Goal: Task Accomplishment & Management: Manage account settings

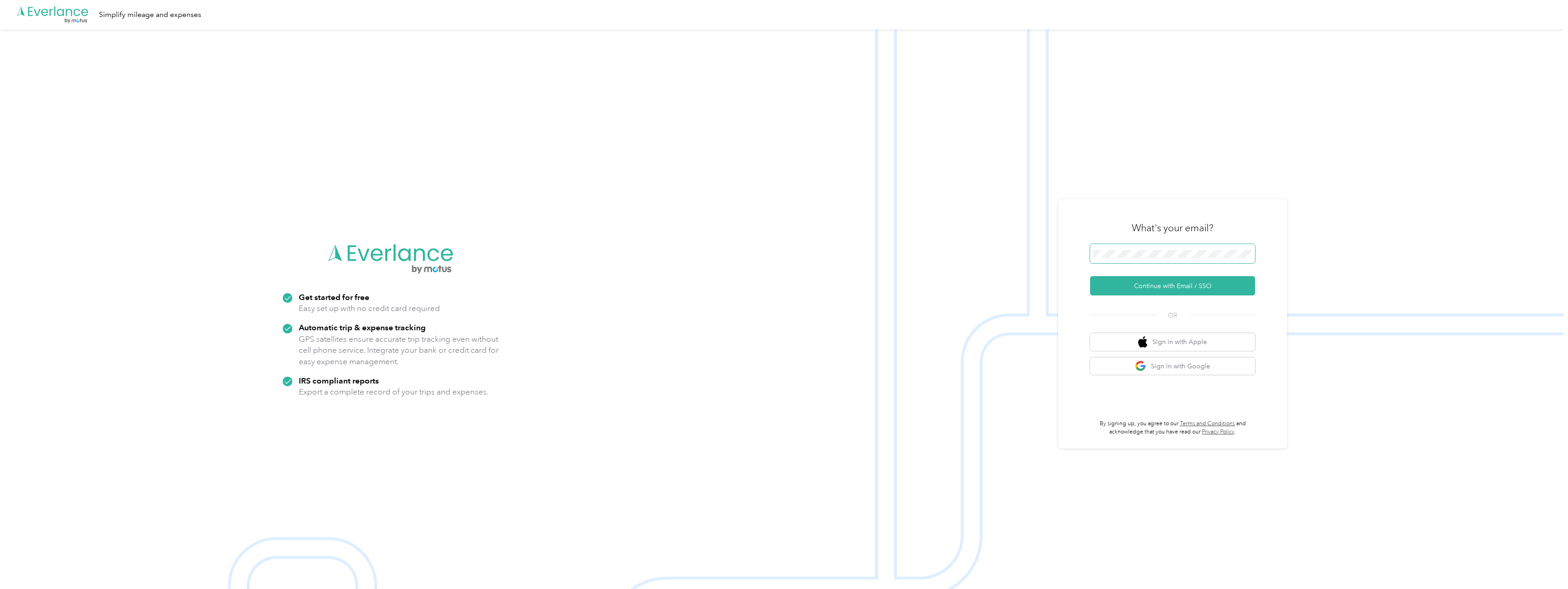
click at [1124, 259] on span at bounding box center [1173, 253] width 165 height 19
click at [1140, 287] on button "Continue with Email / SSO" at bounding box center [1173, 286] width 165 height 19
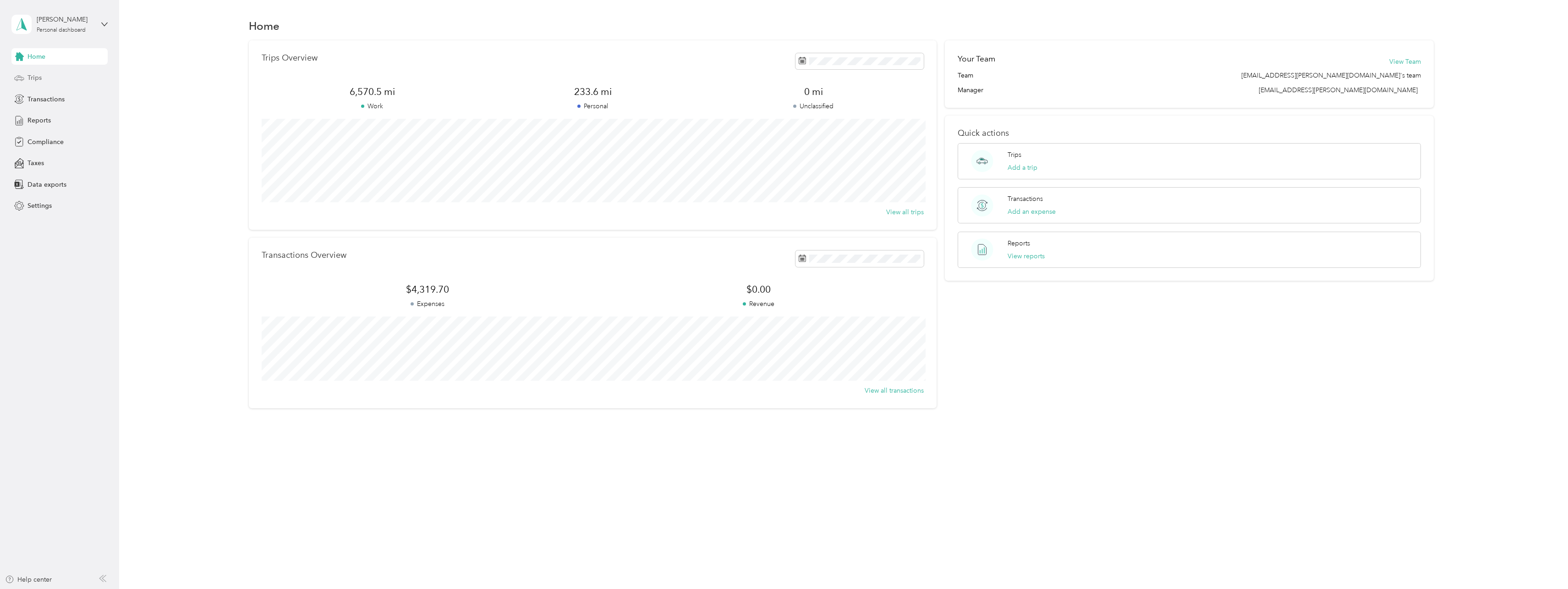
click at [31, 79] on span "Trips" at bounding box center [34, 77] width 14 height 9
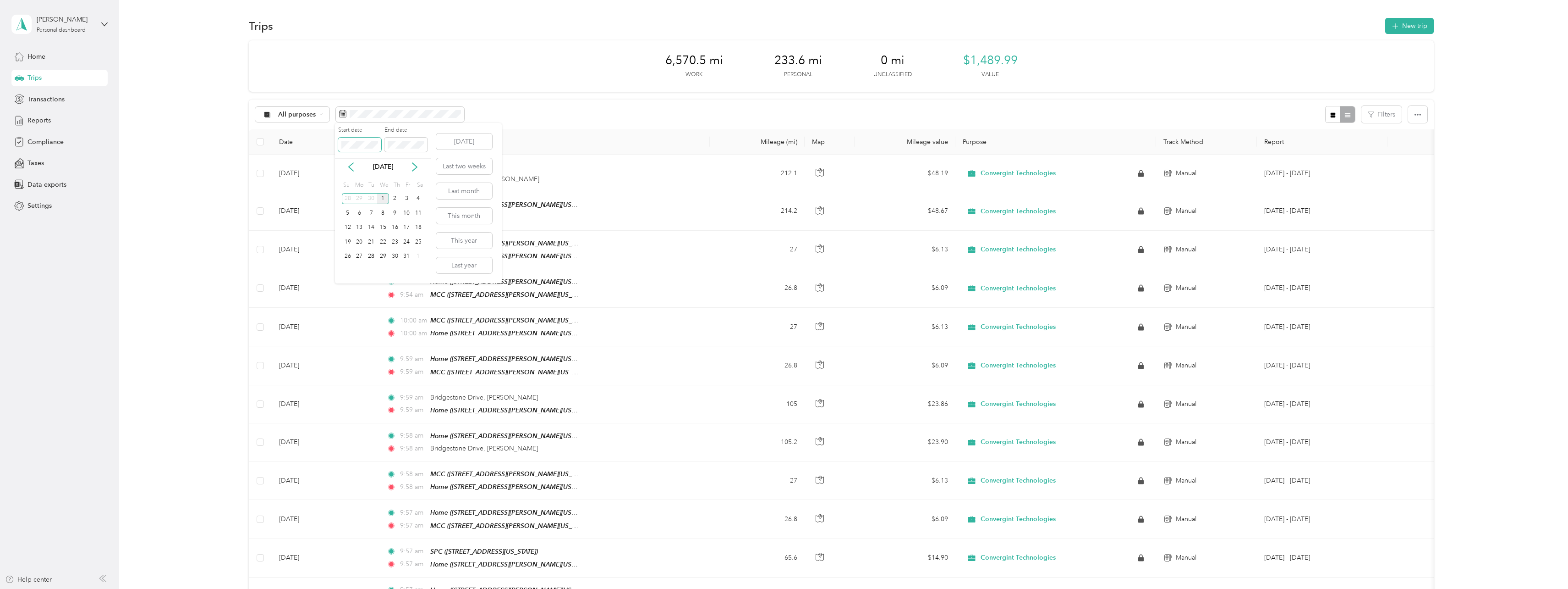
click at [341, 143] on span at bounding box center [360, 145] width 43 height 14
click at [480, 116] on div "All purposes Filters" at bounding box center [841, 114] width 1185 height 29
click at [349, 168] on icon at bounding box center [351, 167] width 9 height 9
click at [405, 197] on div "1" at bounding box center [406, 198] width 12 height 12
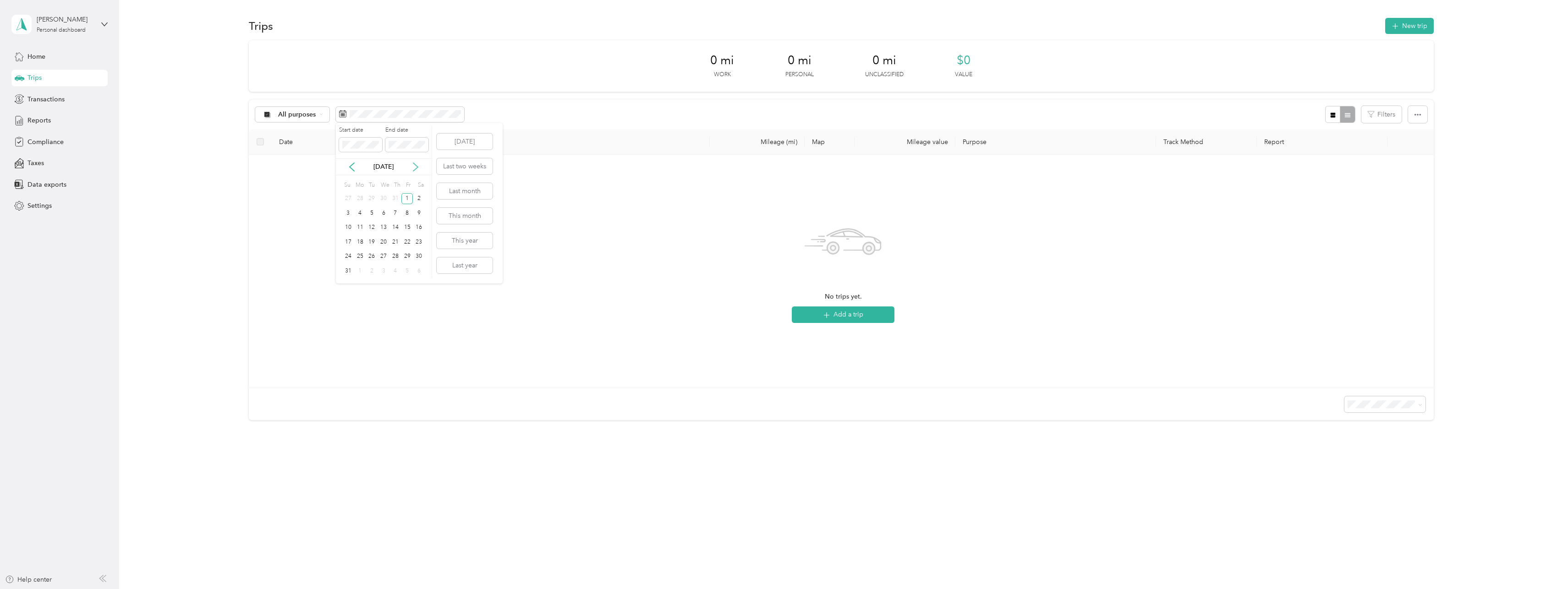
click at [416, 165] on icon at bounding box center [415, 167] width 9 height 9
click at [371, 256] on div "30" at bounding box center [372, 257] width 12 height 12
drag, startPoint x: 348, startPoint y: 160, endPoint x: 357, endPoint y: 165, distance: 10.3
click at [351, 163] on div "[DATE]" at bounding box center [383, 167] width 96 height 17
click at [357, 165] on div "[DATE]" at bounding box center [383, 166] width 96 height 9
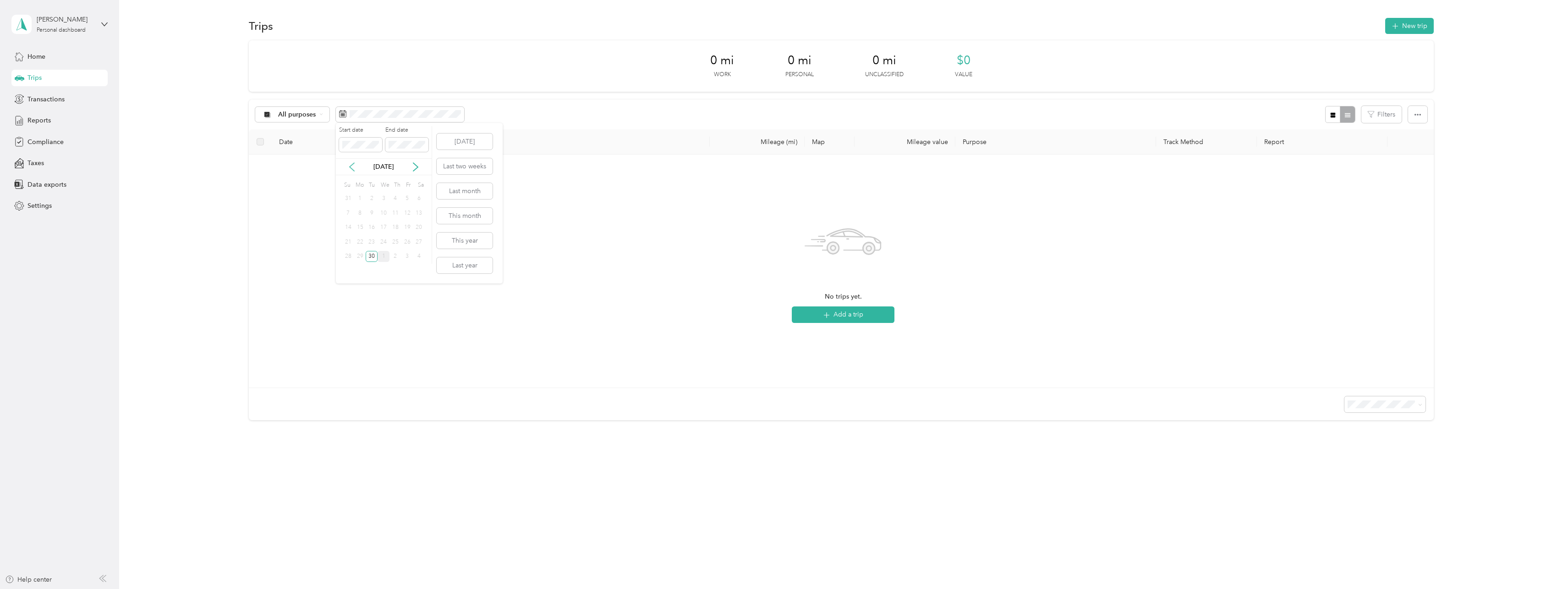
click at [351, 168] on icon at bounding box center [352, 166] width 4 height 8
click at [351, 164] on icon at bounding box center [351, 167] width 9 height 9
click at [380, 144] on span at bounding box center [361, 145] width 43 height 14
click at [356, 164] on div "[DATE]" at bounding box center [383, 166] width 96 height 9
click at [351, 167] on icon at bounding box center [351, 167] width 9 height 9
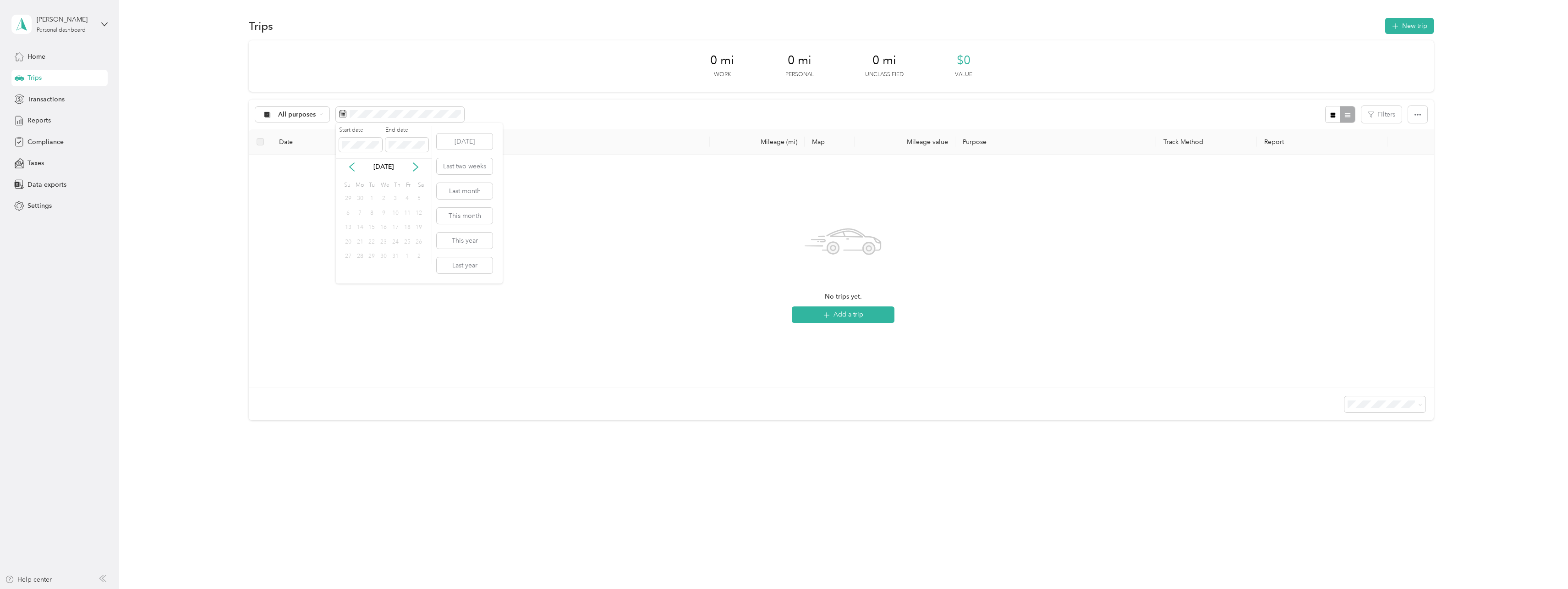
click at [468, 179] on div "[DATE] Last two weeks Last month This month This year Last year" at bounding box center [464, 203] width 57 height 160
click at [468, 195] on button "Last month" at bounding box center [465, 191] width 56 height 16
click at [340, 144] on span at bounding box center [361, 145] width 43 height 14
click at [607, 81] on div "0 mi Work 0 mi Personal 0 mi Unclassified $0 Value" at bounding box center [841, 65] width 1185 height 51
click at [1393, 26] on button "New trip" at bounding box center [1410, 26] width 49 height 16
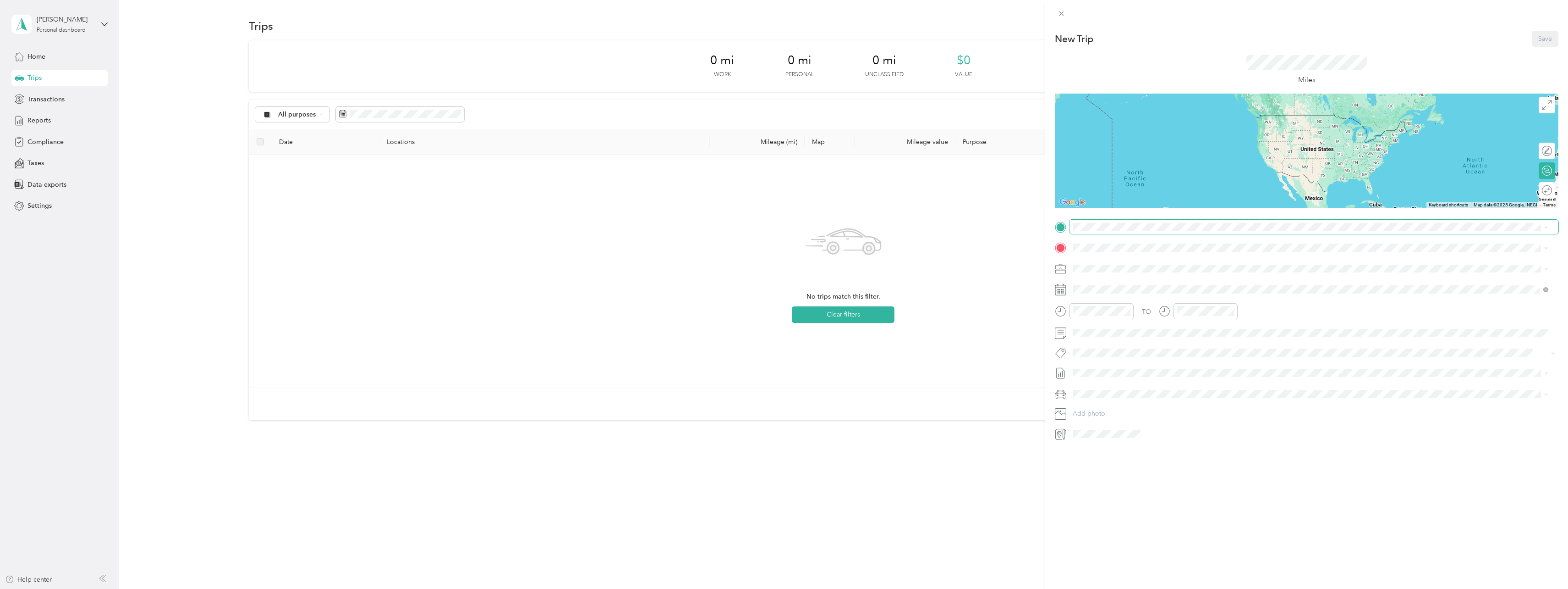
click at [1089, 232] on span at bounding box center [1314, 227] width 489 height 14
click at [1103, 264] on strong "Home" at bounding box center [1099, 262] width 18 height 8
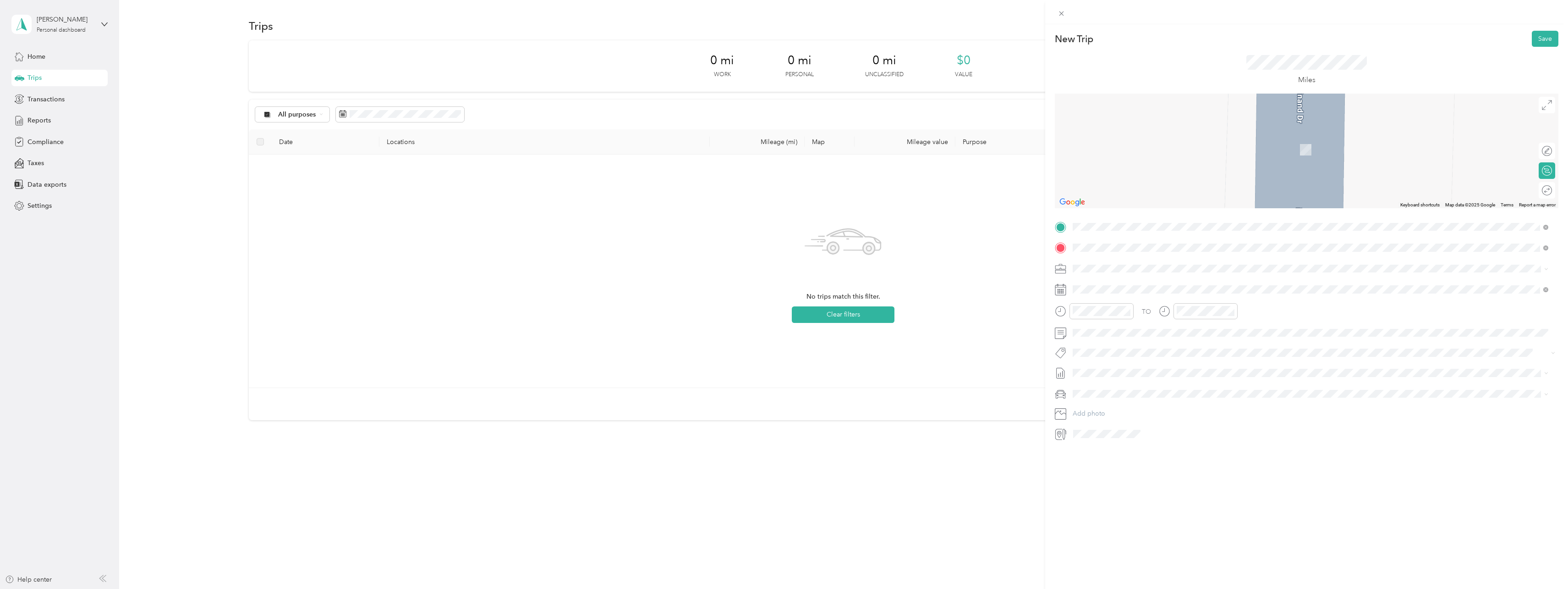
click at [1095, 284] on strong "MCC" at bounding box center [1097, 283] width 15 height 8
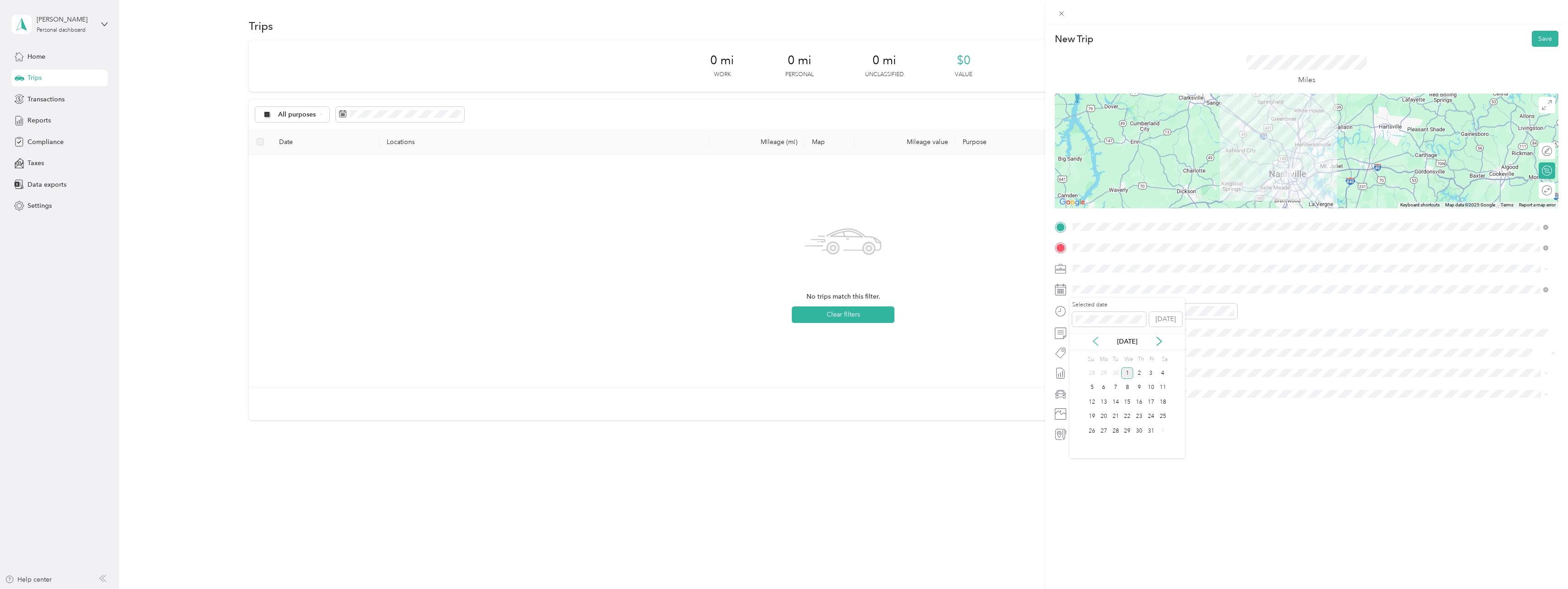
click at [1092, 339] on icon at bounding box center [1095, 341] width 9 height 9
click at [1104, 388] on div "4" at bounding box center [1104, 388] width 12 height 12
click at [1539, 40] on button "Save" at bounding box center [1545, 39] width 27 height 16
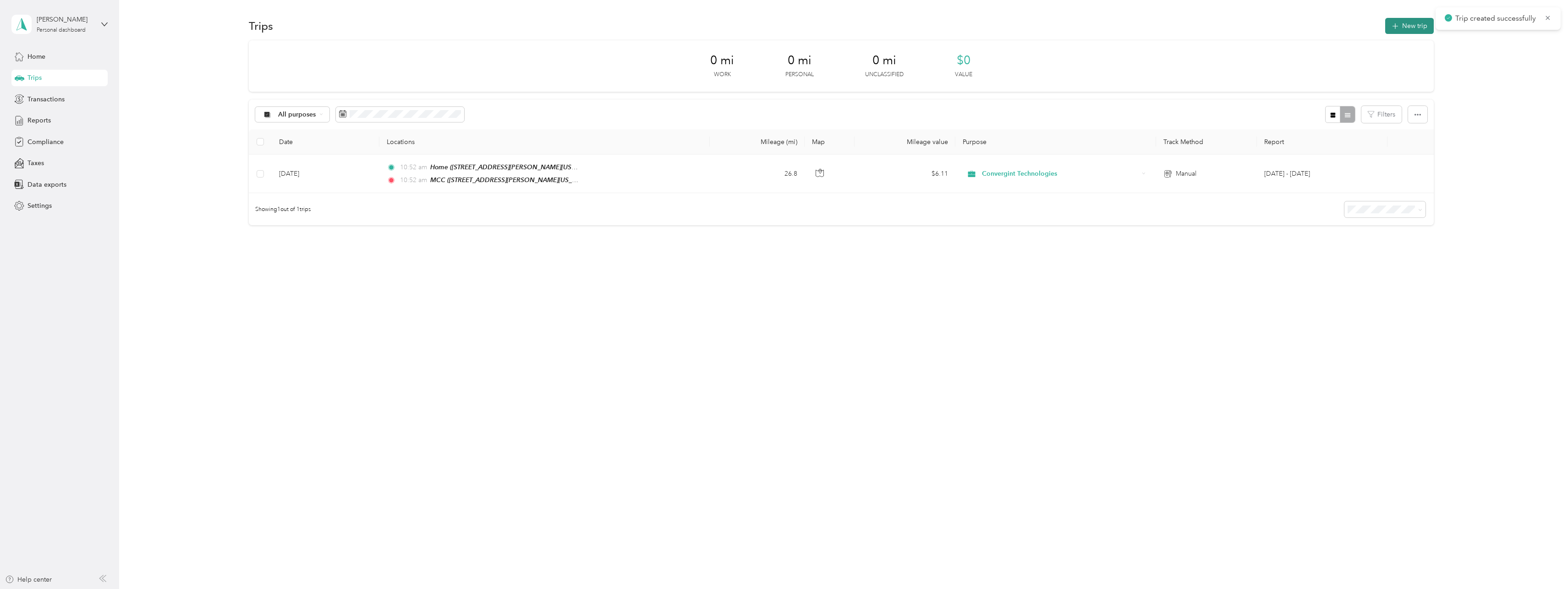
click at [1414, 29] on button "New trip" at bounding box center [1410, 26] width 49 height 16
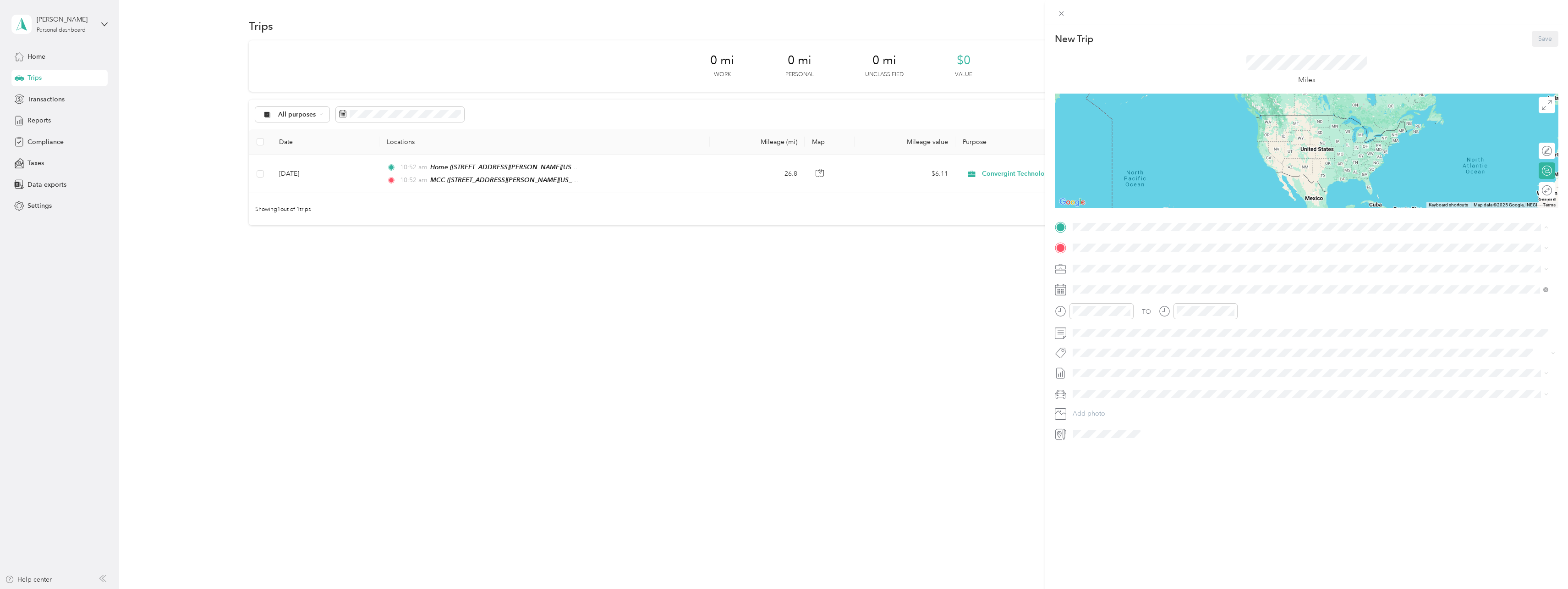
click at [1104, 288] on strong "MCC" at bounding box center [1097, 292] width 15 height 8
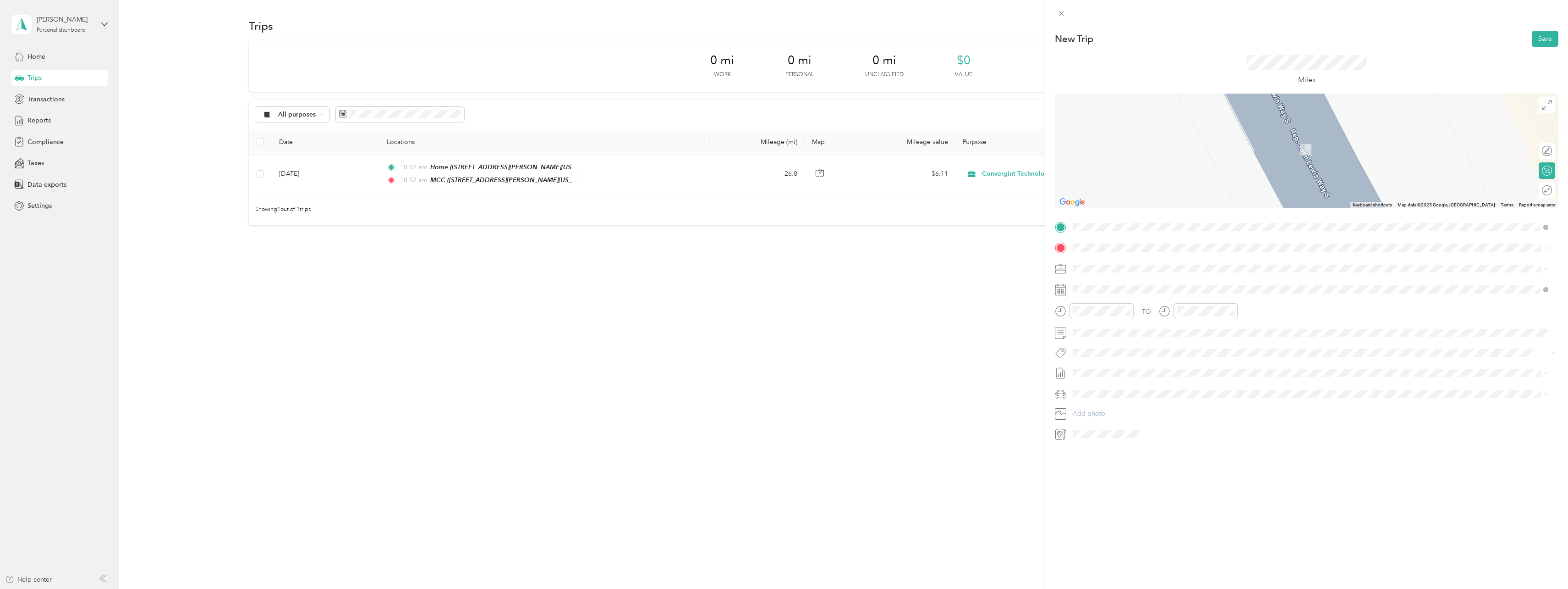
click at [1102, 314] on div "work [STREET_ADDRESS][PERSON_NAME][PERSON_NAME][US_STATE]" at bounding box center [1186, 315] width 193 height 19
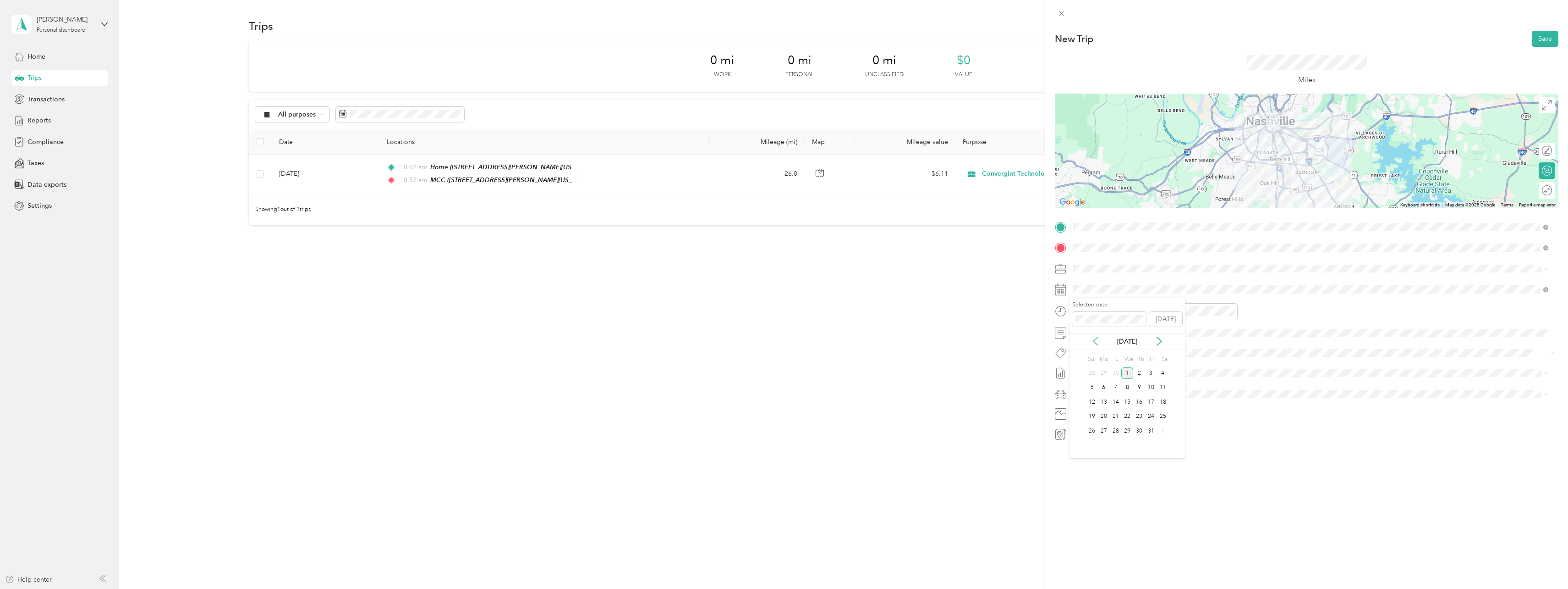
click at [1097, 342] on icon at bounding box center [1095, 341] width 9 height 9
click at [1102, 383] on div "4" at bounding box center [1104, 388] width 12 height 12
click at [1539, 35] on button "Save" at bounding box center [1545, 39] width 27 height 16
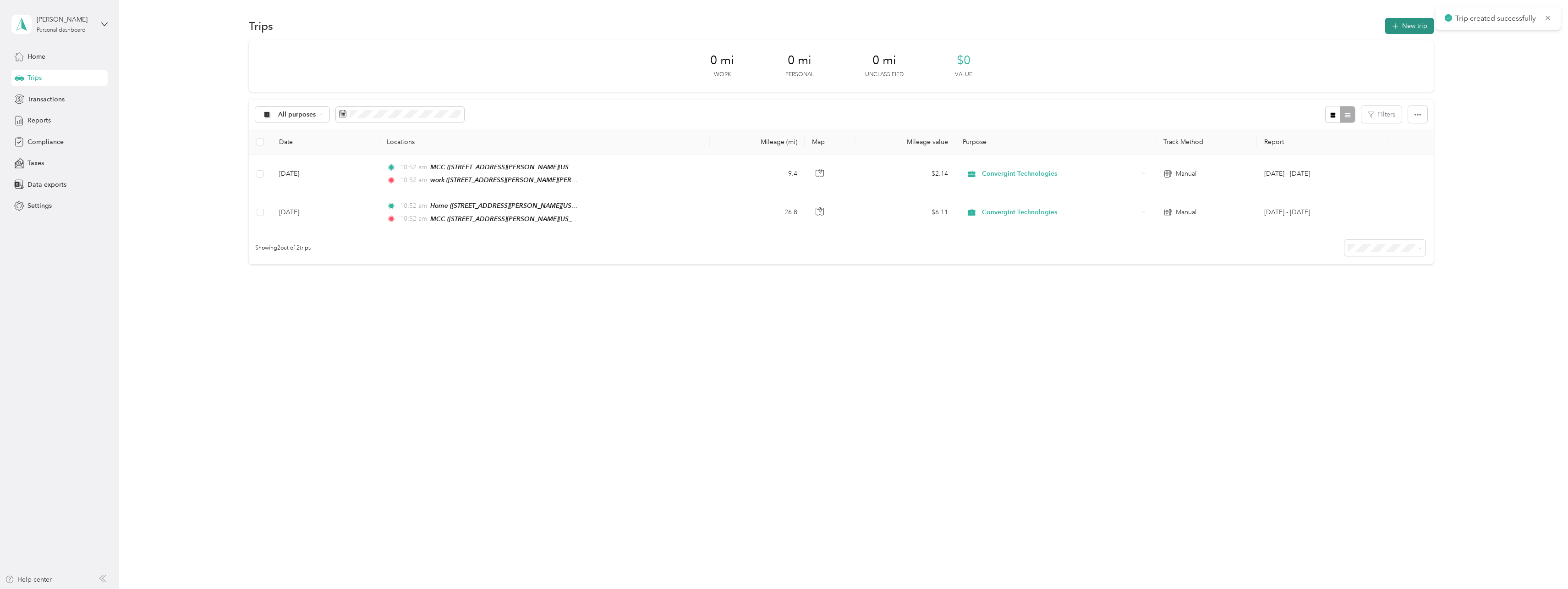
click at [1409, 24] on button "New trip" at bounding box center [1410, 26] width 49 height 16
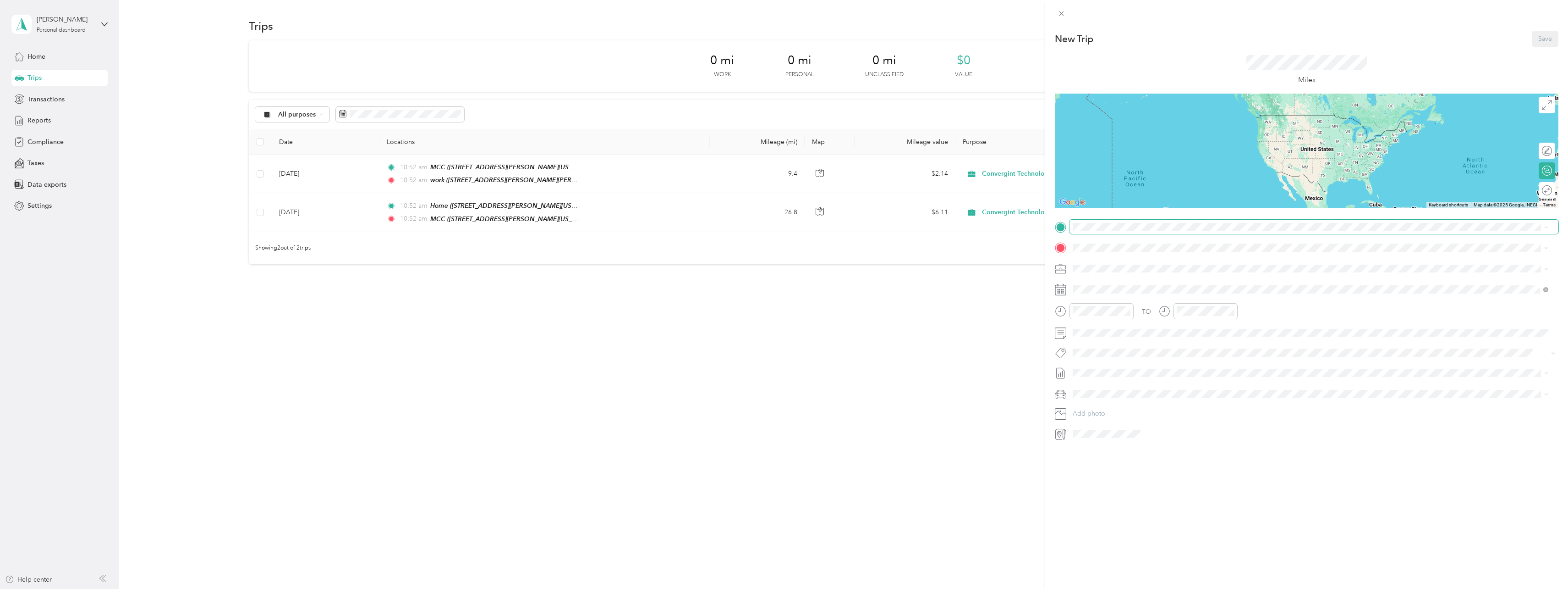
click at [1091, 231] on span at bounding box center [1314, 227] width 489 height 14
click at [1094, 291] on strong "work" at bounding box center [1097, 292] width 15 height 8
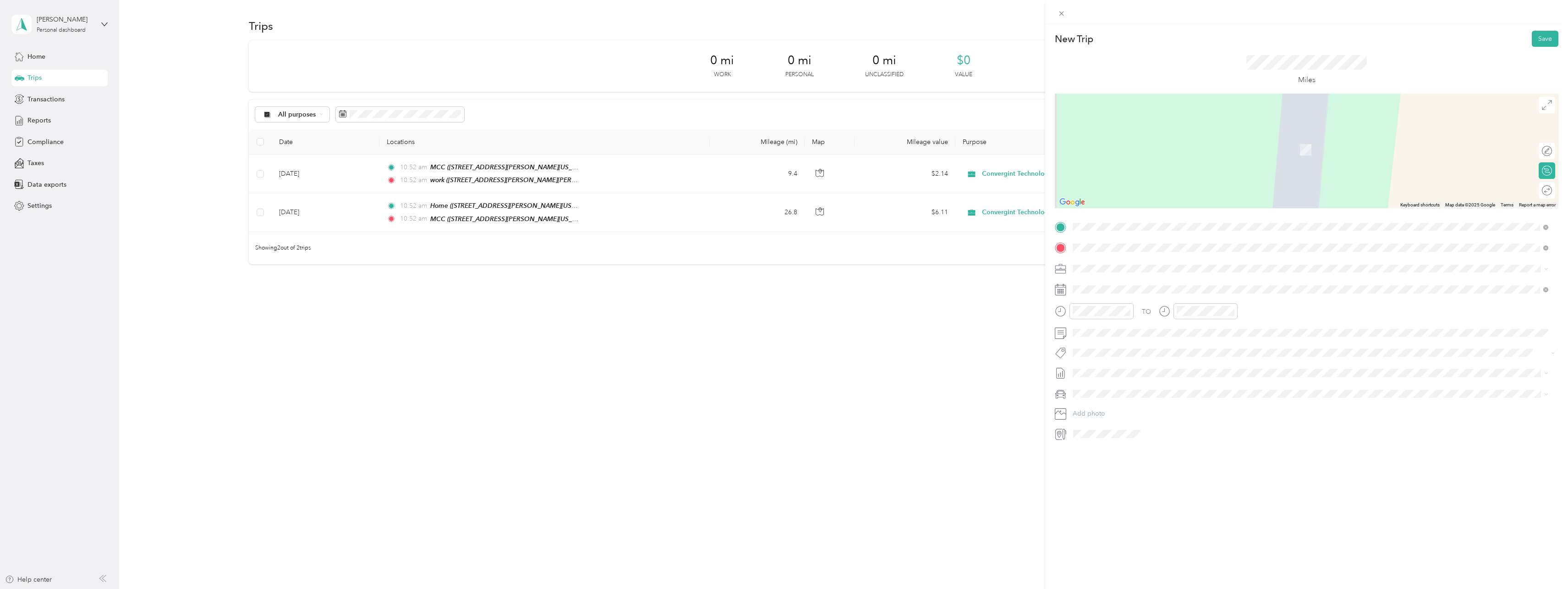
click at [1091, 283] on strong "Home" at bounding box center [1099, 283] width 18 height 8
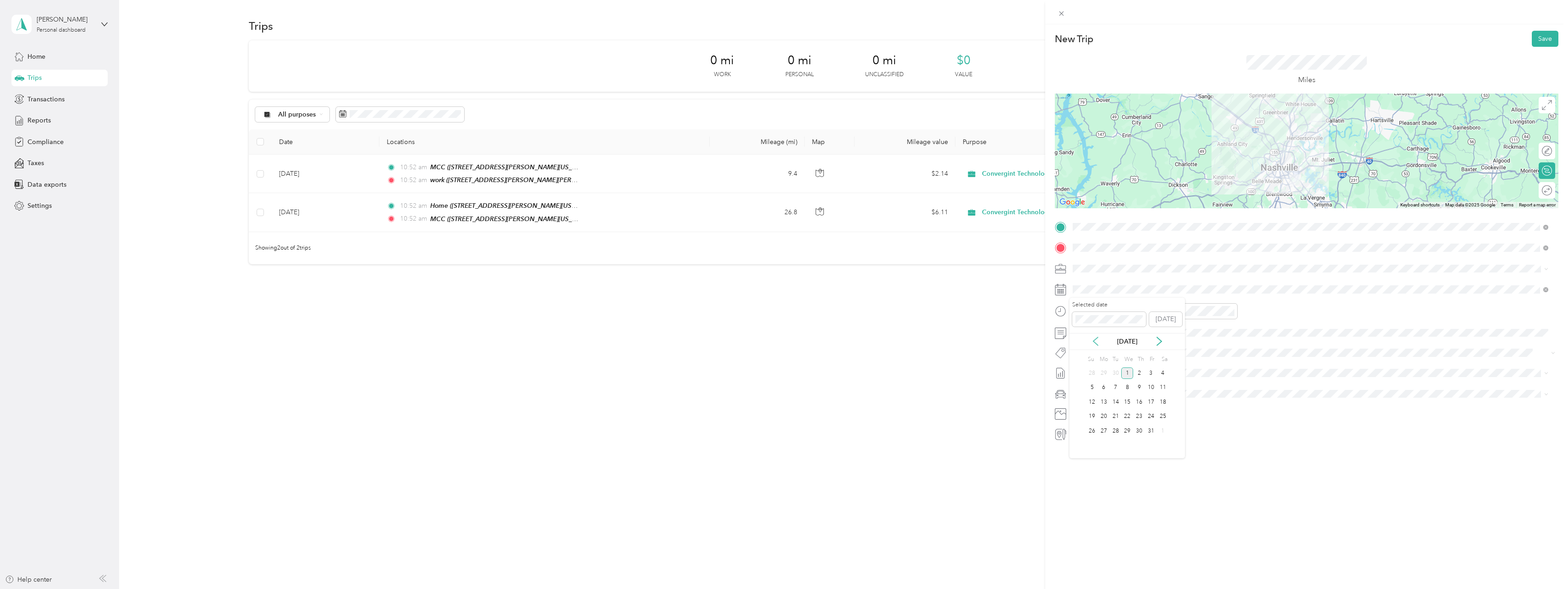
click at [1092, 340] on icon at bounding box center [1095, 341] width 9 height 9
click at [1101, 386] on div "4" at bounding box center [1104, 388] width 12 height 12
click at [1546, 40] on button "Save" at bounding box center [1545, 39] width 27 height 16
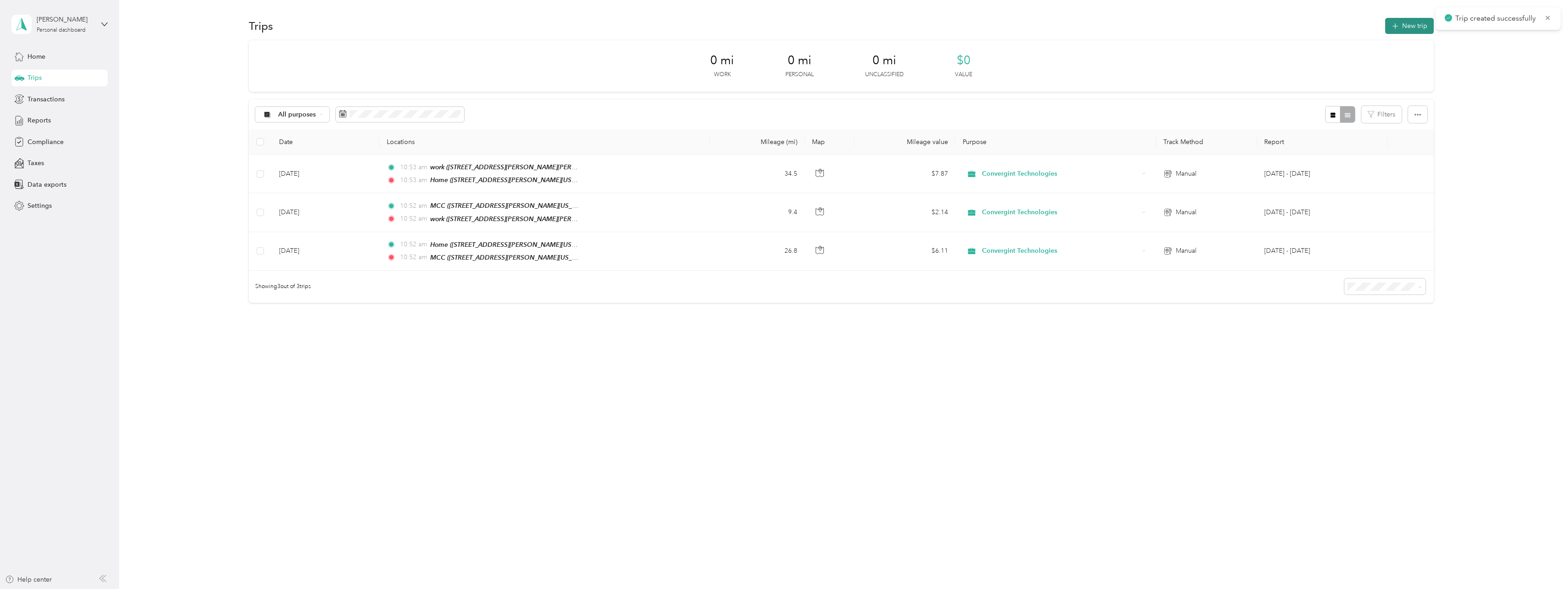
click at [1418, 26] on button "New trip" at bounding box center [1410, 26] width 49 height 16
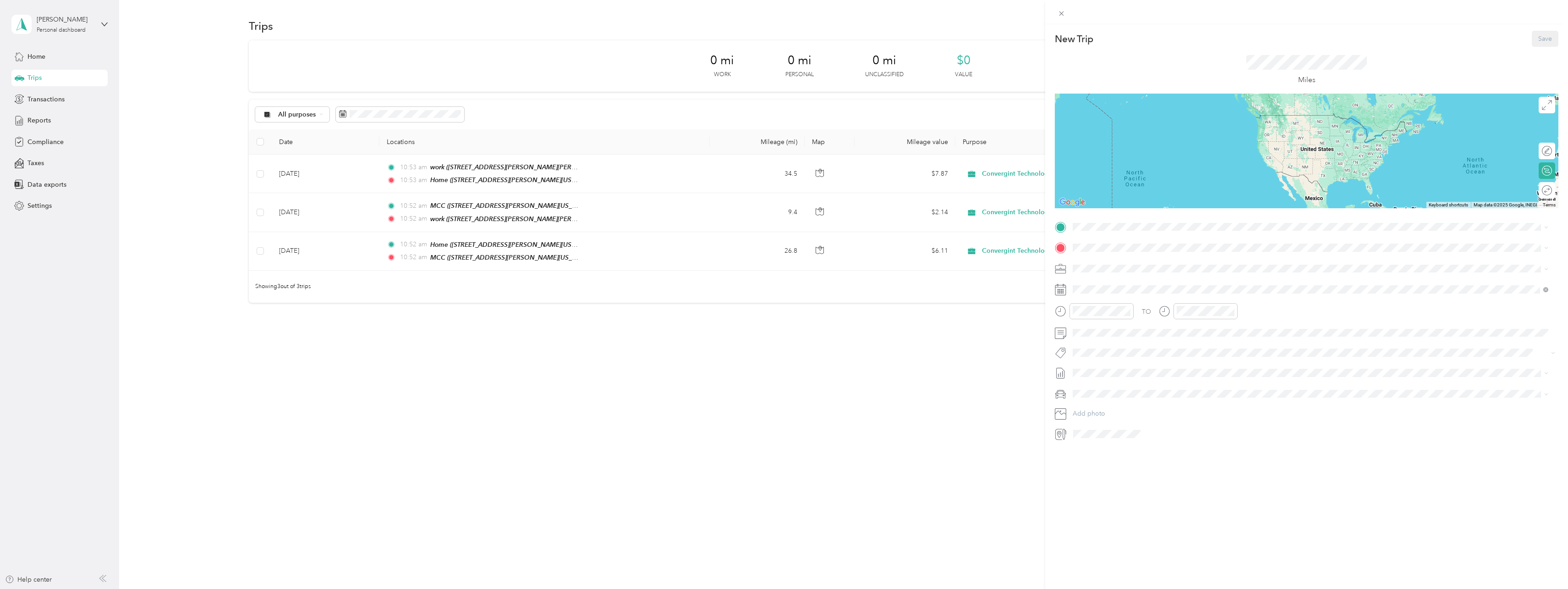
click at [1100, 273] on span "[STREET_ADDRESS][PERSON_NAME][US_STATE]" at bounding box center [1161, 271] width 142 height 8
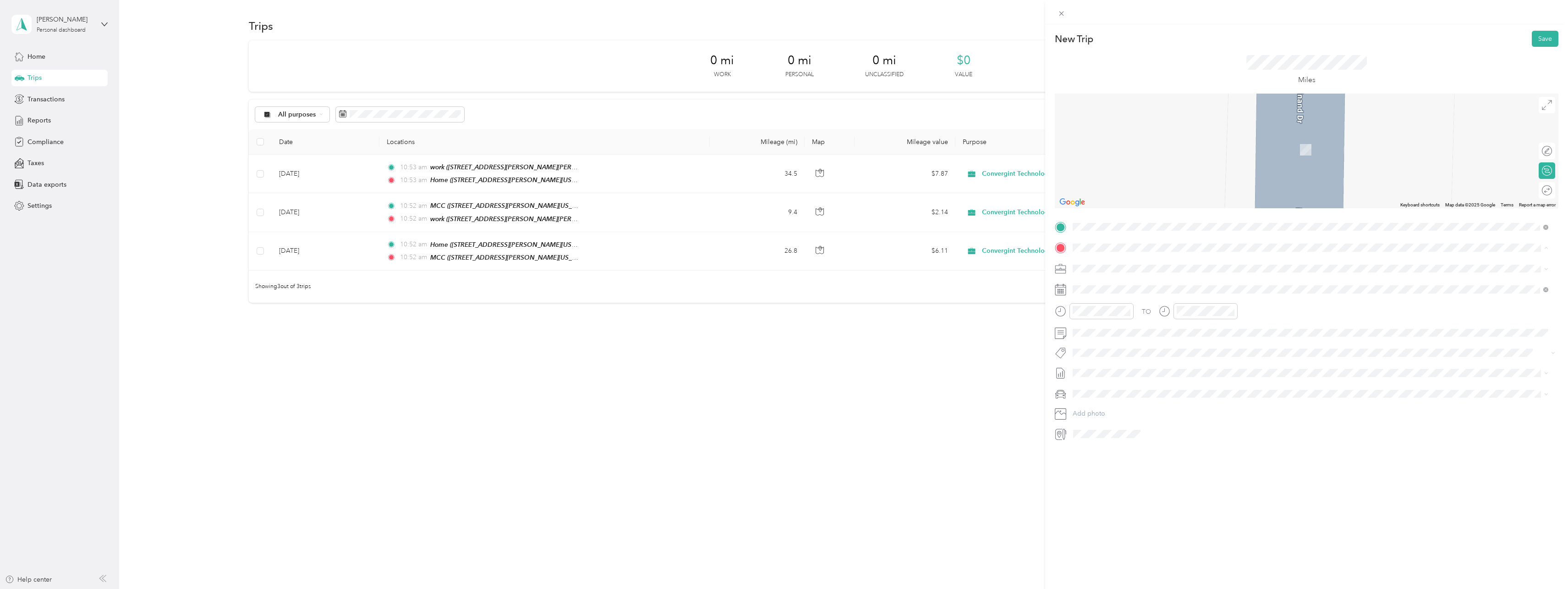
click at [1100, 371] on strong "SPC" at bounding box center [1096, 370] width 12 height 8
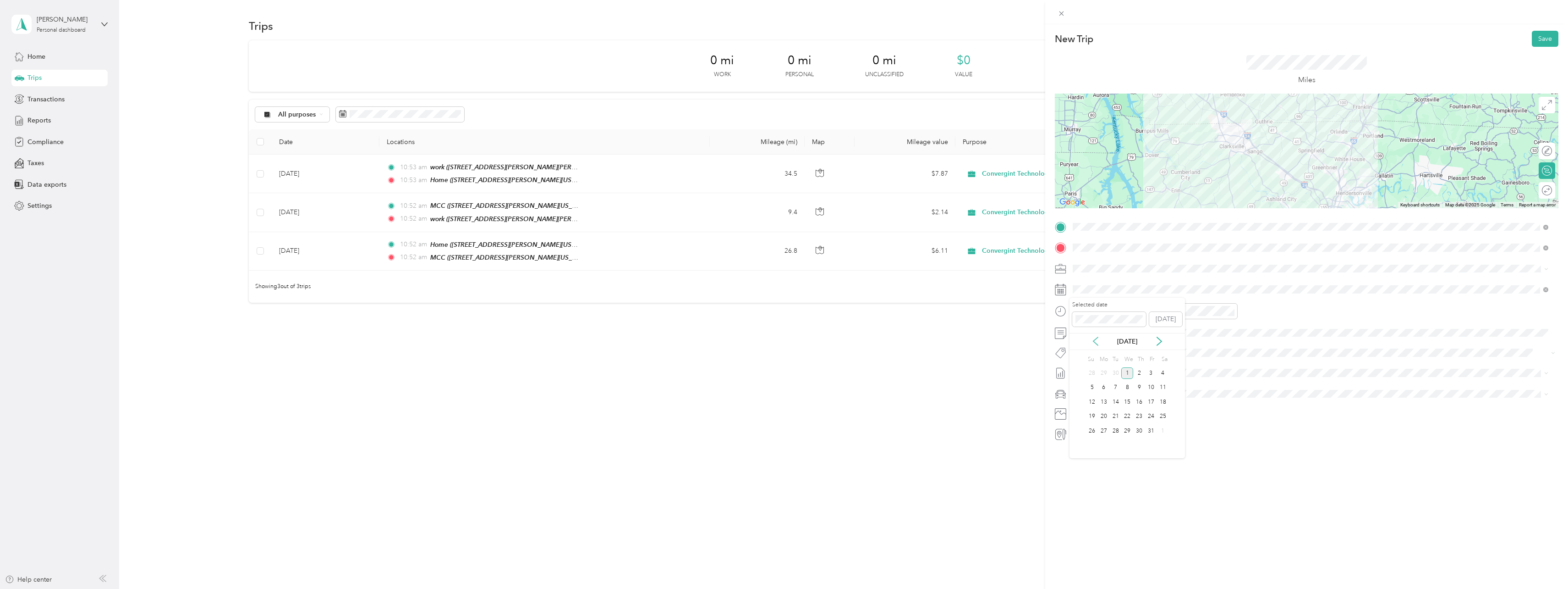
click at [1097, 339] on icon at bounding box center [1096, 341] width 4 height 8
click at [1125, 387] on div "6" at bounding box center [1127, 388] width 12 height 12
click at [1536, 38] on button "Save" at bounding box center [1545, 39] width 27 height 16
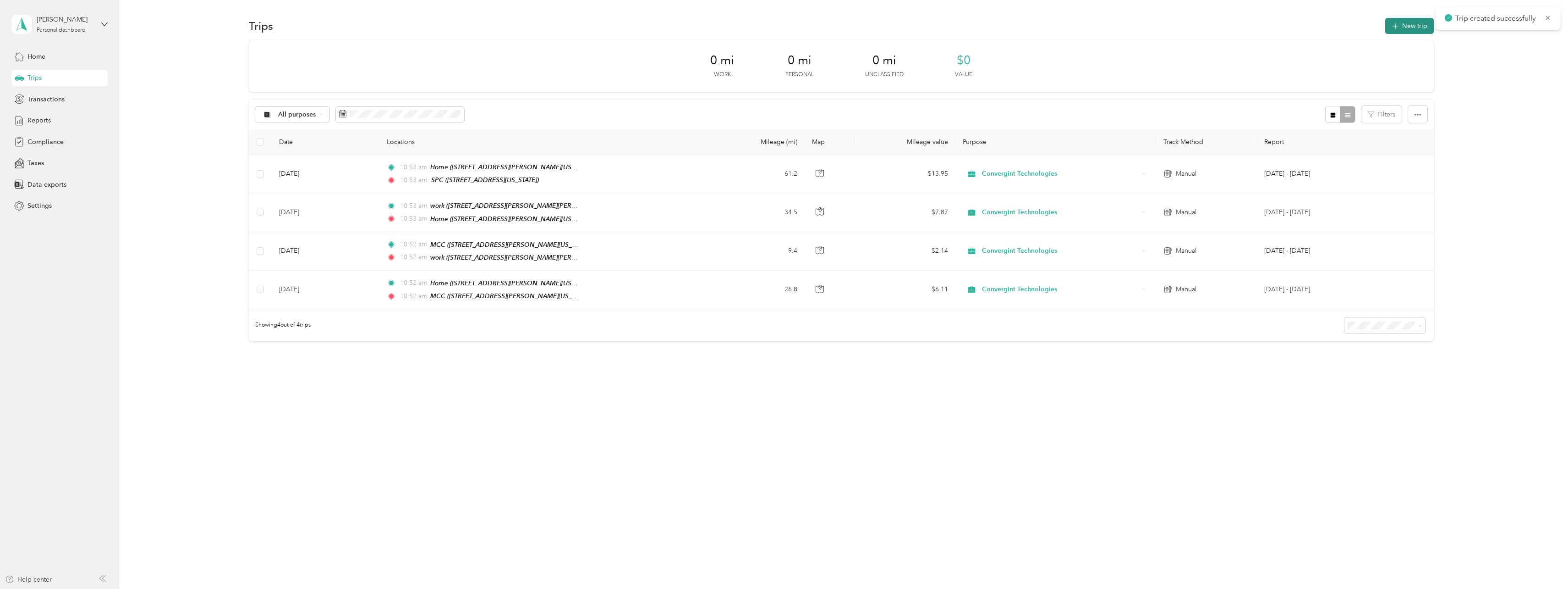
click at [1412, 24] on button "New trip" at bounding box center [1410, 26] width 49 height 16
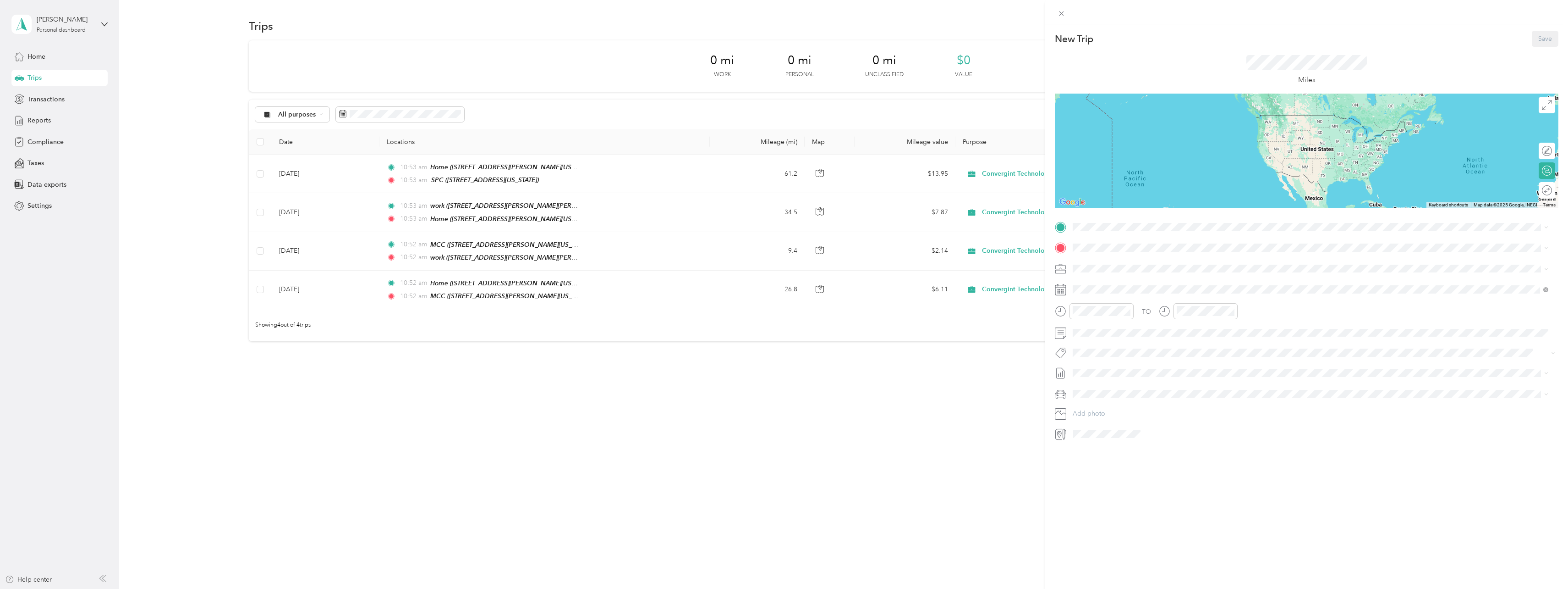
click at [1102, 354] on div "SPC [STREET_ADDRESS][US_STATE]" at bounding box center [1136, 352] width 92 height 19
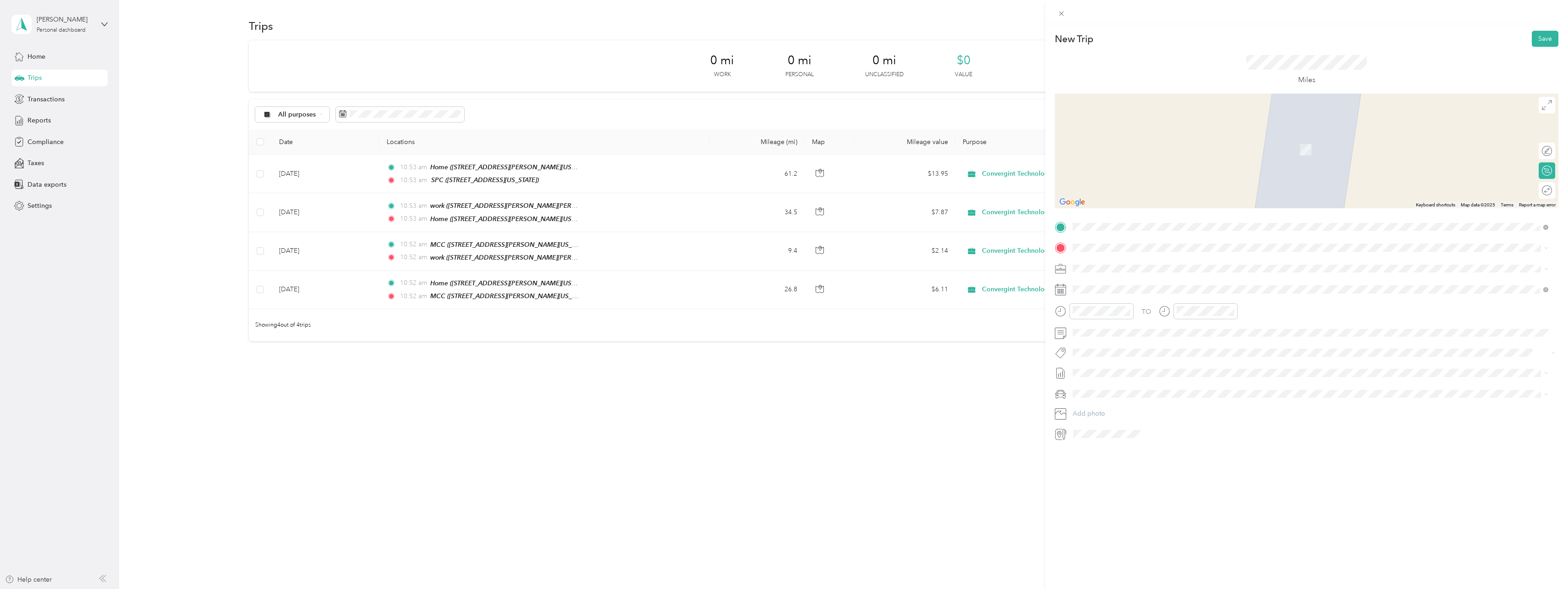
click at [1102, 286] on div "Home [STREET_ADDRESS][PERSON_NAME][US_STATE]" at bounding box center [1161, 287] width 142 height 19
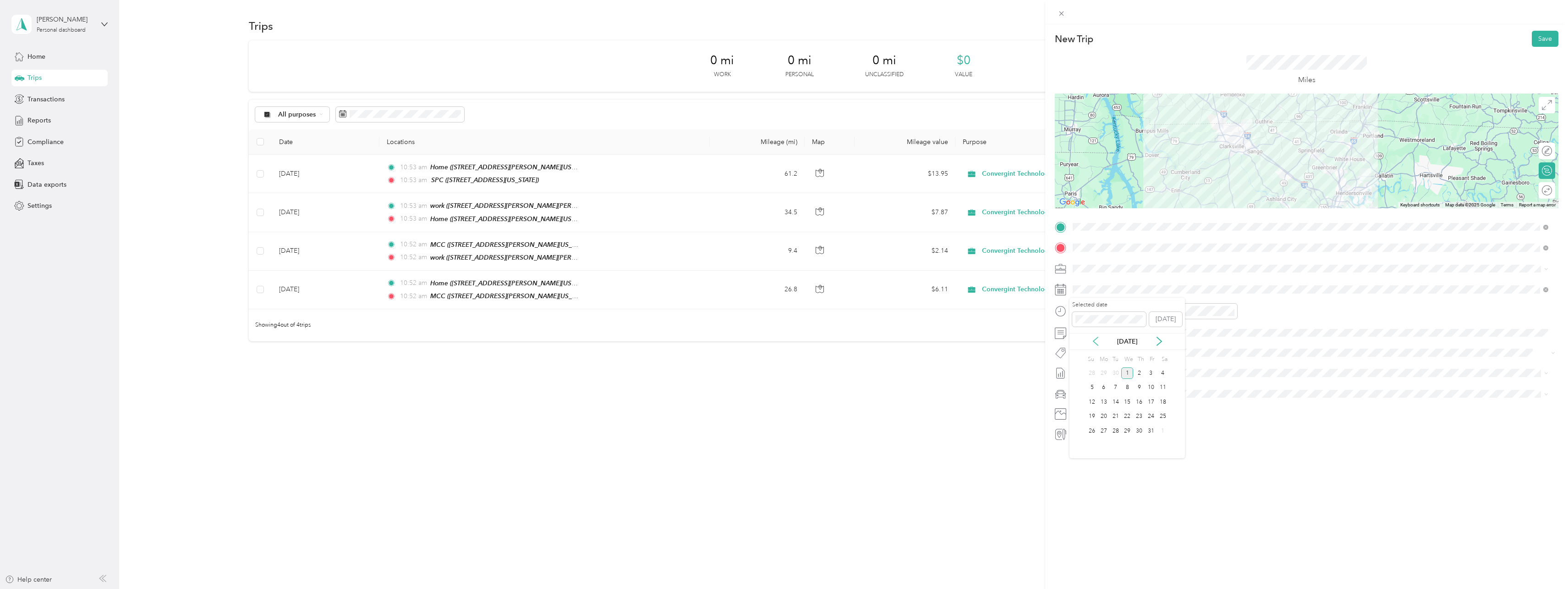
click at [1097, 341] on icon at bounding box center [1095, 341] width 9 height 9
click at [1129, 387] on div "6" at bounding box center [1127, 388] width 12 height 12
click at [1547, 36] on button "Save" at bounding box center [1545, 39] width 27 height 16
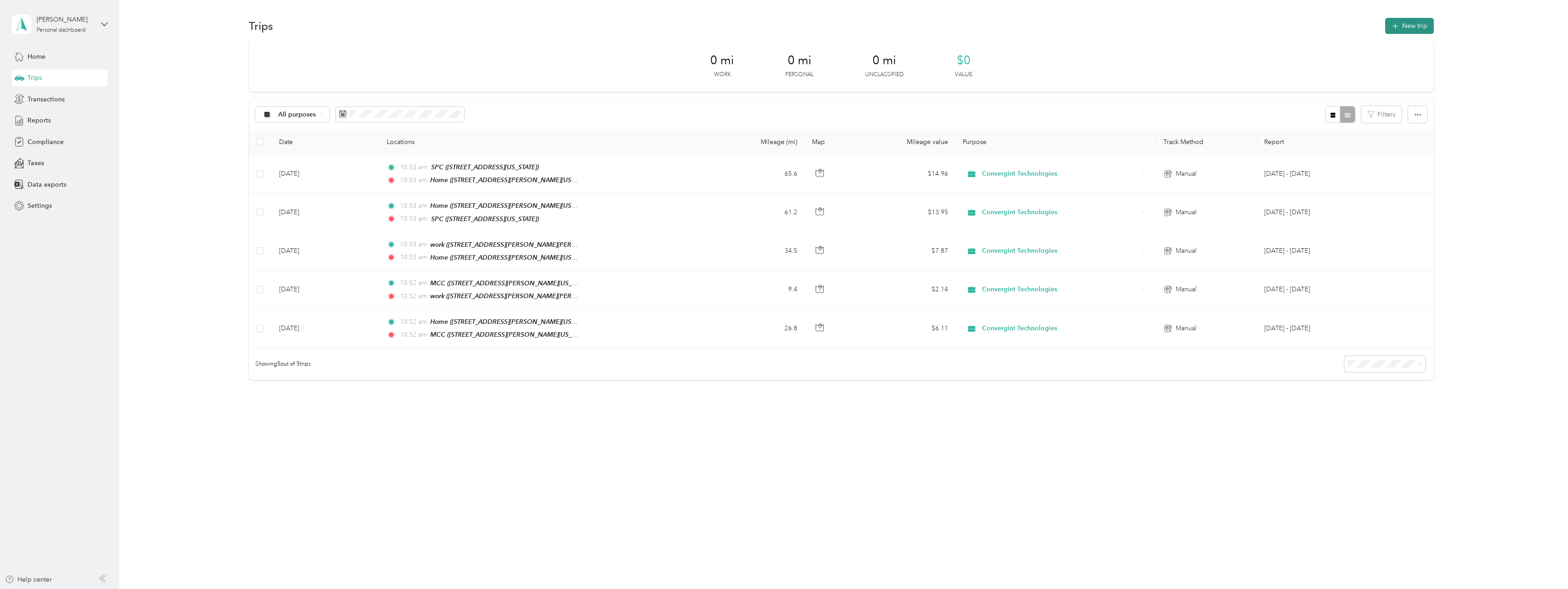
click at [1411, 22] on button "New trip" at bounding box center [1410, 26] width 49 height 16
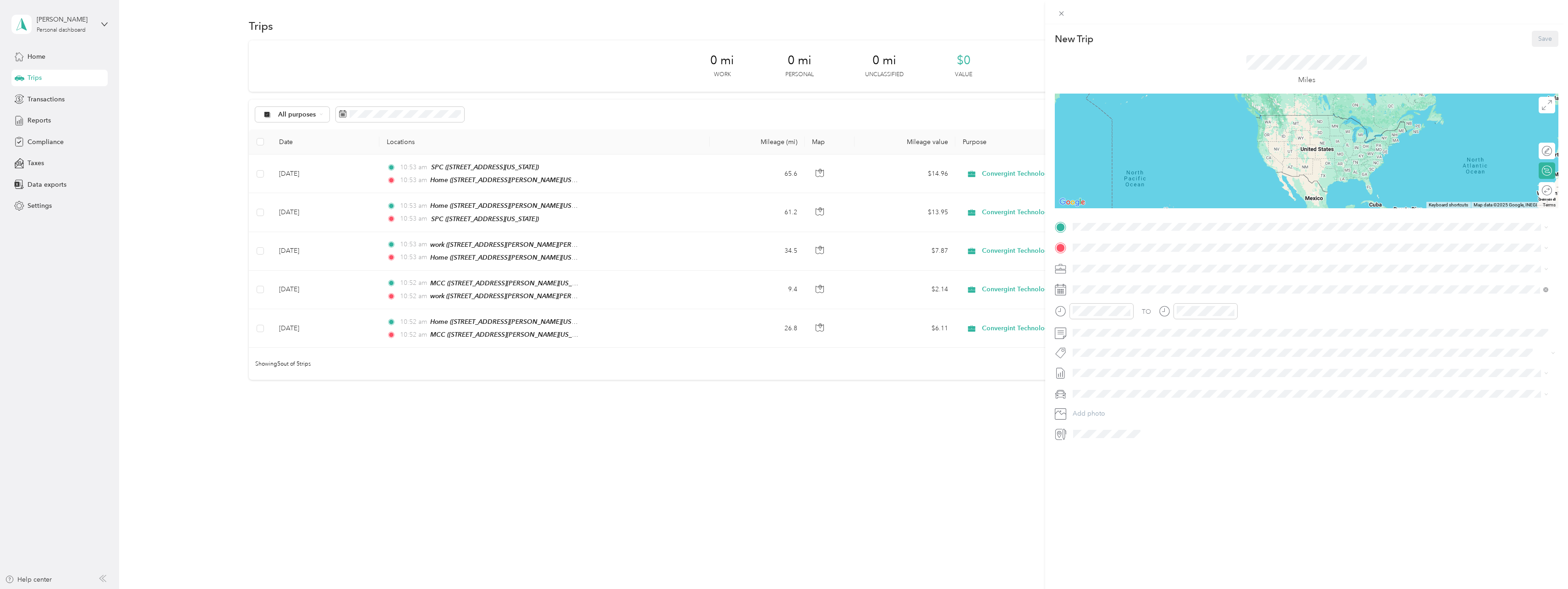
click at [1107, 267] on div "Home [STREET_ADDRESS][PERSON_NAME][US_STATE]" at bounding box center [1161, 268] width 142 height 19
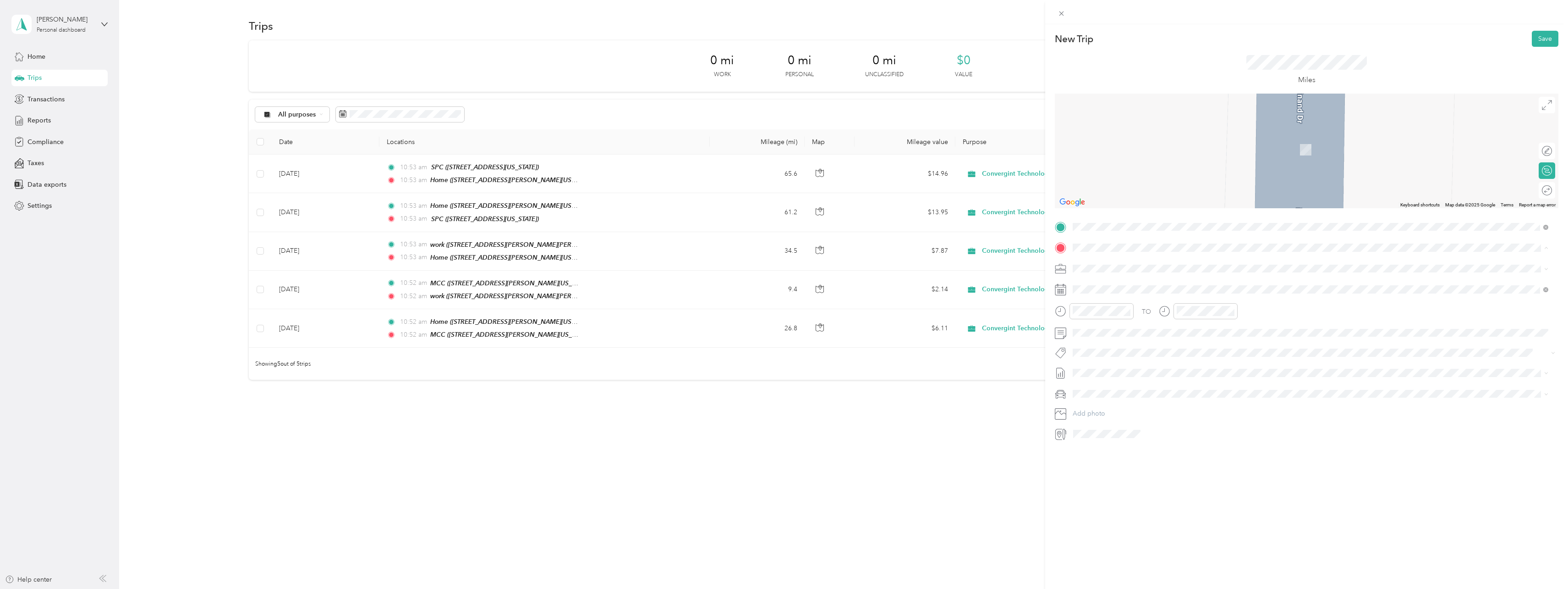
click at [1102, 347] on div "work [STREET_ADDRESS][PERSON_NAME][PERSON_NAME][US_STATE]" at bounding box center [1186, 347] width 193 height 19
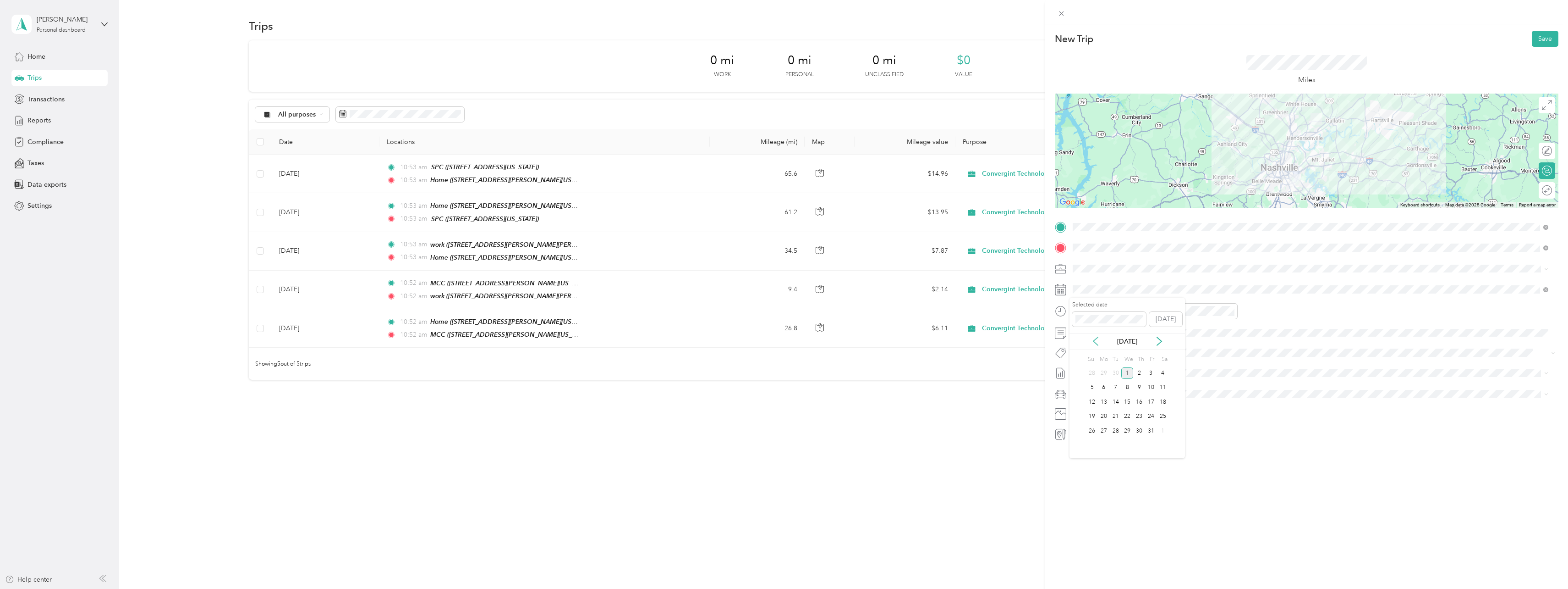
click at [1094, 342] on icon at bounding box center [1095, 341] width 9 height 9
click at [1140, 387] on div "7" at bounding box center [1139, 388] width 12 height 12
click at [1532, 40] on button "Save" at bounding box center [1545, 39] width 27 height 16
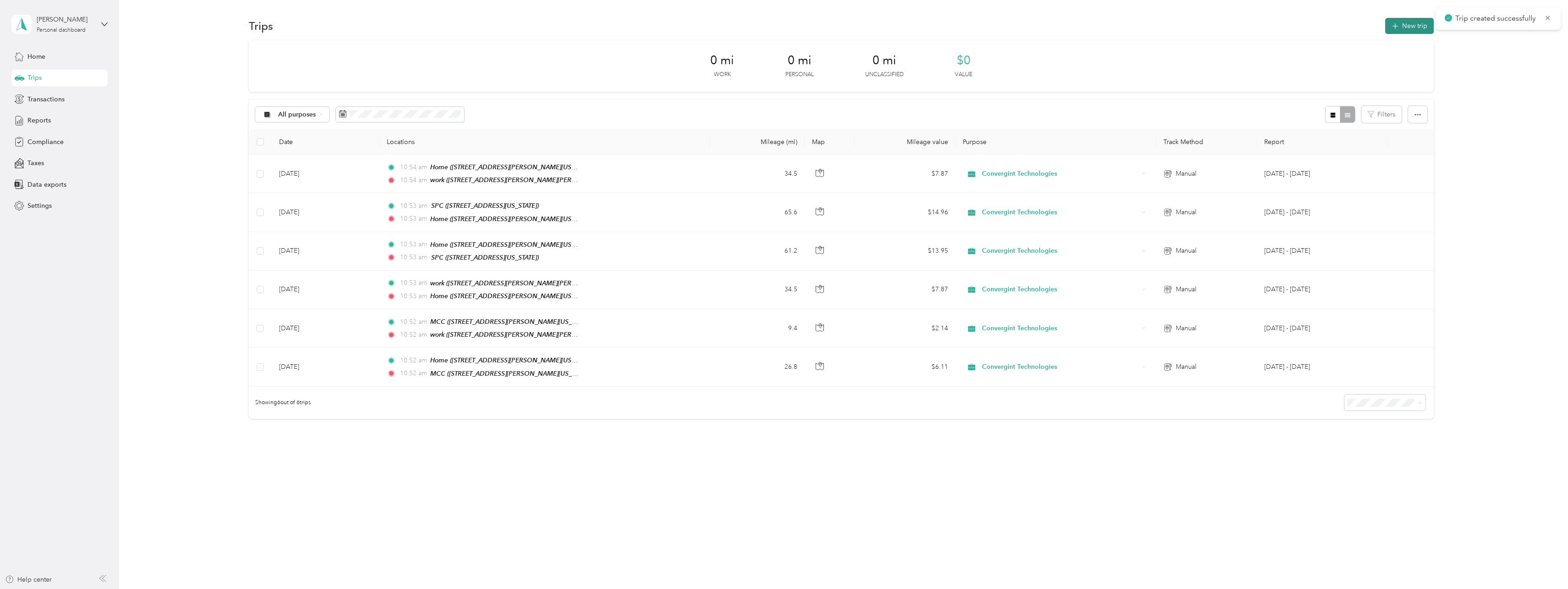
click at [1421, 24] on button "New trip" at bounding box center [1410, 26] width 49 height 16
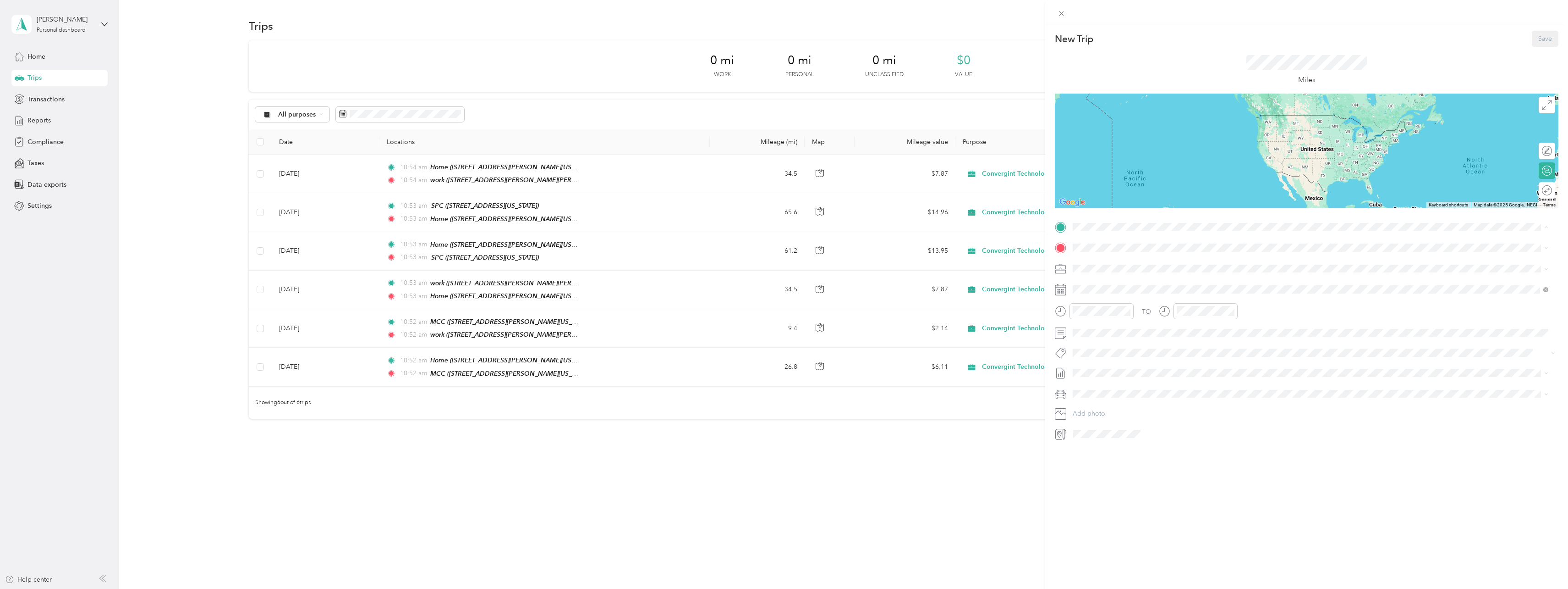
click at [1108, 323] on div "work [STREET_ADDRESS][PERSON_NAME][PERSON_NAME][US_STATE]" at bounding box center [1186, 327] width 193 height 19
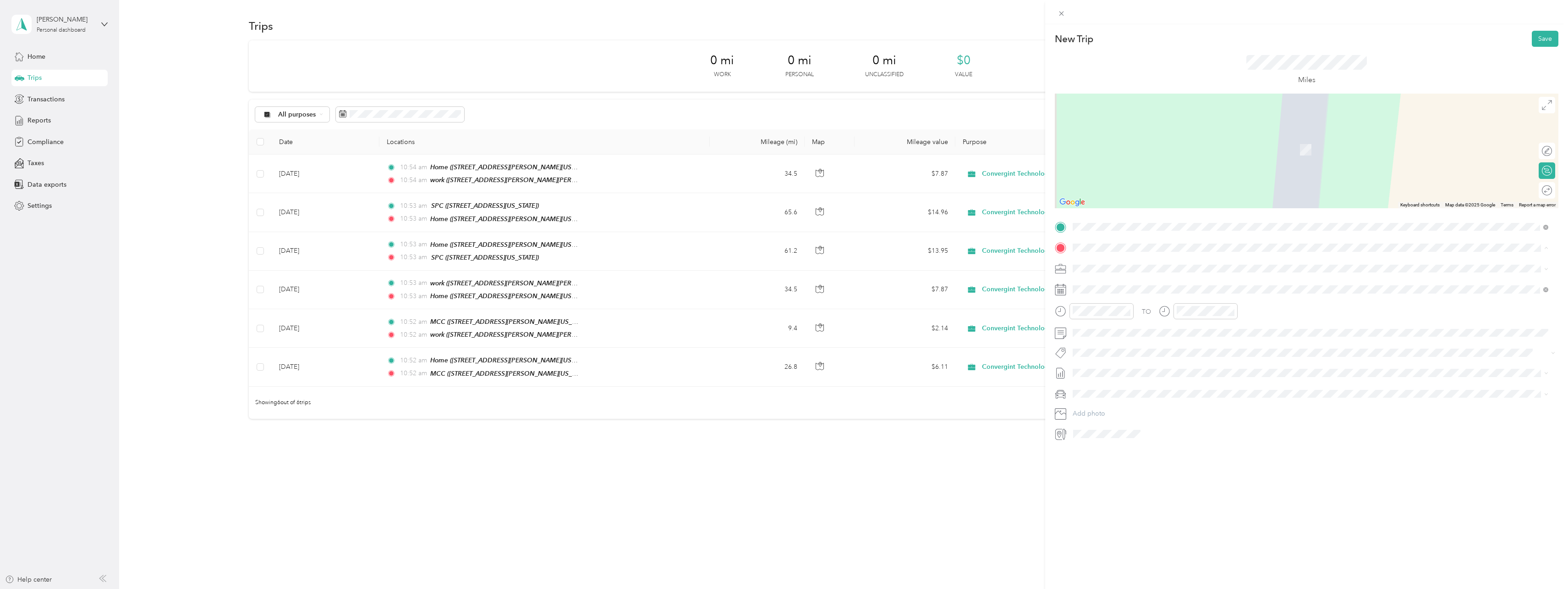
click at [1111, 319] on div "MCC [STREET_ADDRESS][PERSON_NAME][US_STATE]" at bounding box center [1161, 318] width 142 height 19
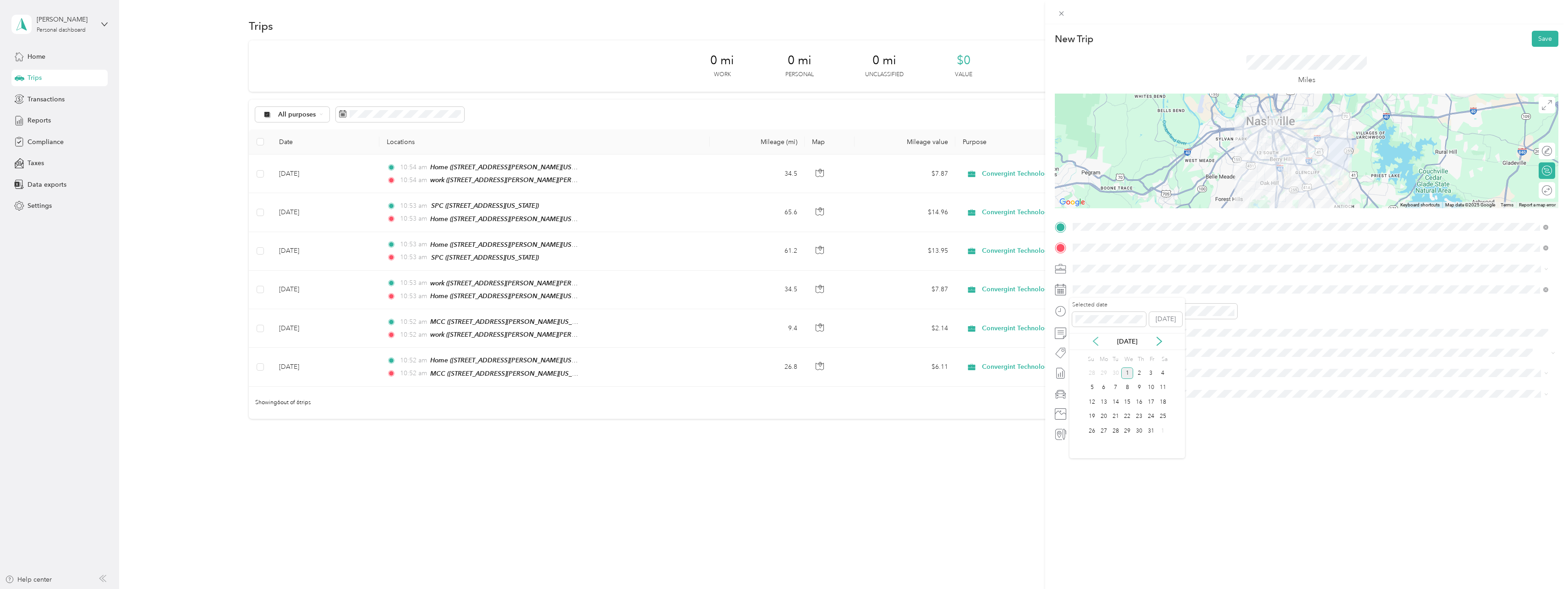
click at [1091, 339] on icon at bounding box center [1095, 341] width 9 height 9
click at [1139, 387] on div "7" at bounding box center [1139, 388] width 12 height 12
click at [1547, 37] on button "Save" at bounding box center [1545, 39] width 27 height 16
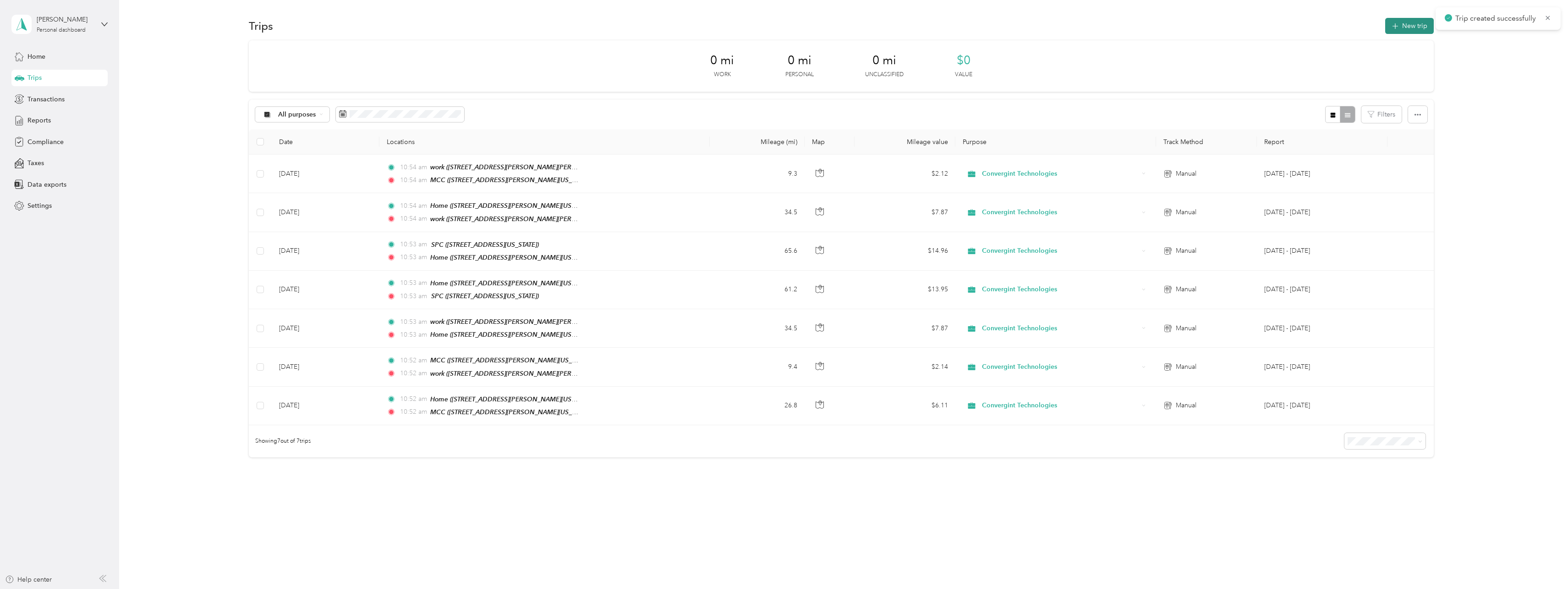
click at [1413, 22] on button "New trip" at bounding box center [1410, 26] width 49 height 16
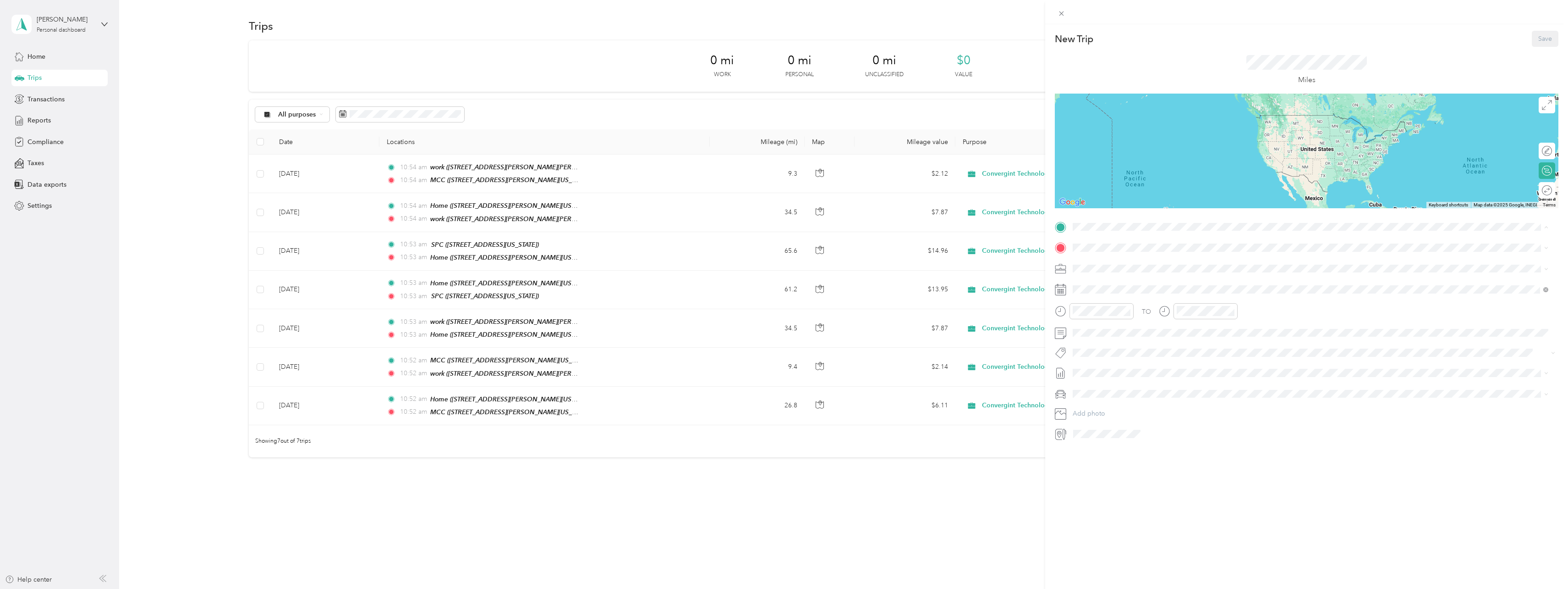
click at [1102, 299] on span "[STREET_ADDRESS][PERSON_NAME][US_STATE]" at bounding box center [1161, 302] width 142 height 8
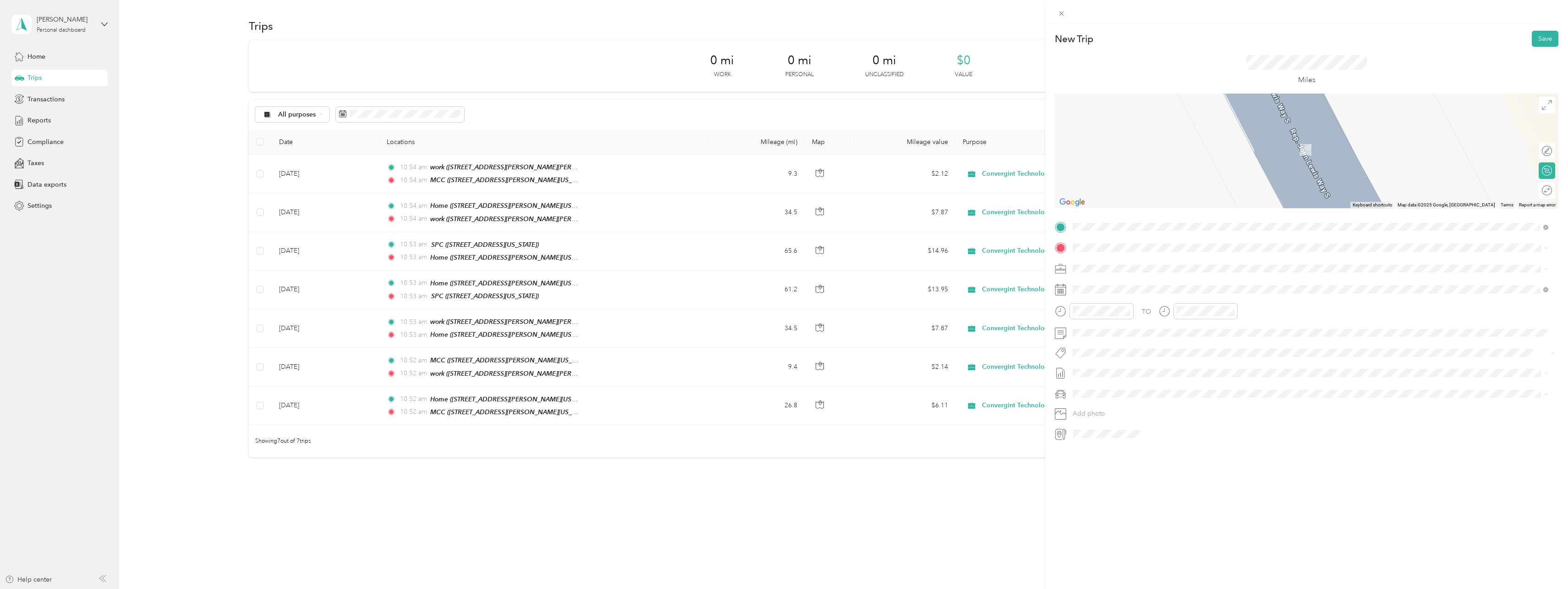
click at [1092, 258] on div "TO Add photo" at bounding box center [1306, 330] width 504 height 222
click at [1092, 252] on span at bounding box center [1314, 247] width 489 height 14
click at [1105, 294] on div "Home [STREET_ADDRESS][PERSON_NAME][US_STATE]" at bounding box center [1161, 289] width 142 height 19
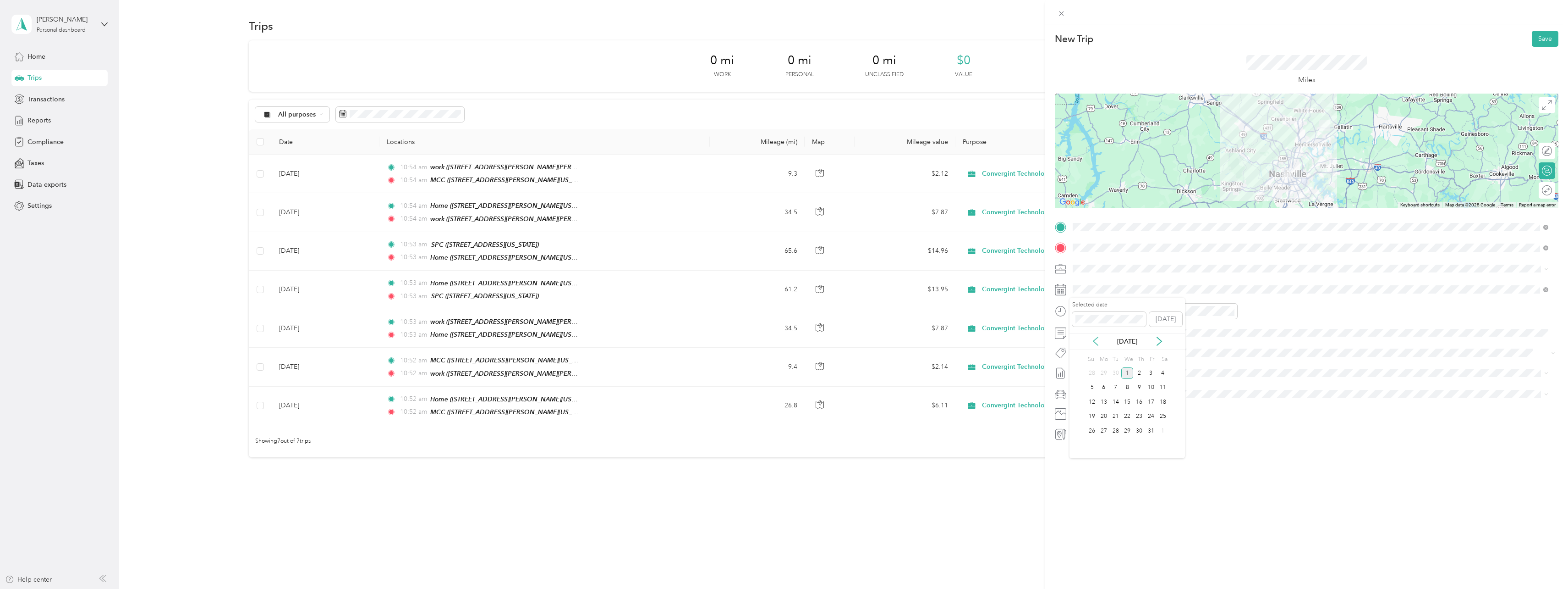
click at [1097, 338] on icon at bounding box center [1096, 341] width 4 height 8
click at [1138, 386] on div "7" at bounding box center [1139, 388] width 12 height 12
click at [1535, 39] on button "Save" at bounding box center [1545, 39] width 27 height 16
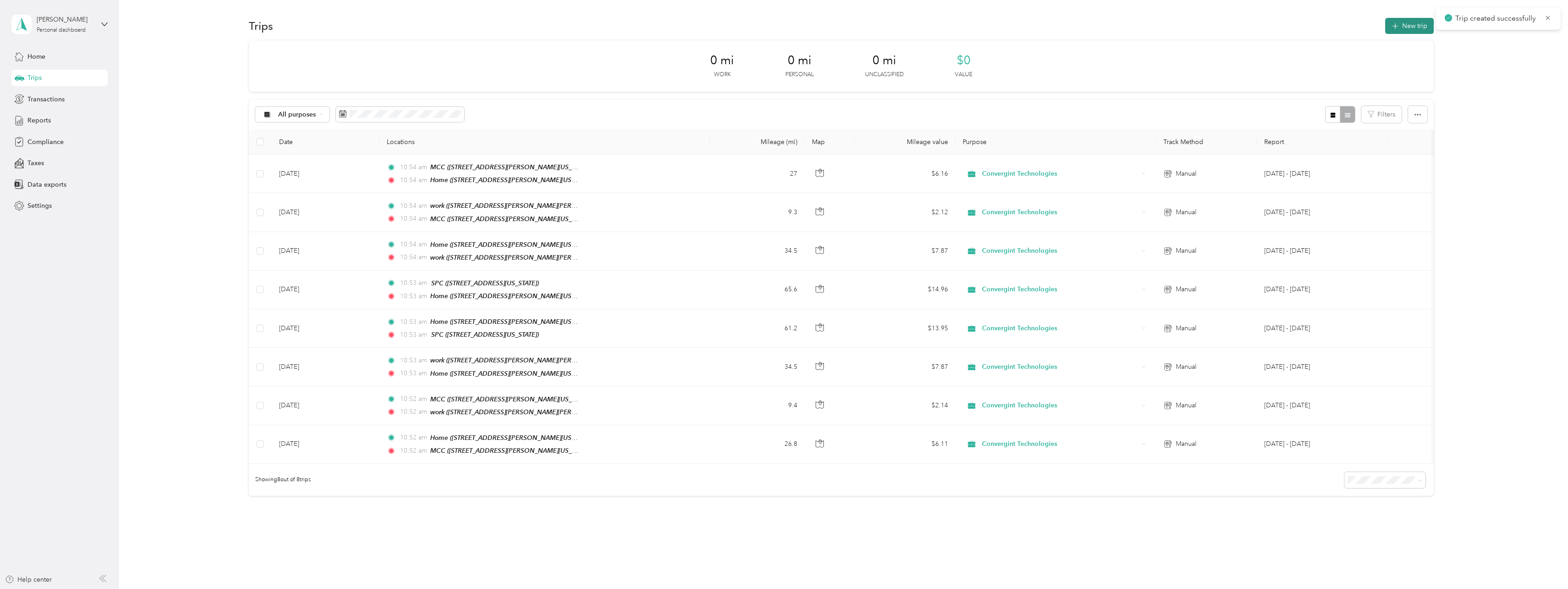
click at [1416, 27] on button "New trip" at bounding box center [1410, 26] width 49 height 16
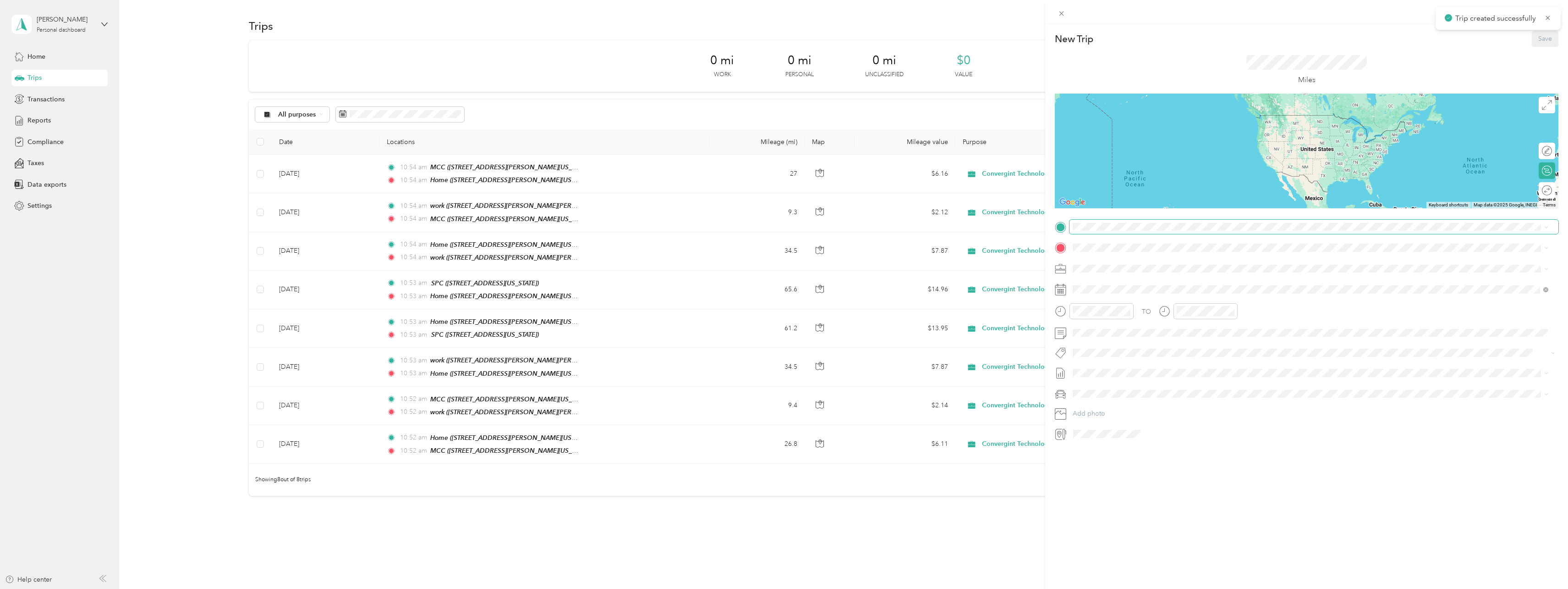
click at [1095, 220] on span at bounding box center [1314, 227] width 489 height 14
click at [1115, 269] on div "Home [STREET_ADDRESS][PERSON_NAME][US_STATE]" at bounding box center [1161, 268] width 142 height 19
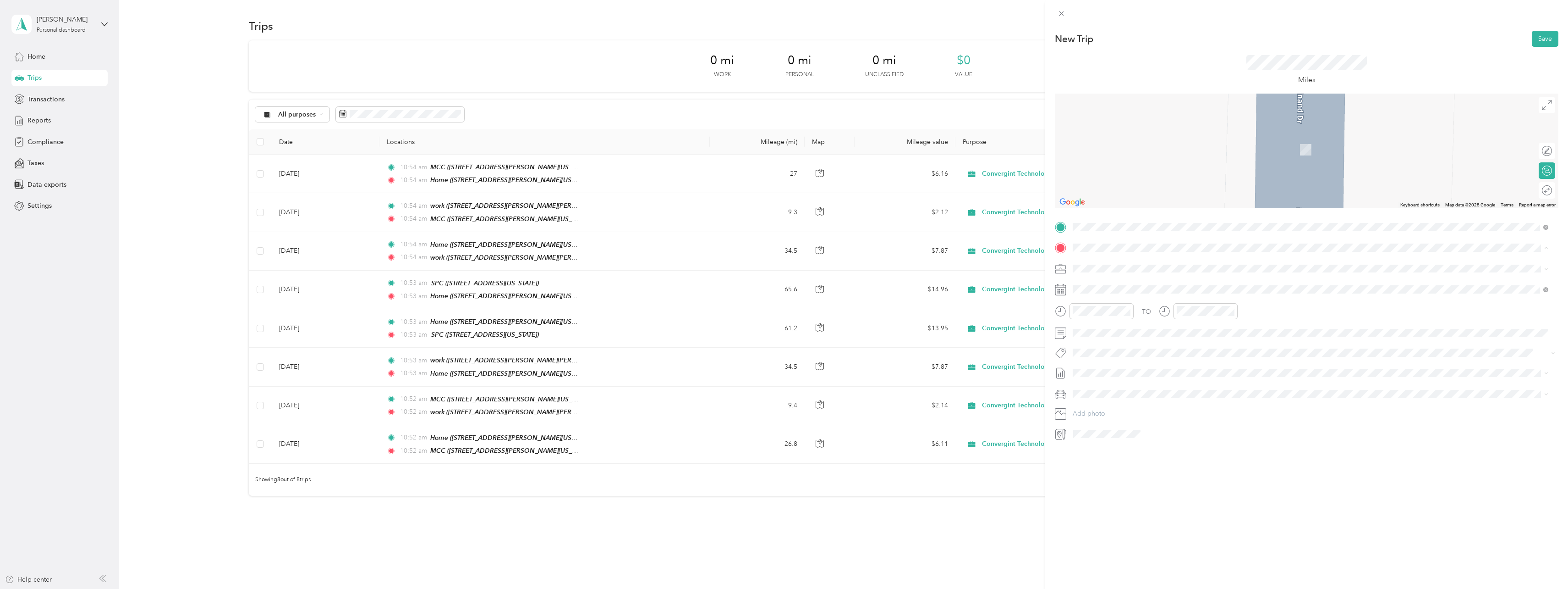
click at [1117, 281] on span "[STREET_ADDRESS][PERSON_NAME][US_STATE]" at bounding box center [1161, 280] width 142 height 8
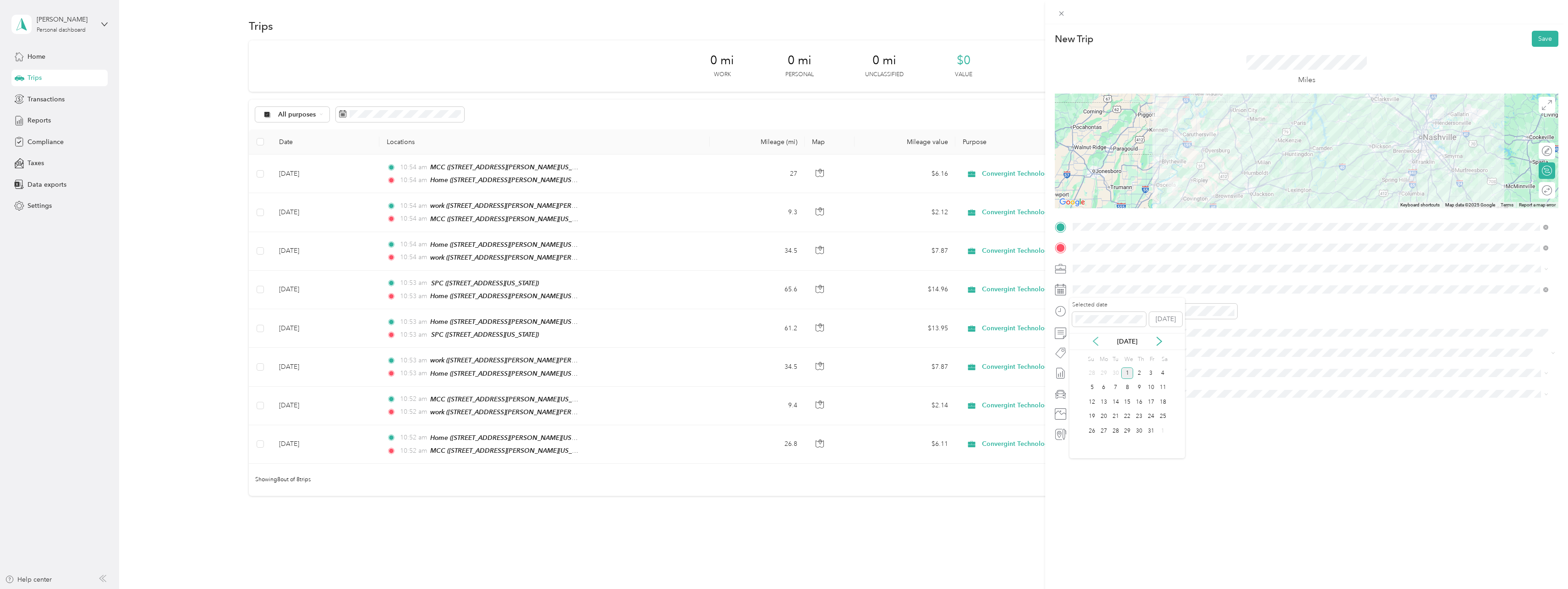
click at [1100, 344] on icon at bounding box center [1095, 341] width 9 height 9
click at [1101, 400] on div "11" at bounding box center [1104, 402] width 12 height 12
click at [1532, 42] on button "Save" at bounding box center [1545, 39] width 27 height 16
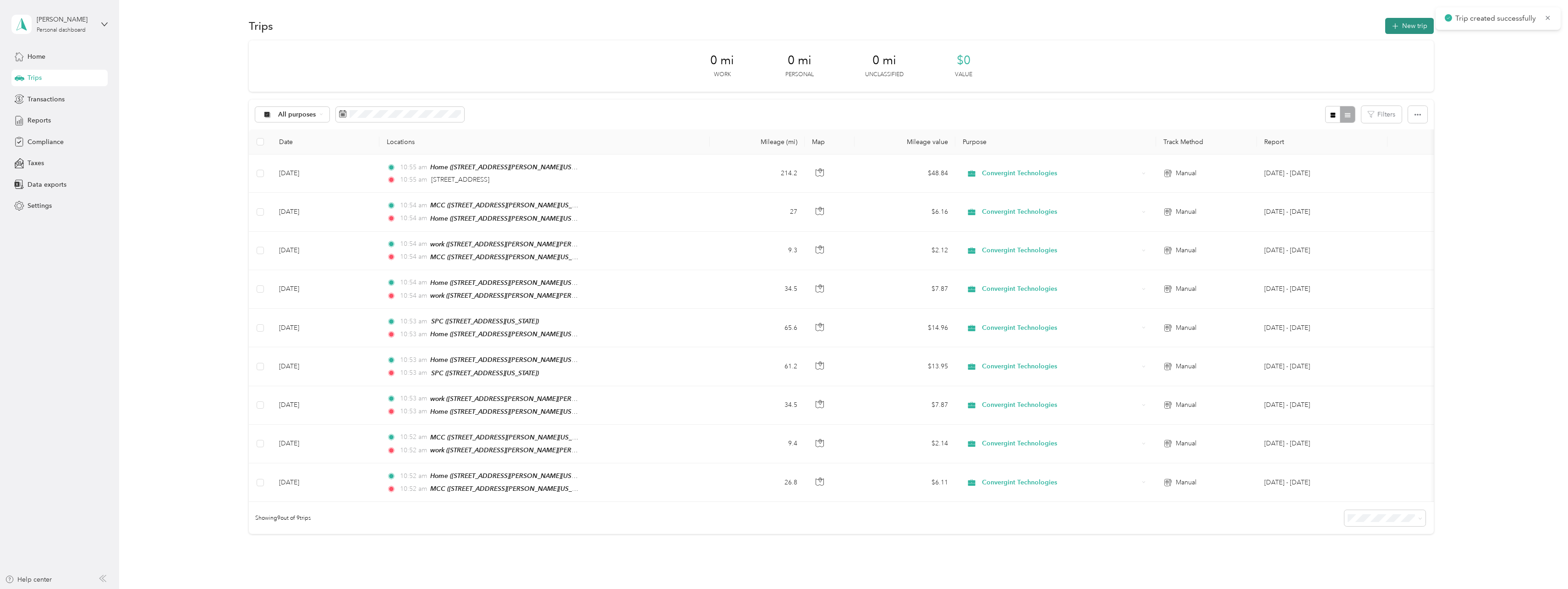
click at [1408, 27] on button "New trip" at bounding box center [1410, 26] width 49 height 16
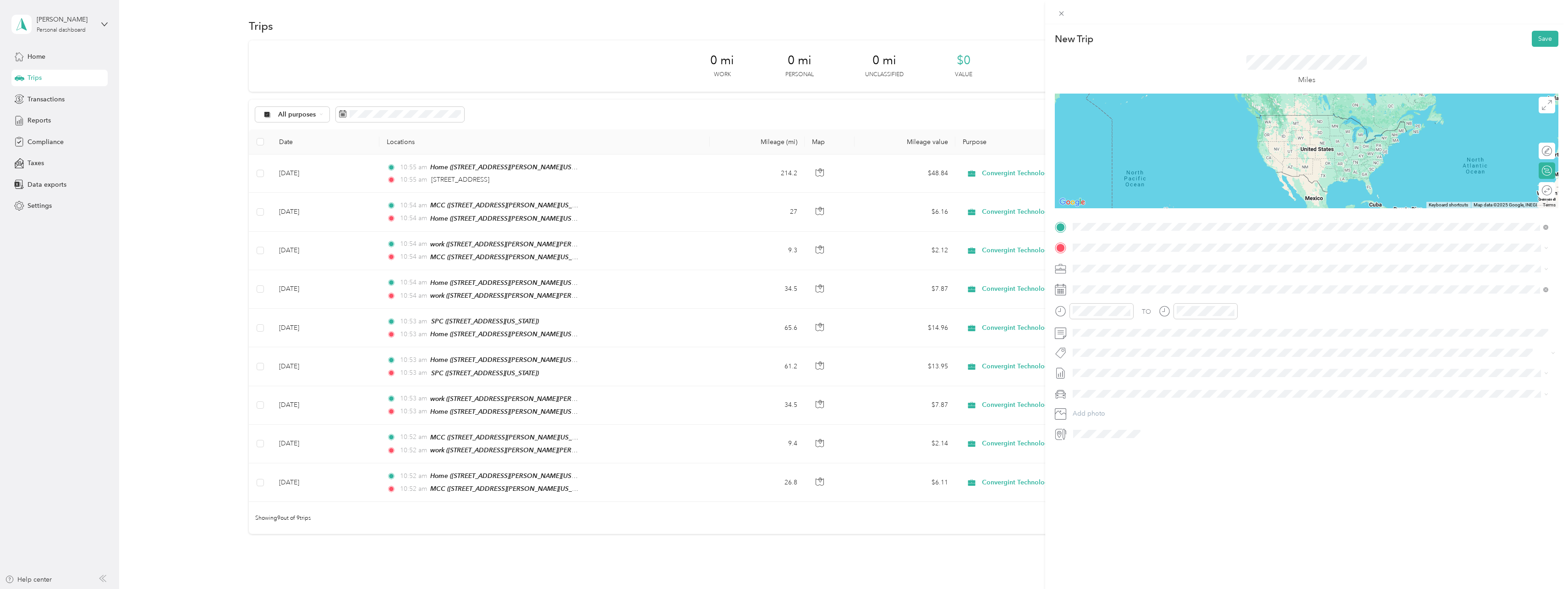
click at [1115, 262] on span "[STREET_ADDRESS][PERSON_NAME][US_STATE]" at bounding box center [1161, 260] width 142 height 8
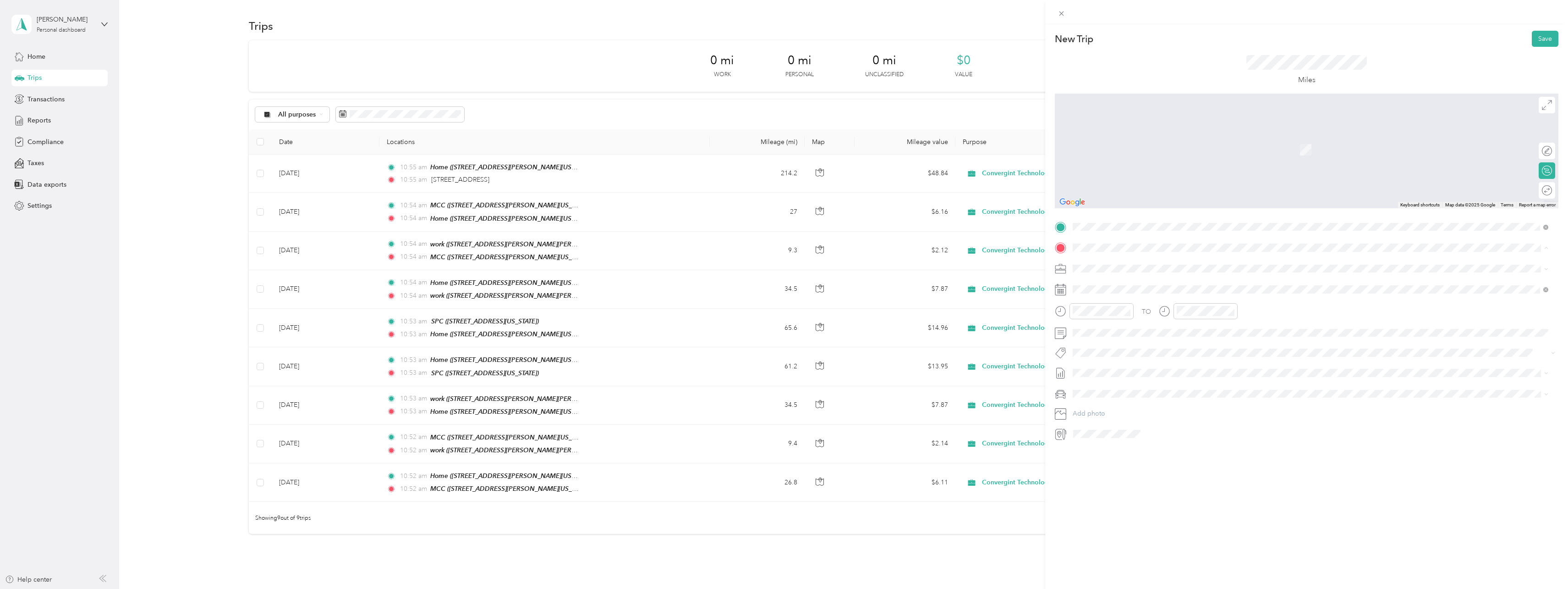
click at [1115, 293] on span "[STREET_ADDRESS][PERSON_NAME][US_STATE]" at bounding box center [1161, 294] width 142 height 8
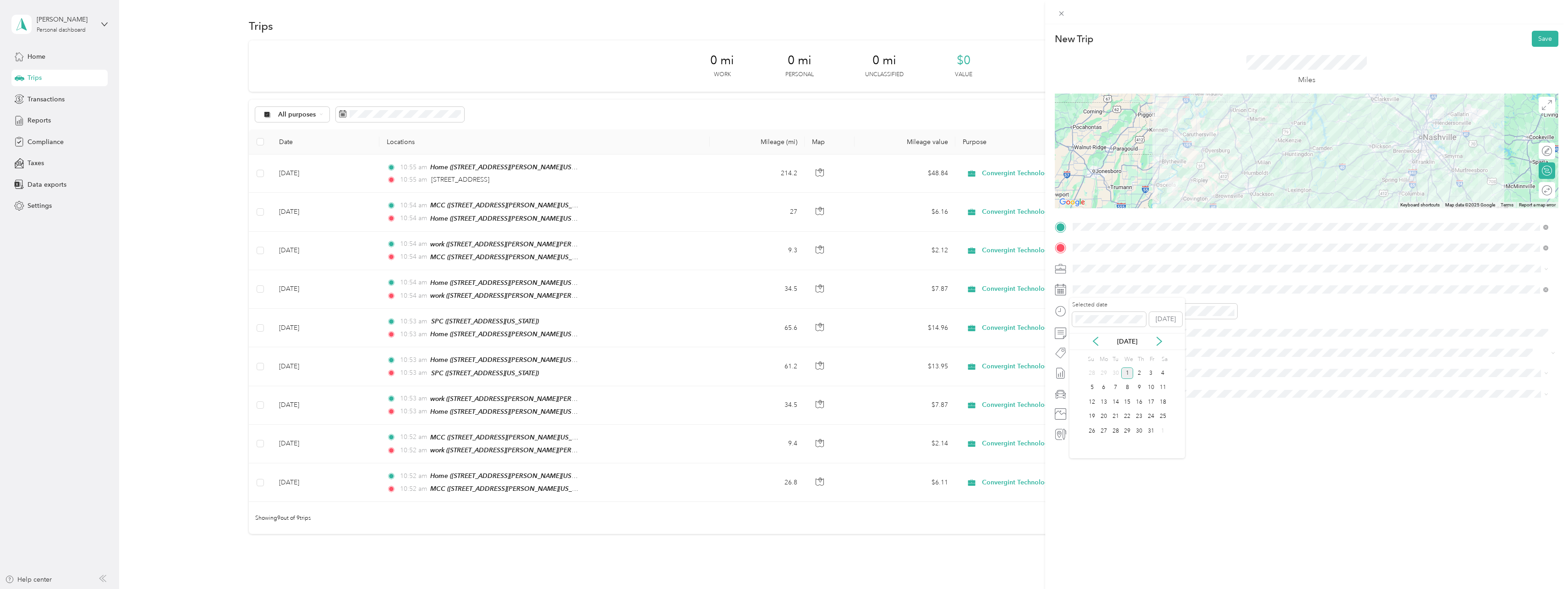
click at [1091, 346] on div "[DATE]" at bounding box center [1127, 342] width 116 height 17
click at [1094, 342] on icon at bounding box center [1095, 341] width 9 height 9
click at [1100, 401] on div "11" at bounding box center [1104, 402] width 12 height 12
click at [1532, 37] on button "Save" at bounding box center [1545, 39] width 27 height 16
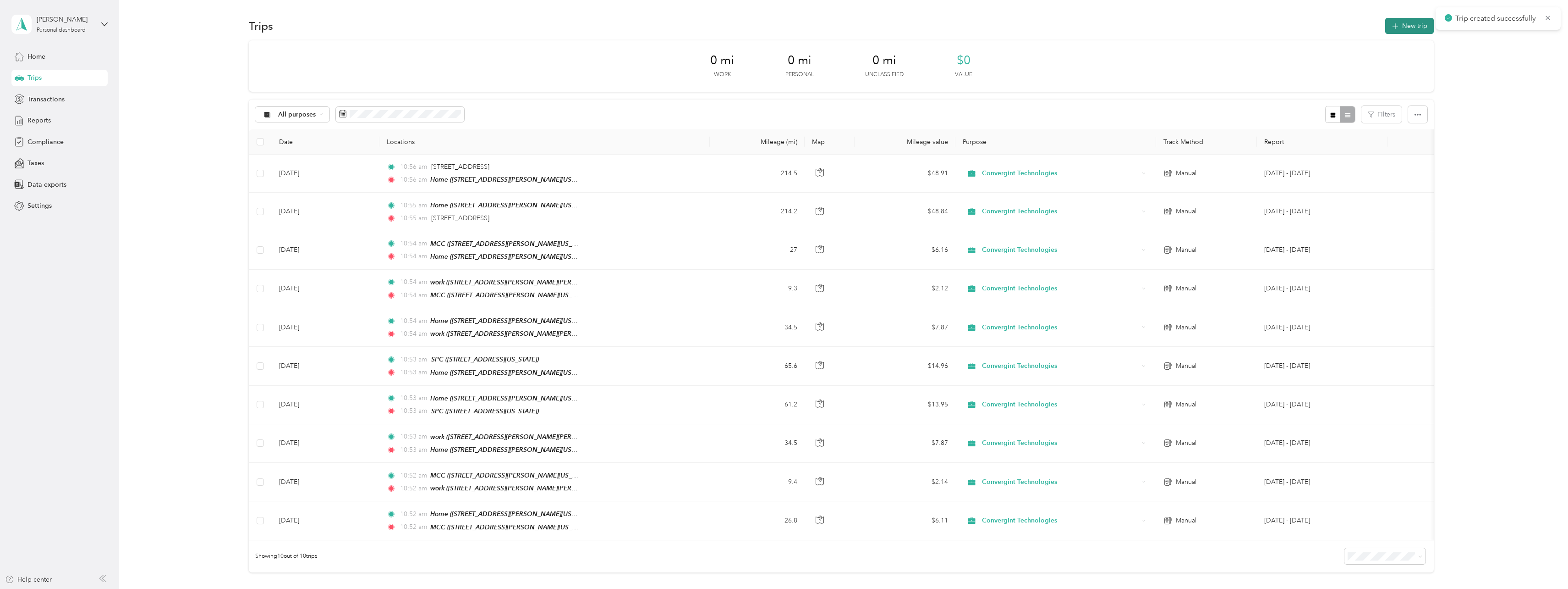
click at [1400, 24] on button "New trip" at bounding box center [1410, 26] width 49 height 16
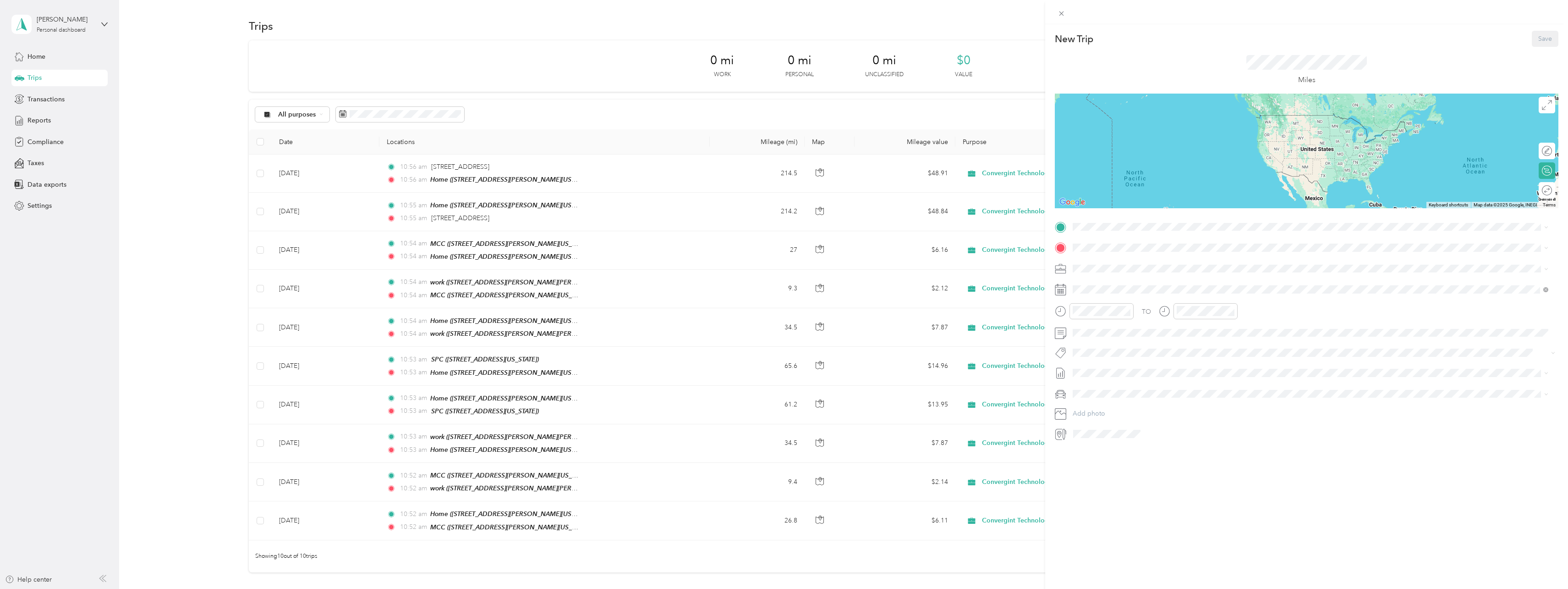
click at [1099, 234] on div "TO Add photo" at bounding box center [1306, 330] width 504 height 222
click at [451, 167] on div "New Trip Save This trip cannot be edited because it is either under review, app…" at bounding box center [784, 294] width 1568 height 589
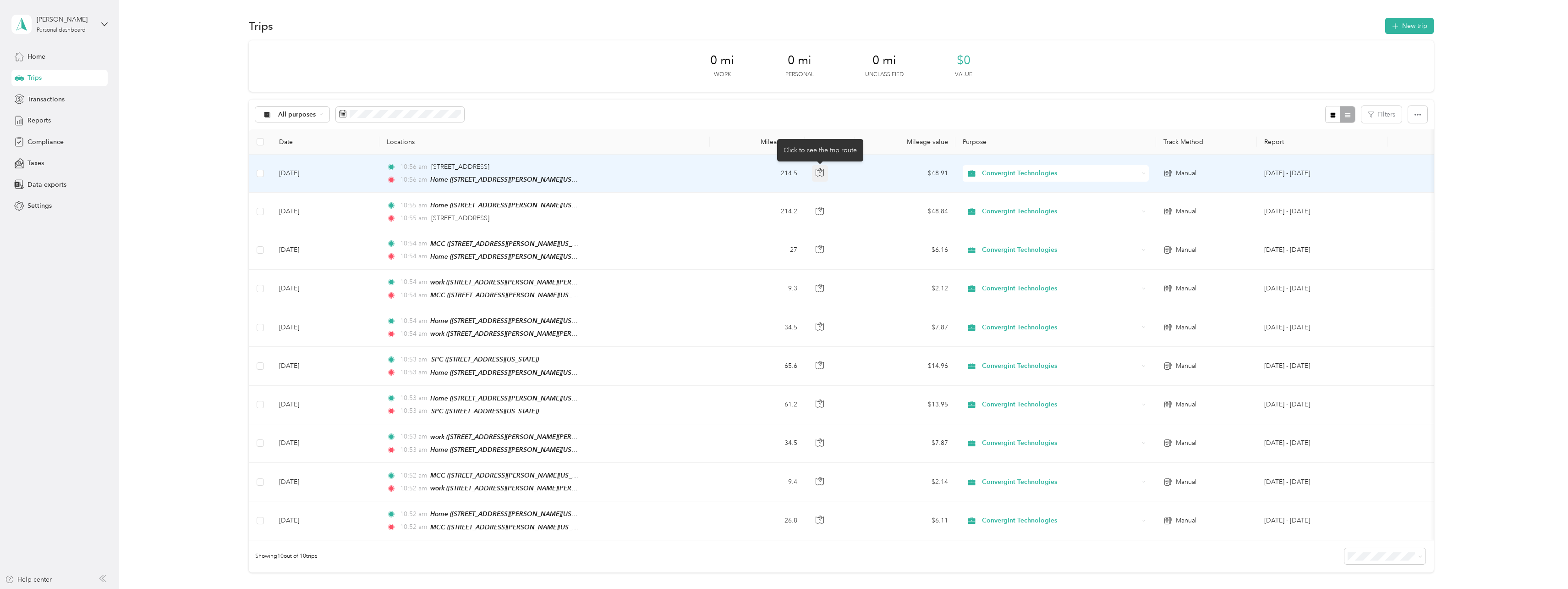
click at [821, 171] on icon "button" at bounding box center [819, 172] width 8 height 8
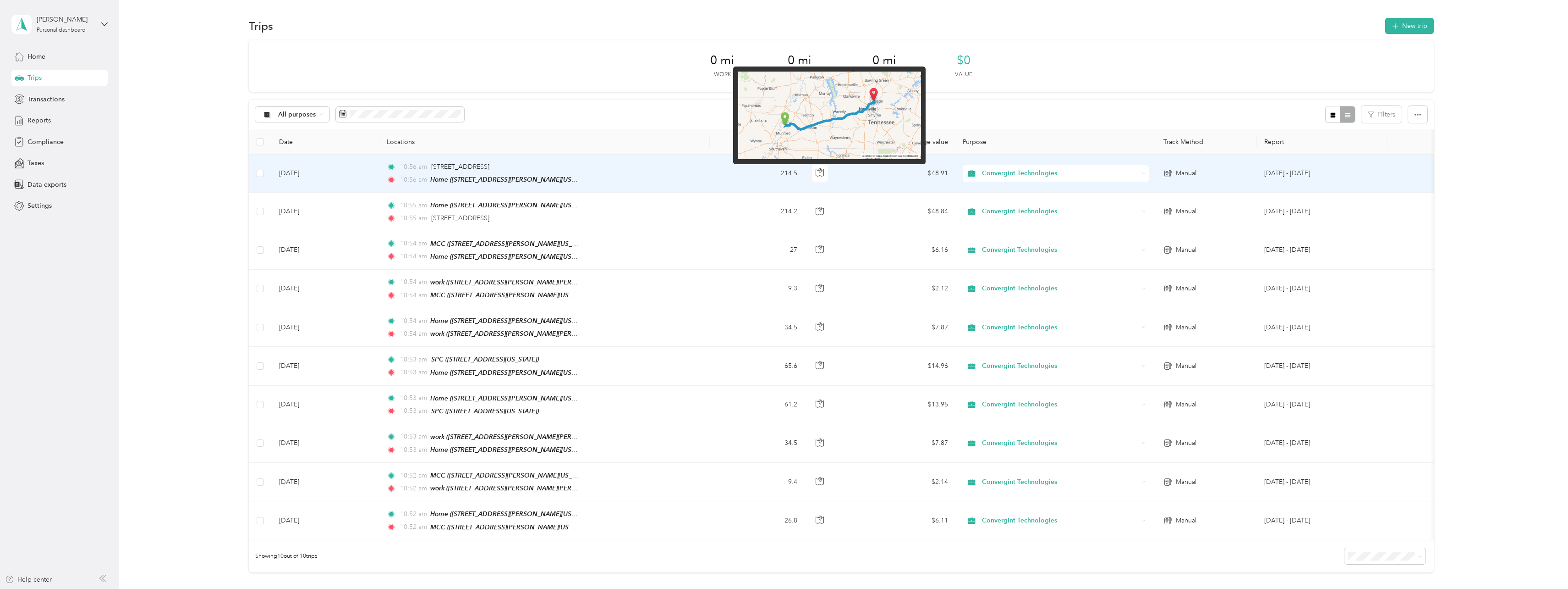
click at [785, 119] on img at bounding box center [829, 115] width 183 height 88
click at [785, 122] on img at bounding box center [829, 115] width 183 height 88
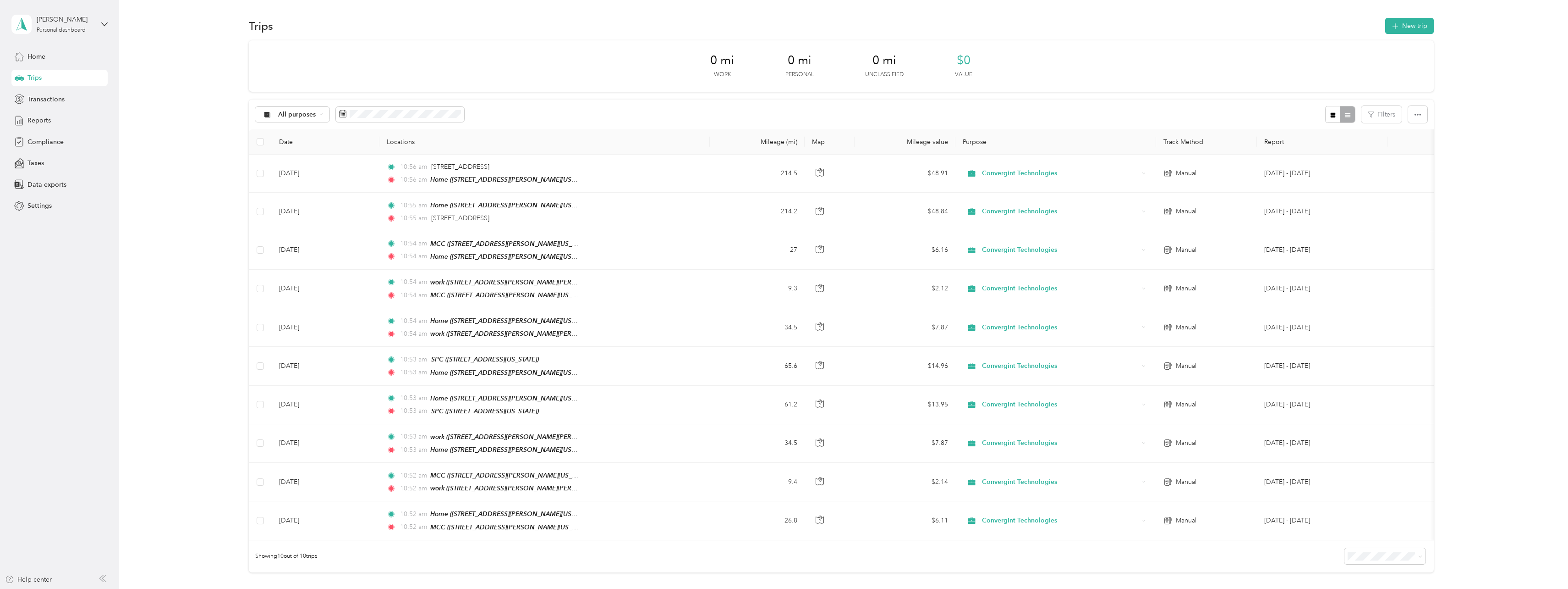
click at [1319, 41] on div "0 mi Work 0 mi Personal 0 mi Unclassified $0 Value" at bounding box center [841, 65] width 1185 height 51
click at [1401, 29] on button "New trip" at bounding box center [1410, 26] width 49 height 16
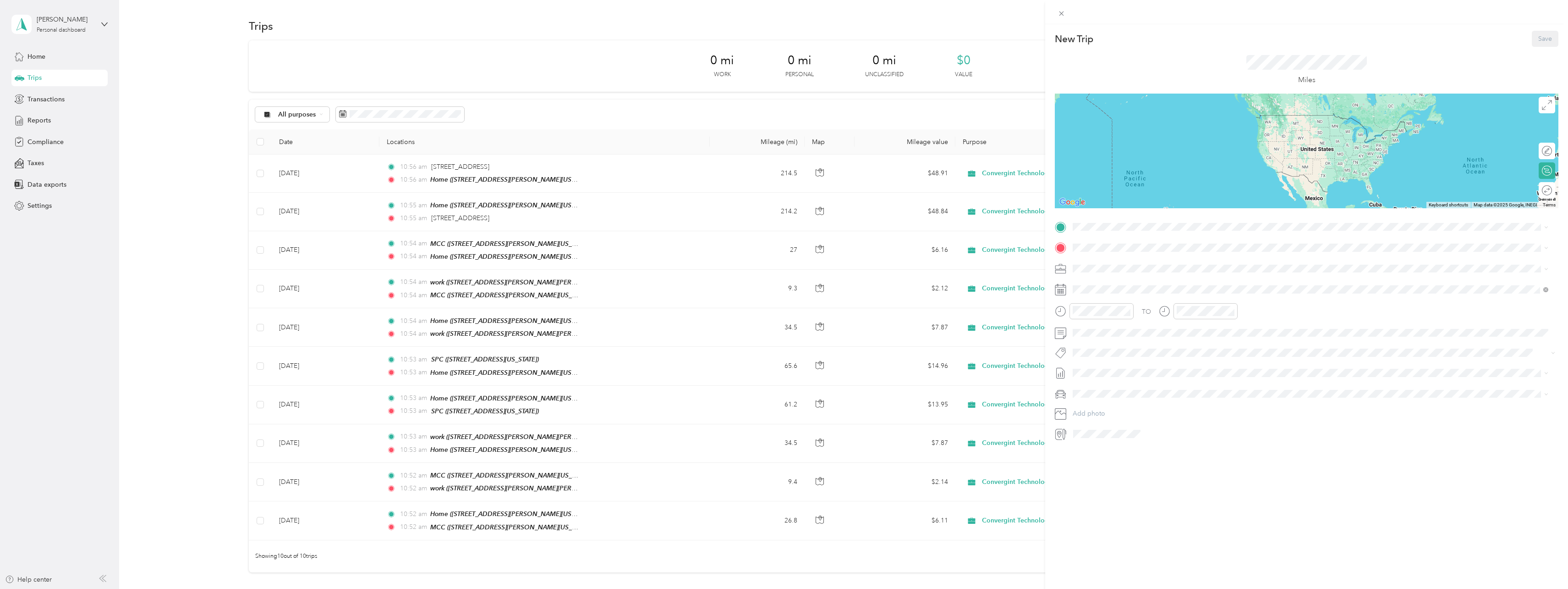
click at [1116, 267] on div "Home [STREET_ADDRESS][PERSON_NAME][US_STATE]" at bounding box center [1161, 265] width 142 height 19
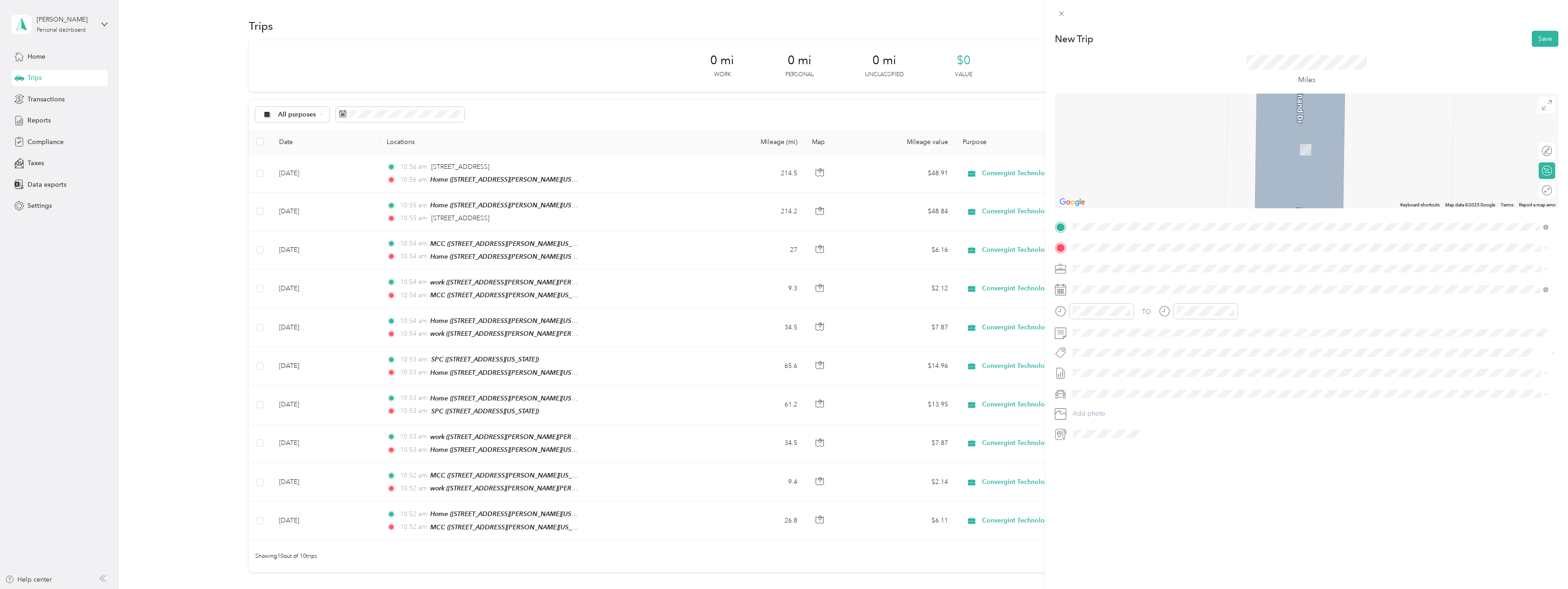
click at [1105, 368] on div "SPC" at bounding box center [1136, 370] width 92 height 8
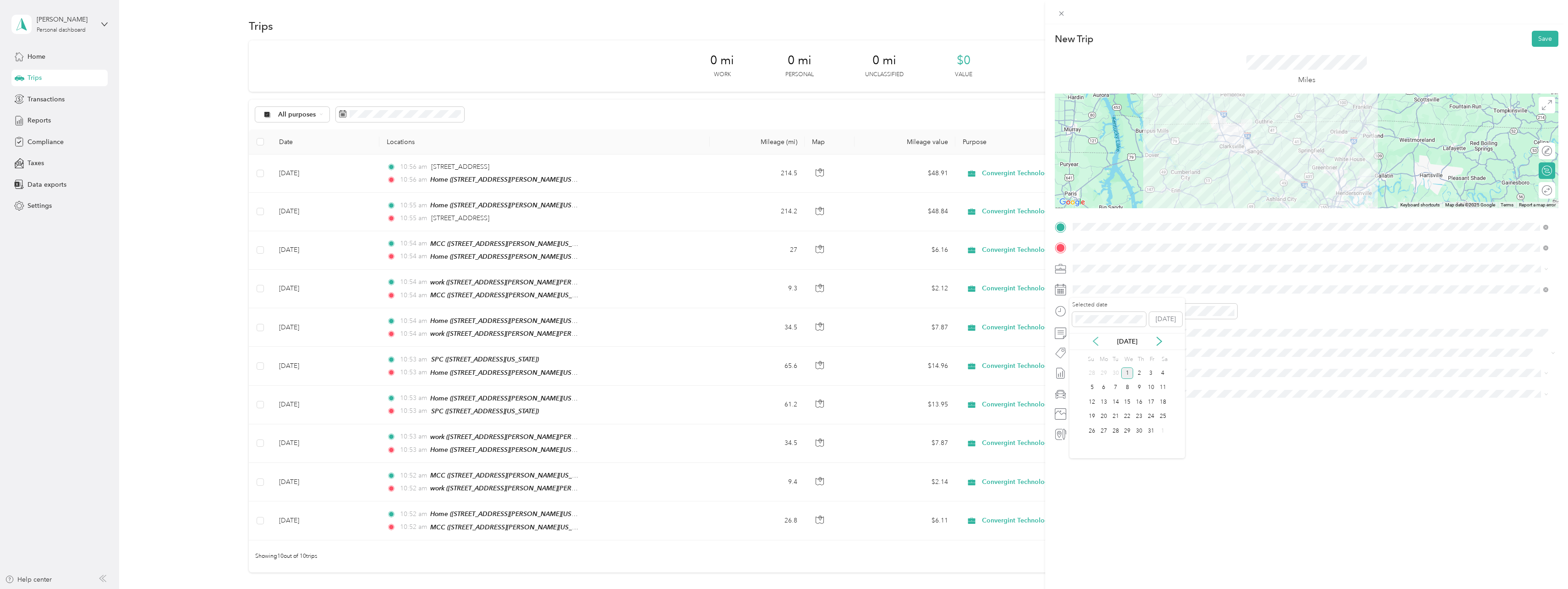
click at [1097, 341] on icon at bounding box center [1095, 341] width 9 height 9
click at [1125, 399] on div "13" at bounding box center [1127, 402] width 12 height 12
click at [1532, 41] on button "Save" at bounding box center [1545, 39] width 27 height 16
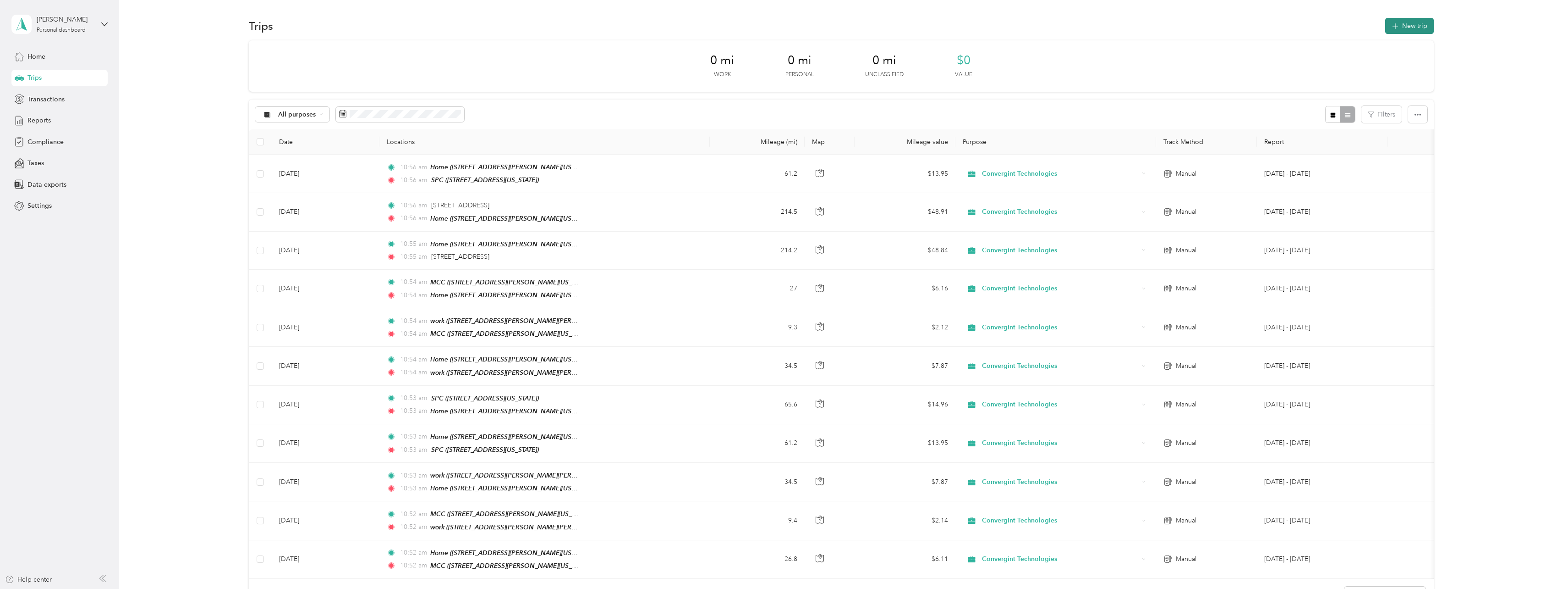
click at [1401, 31] on button "New trip" at bounding box center [1410, 26] width 49 height 16
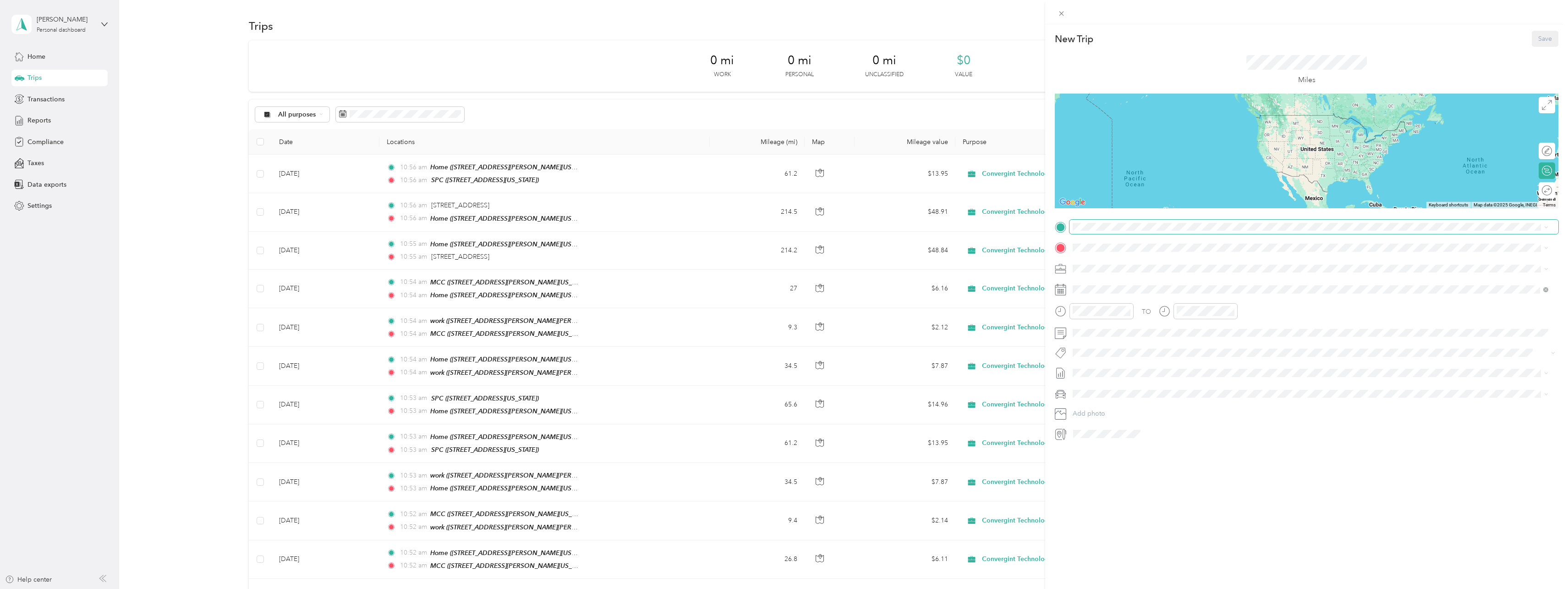
click at [1081, 231] on span at bounding box center [1314, 227] width 489 height 14
click at [1087, 347] on div "SPC [STREET_ADDRESS][US_STATE]" at bounding box center [1310, 355] width 469 height 22
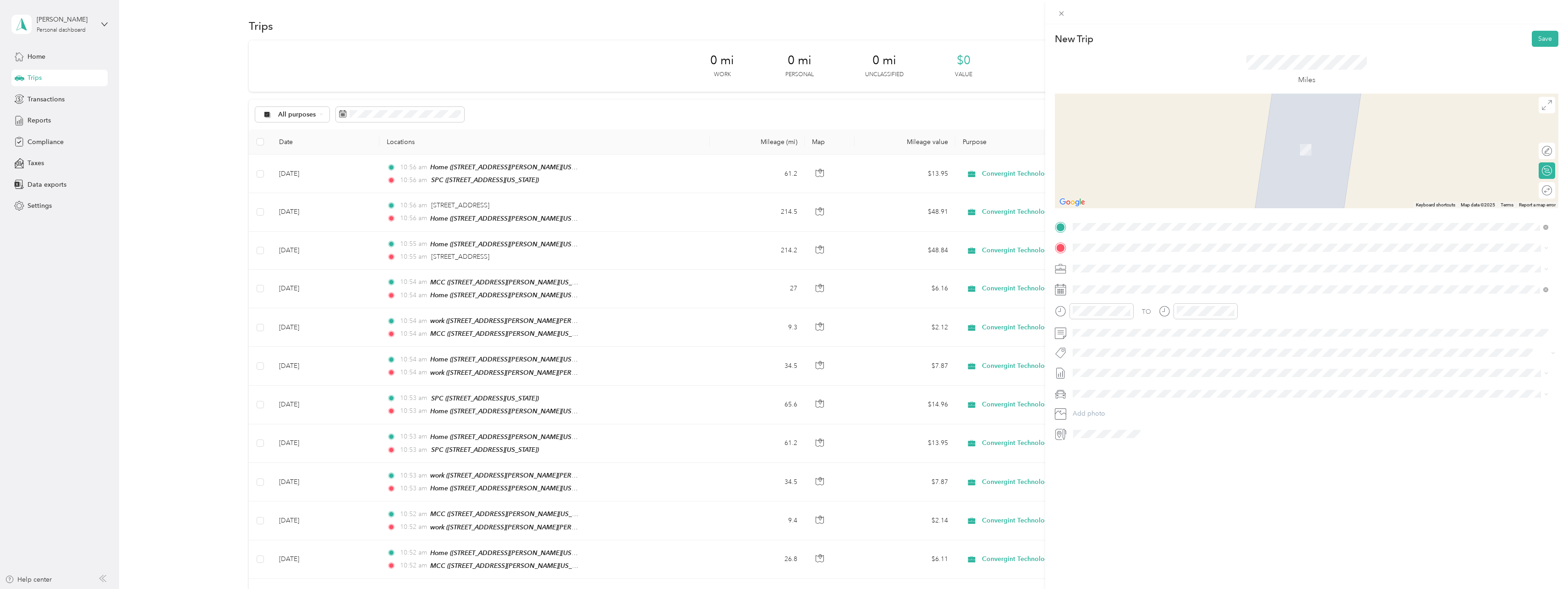
click at [1110, 290] on div "Home [STREET_ADDRESS][PERSON_NAME][US_STATE]" at bounding box center [1161, 288] width 142 height 19
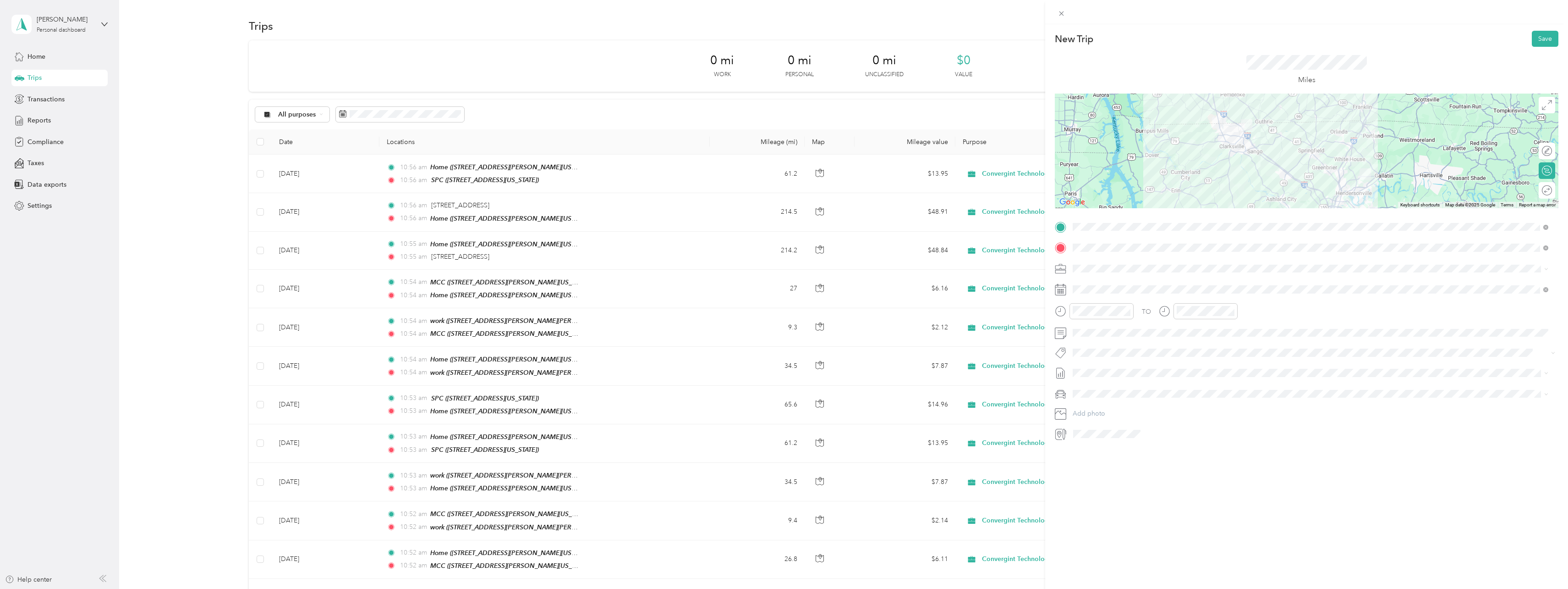
click at [1331, 145] on div at bounding box center [1306, 150] width 504 height 114
click at [1332, 142] on div at bounding box center [1306, 150] width 504 height 114
click at [1098, 337] on icon at bounding box center [1096, 341] width 4 height 8
click at [1129, 403] on div "13" at bounding box center [1127, 402] width 12 height 12
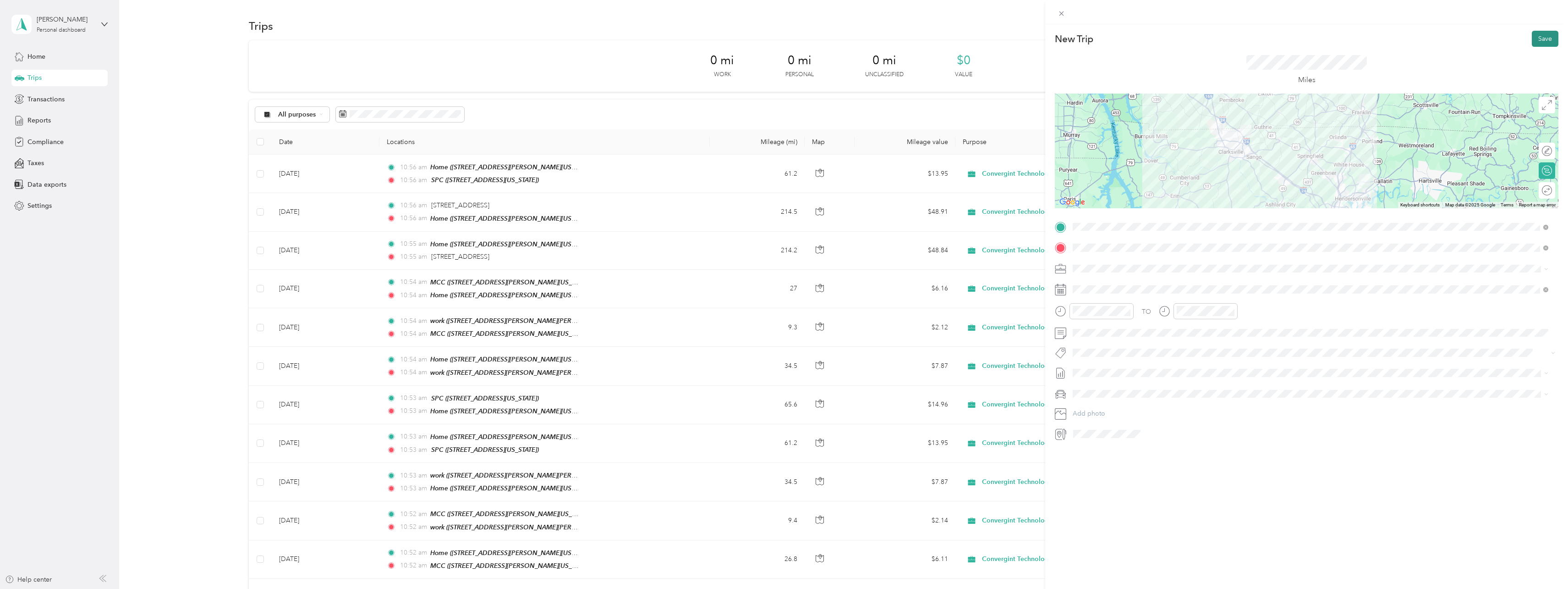
click at [1548, 42] on button "Save" at bounding box center [1545, 39] width 27 height 16
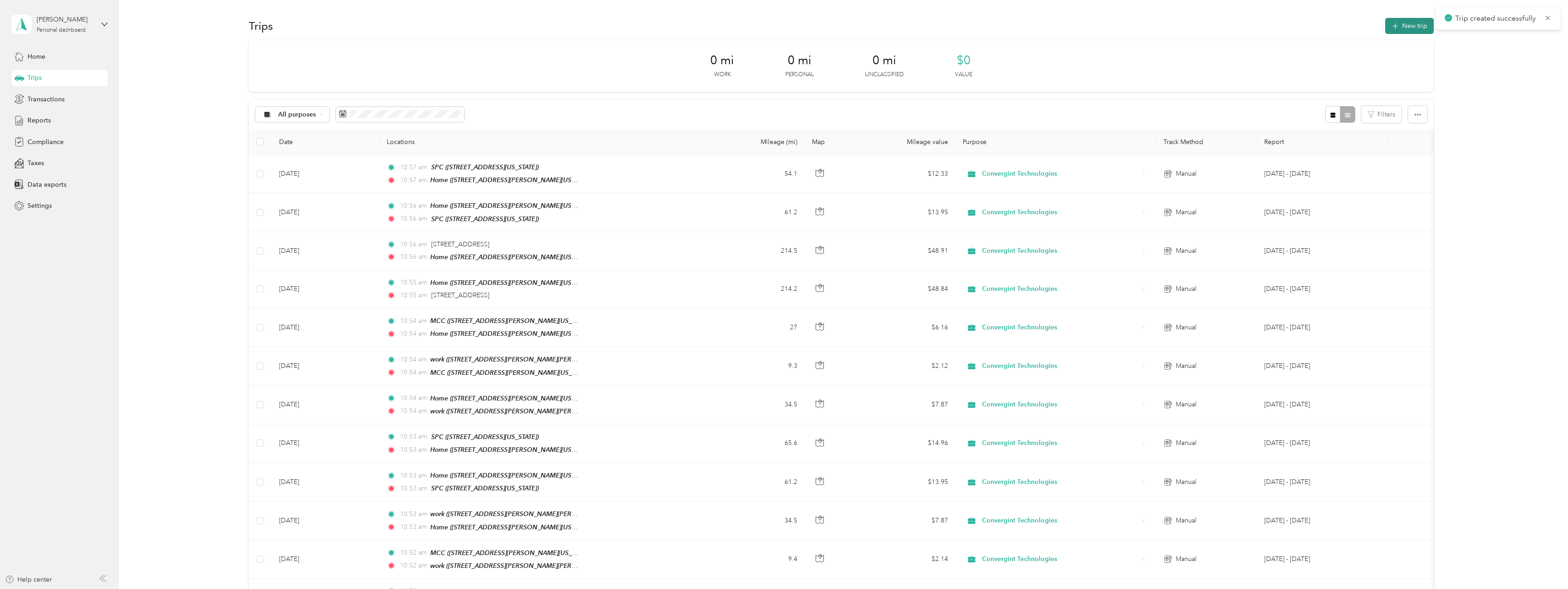
click at [1401, 31] on button "New trip" at bounding box center [1410, 26] width 49 height 16
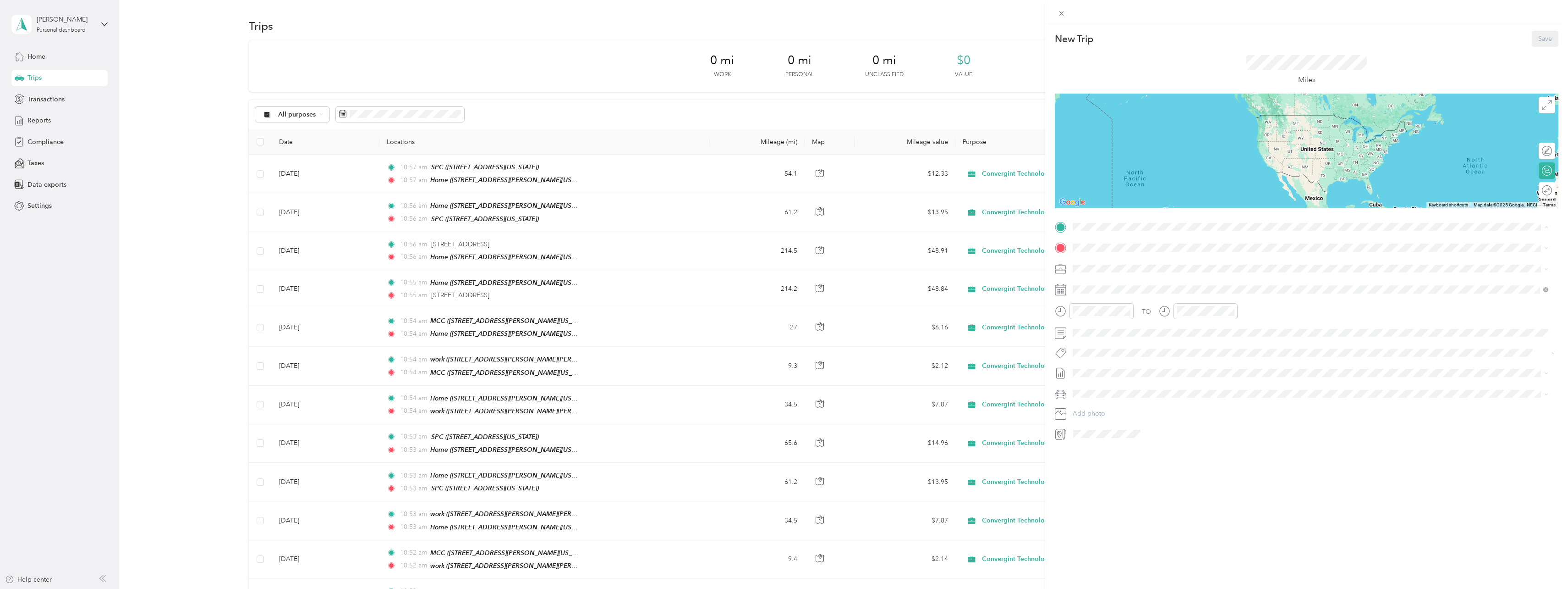
click at [1119, 264] on div "Home [STREET_ADDRESS][PERSON_NAME][US_STATE]" at bounding box center [1161, 268] width 142 height 19
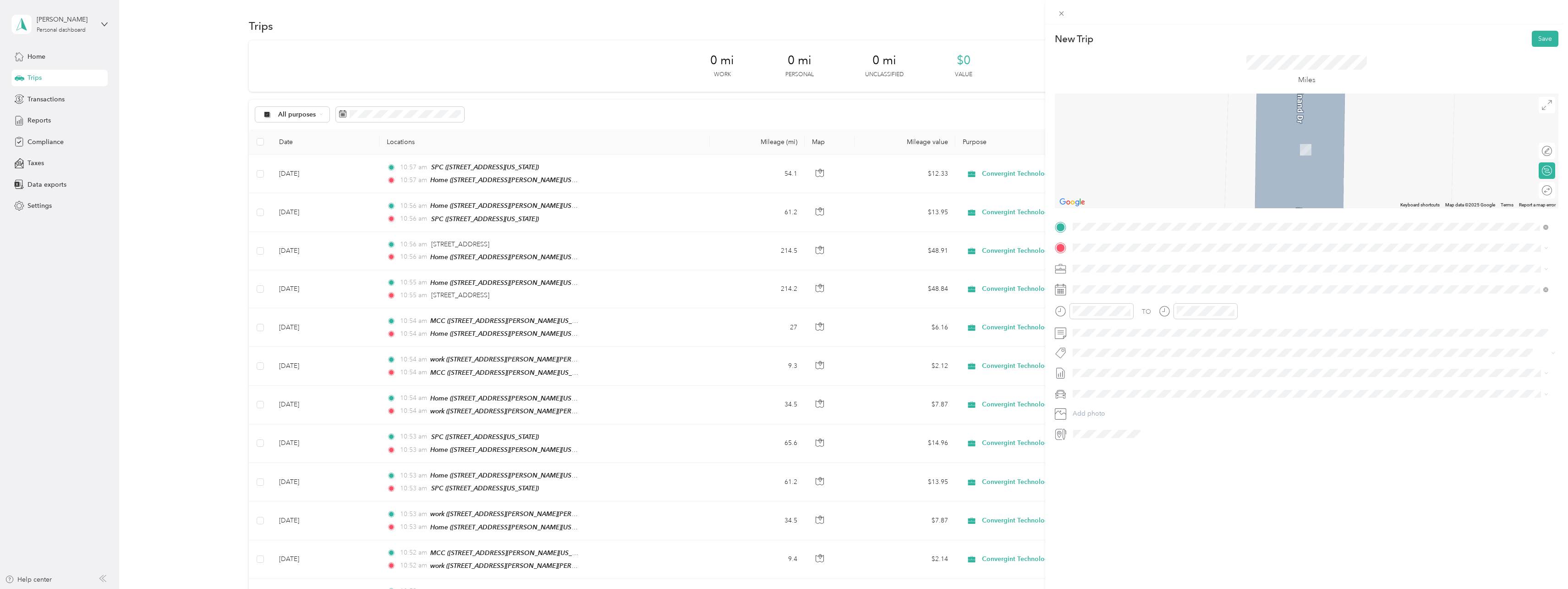
click at [1106, 343] on div "work [STREET_ADDRESS][PERSON_NAME][PERSON_NAME][US_STATE]" at bounding box center [1186, 347] width 193 height 19
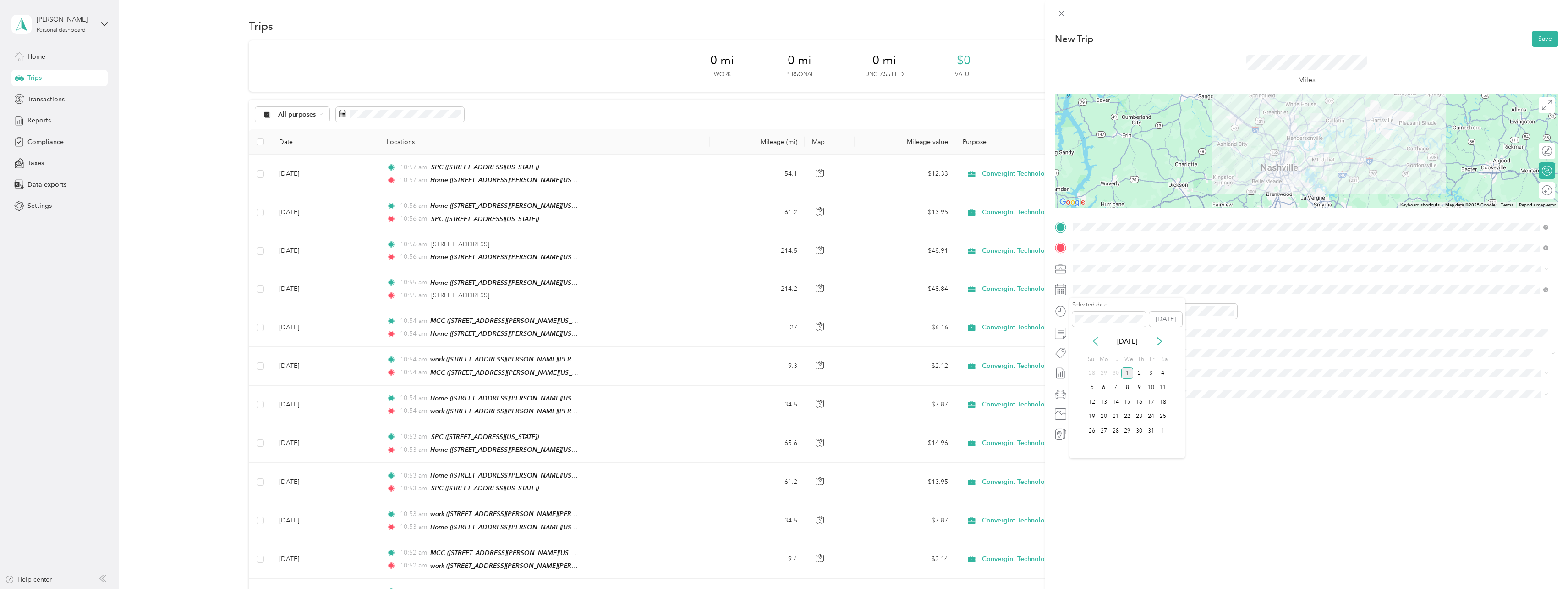
click at [1094, 339] on icon at bounding box center [1095, 341] width 9 height 9
click at [1138, 404] on div "14" at bounding box center [1139, 402] width 12 height 12
click at [1541, 35] on button "Save" at bounding box center [1545, 39] width 27 height 16
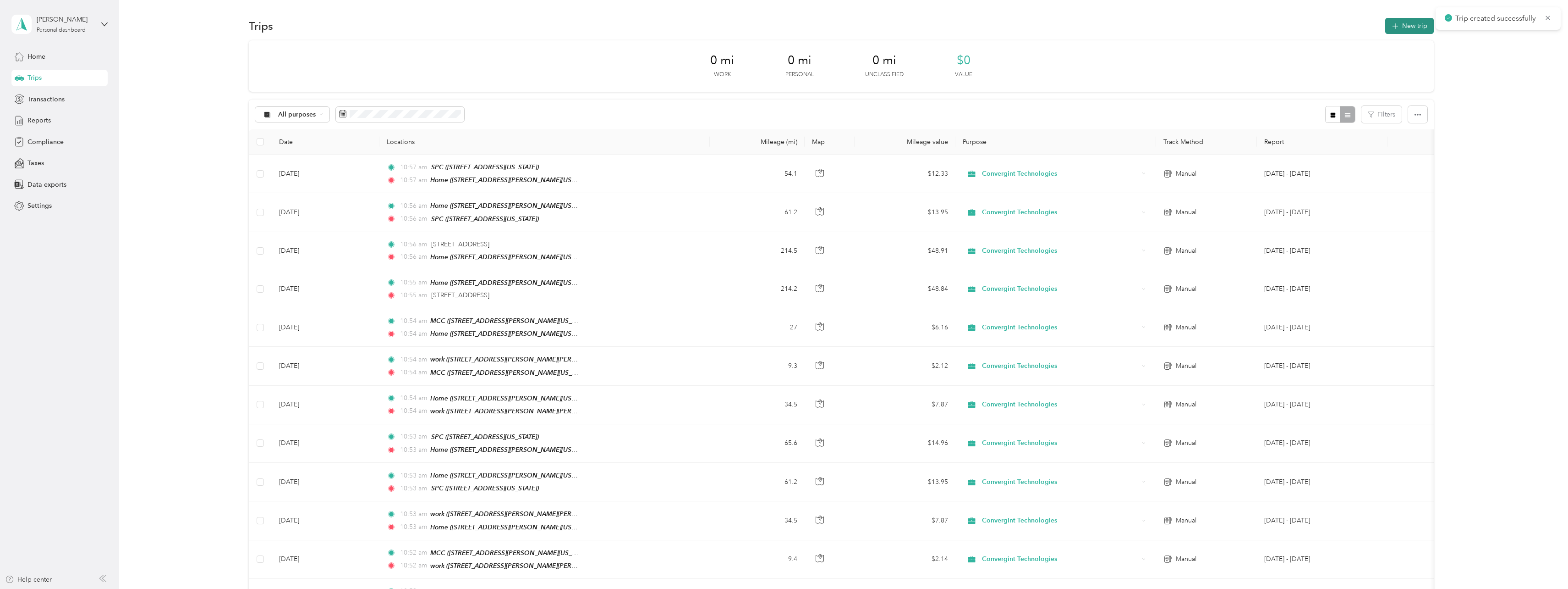
click at [1419, 27] on button "New trip" at bounding box center [1410, 26] width 49 height 16
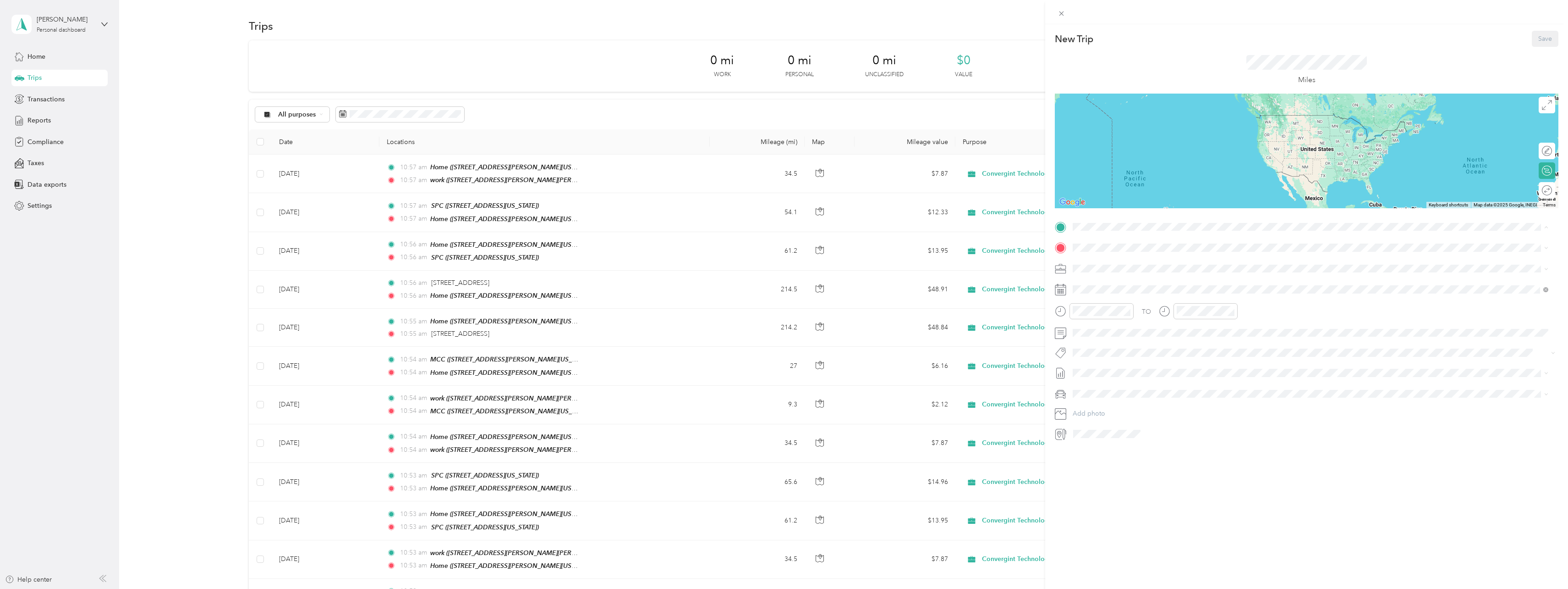
click at [1097, 319] on strong "work" at bounding box center [1097, 321] width 15 height 8
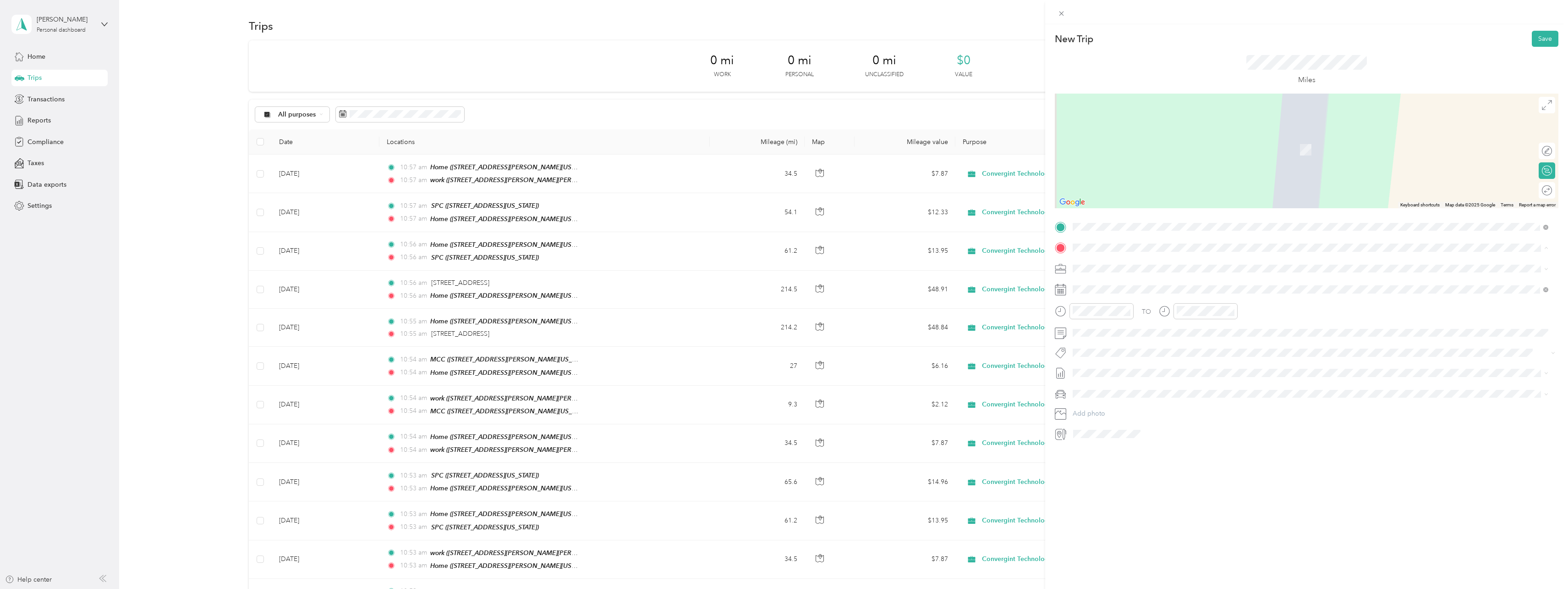
click at [1102, 314] on div "MCC [STREET_ADDRESS][PERSON_NAME][US_STATE]" at bounding box center [1161, 318] width 142 height 19
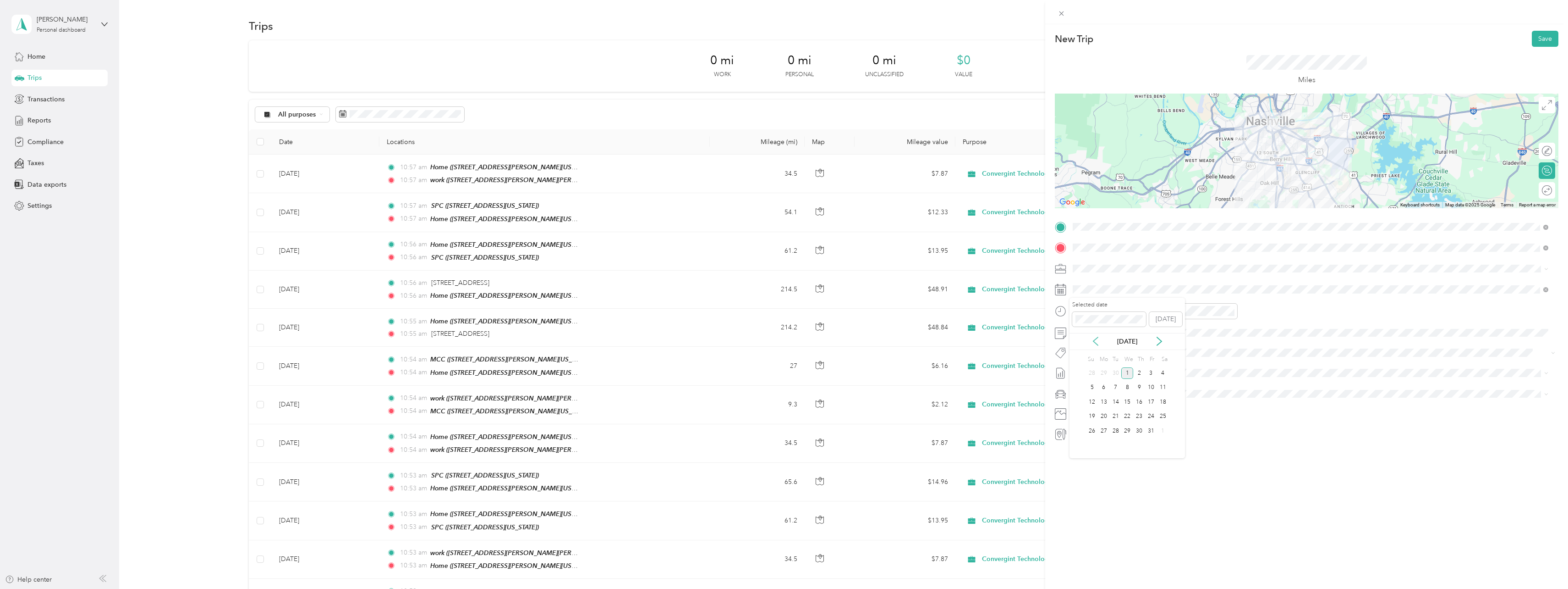
click at [1094, 339] on icon at bounding box center [1095, 341] width 9 height 9
click at [1140, 402] on div "14" at bounding box center [1139, 402] width 12 height 12
click at [1533, 41] on button "Save" at bounding box center [1545, 39] width 27 height 16
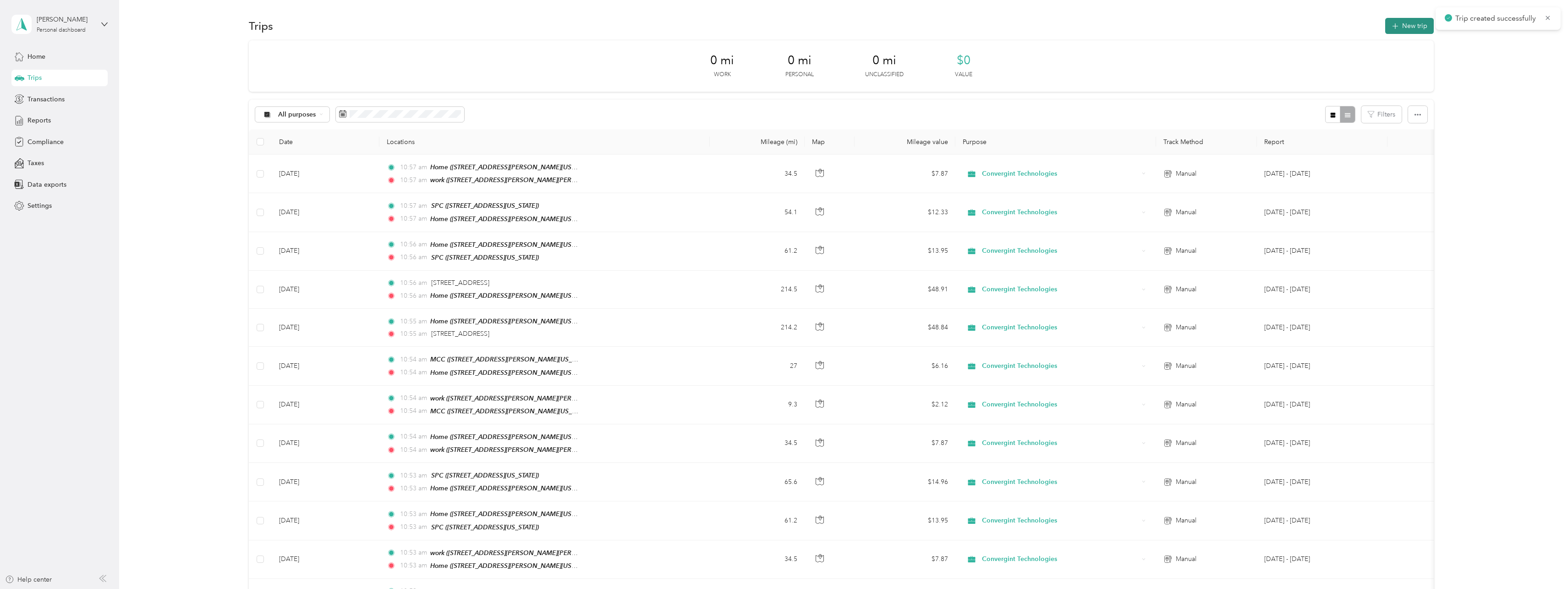
click at [1420, 27] on button "New trip" at bounding box center [1410, 26] width 49 height 16
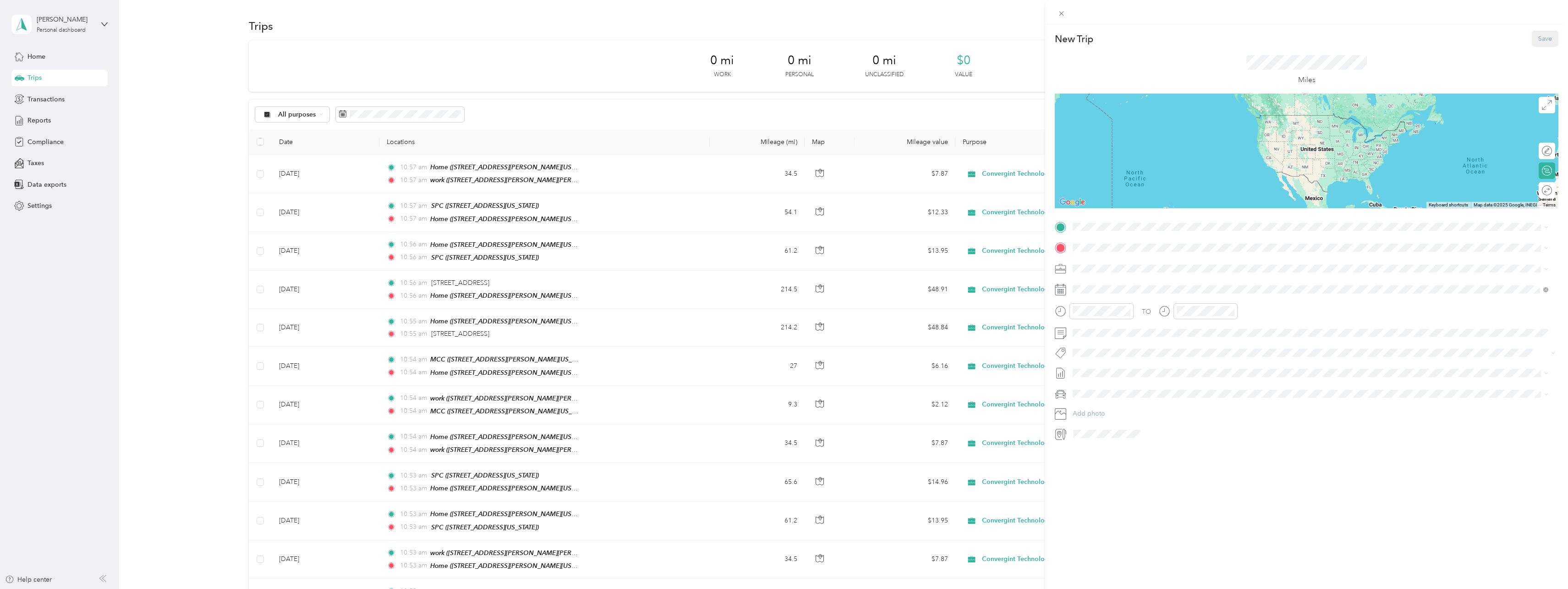
click at [1102, 288] on strong "MCC" at bounding box center [1097, 292] width 15 height 8
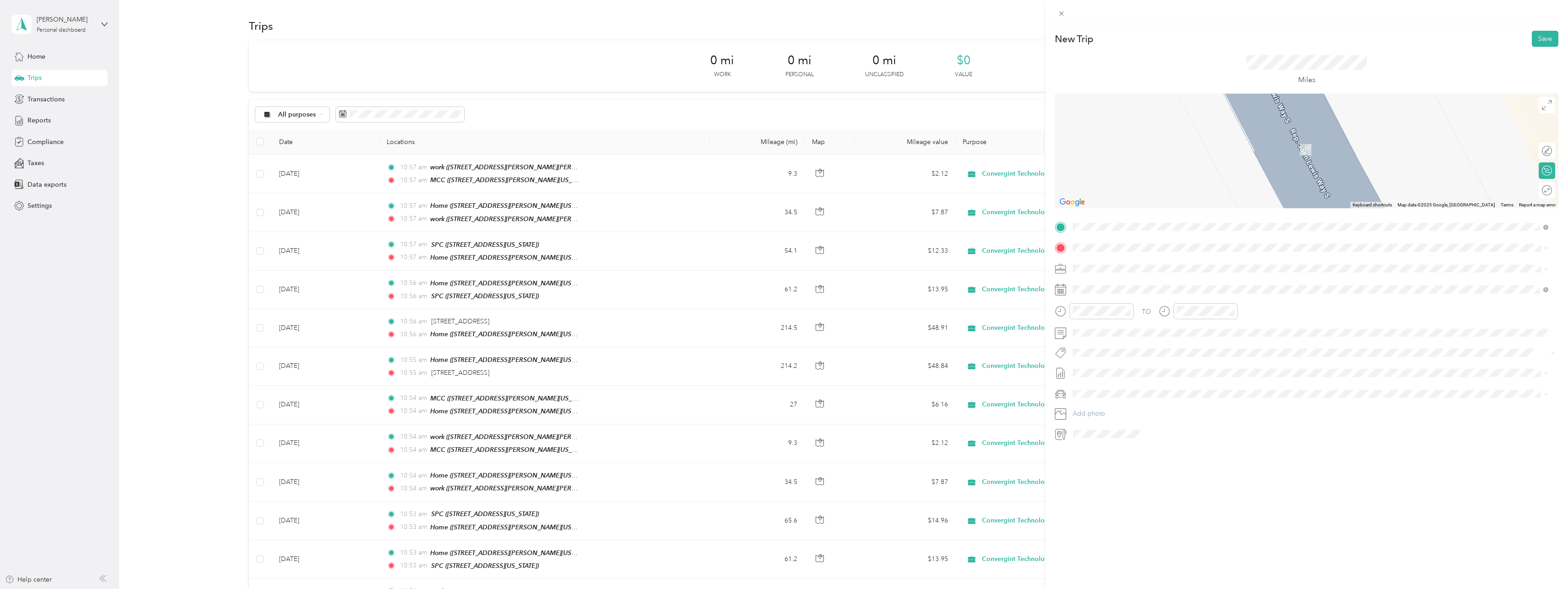
click at [1094, 289] on div "Home [STREET_ADDRESS][PERSON_NAME][US_STATE]" at bounding box center [1161, 289] width 142 height 19
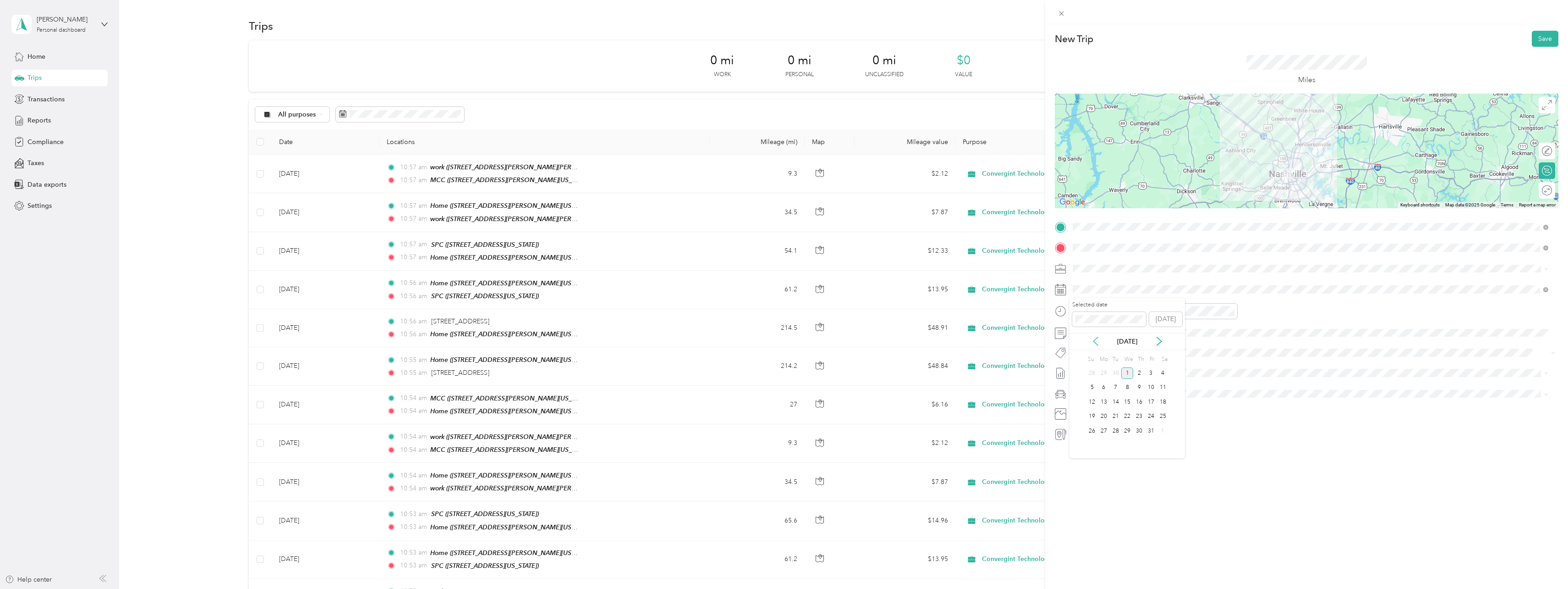
click at [1099, 341] on icon at bounding box center [1095, 341] width 9 height 9
click at [1145, 406] on div "15" at bounding box center [1151, 402] width 12 height 14
click at [1138, 399] on div "14" at bounding box center [1139, 402] width 12 height 12
click at [1541, 44] on button "Save" at bounding box center [1545, 39] width 27 height 16
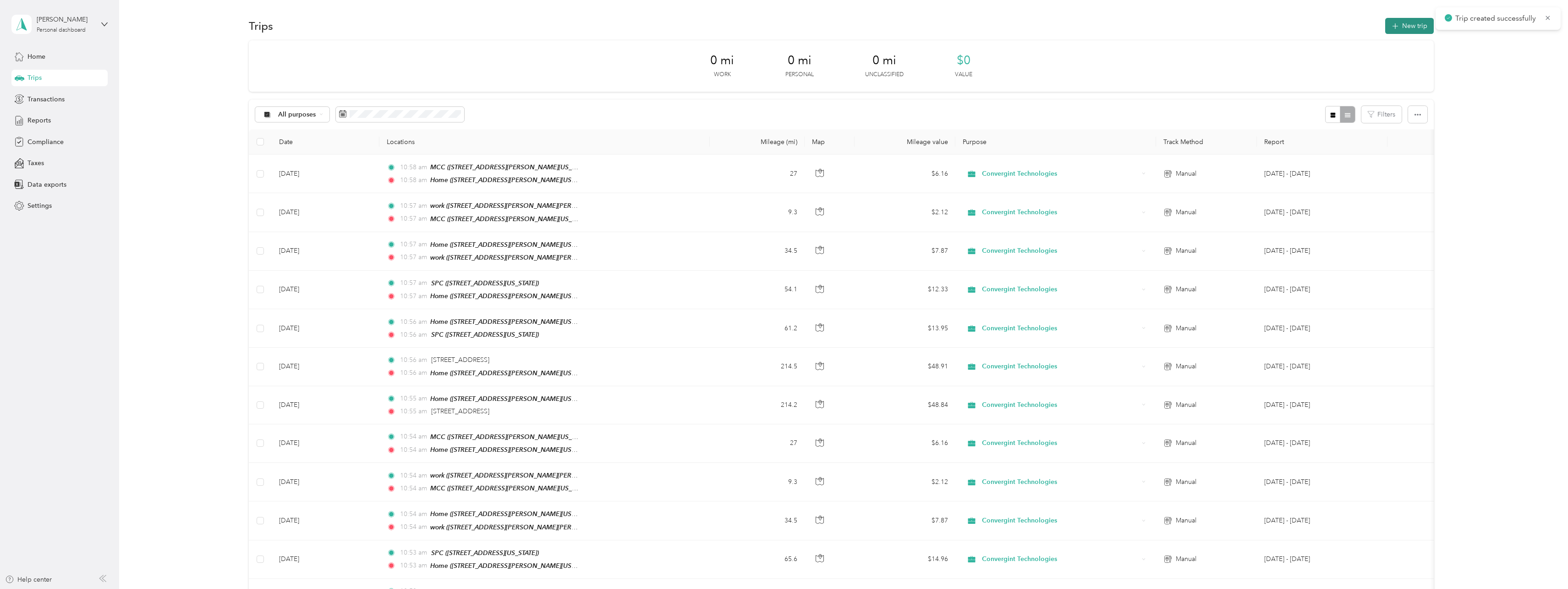
click at [1396, 28] on icon "button" at bounding box center [1396, 26] width 11 height 11
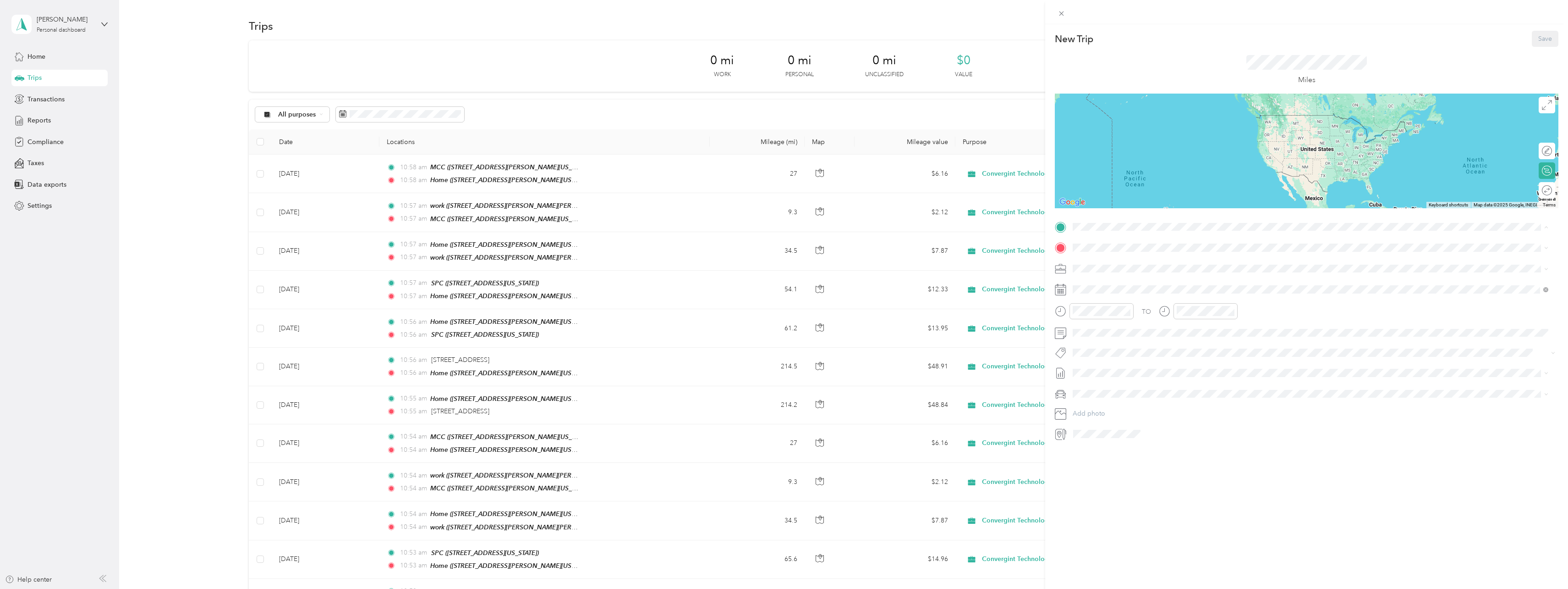
click at [1087, 273] on div "Home [STREET_ADDRESS][PERSON_NAME][US_STATE]" at bounding box center [1310, 268] width 469 height 22
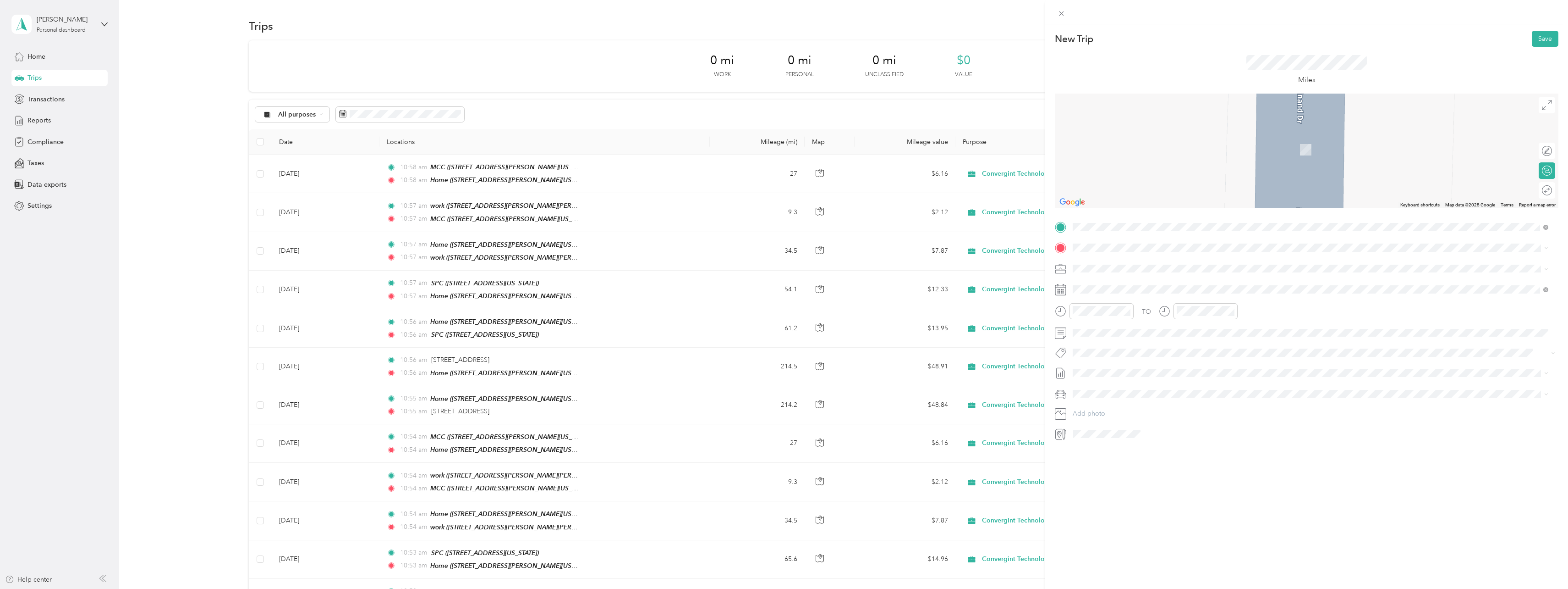
click at [1094, 312] on strong "MCC" at bounding box center [1097, 312] width 15 height 8
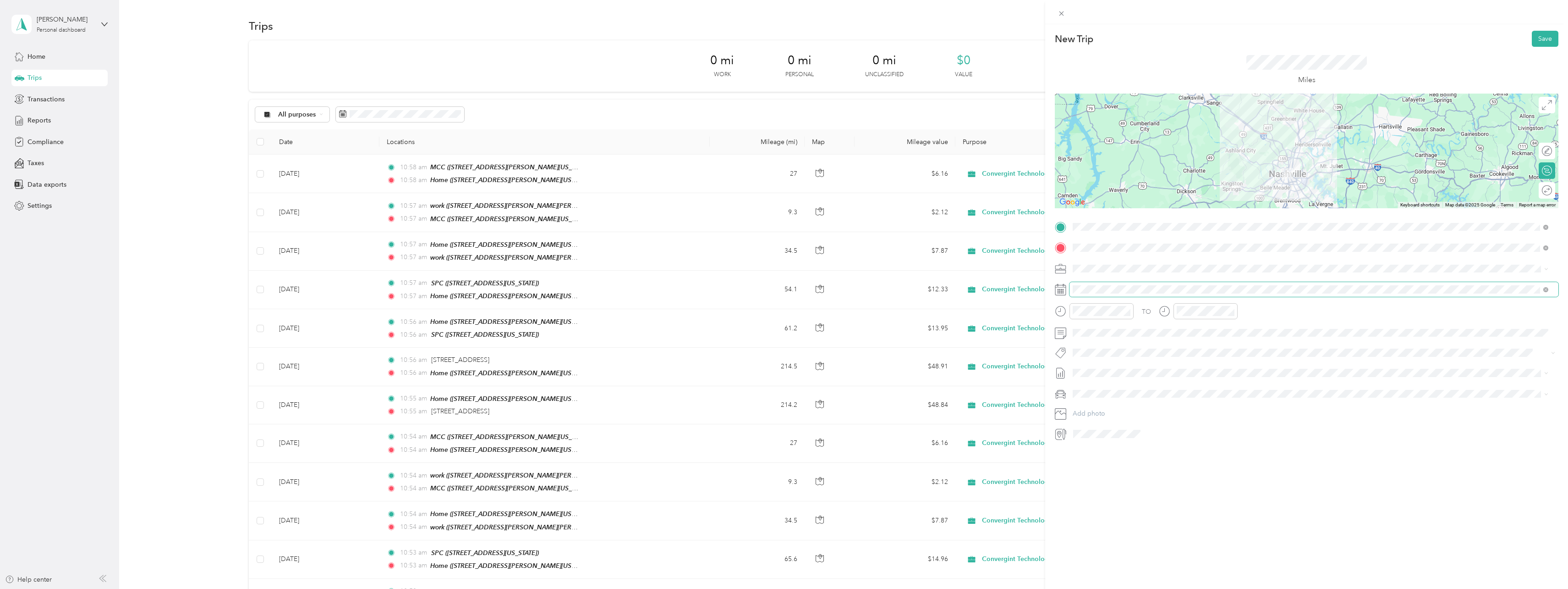
click at [1102, 284] on span at bounding box center [1314, 289] width 489 height 14
click at [1095, 341] on icon at bounding box center [1095, 341] width 9 height 9
click at [1108, 414] on div "18" at bounding box center [1104, 416] width 12 height 12
click at [1540, 41] on button "Save" at bounding box center [1545, 39] width 27 height 16
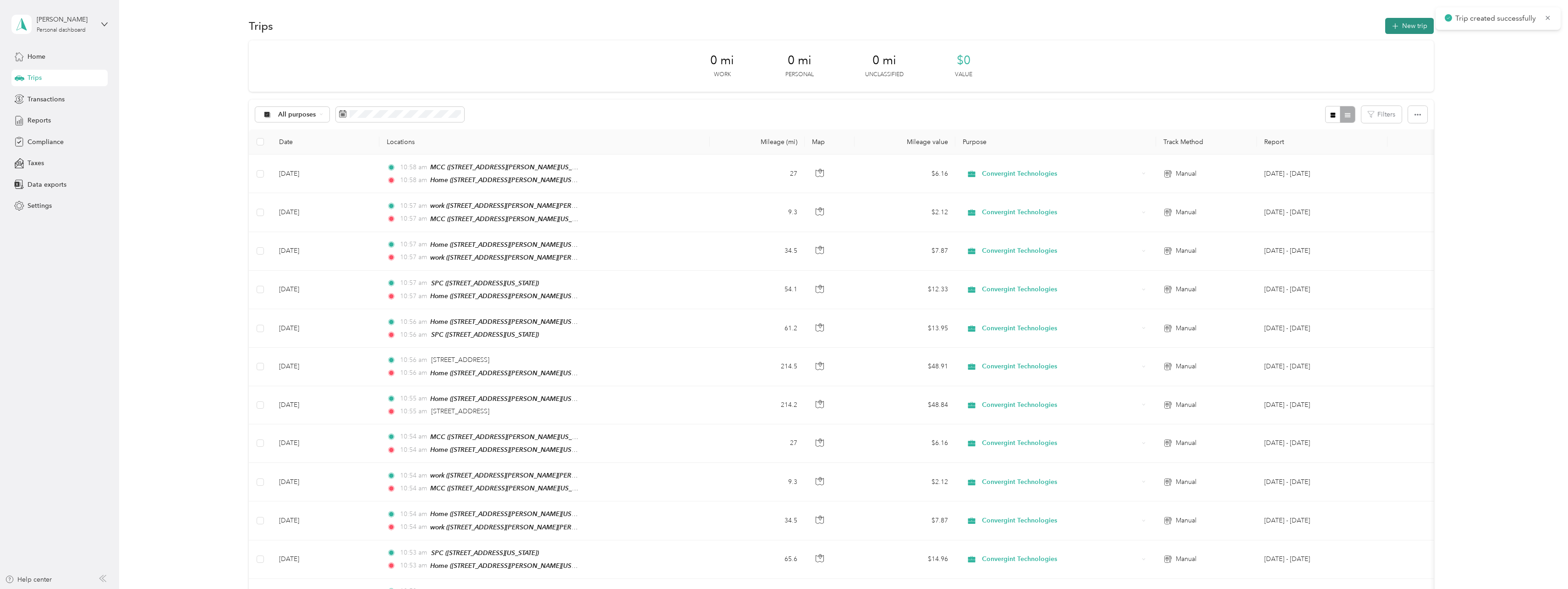
click at [1402, 24] on button "New trip" at bounding box center [1410, 26] width 49 height 16
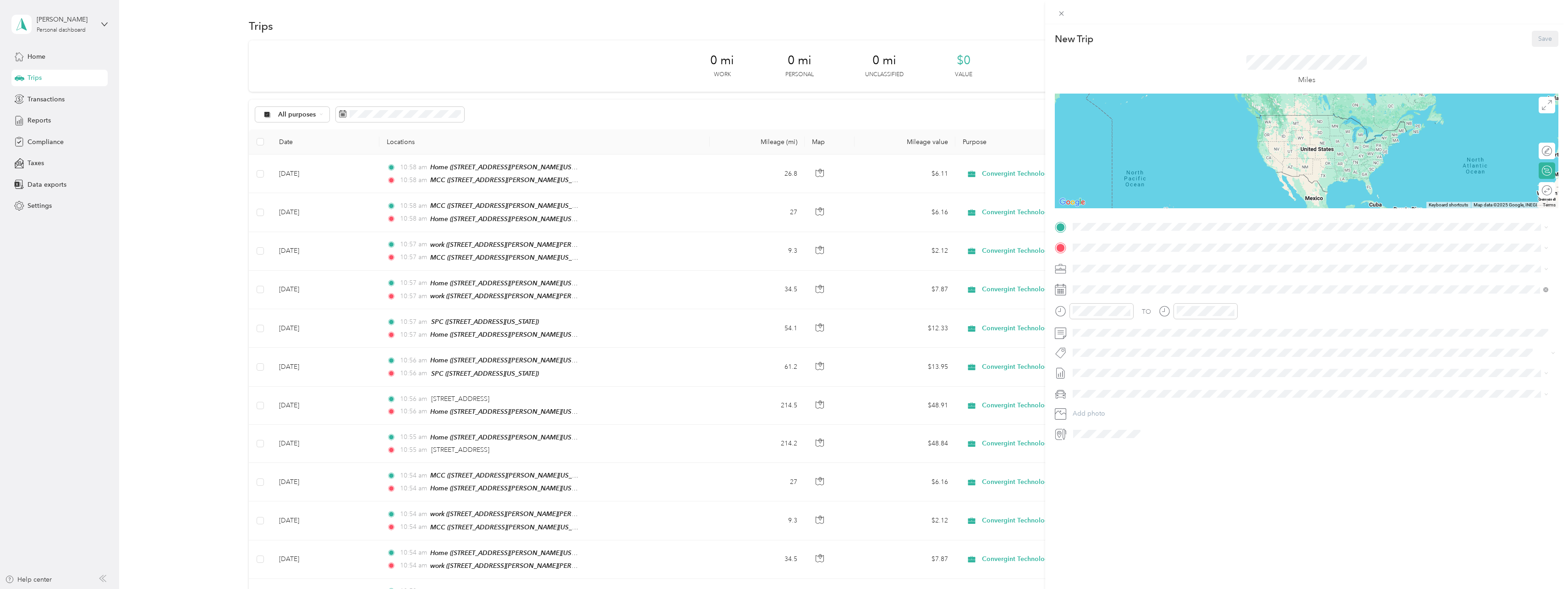
click at [1094, 295] on div "MCC [STREET_ADDRESS][PERSON_NAME][US_STATE]" at bounding box center [1161, 296] width 142 height 19
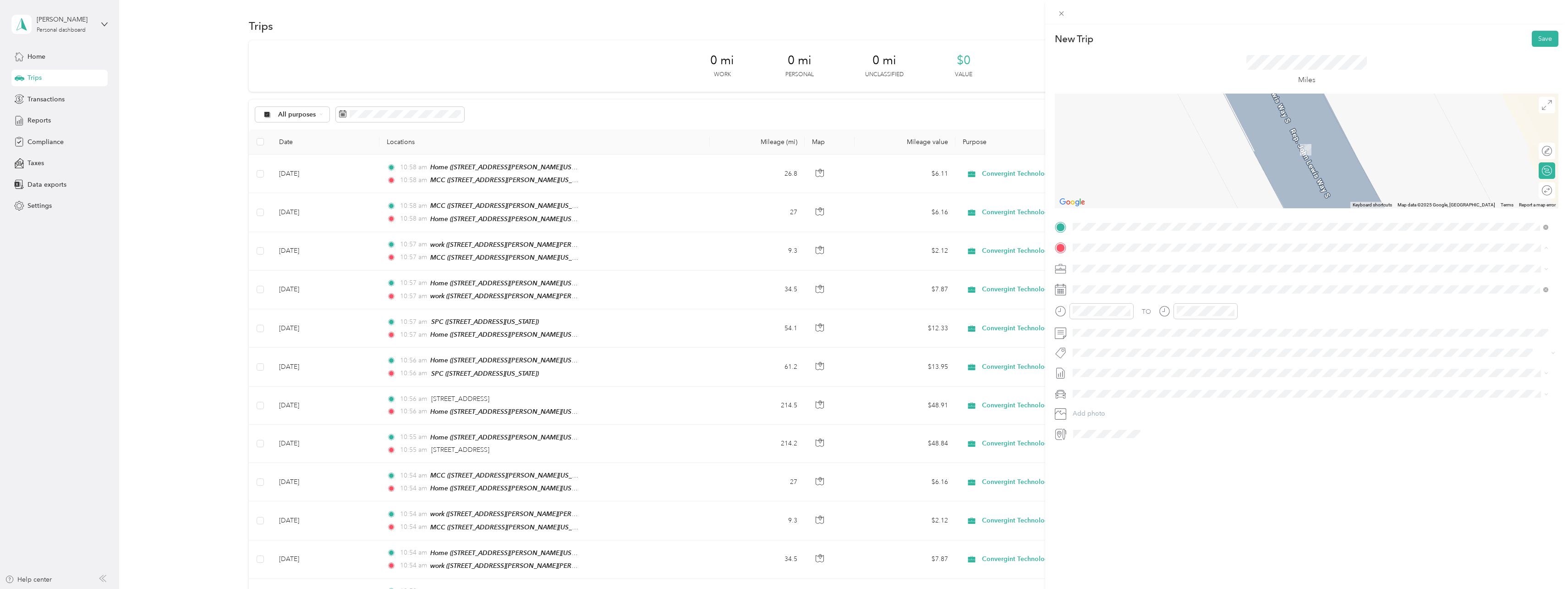
click at [1092, 340] on strong "work" at bounding box center [1097, 341] width 15 height 8
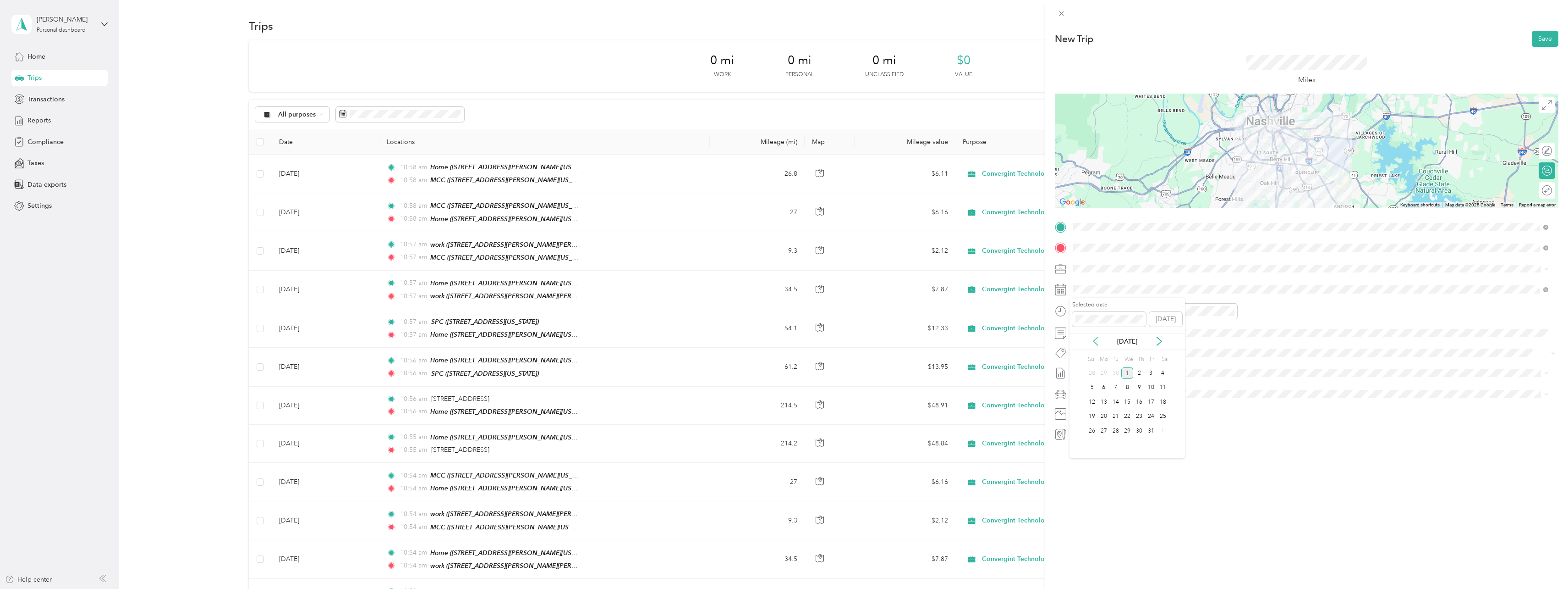
click at [1096, 340] on icon at bounding box center [1095, 341] width 9 height 9
click at [1104, 416] on div "18" at bounding box center [1104, 416] width 12 height 12
click at [1543, 42] on button "Save" at bounding box center [1545, 39] width 27 height 16
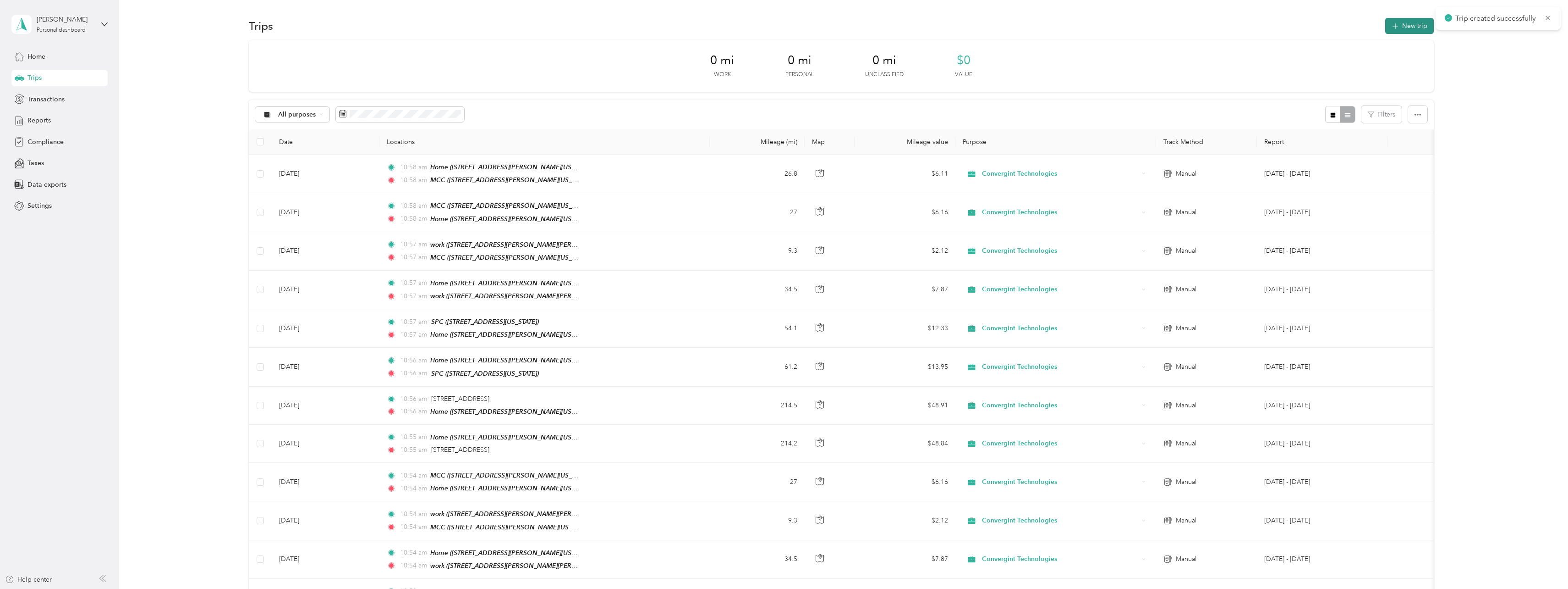
click at [1396, 29] on span "button" at bounding box center [1396, 26] width 7 height 8
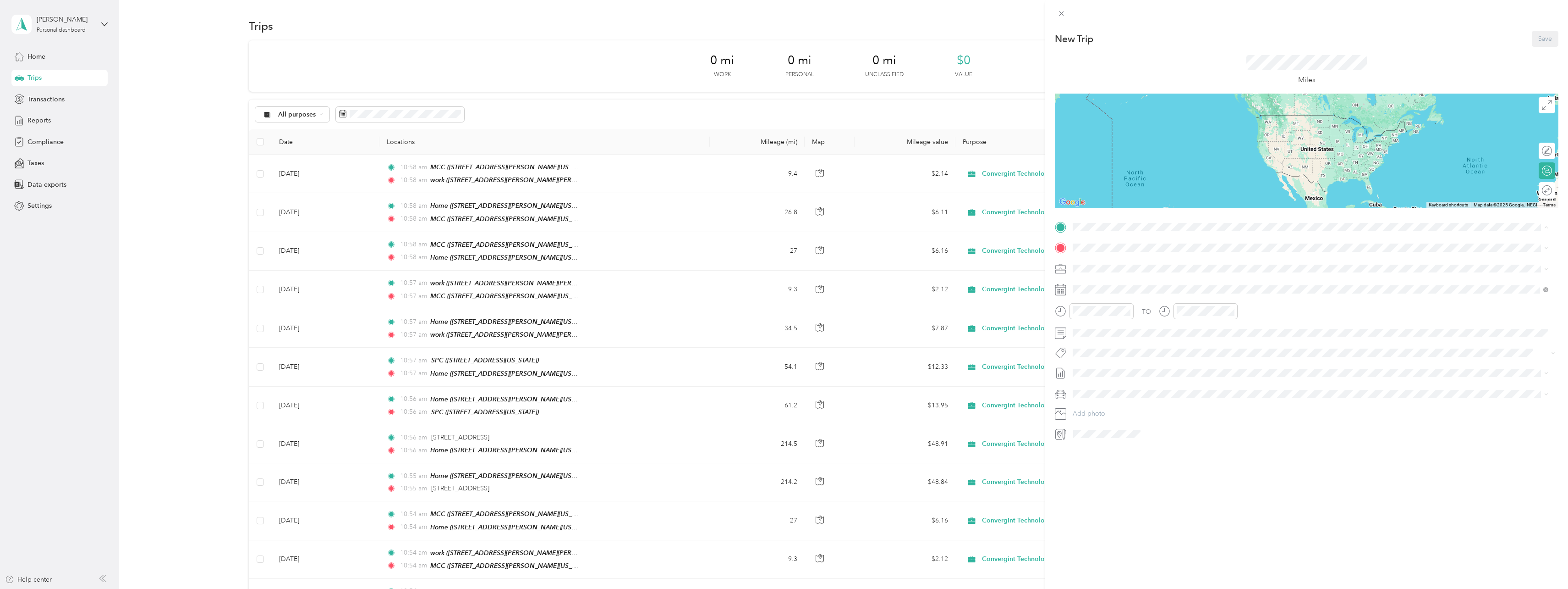
click at [1089, 320] on div "work [STREET_ADDRESS][PERSON_NAME][PERSON_NAME][US_STATE]" at bounding box center [1310, 326] width 469 height 22
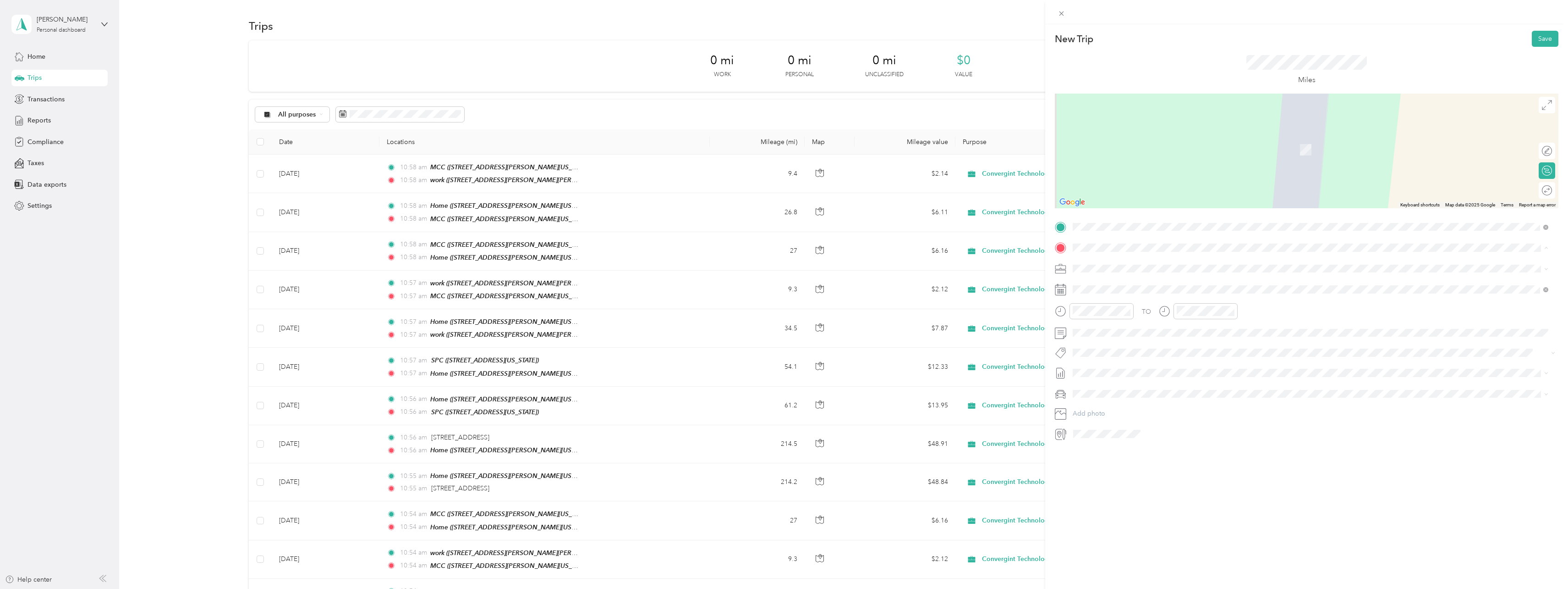
click at [1104, 287] on div "Home [STREET_ADDRESS][PERSON_NAME][US_STATE]" at bounding box center [1161, 289] width 142 height 19
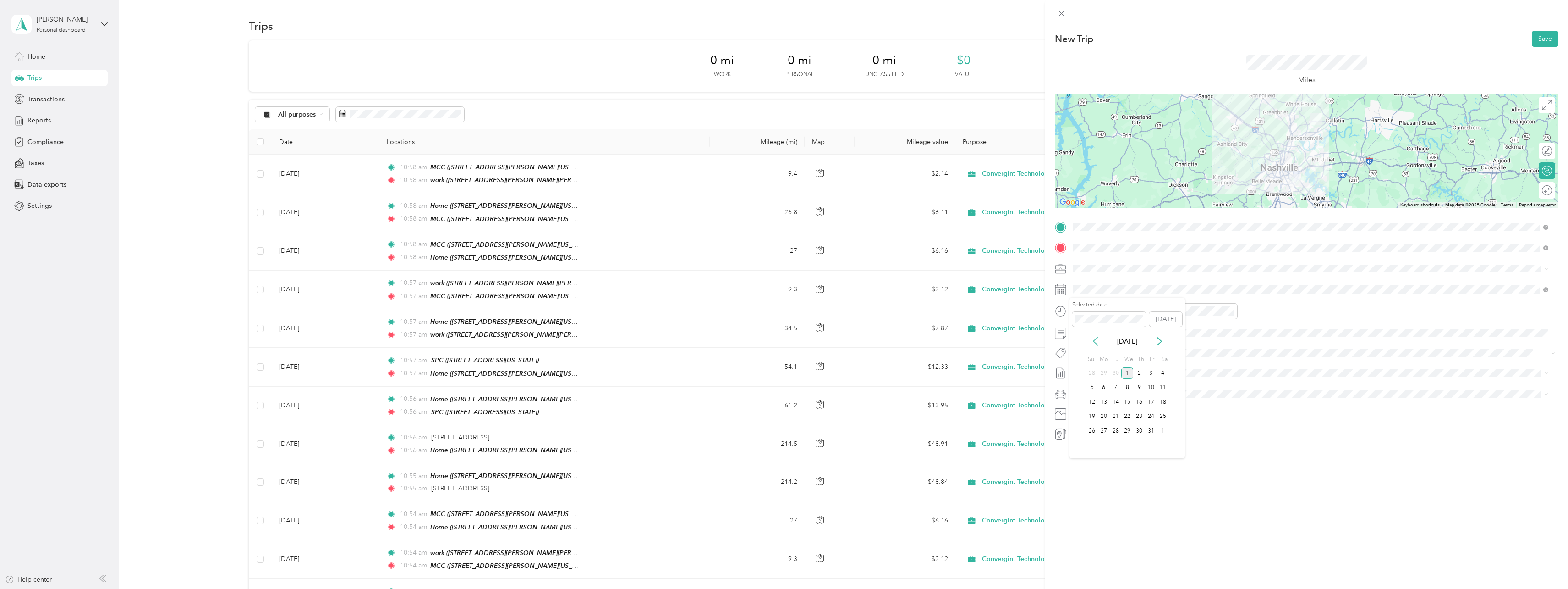
click at [1095, 340] on icon at bounding box center [1095, 341] width 9 height 9
click at [1105, 417] on div "18" at bounding box center [1104, 416] width 12 height 12
click at [1543, 39] on button "Save" at bounding box center [1545, 39] width 27 height 16
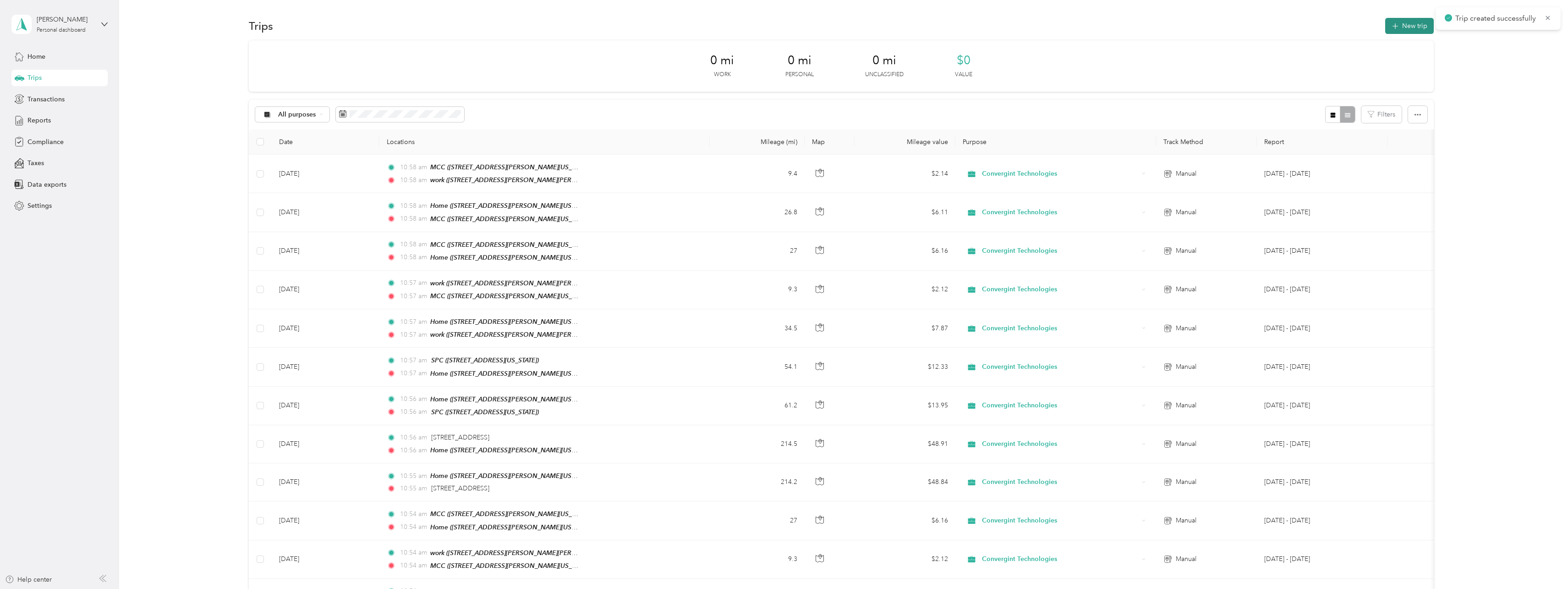
click at [1385, 25] on button "New trip" at bounding box center [1410, 26] width 49 height 16
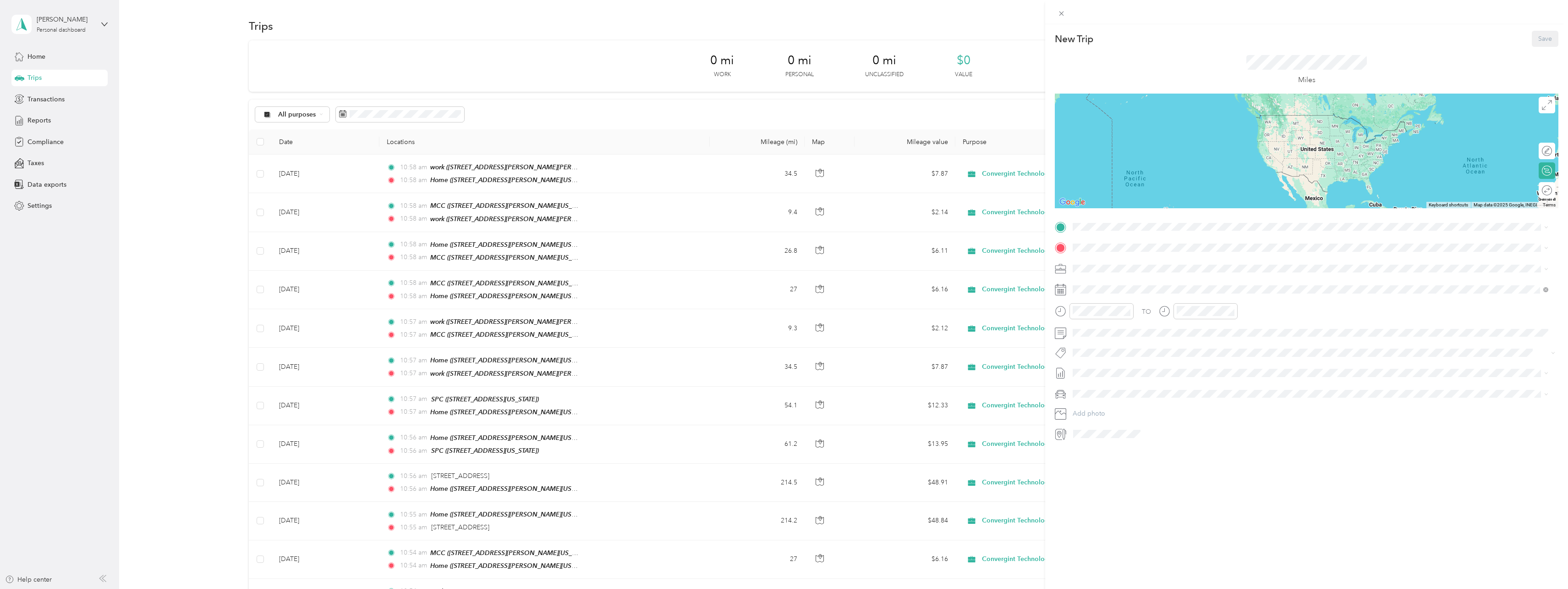
click at [1101, 269] on div "Home [STREET_ADDRESS][PERSON_NAME][US_STATE]" at bounding box center [1161, 268] width 142 height 19
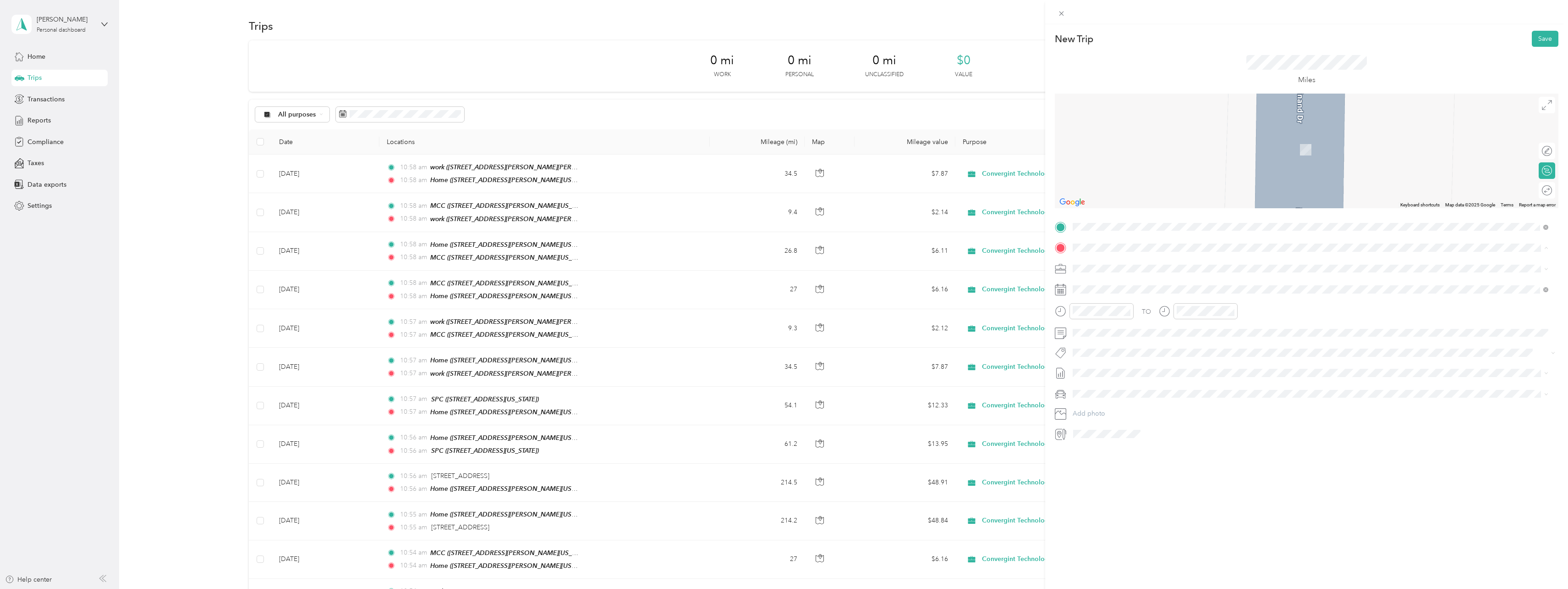
click at [1099, 365] on div "SPC [STREET_ADDRESS][US_STATE]" at bounding box center [1310, 376] width 469 height 22
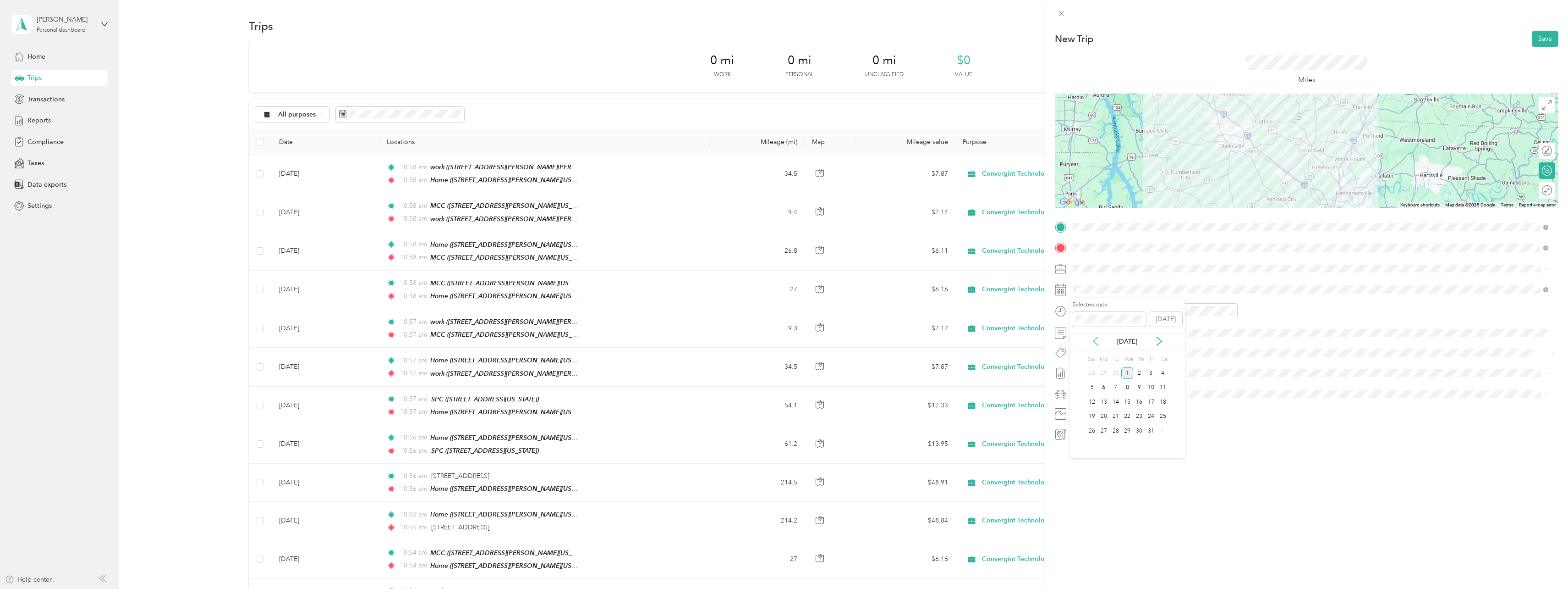
click at [1095, 342] on icon at bounding box center [1095, 341] width 9 height 9
click at [1134, 417] on div "21" at bounding box center [1139, 416] width 12 height 12
click at [1532, 39] on button "Save" at bounding box center [1545, 39] width 27 height 16
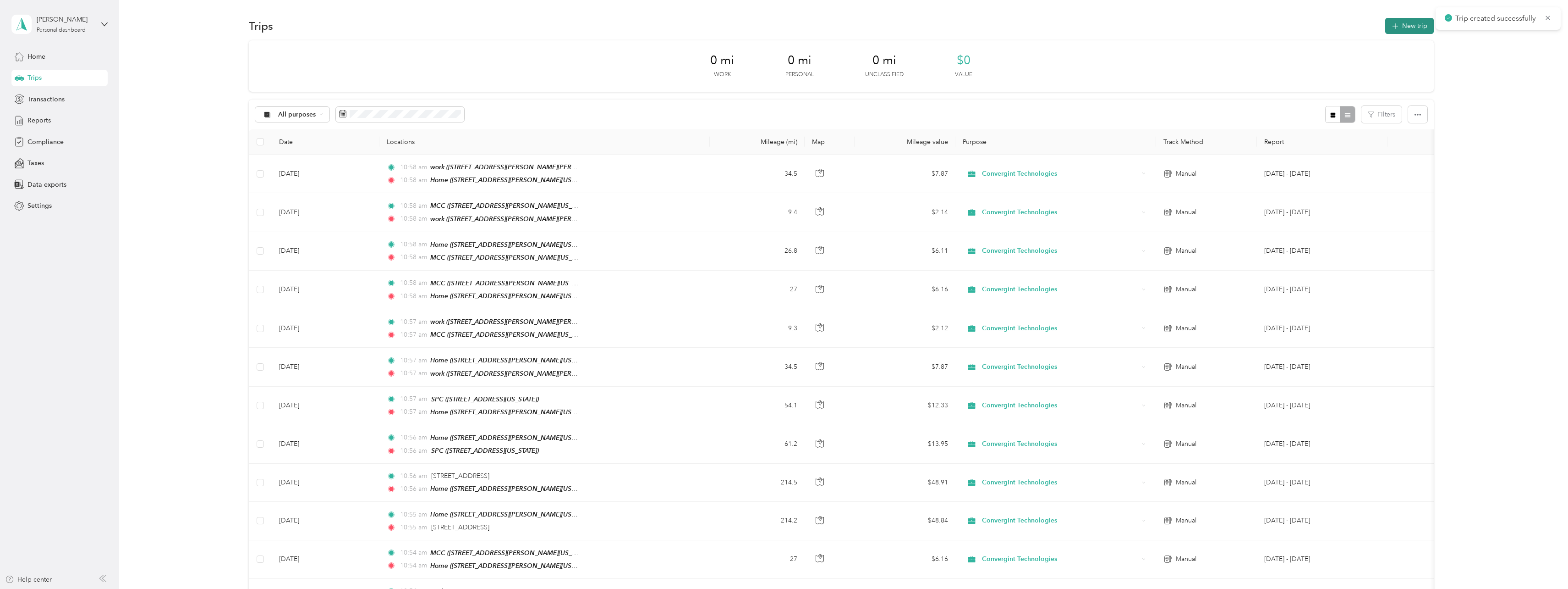
click at [1393, 32] on button "New trip" at bounding box center [1410, 26] width 49 height 16
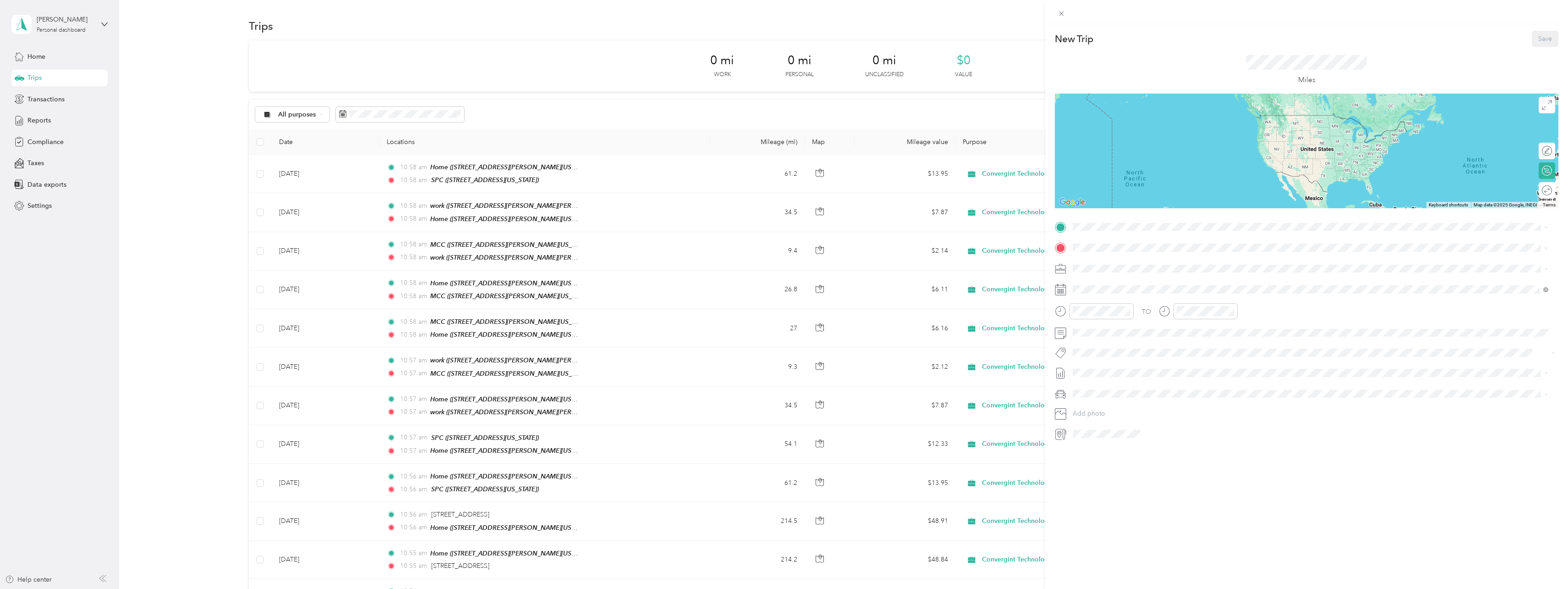
click at [1103, 347] on div "SPC" at bounding box center [1136, 347] width 92 height 8
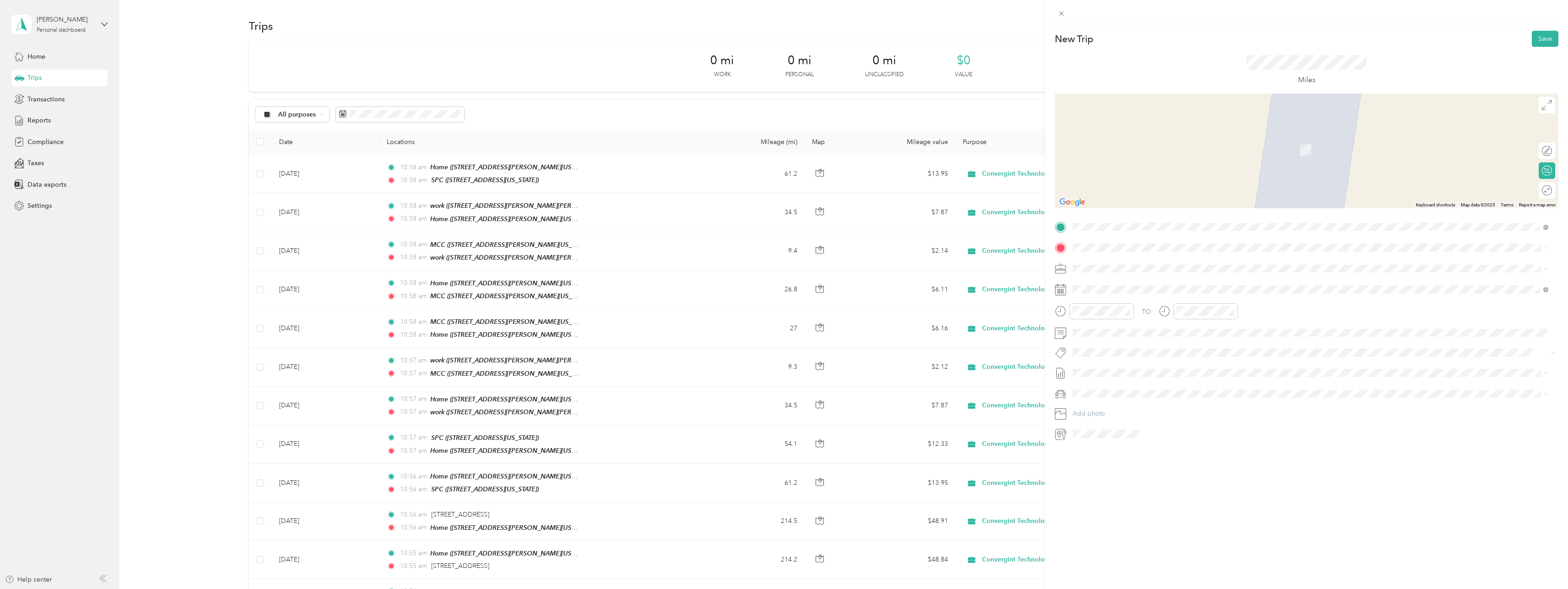
click at [1132, 293] on span "[STREET_ADDRESS][PERSON_NAME][US_STATE]" at bounding box center [1161, 293] width 142 height 8
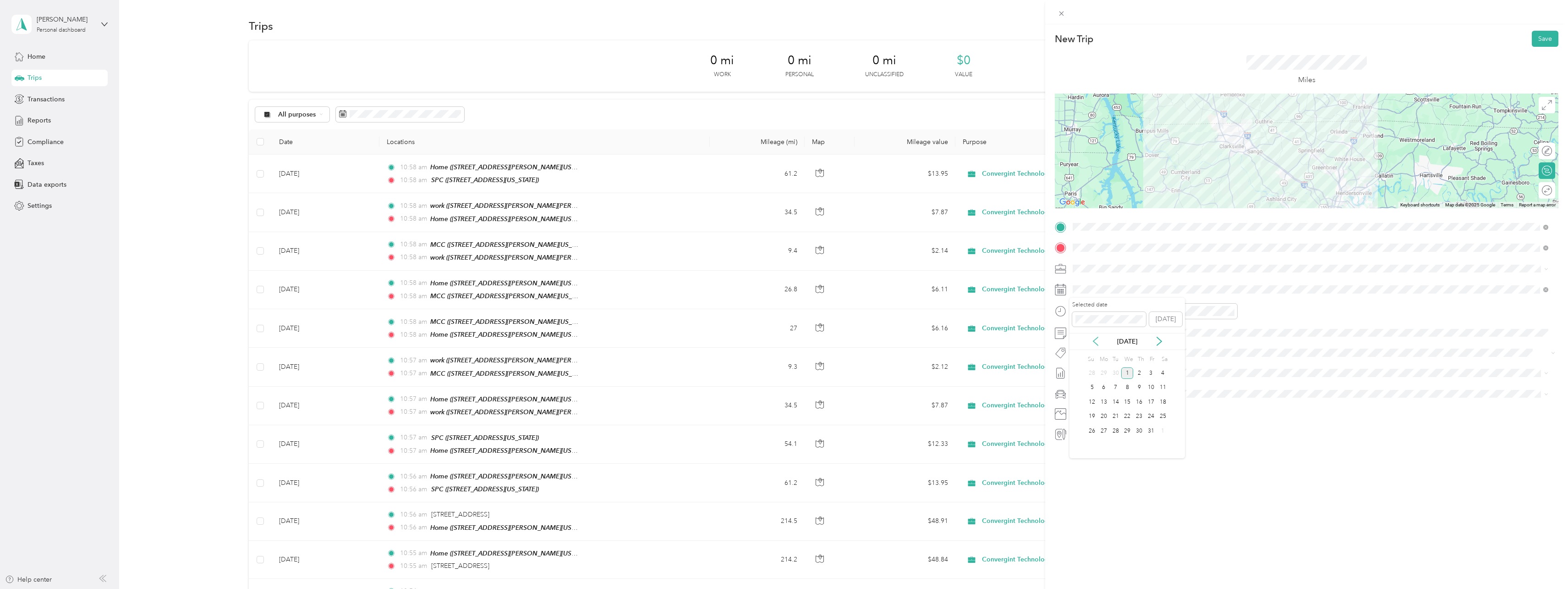
click at [1094, 340] on icon at bounding box center [1095, 341] width 9 height 9
click at [1094, 340] on icon at bounding box center [1096, 341] width 4 height 8
click at [1138, 417] on div "21" at bounding box center [1139, 416] width 12 height 12
click at [1537, 37] on button "Save" at bounding box center [1545, 39] width 27 height 16
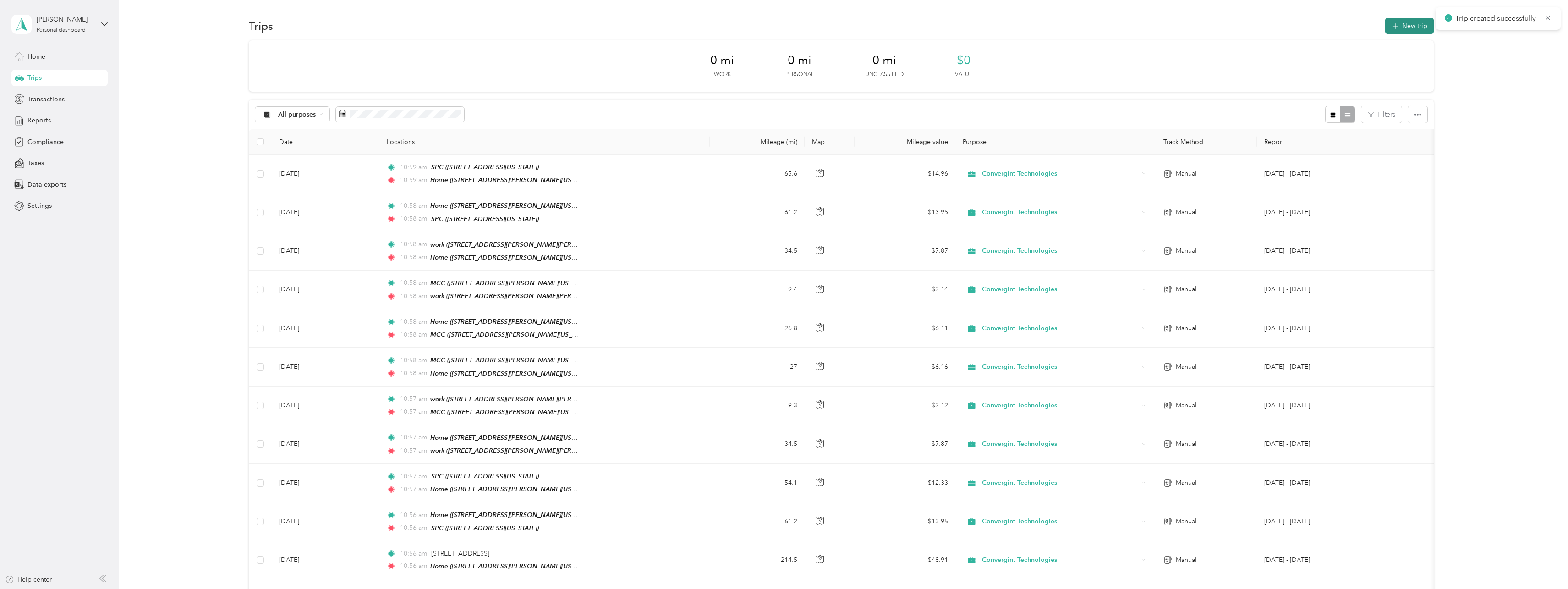
click at [1423, 24] on button "New trip" at bounding box center [1410, 26] width 49 height 16
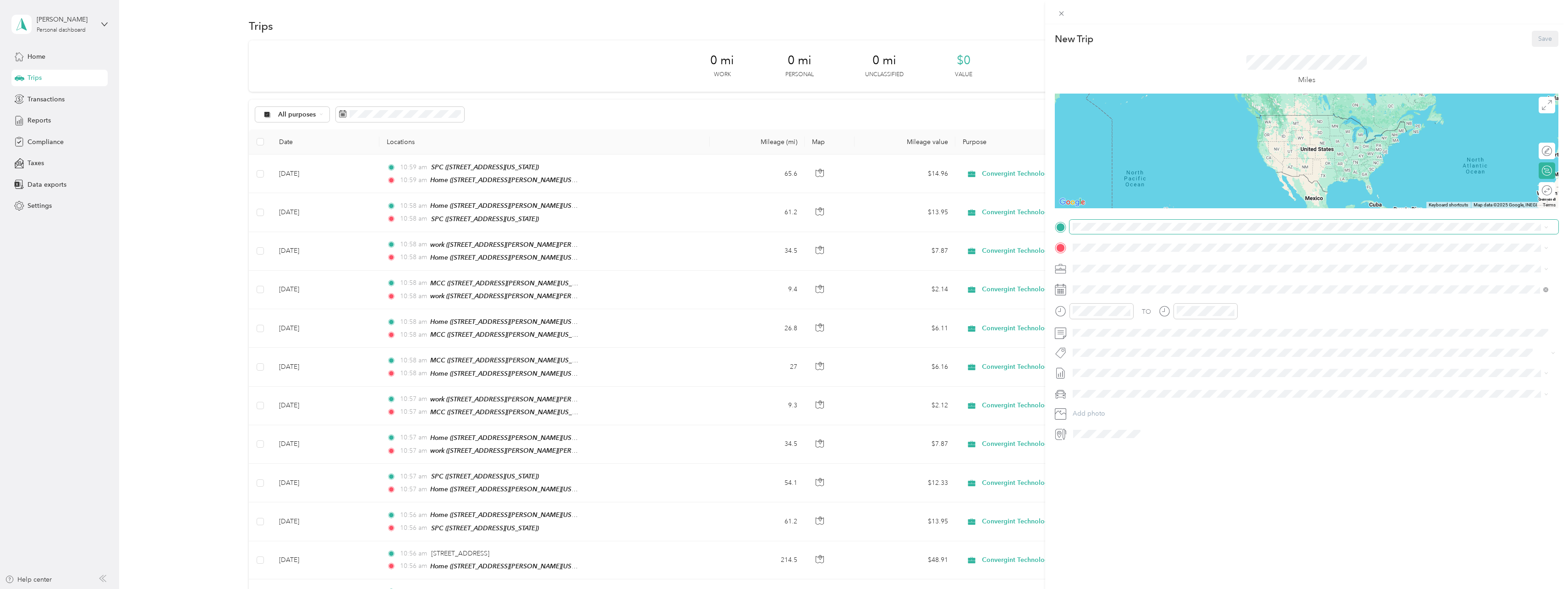
click at [1094, 231] on span at bounding box center [1314, 227] width 489 height 14
click at [1097, 270] on span "[STREET_ADDRESS][PERSON_NAME][US_STATE]" at bounding box center [1161, 273] width 142 height 8
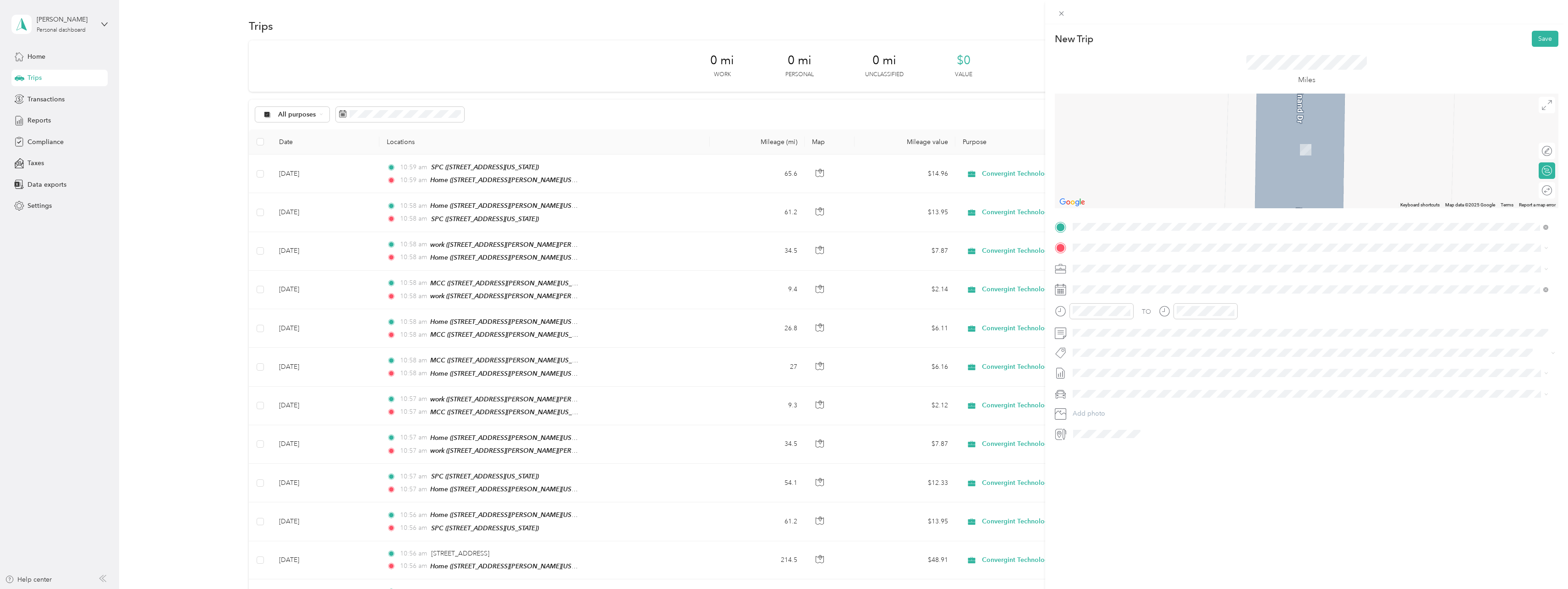
click at [1097, 345] on div "work [STREET_ADDRESS][PERSON_NAME][PERSON_NAME][US_STATE]" at bounding box center [1186, 347] width 193 height 19
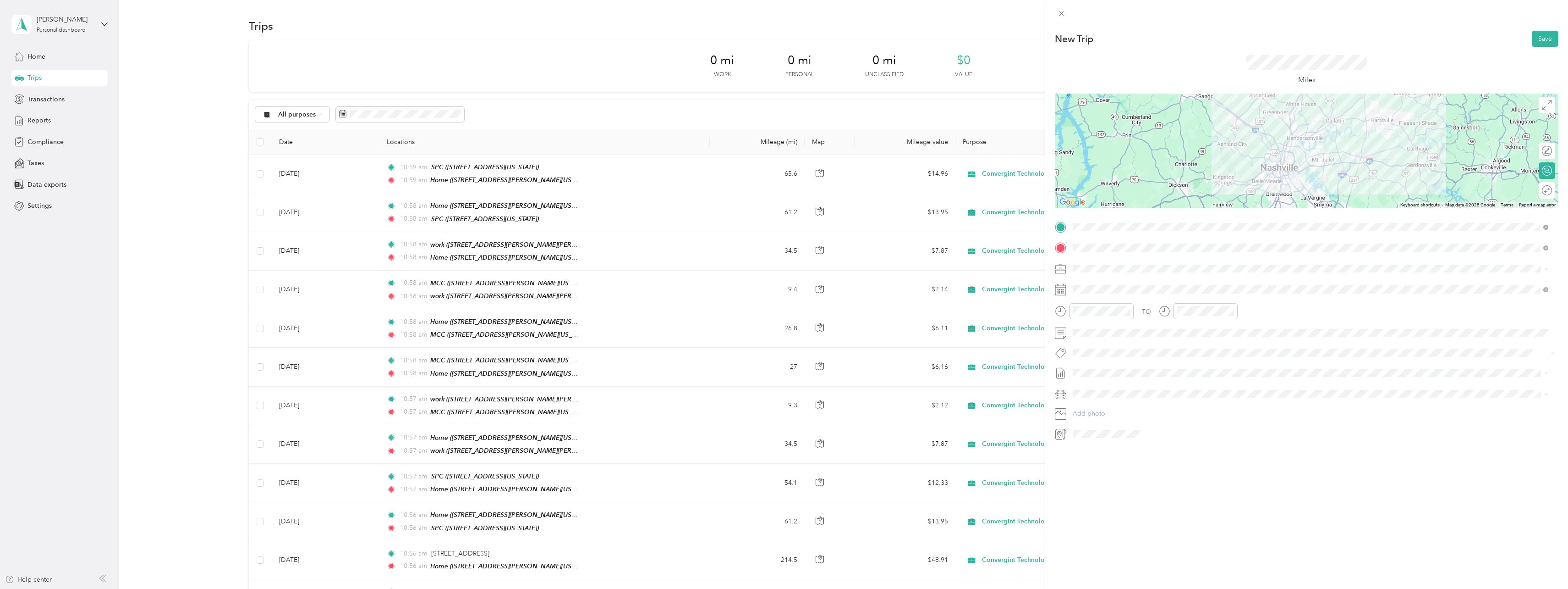
click at [1089, 301] on div "TO Add photo" at bounding box center [1306, 330] width 504 height 222
click at [1096, 342] on icon at bounding box center [1095, 341] width 9 height 9
click at [1104, 429] on div "25" at bounding box center [1104, 431] width 12 height 12
click at [1536, 38] on button "Save" at bounding box center [1545, 39] width 27 height 16
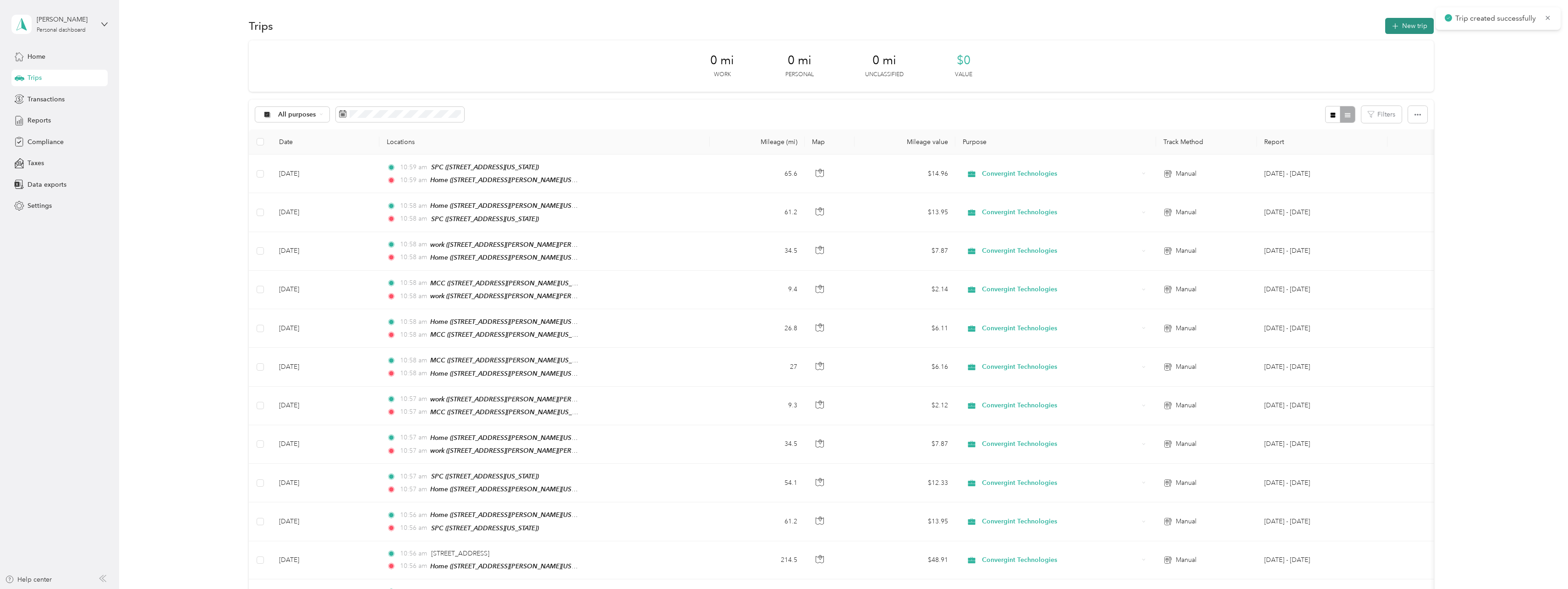
click at [1406, 30] on button "New trip" at bounding box center [1410, 26] width 49 height 16
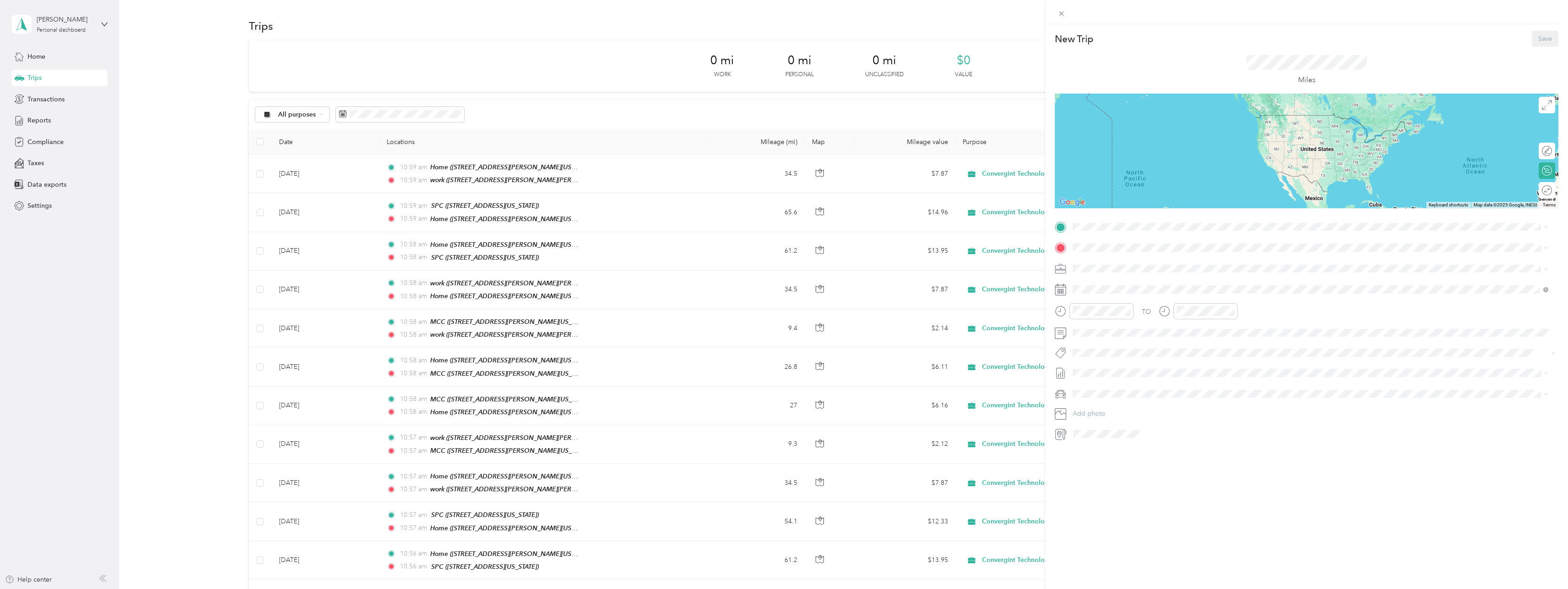
drag, startPoint x: 1099, startPoint y: 327, endPoint x: 1097, endPoint y: 299, distance: 28.1
click at [1100, 327] on span "[STREET_ADDRESS][PERSON_NAME][PERSON_NAME][US_STATE]" at bounding box center [1186, 331] width 193 height 8
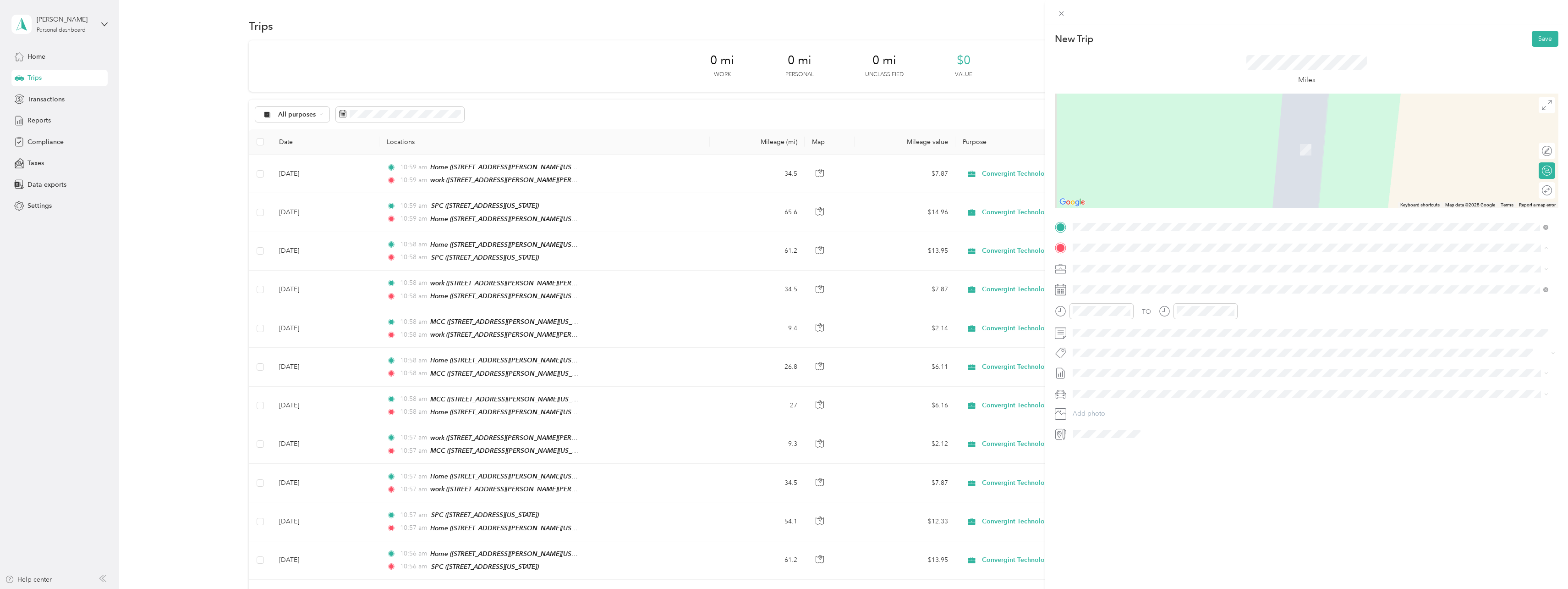
click at [1111, 287] on div "Home [STREET_ADDRESS][PERSON_NAME][US_STATE]" at bounding box center [1161, 289] width 142 height 19
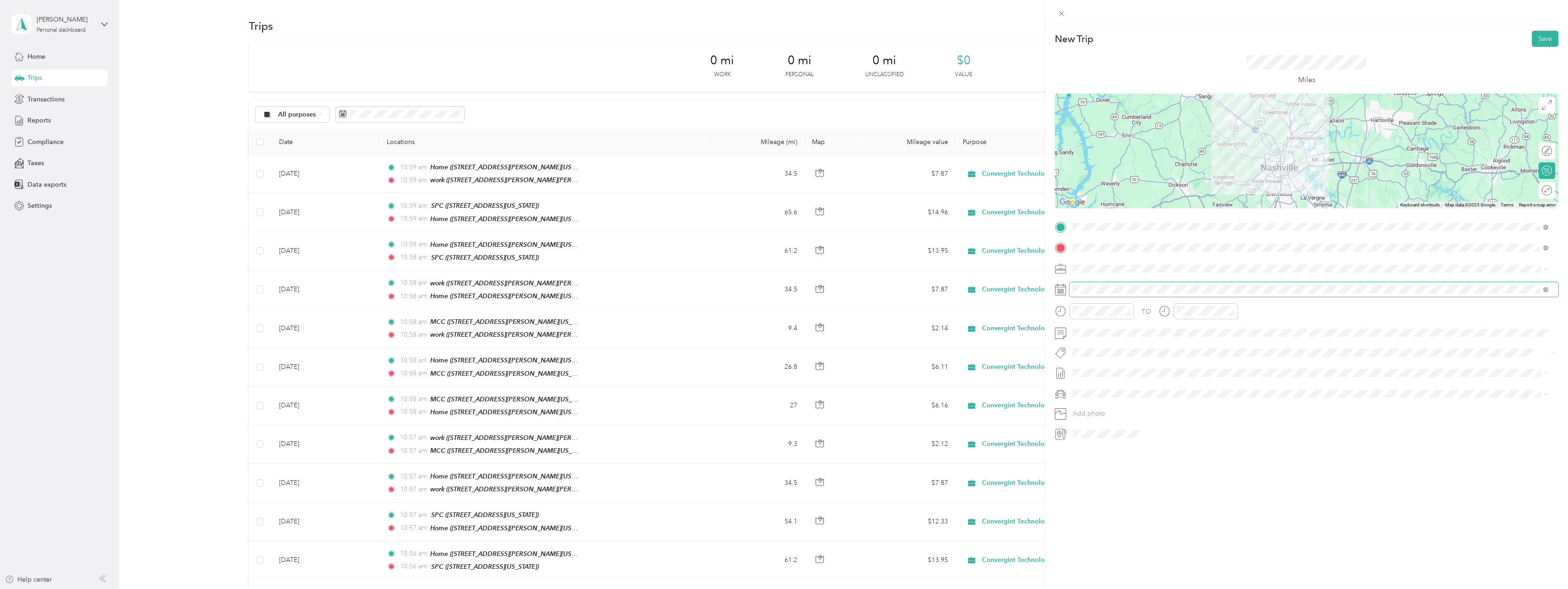
click at [1104, 295] on span at bounding box center [1314, 289] width 489 height 14
click at [1079, 294] on span at bounding box center [1314, 289] width 489 height 14
click at [1099, 339] on icon at bounding box center [1095, 341] width 9 height 9
click at [1107, 431] on div "25" at bounding box center [1104, 431] width 12 height 12
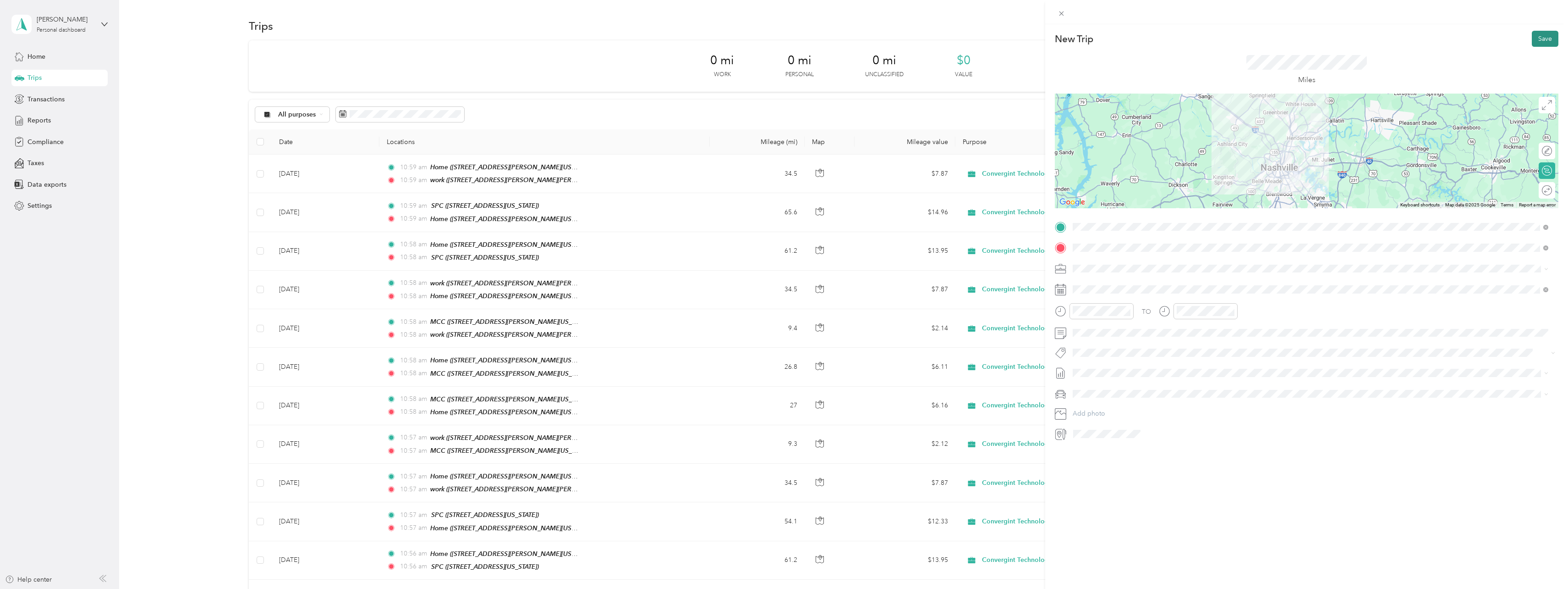
click at [1540, 37] on button "Save" at bounding box center [1545, 39] width 27 height 16
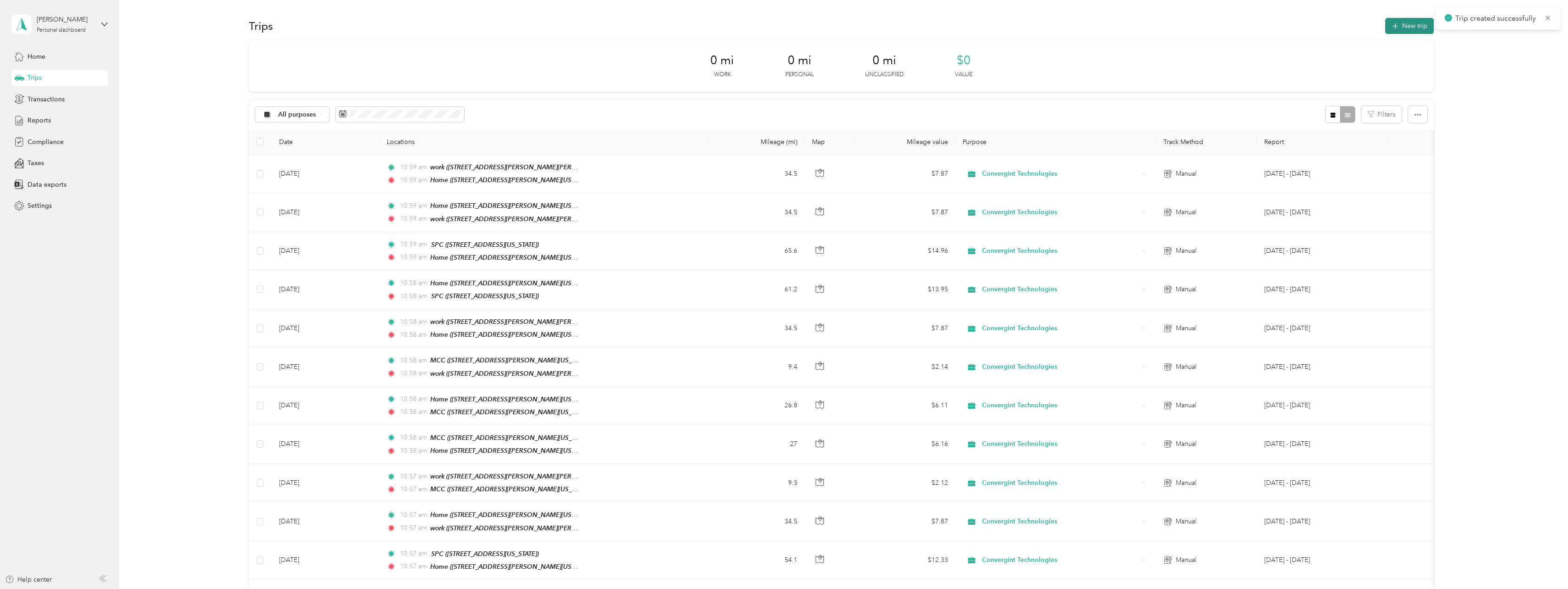
click at [1402, 27] on button "New trip" at bounding box center [1410, 26] width 49 height 16
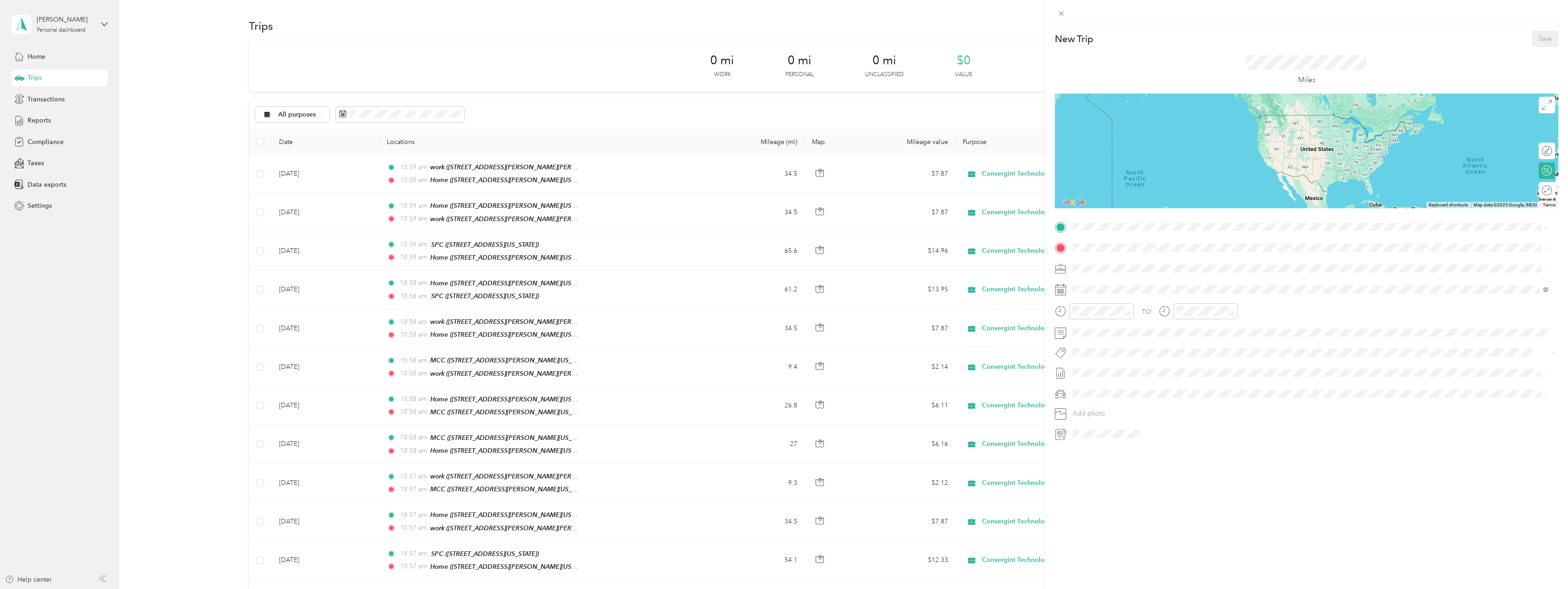
drag, startPoint x: 1107, startPoint y: 262, endPoint x: 1111, endPoint y: 269, distance: 8.1
click at [1111, 269] on div "Home [STREET_ADDRESS][PERSON_NAME][US_STATE]" at bounding box center [1161, 267] width 142 height 19
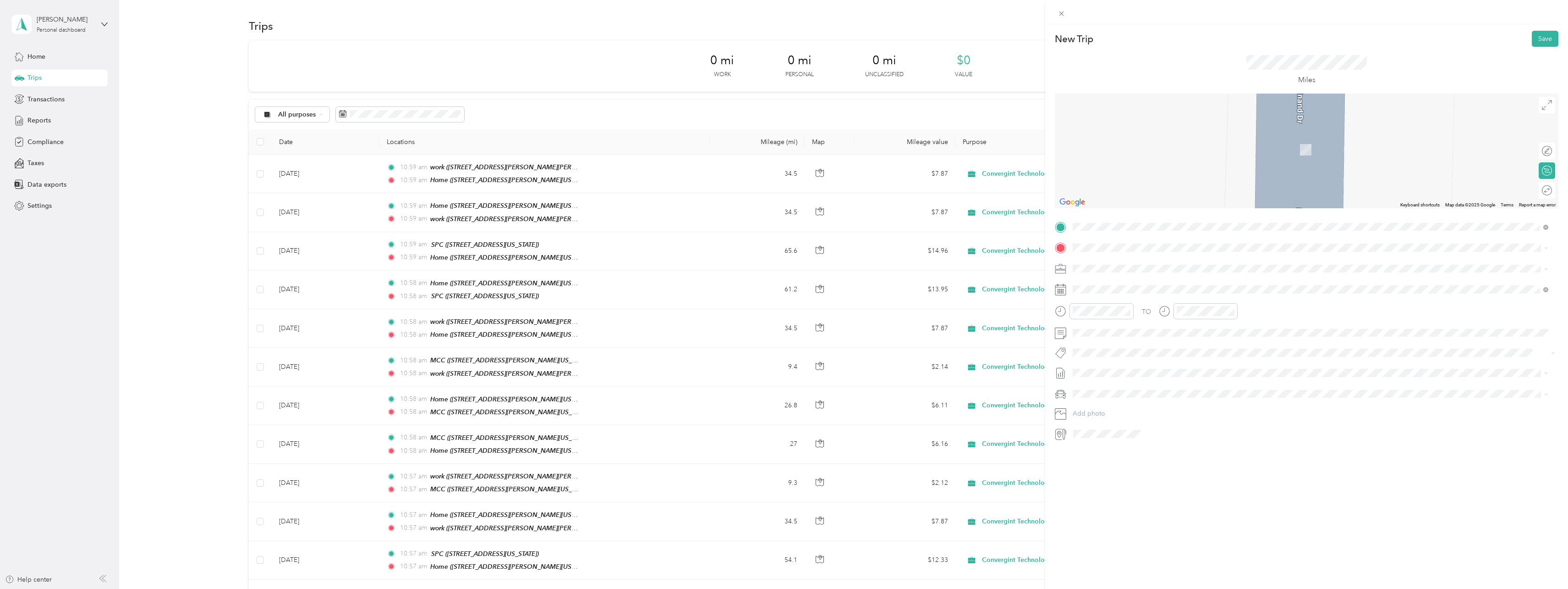
click at [1094, 317] on div "MCC [STREET_ADDRESS][PERSON_NAME][US_STATE]" at bounding box center [1161, 318] width 142 height 19
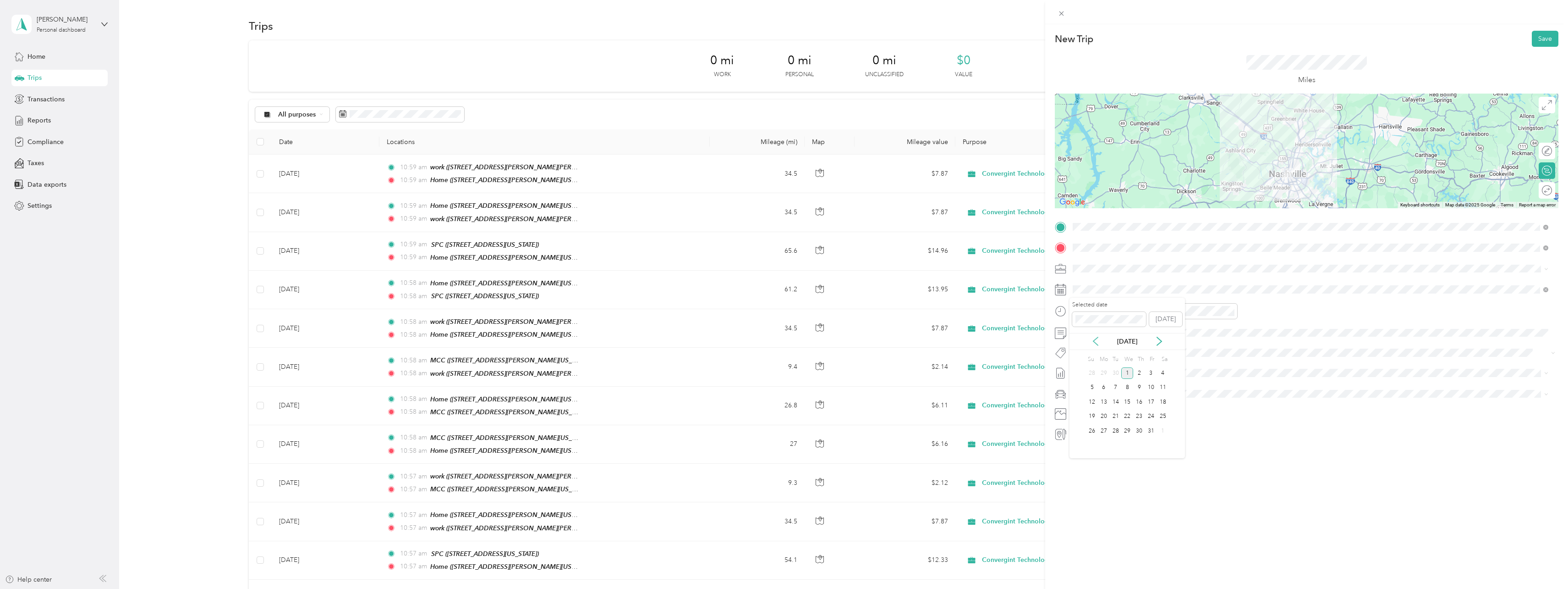
click at [1097, 341] on icon at bounding box center [1095, 341] width 9 height 9
click at [1127, 432] on div "27" at bounding box center [1127, 431] width 12 height 12
click at [1541, 45] on button "Save" at bounding box center [1545, 39] width 27 height 16
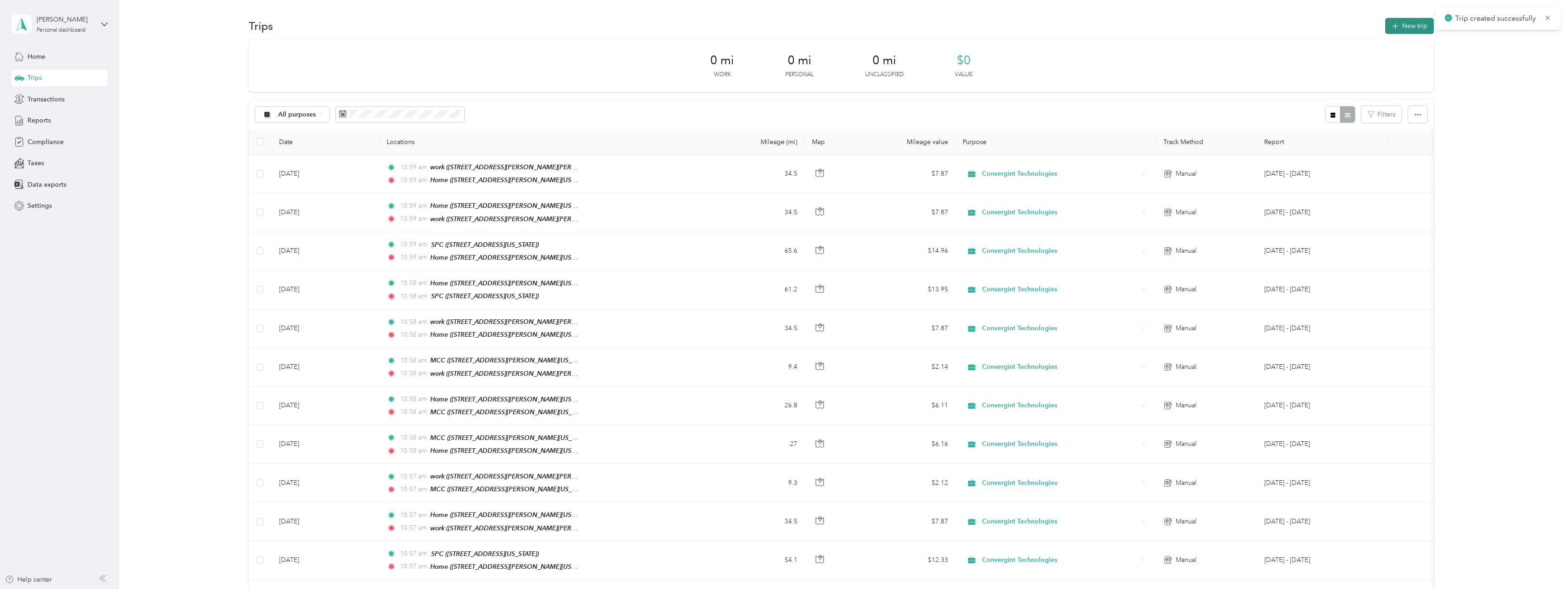
click at [1410, 28] on button "New trip" at bounding box center [1410, 26] width 49 height 16
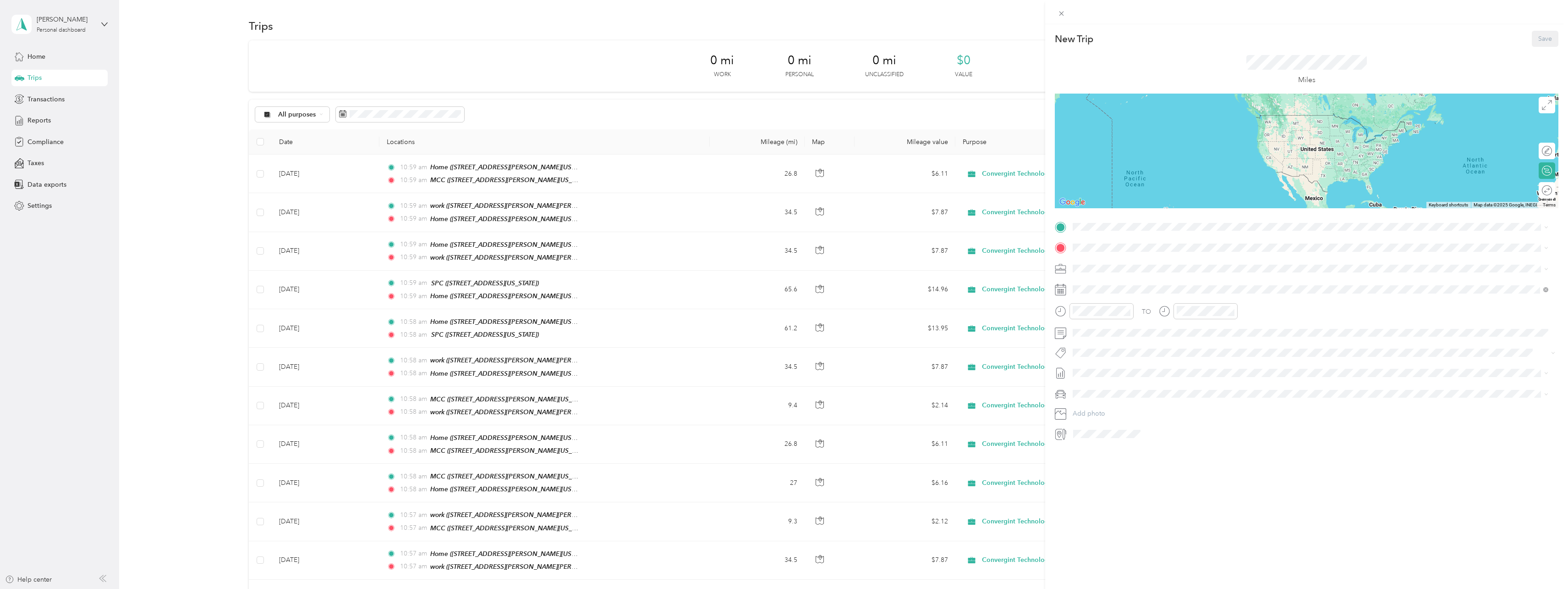
click at [1087, 297] on div "MCC [STREET_ADDRESS][PERSON_NAME][US_STATE]" at bounding box center [1310, 296] width 469 height 22
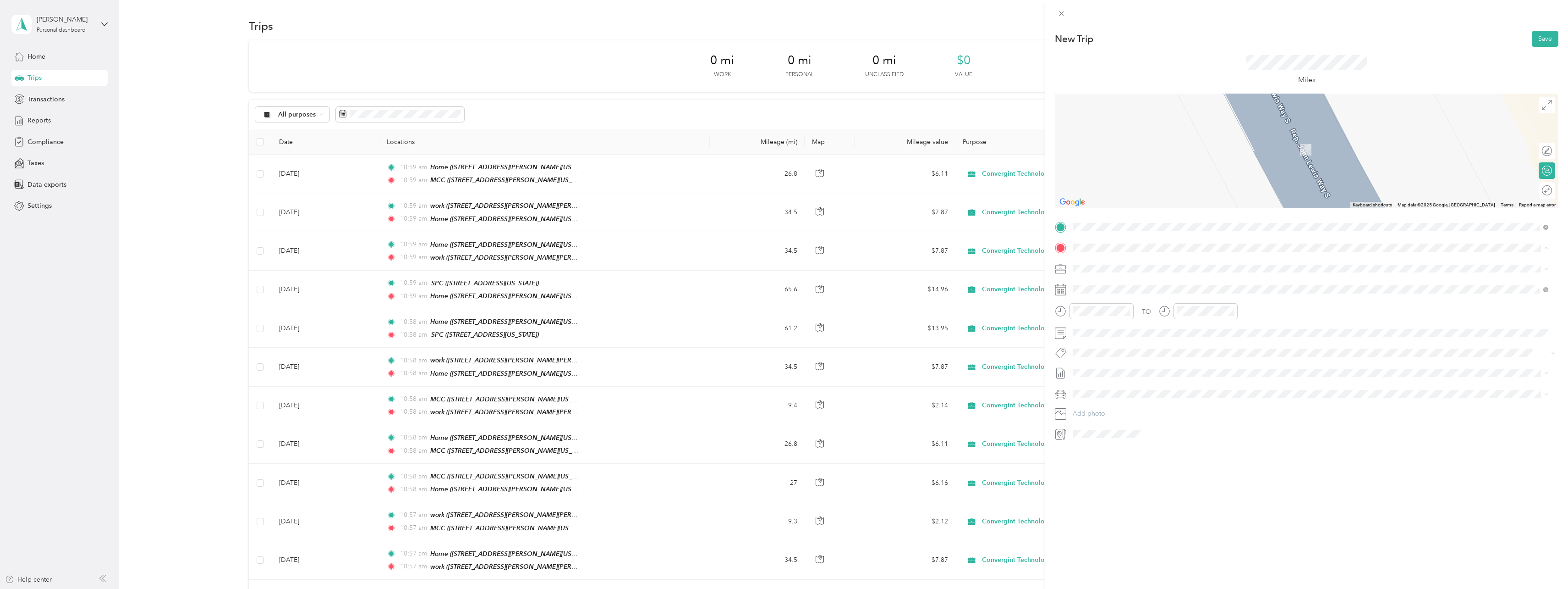
click at [1104, 281] on strong "Home" at bounding box center [1099, 283] width 18 height 8
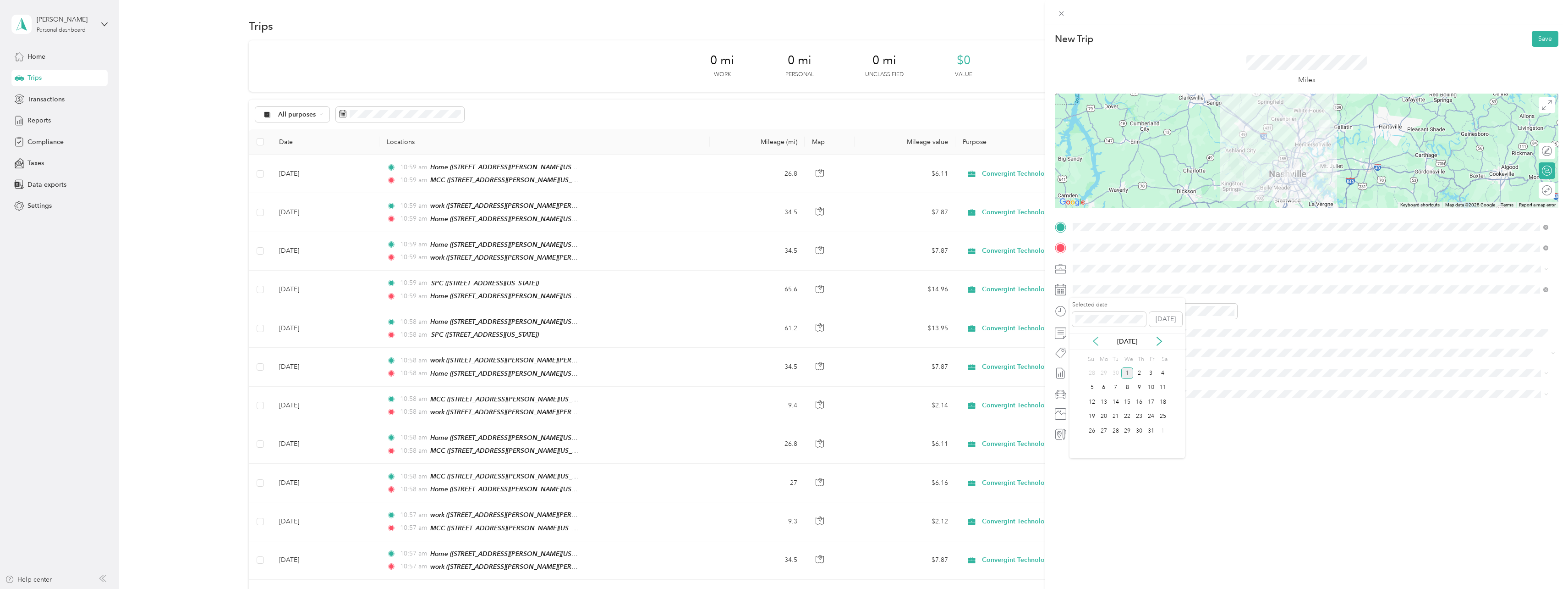
click at [1094, 337] on icon at bounding box center [1095, 341] width 9 height 9
click at [1095, 337] on icon at bounding box center [1095, 341] width 9 height 9
click at [1127, 429] on div "27" at bounding box center [1127, 431] width 12 height 12
click at [1533, 42] on button "Save" at bounding box center [1545, 39] width 27 height 16
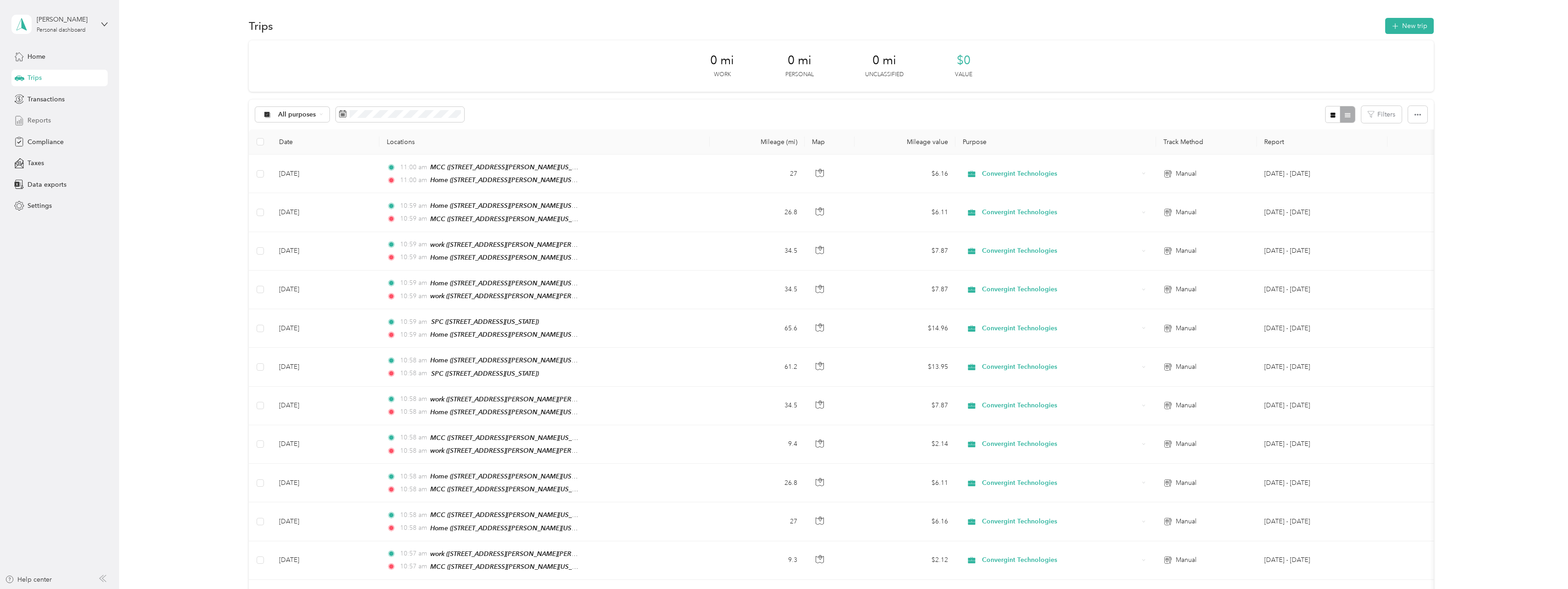
click at [32, 117] on span "Reports" at bounding box center [39, 120] width 24 height 9
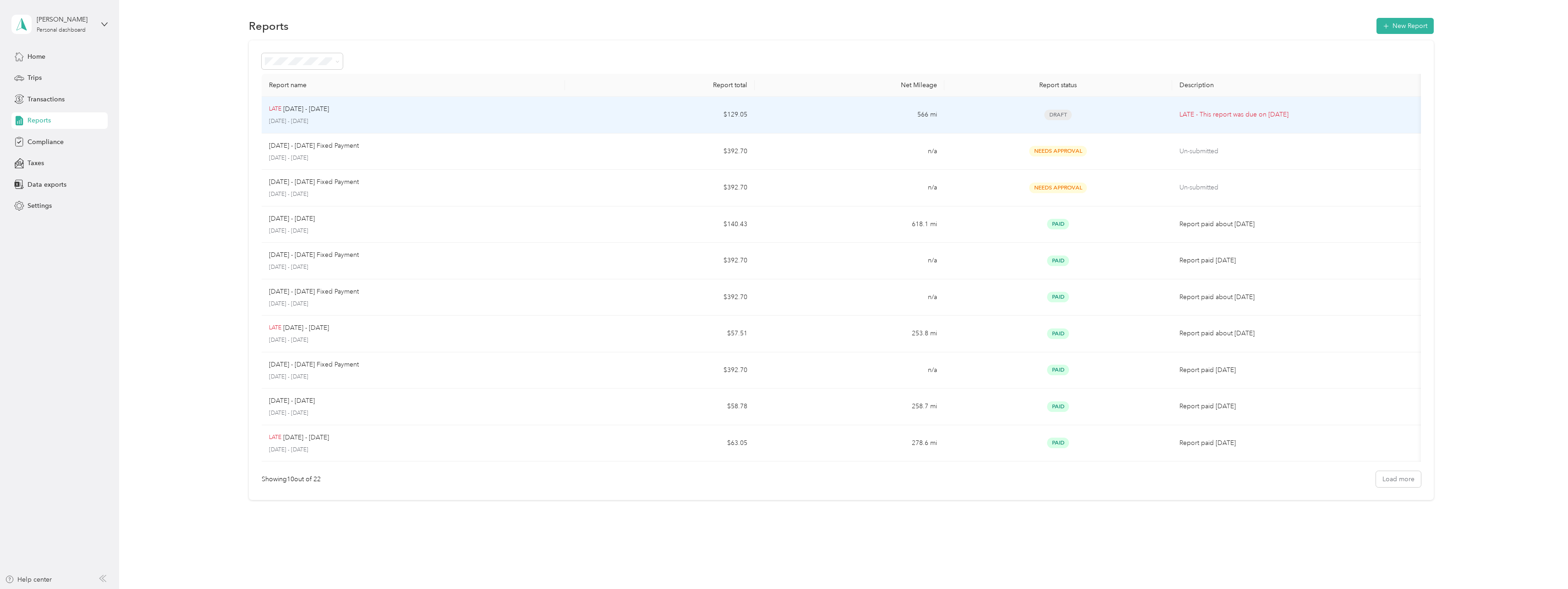
click at [326, 118] on p "[DATE] - [DATE]" at bounding box center [413, 121] width 289 height 8
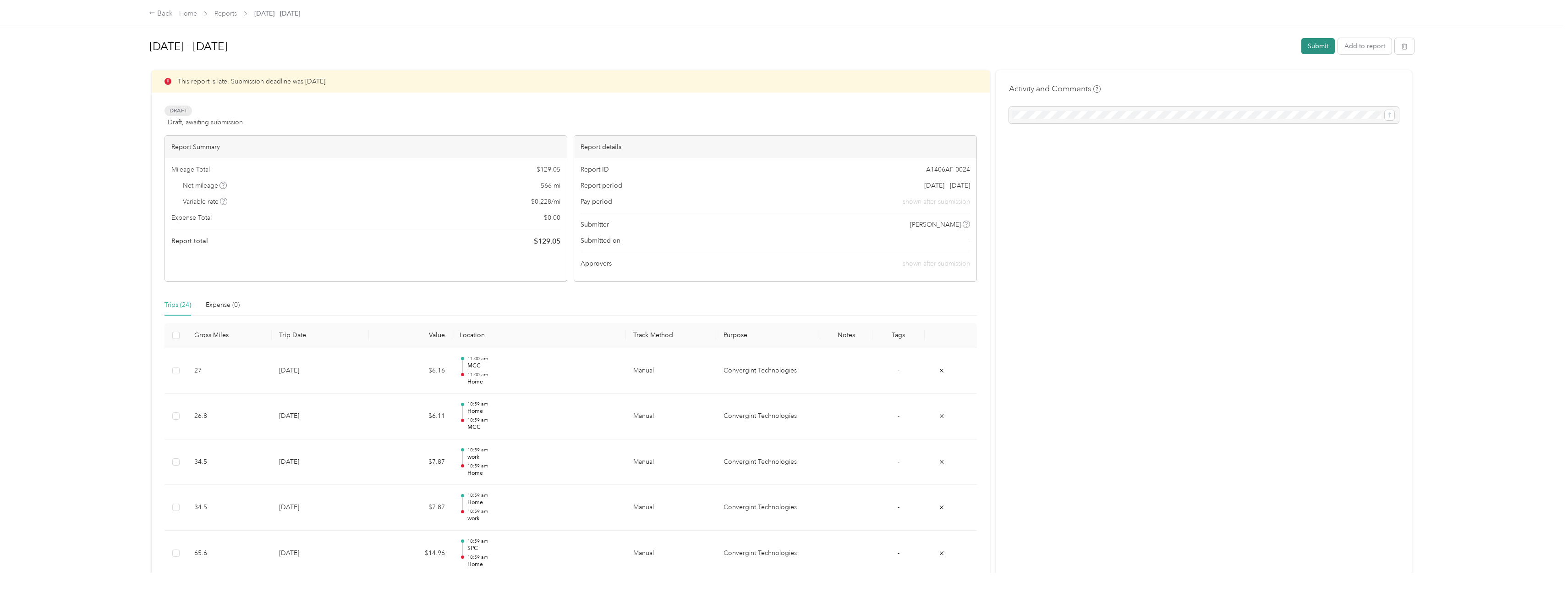
click at [1311, 49] on button "Submit" at bounding box center [1318, 46] width 34 height 16
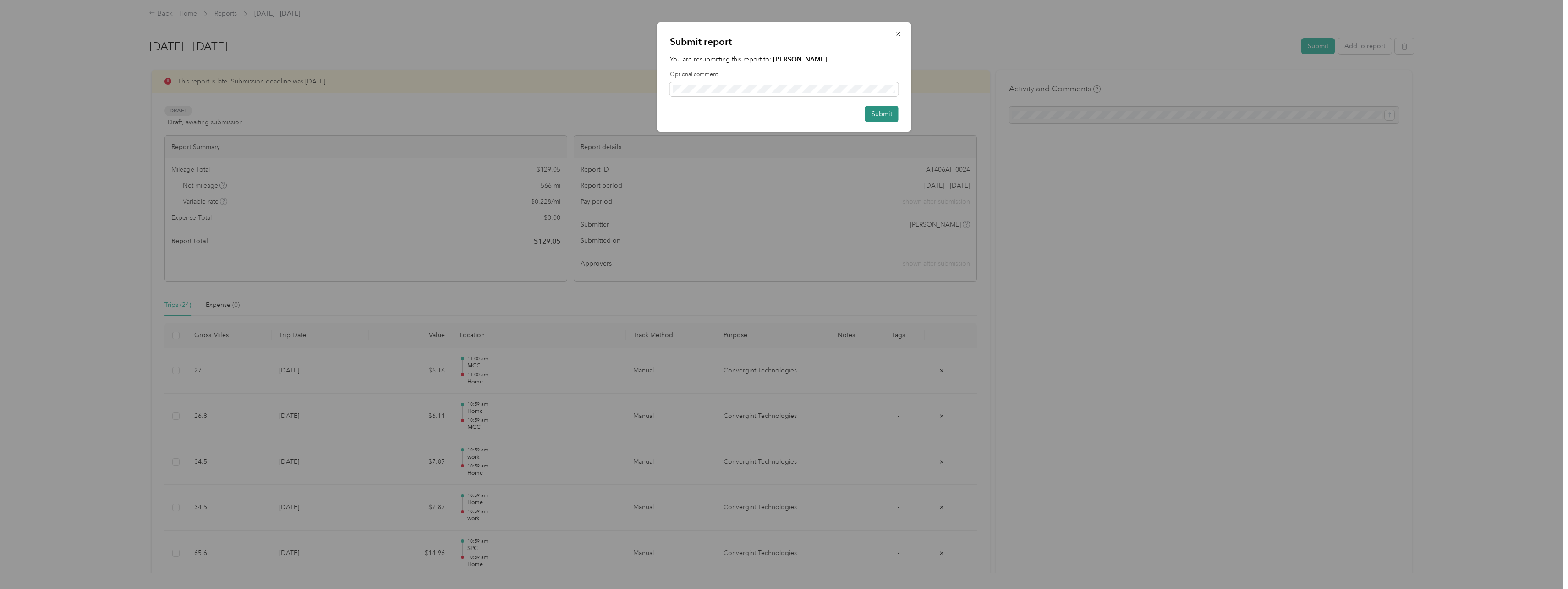
click at [880, 115] on button "Submit" at bounding box center [882, 114] width 34 height 16
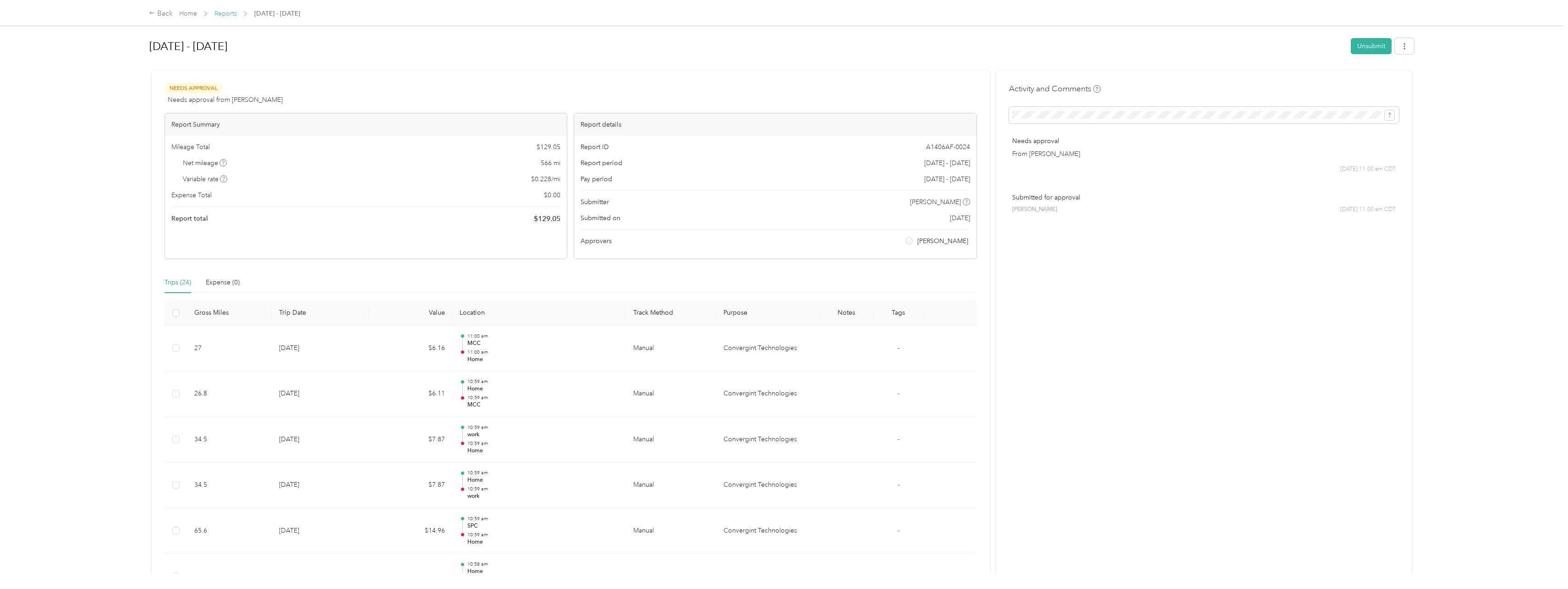
click at [237, 13] on link "Reports" at bounding box center [225, 13] width 22 height 8
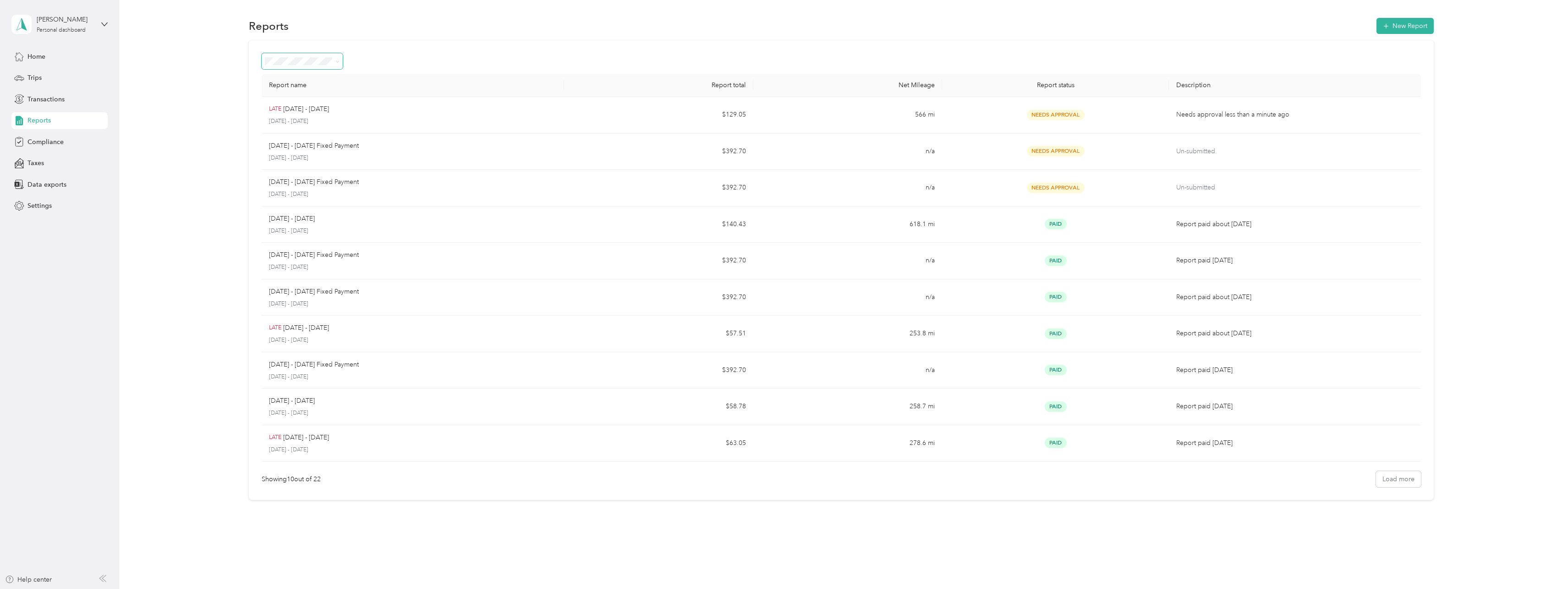
click at [332, 63] on span at bounding box center [336, 60] width 7 height 9
click at [336, 62] on icon at bounding box center [338, 62] width 4 height 4
click at [37, 76] on span "Trips" at bounding box center [34, 77] width 14 height 9
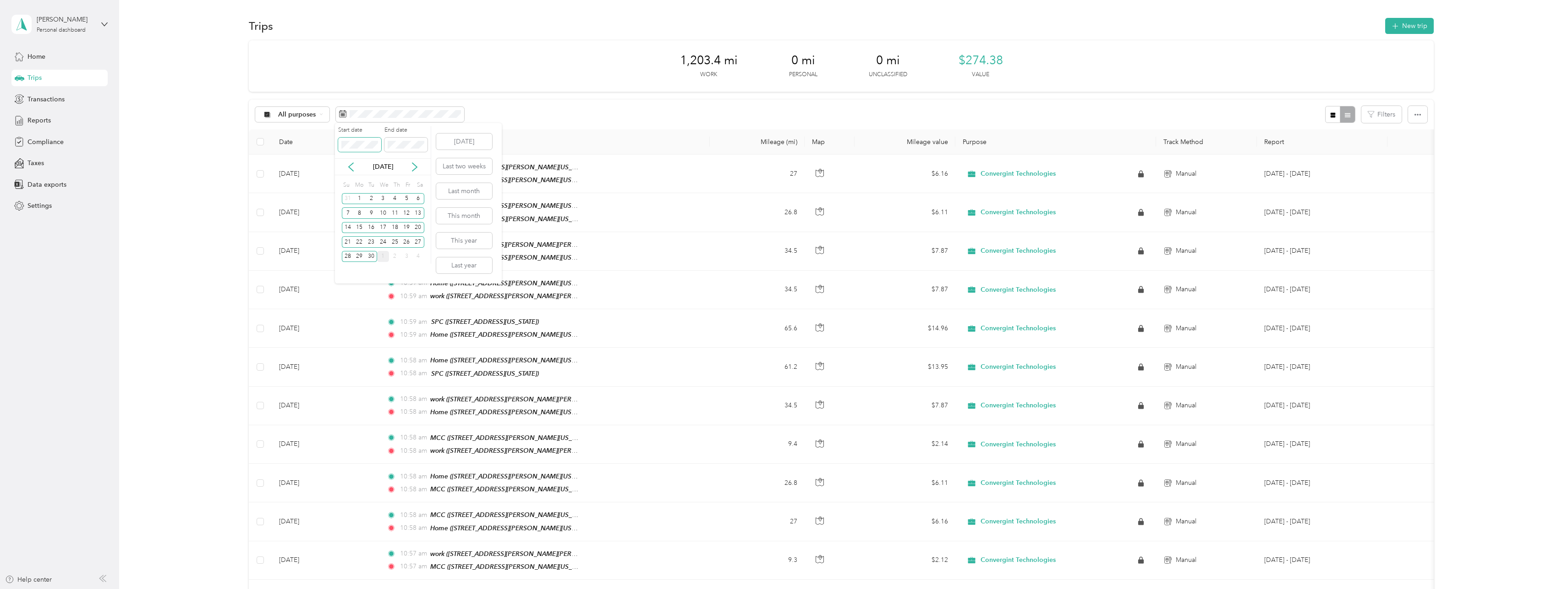
click at [333, 145] on body "[PERSON_NAME] Personal dashboard Home Trips Transactions Reports Compliance Tax…" at bounding box center [782, 294] width 1564 height 589
click at [523, 91] on div "1,203.4 mi Work 0 mi Personal 0 mi Unclassified $274.38 Value" at bounding box center [841, 65] width 1185 height 51
click at [629, 134] on th "Locations" at bounding box center [545, 142] width 331 height 25
click at [377, 119] on span at bounding box center [400, 115] width 129 height 16
click at [362, 198] on div "1" at bounding box center [359, 198] width 12 height 12
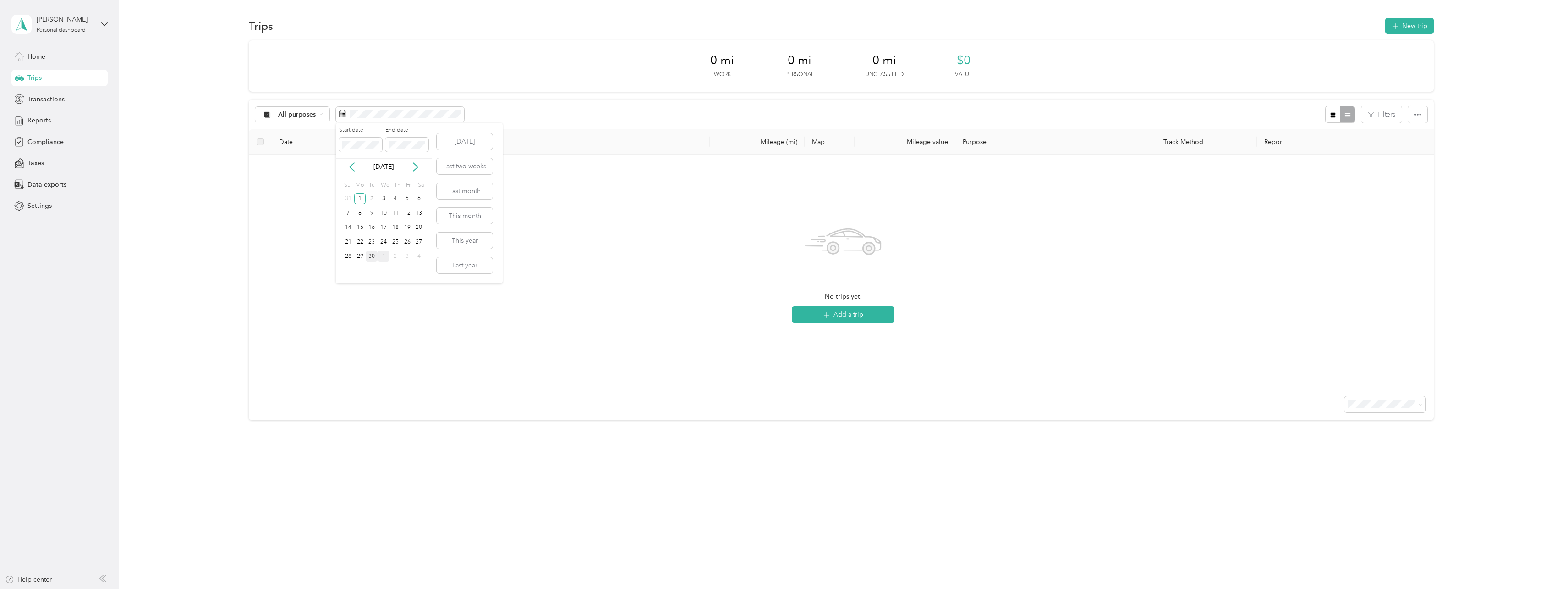
click at [372, 257] on div "30" at bounding box center [372, 257] width 12 height 12
click at [517, 103] on div "All purposes Filters" at bounding box center [841, 114] width 1185 height 29
click at [415, 119] on span at bounding box center [400, 115] width 129 height 16
click at [371, 255] on div "30" at bounding box center [372, 257] width 12 height 12
click at [445, 109] on span at bounding box center [400, 115] width 129 height 16
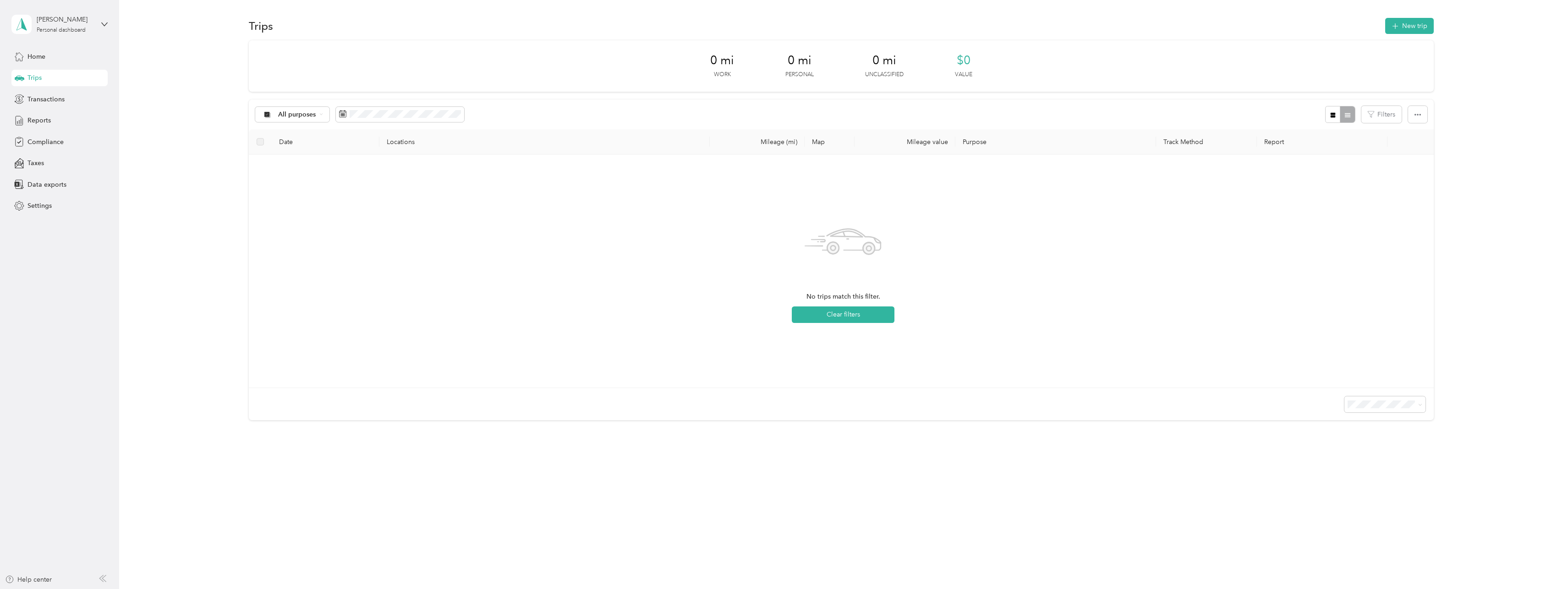
click at [554, 150] on th "Locations" at bounding box center [545, 142] width 331 height 25
click at [356, 202] on div "1" at bounding box center [360, 198] width 12 height 12
drag, startPoint x: 362, startPoint y: 198, endPoint x: 400, endPoint y: 186, distance: 39.8
click at [400, 186] on div "Su Mo Tu We Th Fr Sa 31 1 2 3 4 5 6 7 8 9 10 11 12 13 14 15 16 17 18 19 20 21 2…" at bounding box center [383, 221] width 83 height 86
click at [453, 193] on button "Last month" at bounding box center [465, 191] width 56 height 16
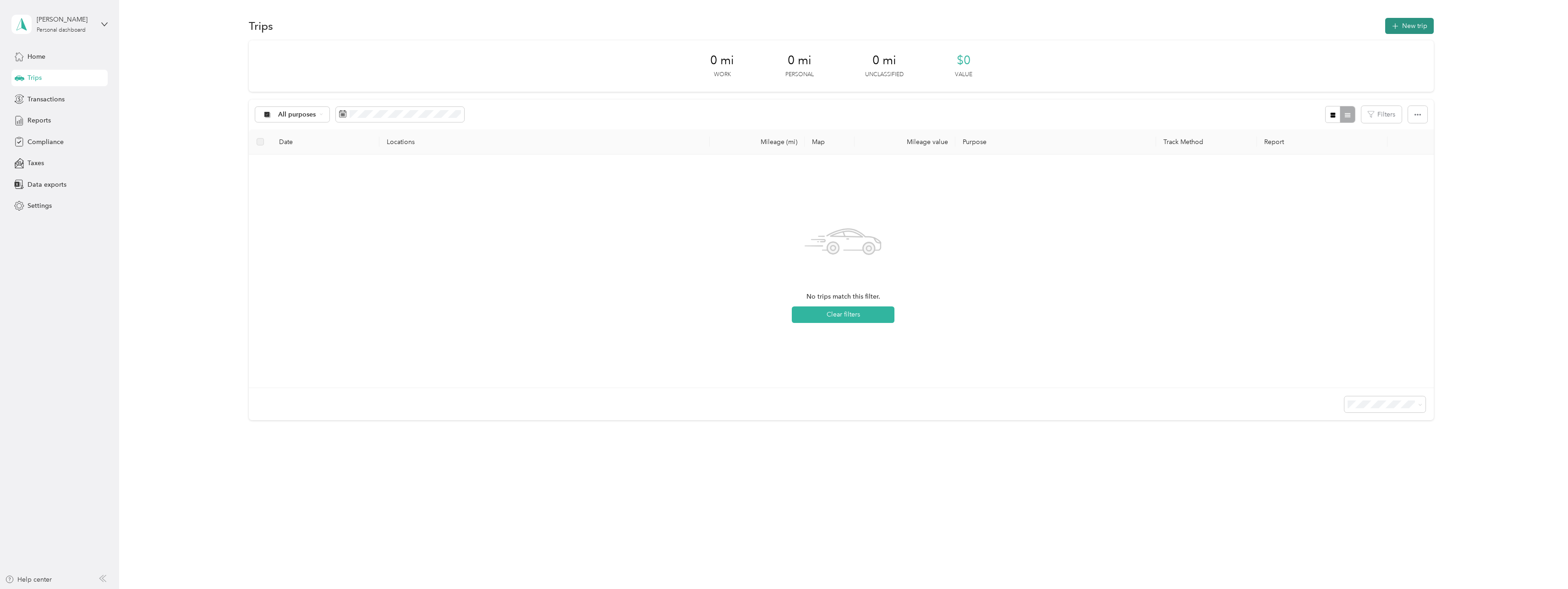
click at [1405, 25] on button "New trip" at bounding box center [1410, 26] width 49 height 16
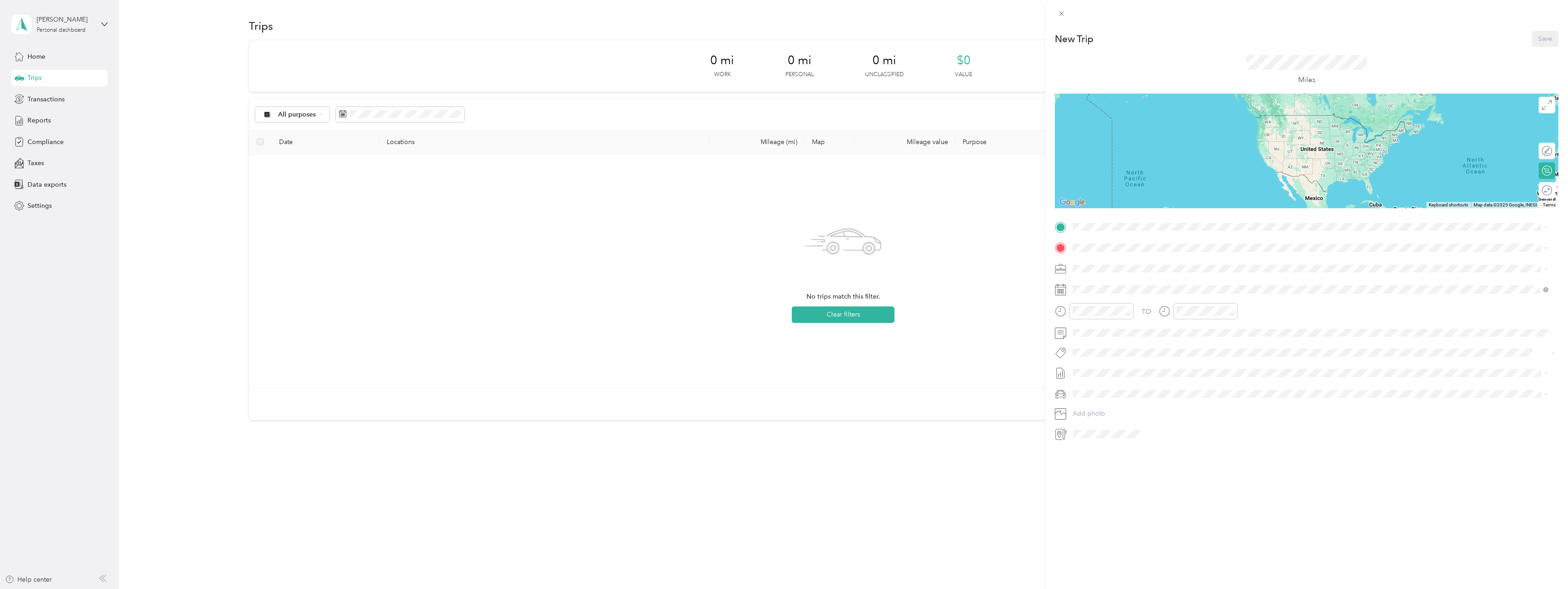
click at [1117, 270] on span "[STREET_ADDRESS][PERSON_NAME][US_STATE]" at bounding box center [1161, 271] width 142 height 8
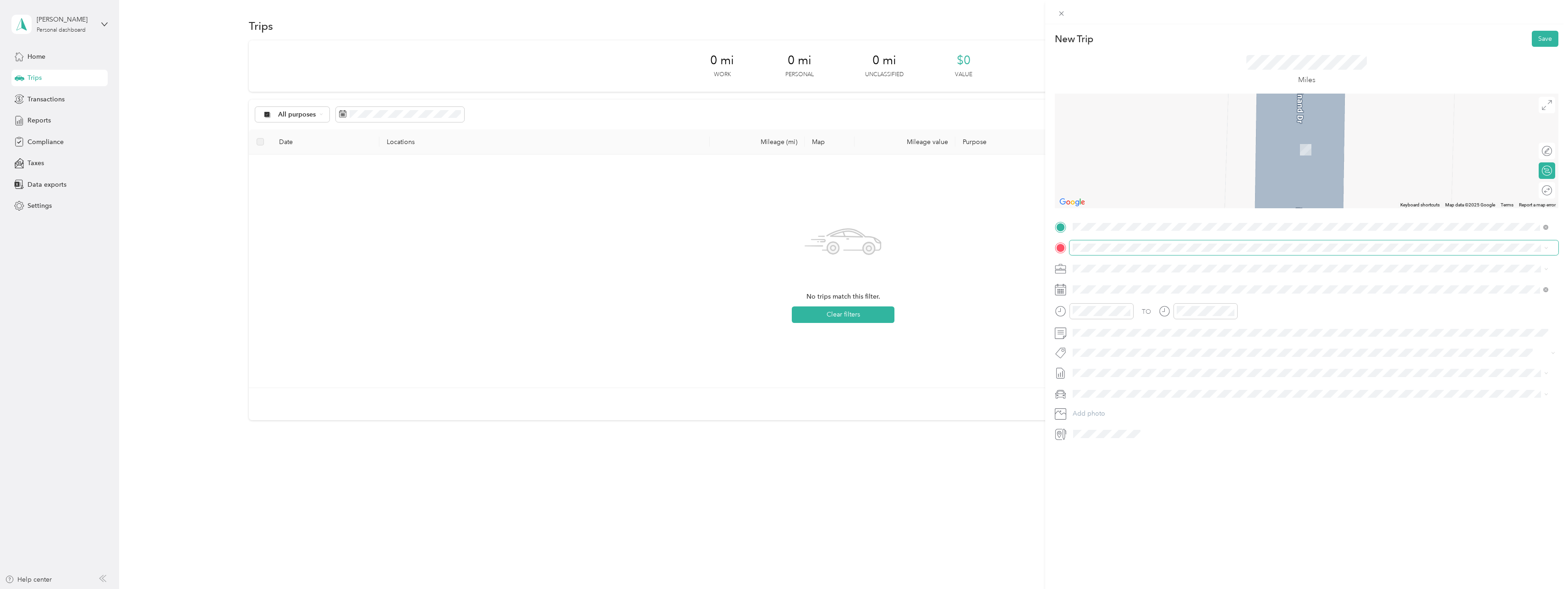
click at [1107, 241] on span at bounding box center [1314, 247] width 489 height 14
click at [1099, 373] on div "SPC [STREET_ADDRESS][US_STATE]" at bounding box center [1136, 376] width 92 height 19
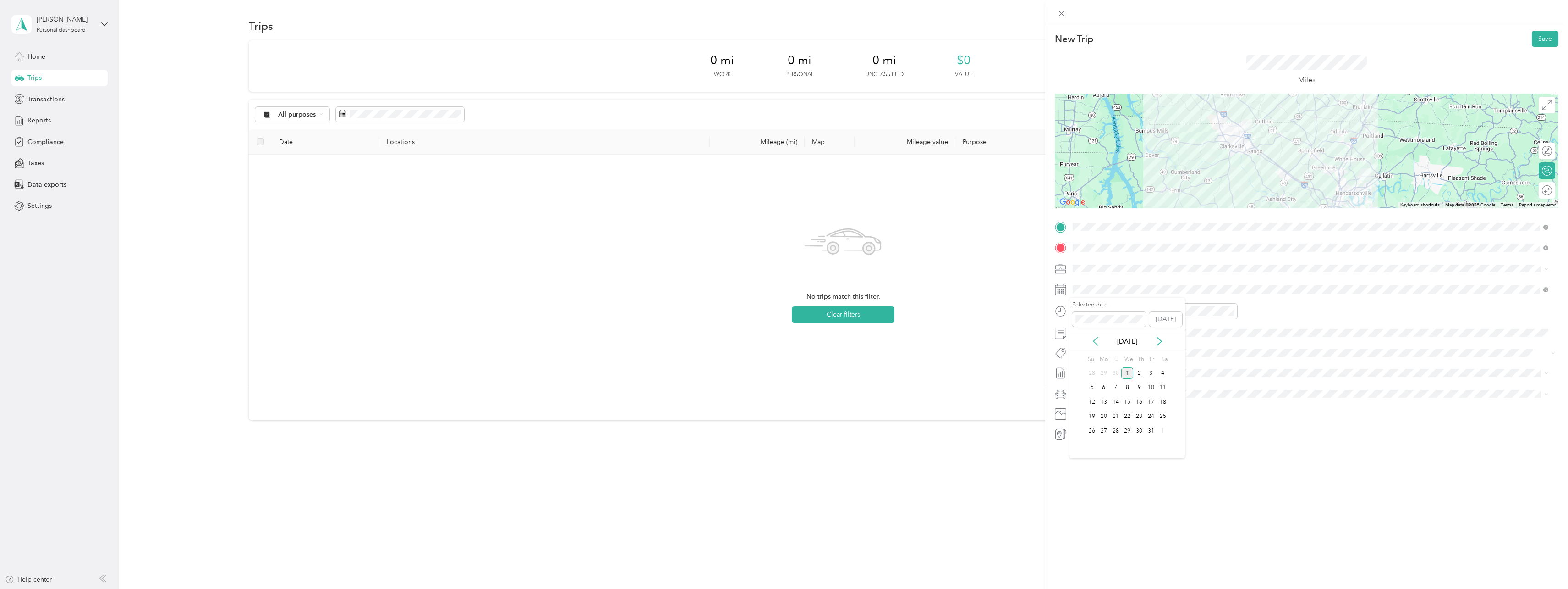
click at [1099, 342] on icon at bounding box center [1095, 341] width 9 height 9
click at [1135, 374] on div "4" at bounding box center [1139, 373] width 12 height 12
click at [1533, 36] on button "Save" at bounding box center [1545, 39] width 27 height 16
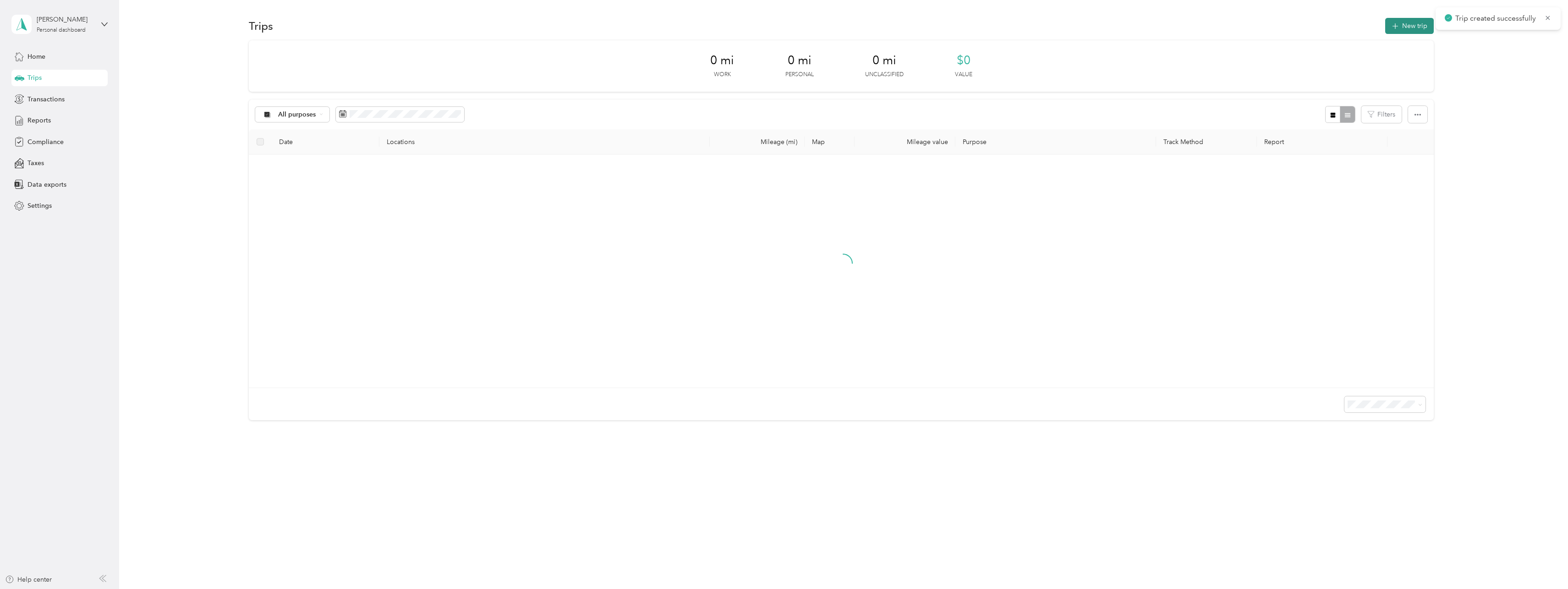
click at [1410, 21] on button "New trip" at bounding box center [1410, 26] width 49 height 16
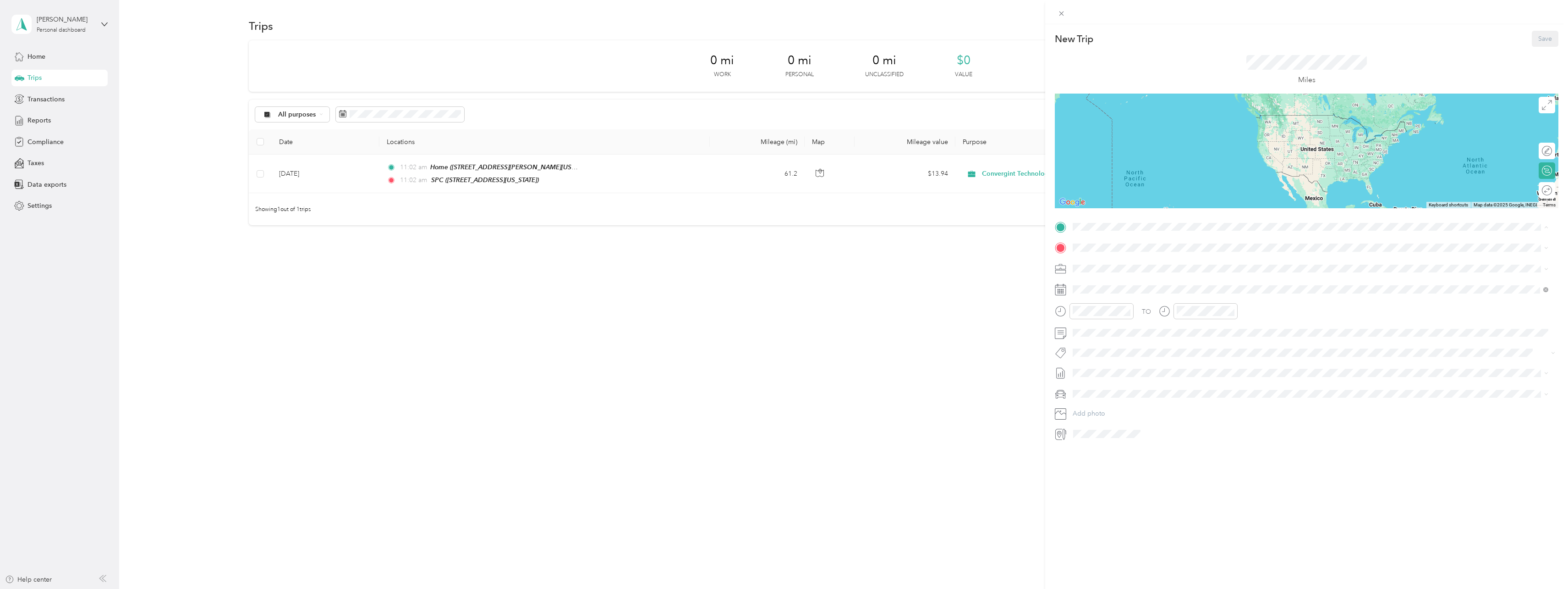
click at [1100, 350] on strong "SPC" at bounding box center [1096, 350] width 12 height 8
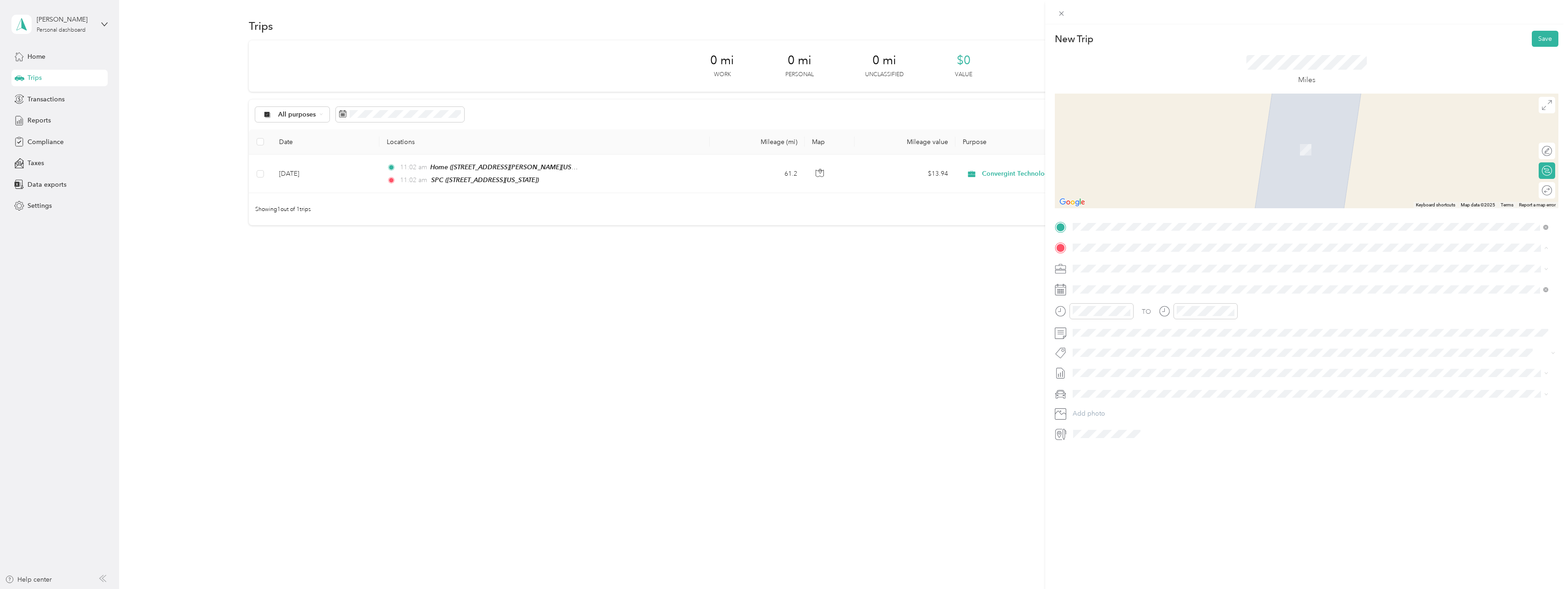
click at [1110, 289] on div "Home [STREET_ADDRESS][PERSON_NAME][US_STATE]" at bounding box center [1161, 289] width 142 height 19
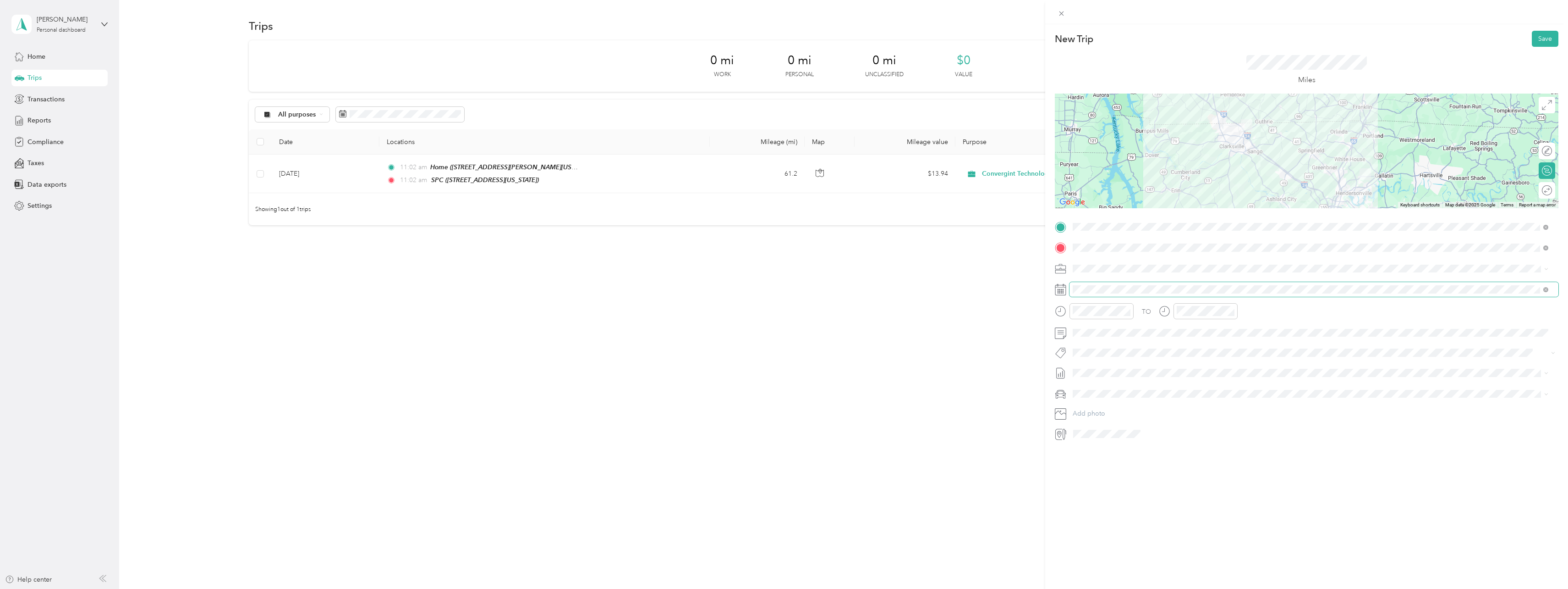
click at [1112, 293] on span at bounding box center [1314, 289] width 489 height 14
click at [1094, 337] on icon at bounding box center [1095, 341] width 9 height 9
click at [1138, 372] on div "4" at bounding box center [1139, 373] width 12 height 12
click at [1532, 41] on button "Save" at bounding box center [1545, 39] width 27 height 16
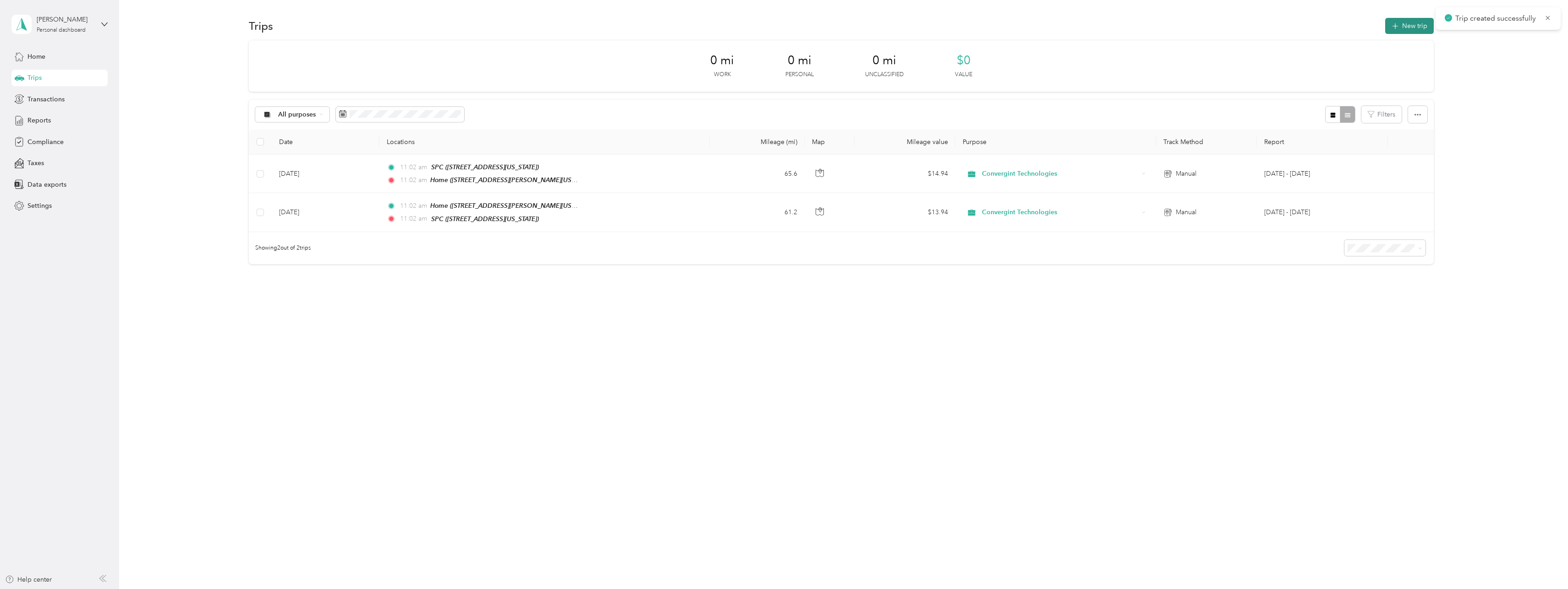
click at [1408, 24] on button "New trip" at bounding box center [1410, 26] width 49 height 16
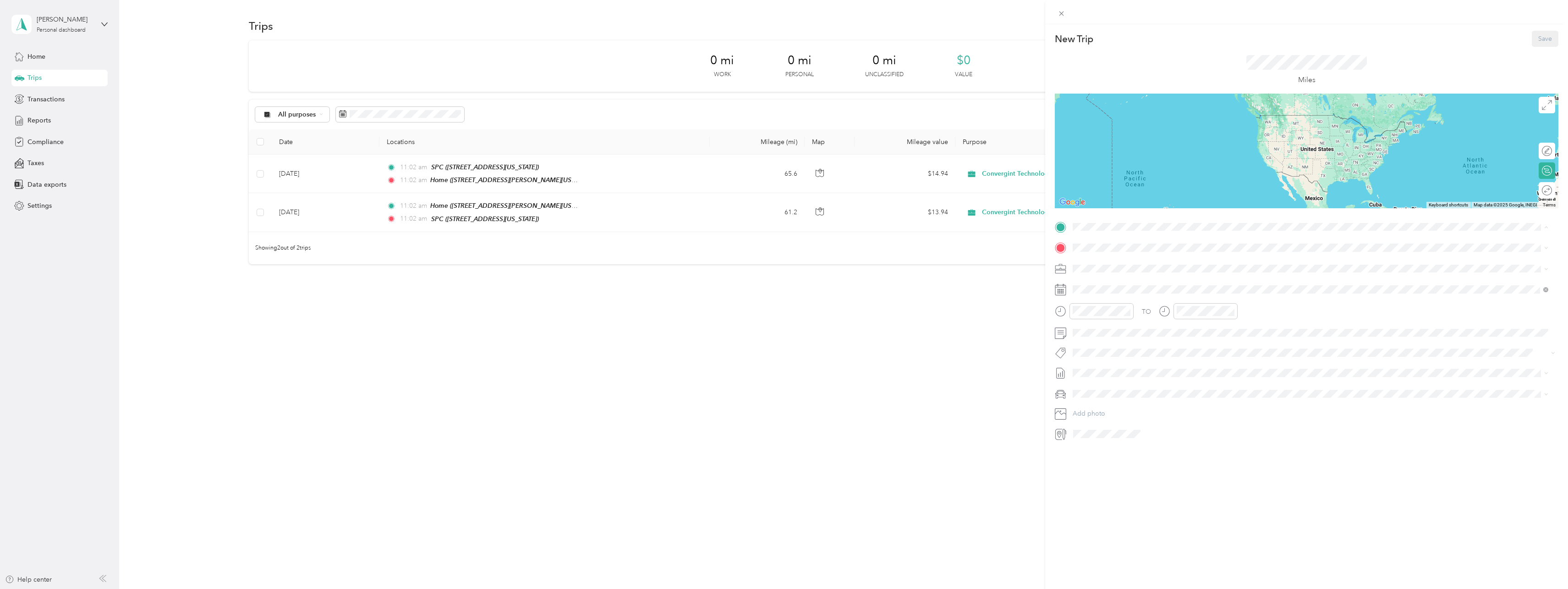
click at [1133, 265] on div "Home [STREET_ADDRESS][PERSON_NAME][US_STATE]" at bounding box center [1161, 268] width 142 height 19
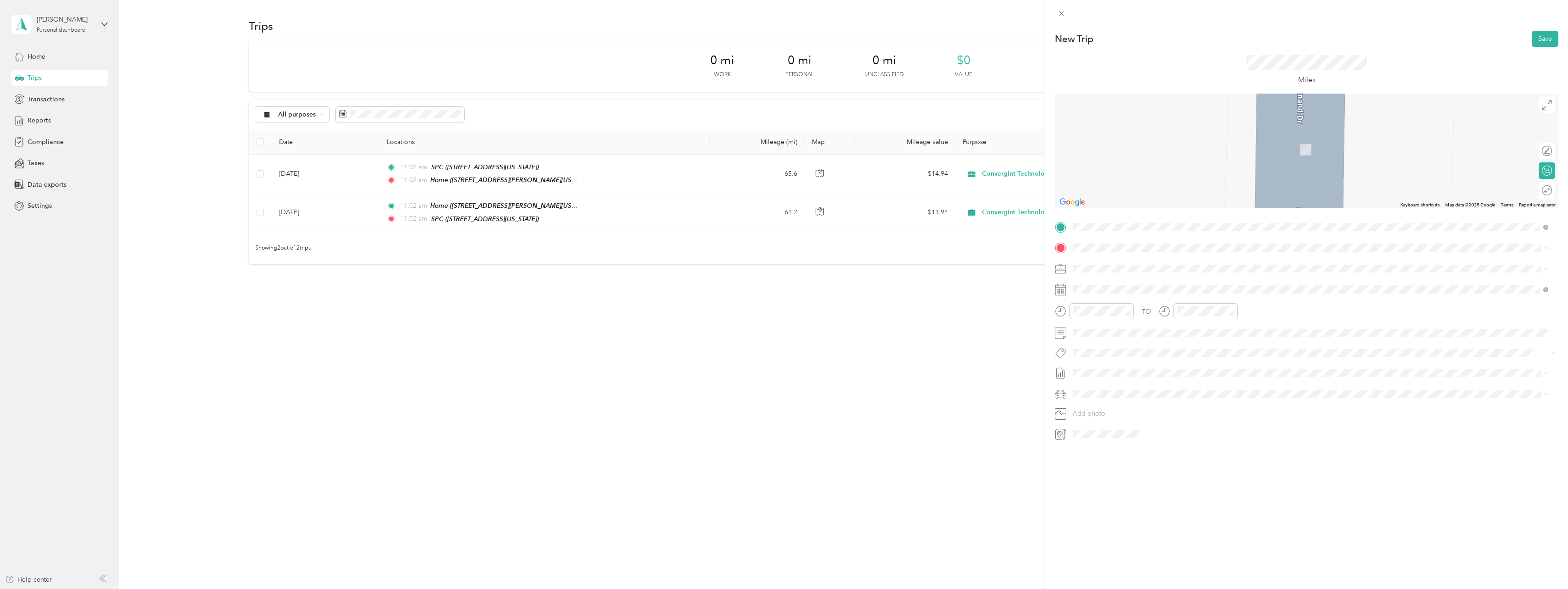
click at [1125, 316] on div "MCC [STREET_ADDRESS][PERSON_NAME][US_STATE]" at bounding box center [1161, 318] width 142 height 19
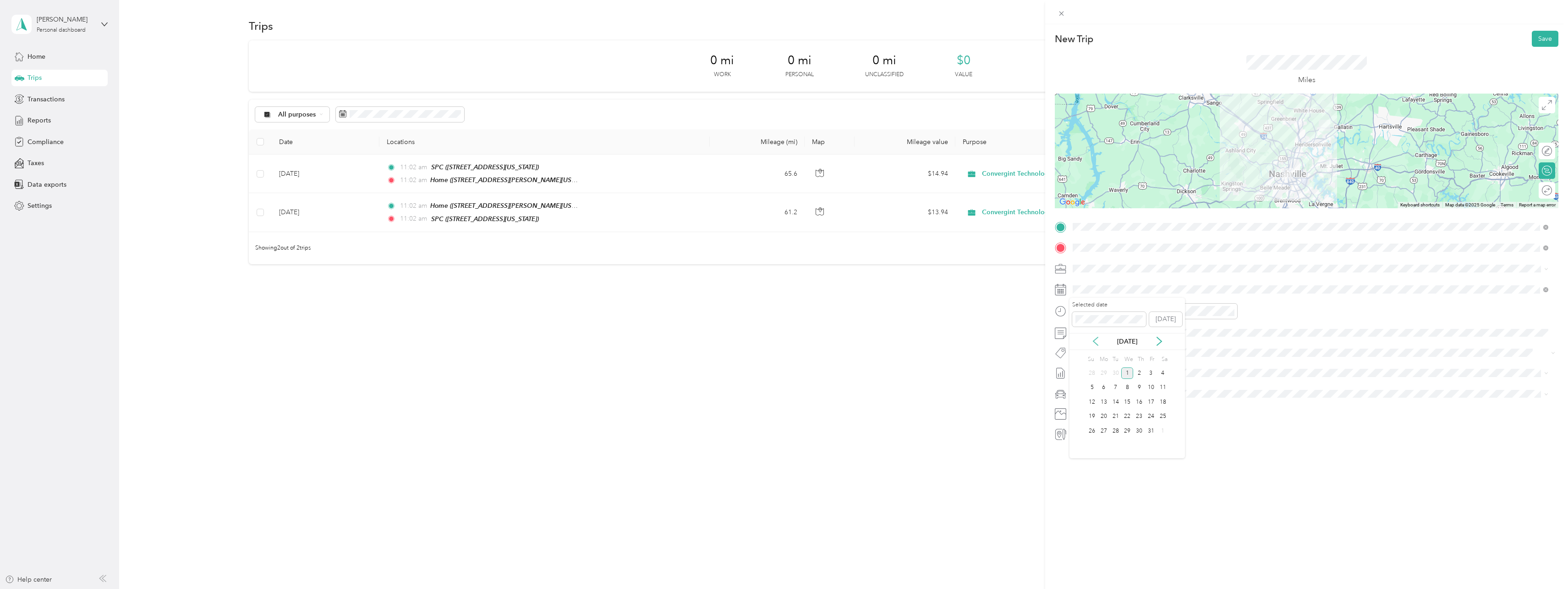
click at [1096, 339] on icon at bounding box center [1096, 341] width 4 height 8
click at [1102, 387] on div "8" at bounding box center [1104, 388] width 12 height 12
click at [1533, 40] on button "Save" at bounding box center [1545, 39] width 27 height 16
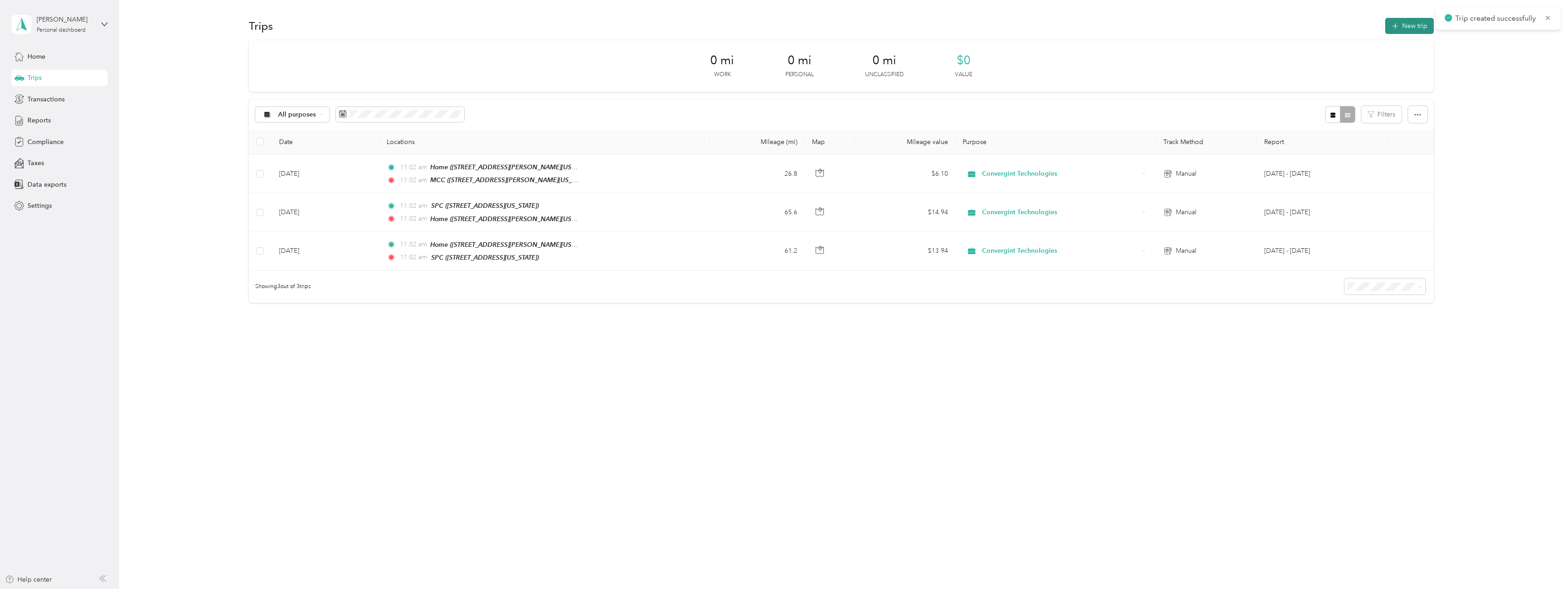
click at [1399, 27] on icon "button" at bounding box center [1396, 26] width 11 height 11
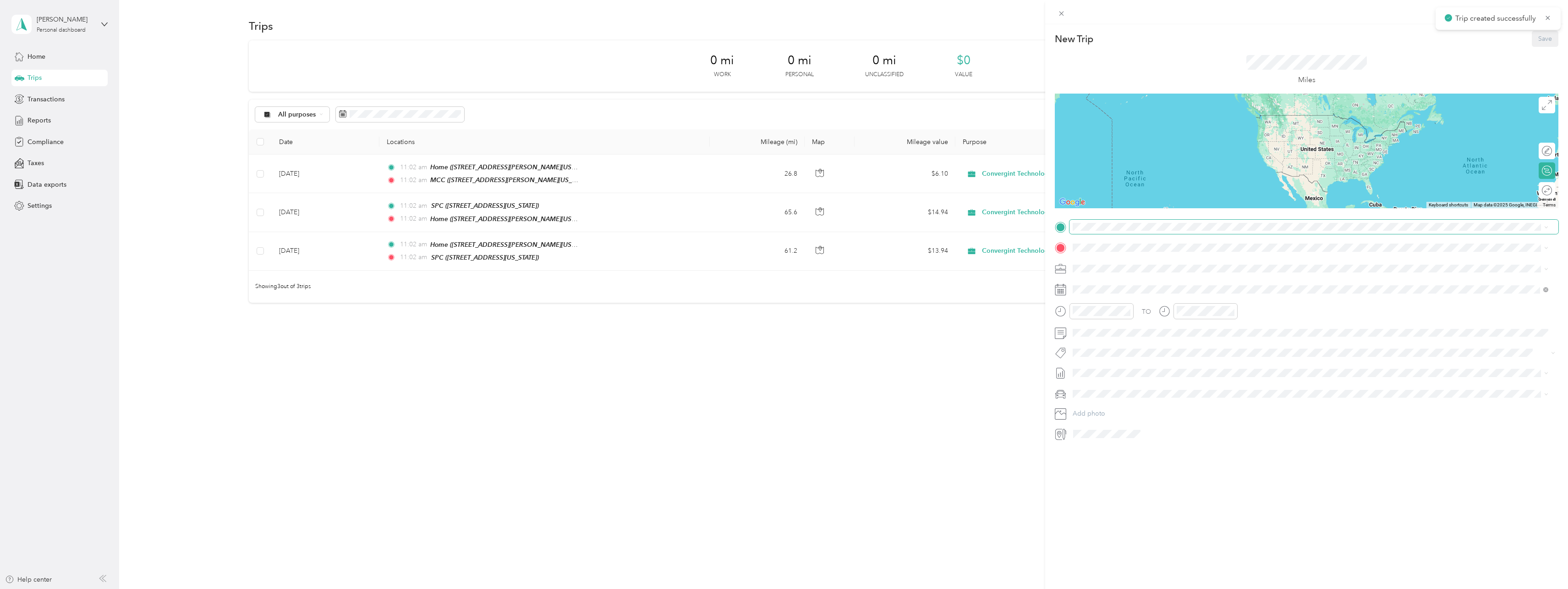
click at [1114, 232] on span at bounding box center [1314, 227] width 489 height 14
click at [1120, 296] on div "MCC [STREET_ADDRESS][PERSON_NAME][US_STATE]" at bounding box center [1161, 298] width 142 height 19
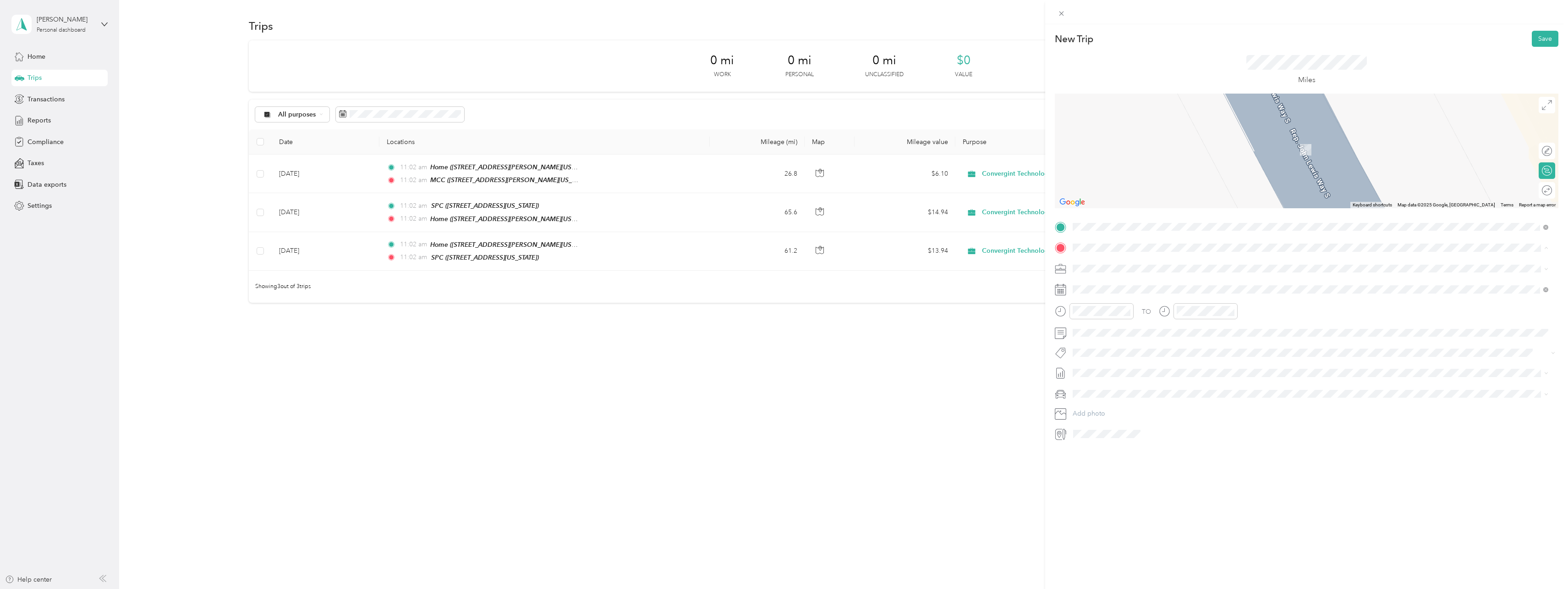
click at [1105, 340] on div "work" at bounding box center [1186, 341] width 193 height 8
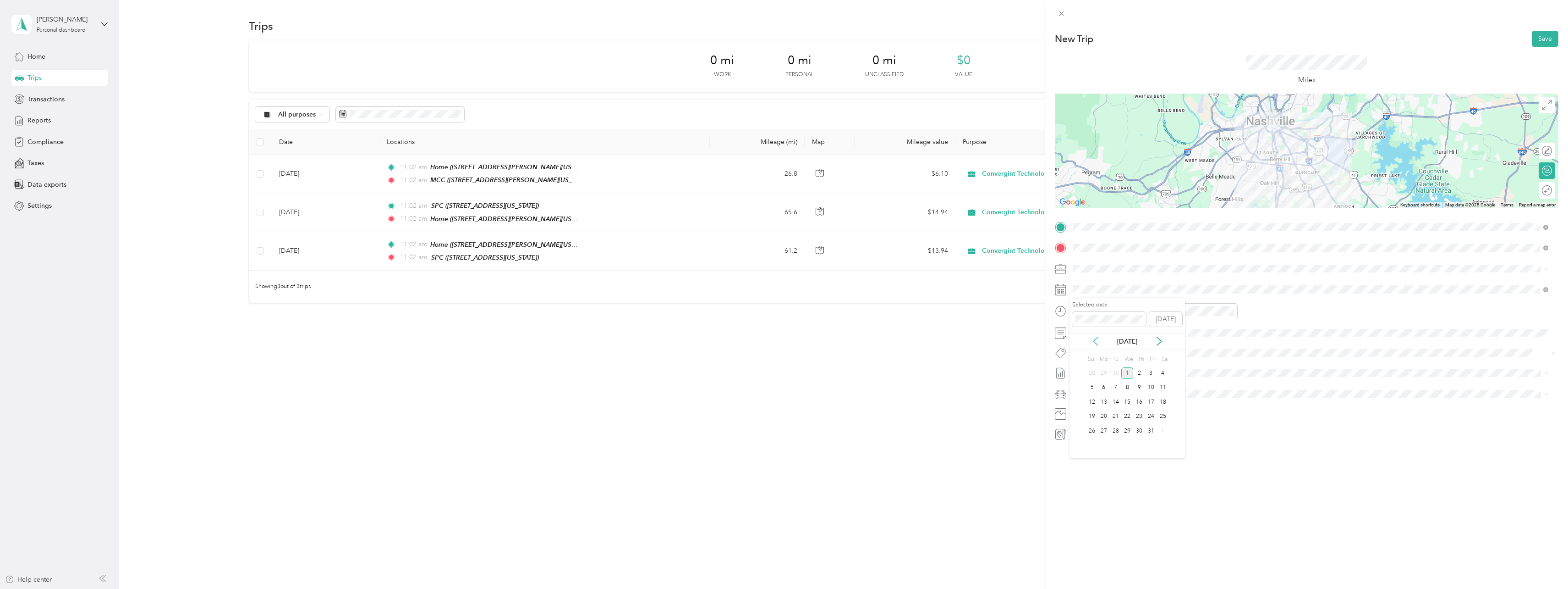
click at [1097, 339] on div "[DATE]" at bounding box center [1127, 341] width 116 height 9
click at [1092, 342] on icon at bounding box center [1095, 341] width 9 height 9
click at [1102, 388] on div "8" at bounding box center [1104, 388] width 12 height 12
click at [1545, 42] on button "Save" at bounding box center [1545, 39] width 27 height 16
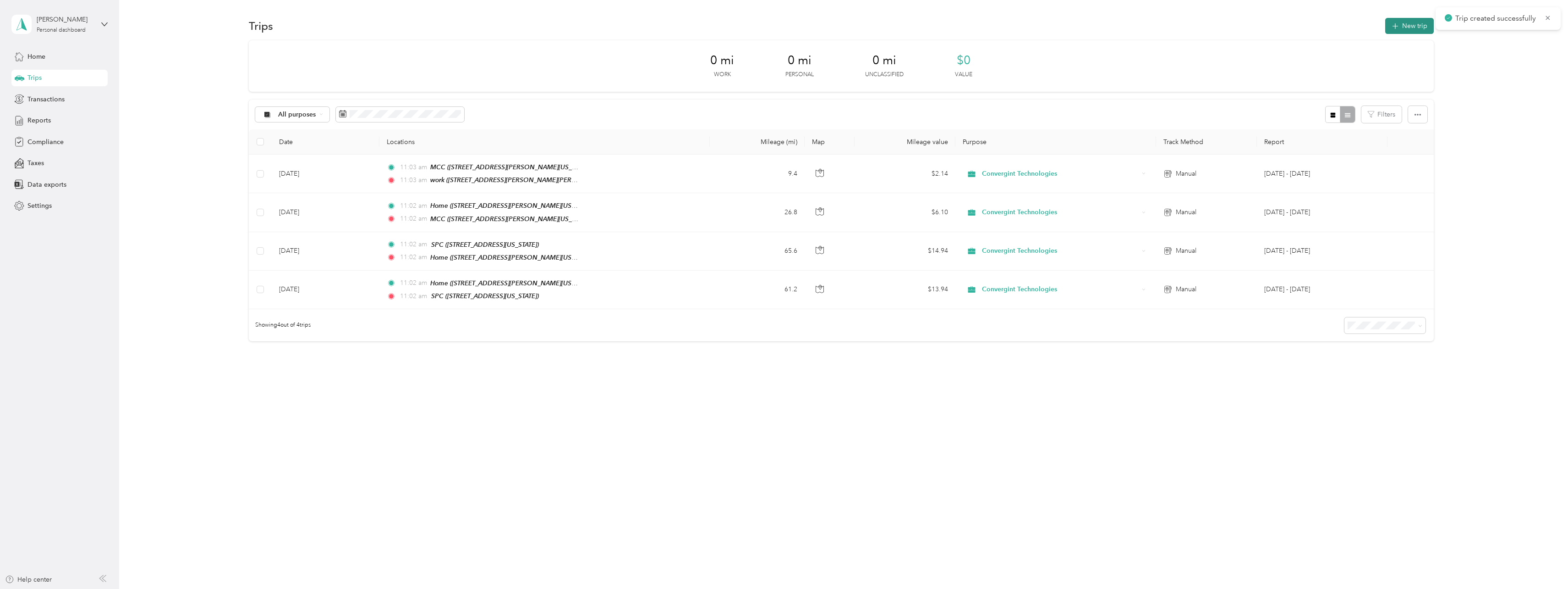
click at [1401, 24] on icon "button" at bounding box center [1396, 26] width 11 height 11
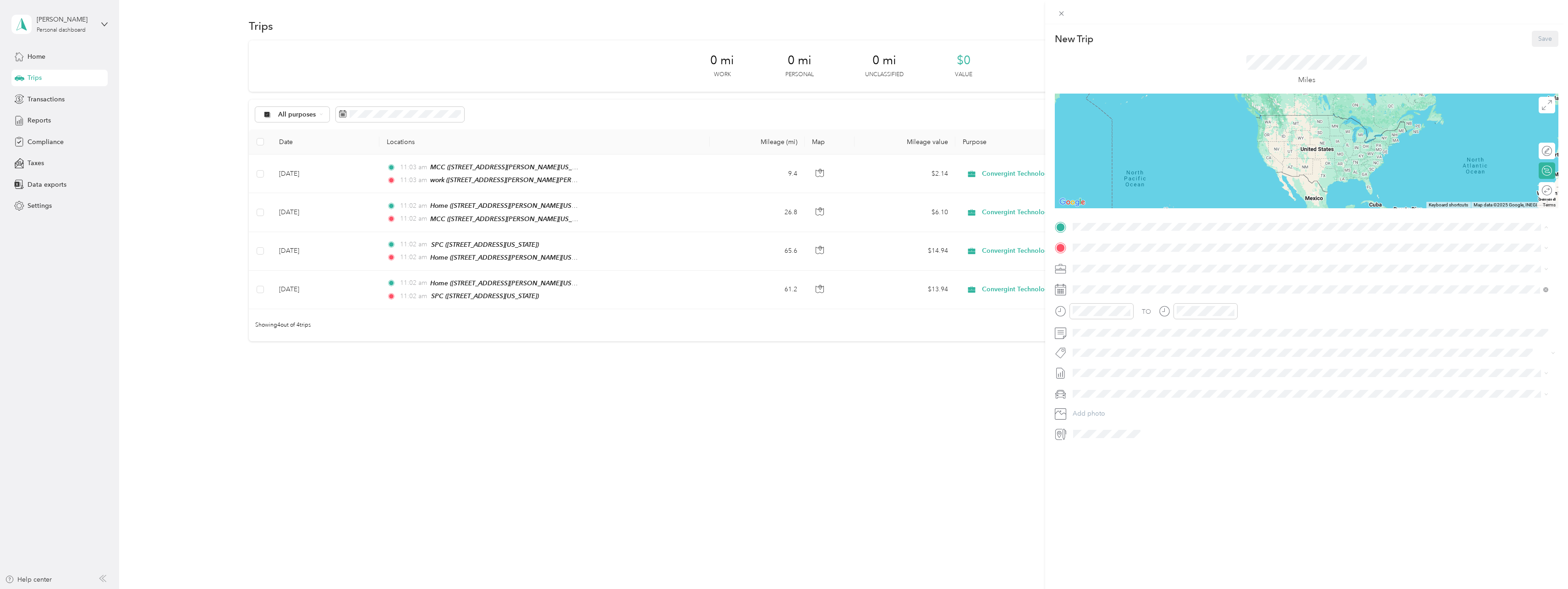
click at [1104, 322] on strong "work" at bounding box center [1097, 321] width 15 height 8
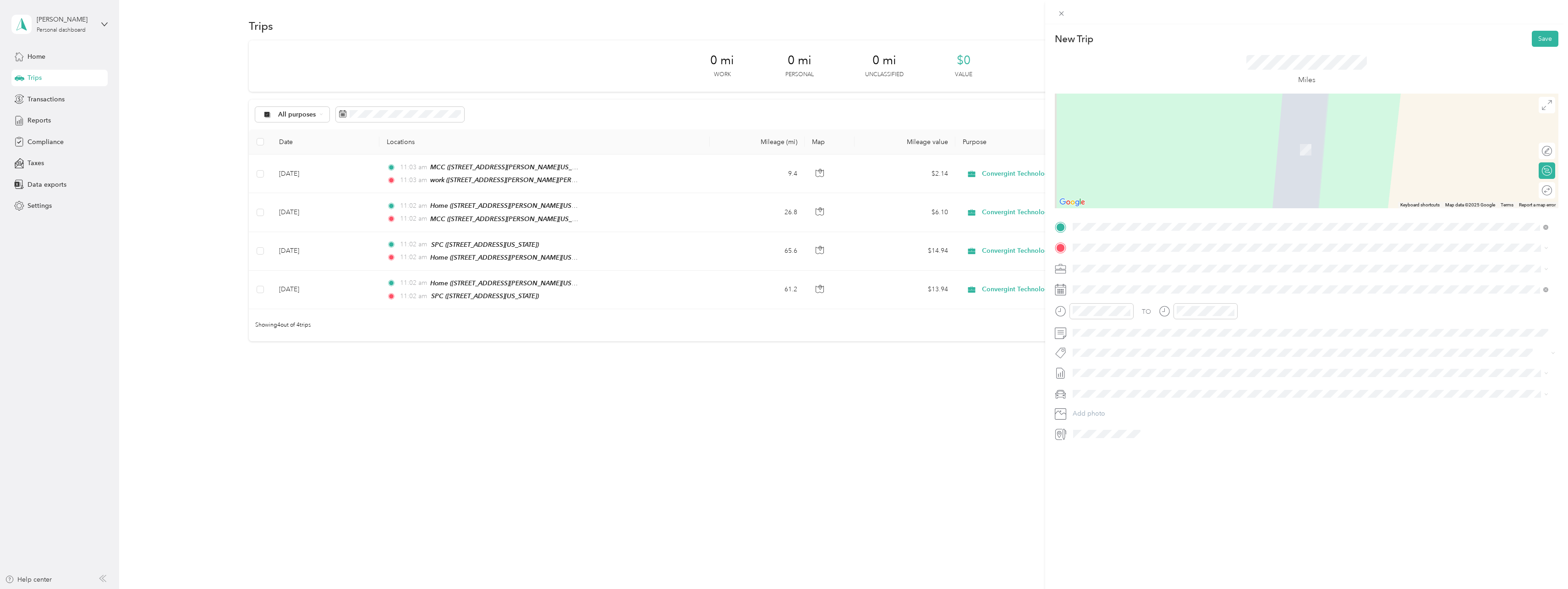
click at [1091, 293] on span "[STREET_ADDRESS][PERSON_NAME][US_STATE]" at bounding box center [1161, 293] width 142 height 8
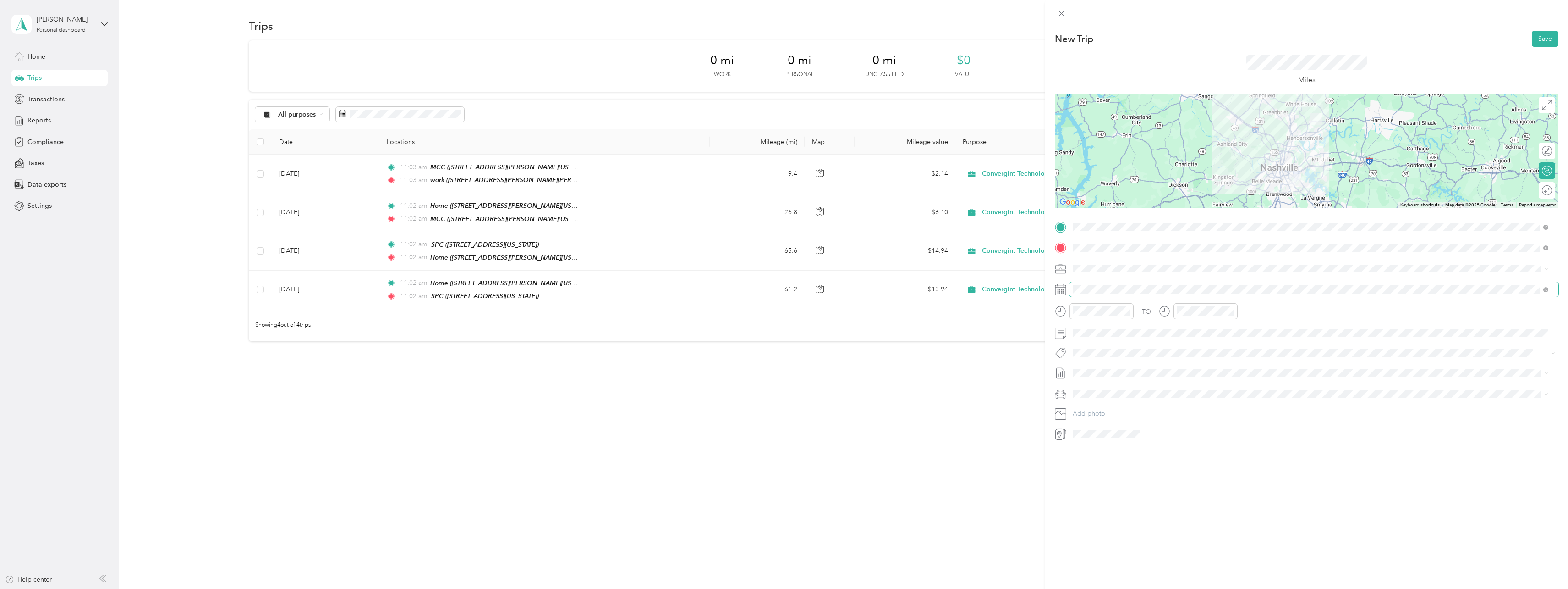
click at [1087, 294] on span at bounding box center [1314, 289] width 489 height 14
click at [1095, 340] on icon at bounding box center [1095, 341] width 9 height 9
click at [1102, 388] on div "8" at bounding box center [1104, 388] width 12 height 12
click at [1535, 39] on button "Save" at bounding box center [1545, 39] width 27 height 16
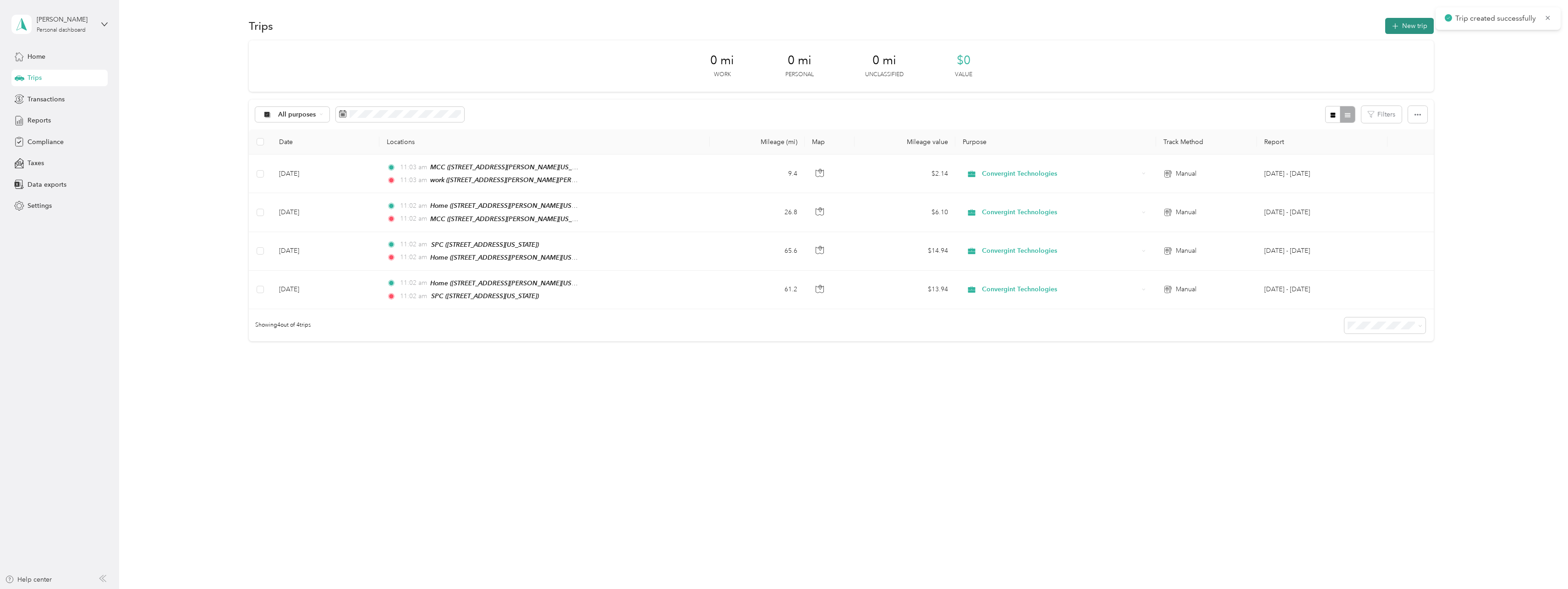
click at [1406, 19] on button "New trip" at bounding box center [1410, 26] width 49 height 16
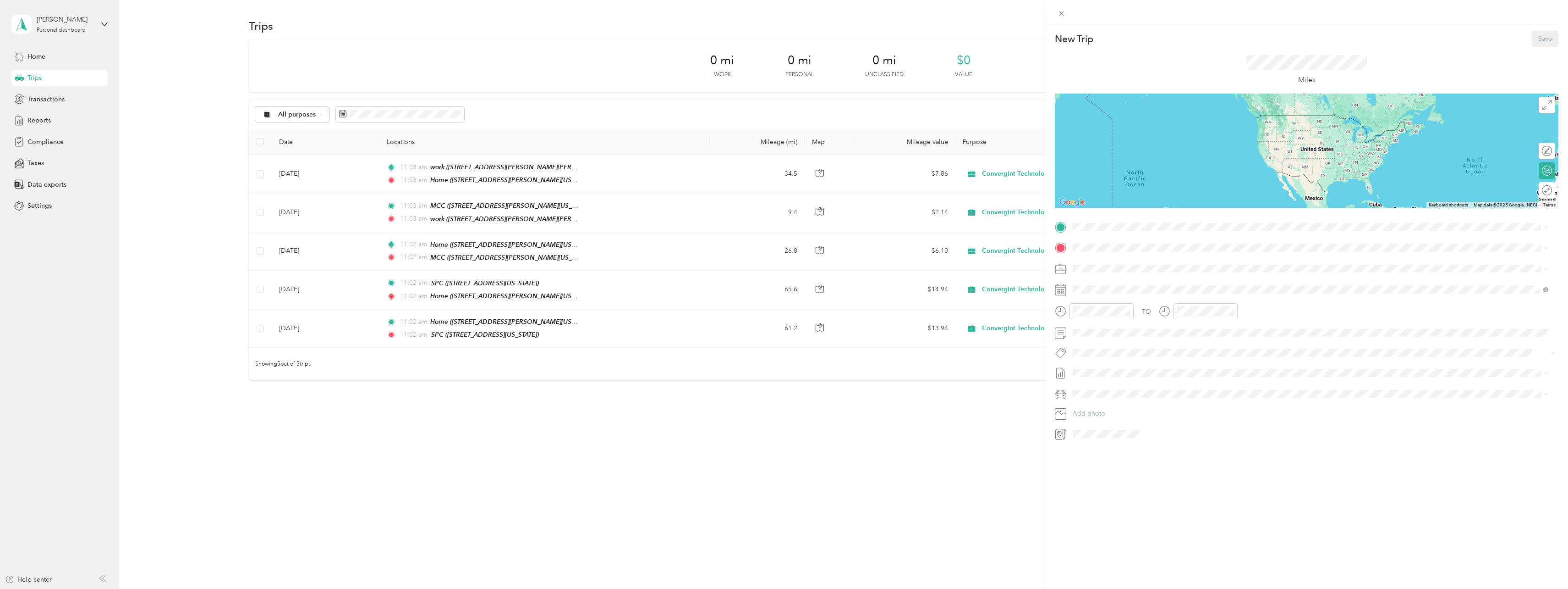
click at [1107, 261] on strong "Home" at bounding box center [1099, 262] width 18 height 8
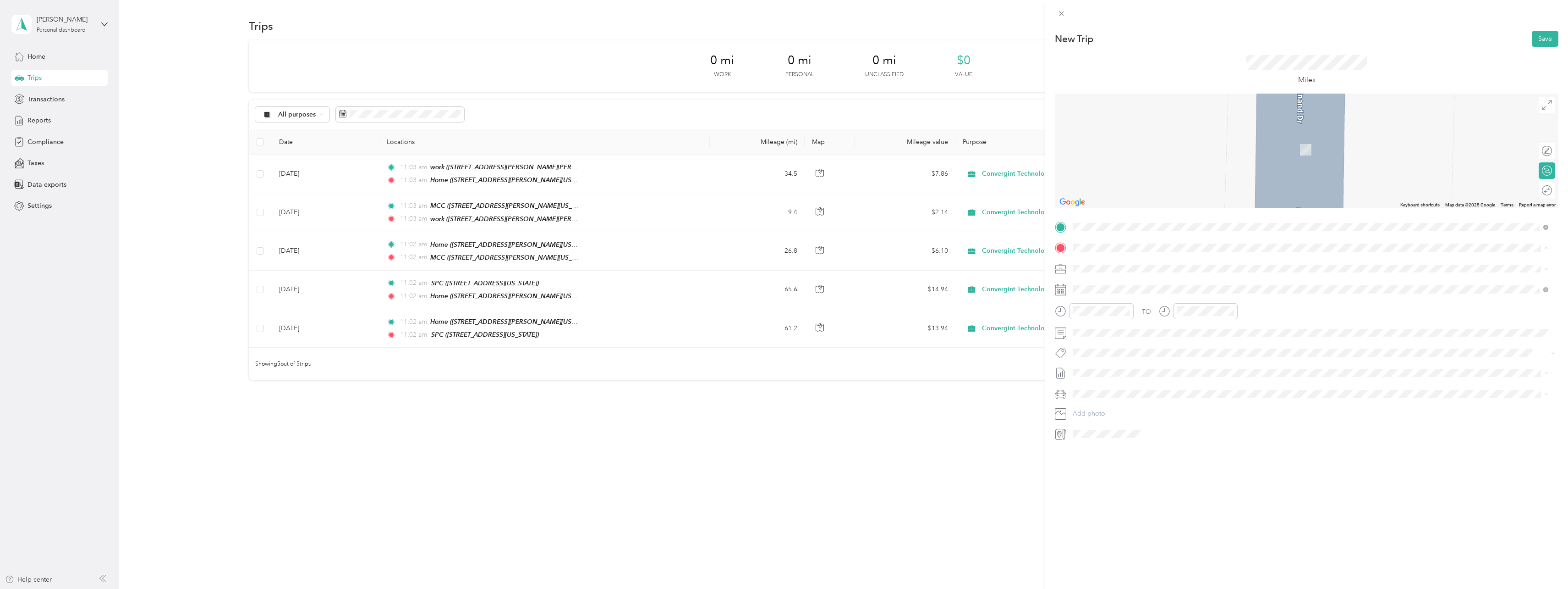
click at [1099, 369] on strong "SPC" at bounding box center [1096, 370] width 12 height 8
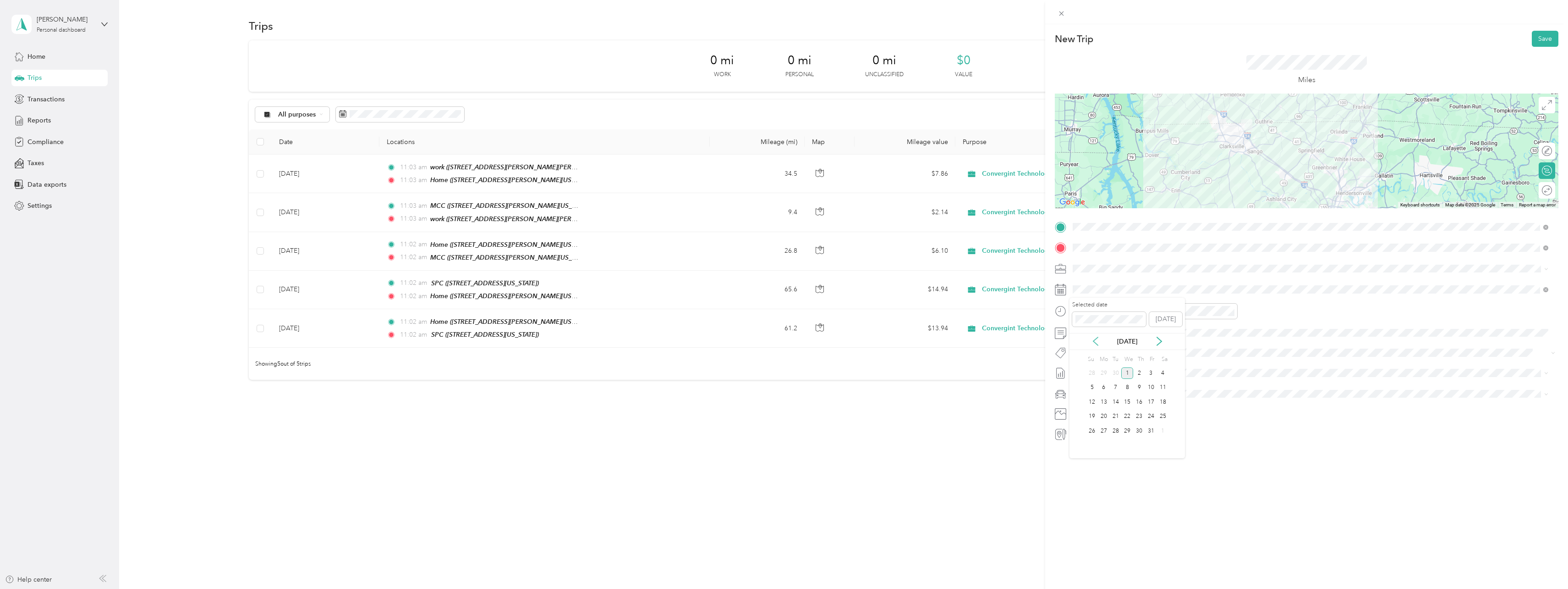
click at [1097, 341] on icon at bounding box center [1095, 341] width 9 height 9
click at [1149, 385] on div "12" at bounding box center [1151, 388] width 12 height 12
click at [1542, 41] on button "Save" at bounding box center [1545, 39] width 27 height 16
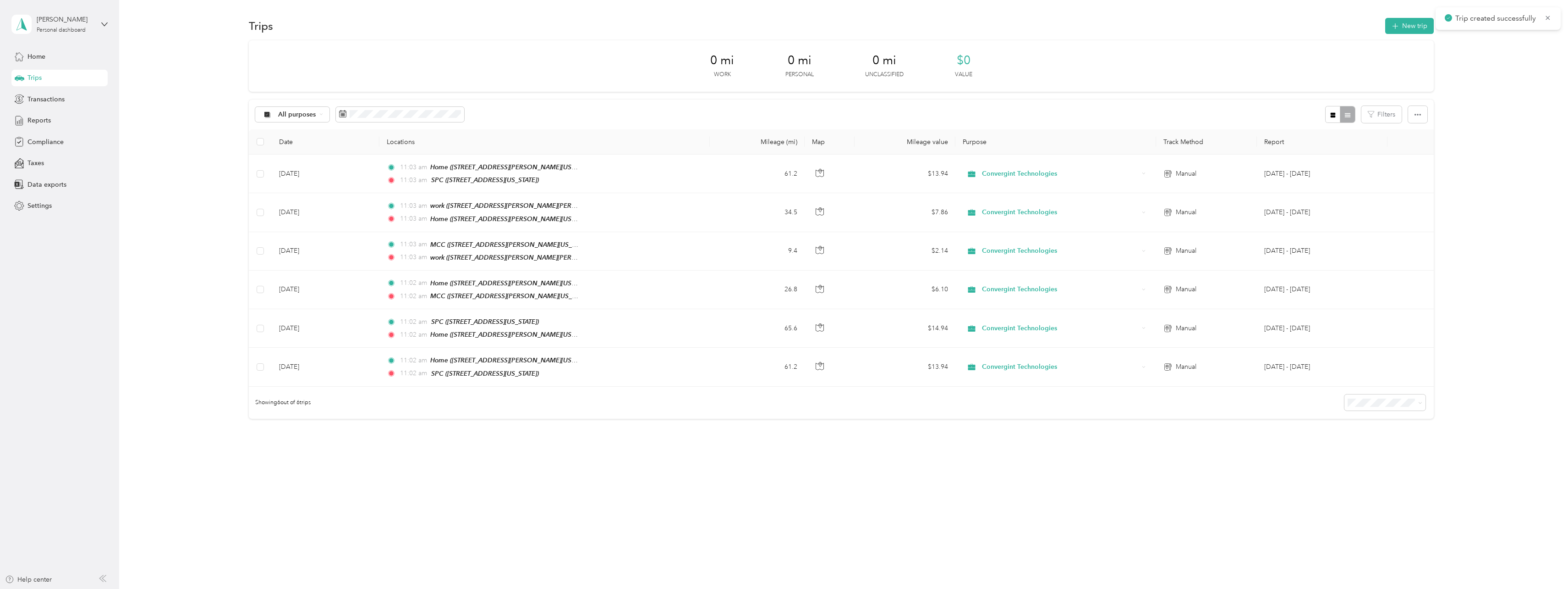
click at [1389, 26] on div "Trips New trip" at bounding box center [841, 25] width 1185 height 19
click at [1400, 24] on icon "button" at bounding box center [1396, 26] width 11 height 11
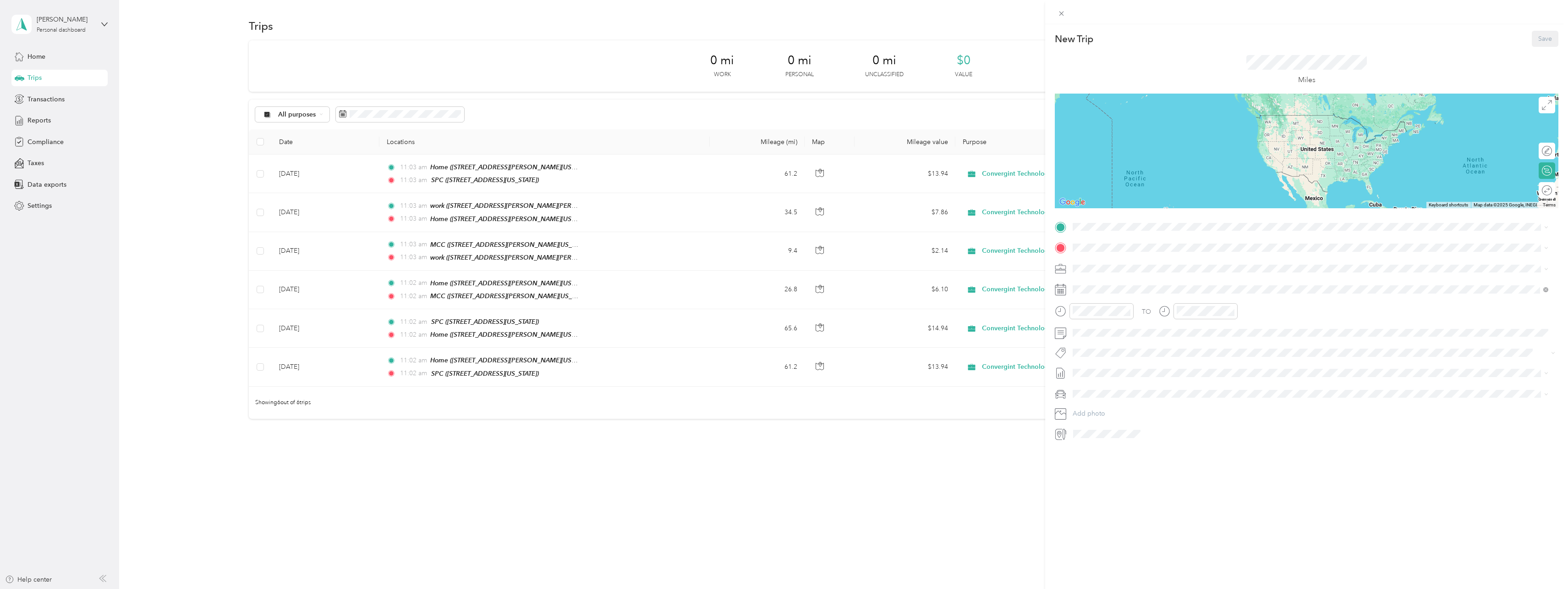
click at [1112, 346] on div "SPC" at bounding box center [1136, 349] width 92 height 8
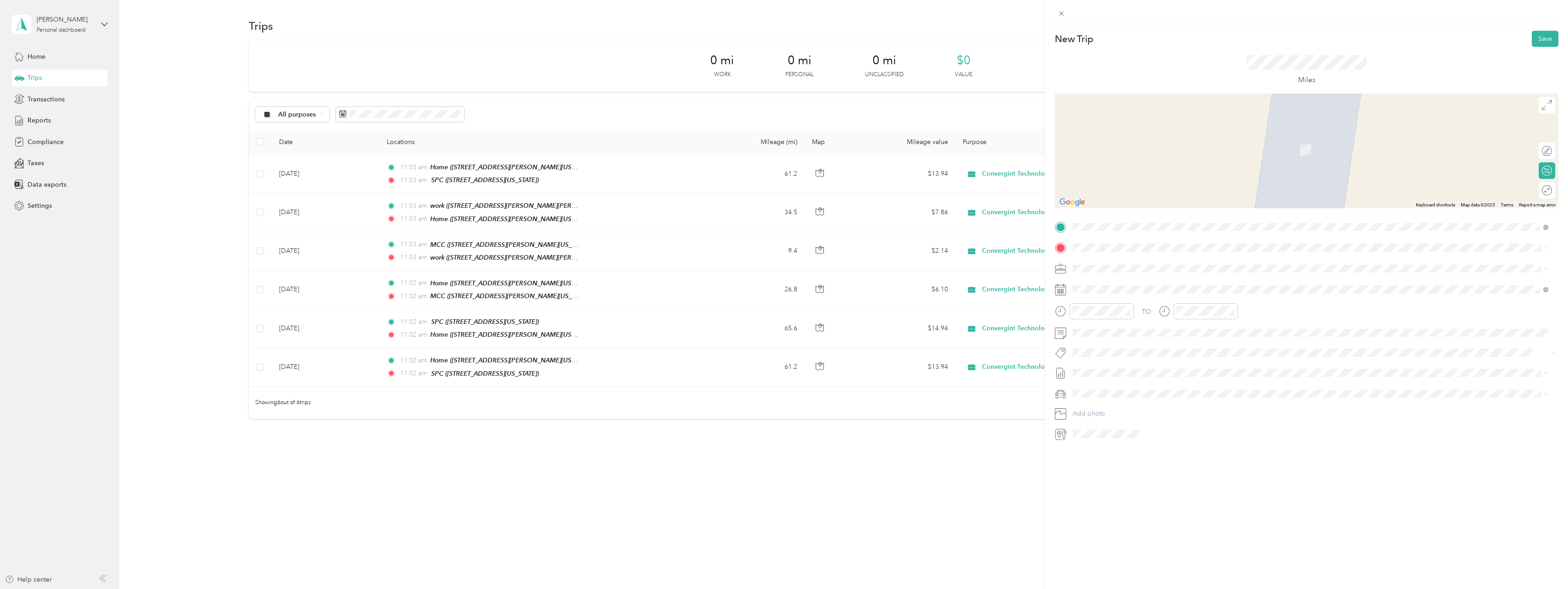
drag, startPoint x: 1112, startPoint y: 289, endPoint x: 1108, endPoint y: 294, distance: 6.4
click at [1112, 289] on div "Home [STREET_ADDRESS][PERSON_NAME][US_STATE]" at bounding box center [1161, 288] width 142 height 19
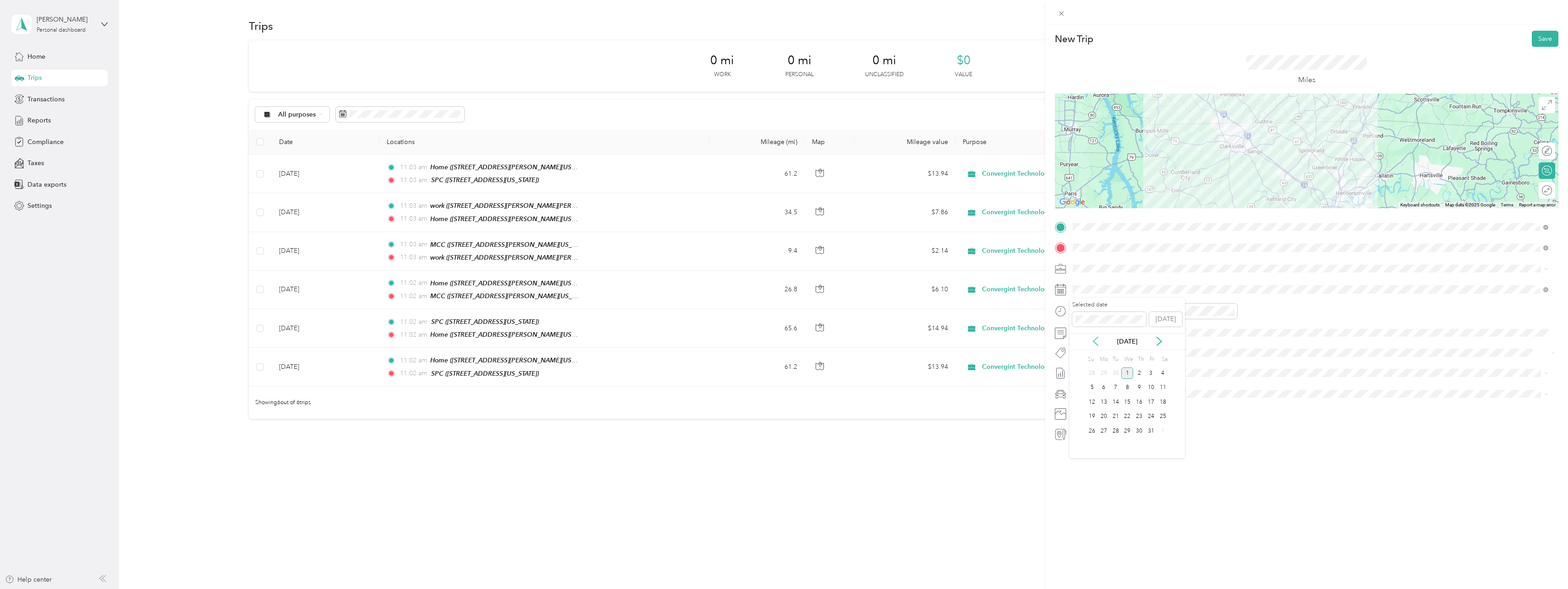
click at [1095, 345] on div "[DATE]" at bounding box center [1127, 342] width 116 height 17
click at [1100, 341] on icon at bounding box center [1095, 341] width 9 height 9
click at [1155, 387] on div "12" at bounding box center [1151, 388] width 12 height 12
click at [1537, 39] on button "Save" at bounding box center [1545, 39] width 27 height 16
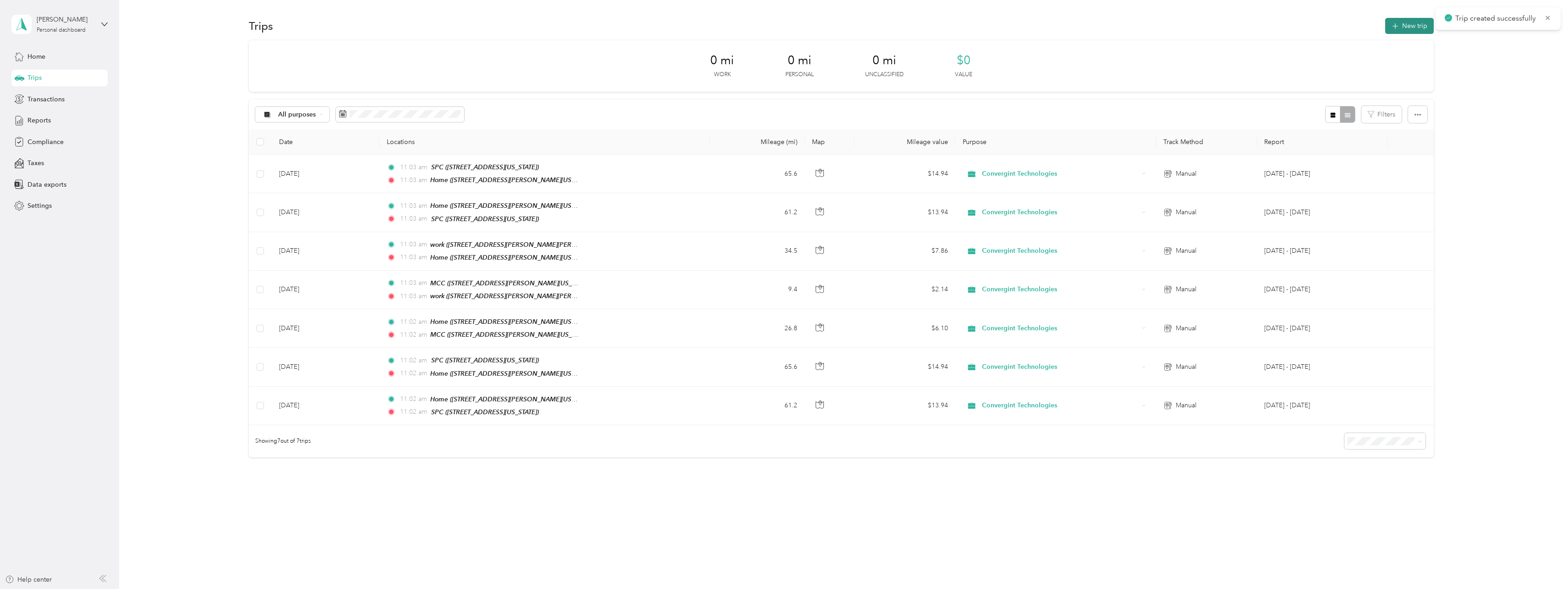
click at [1414, 24] on button "New trip" at bounding box center [1410, 26] width 49 height 16
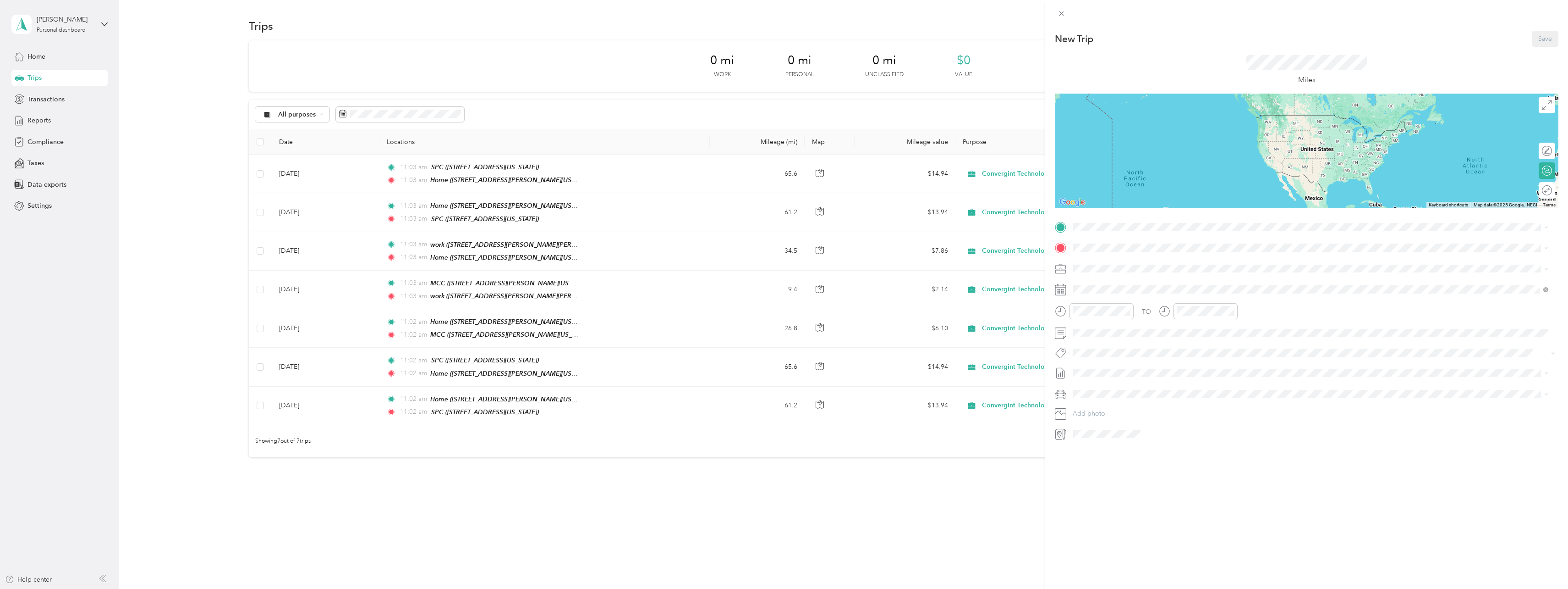
click at [1105, 262] on strong "Home" at bounding box center [1099, 262] width 18 height 8
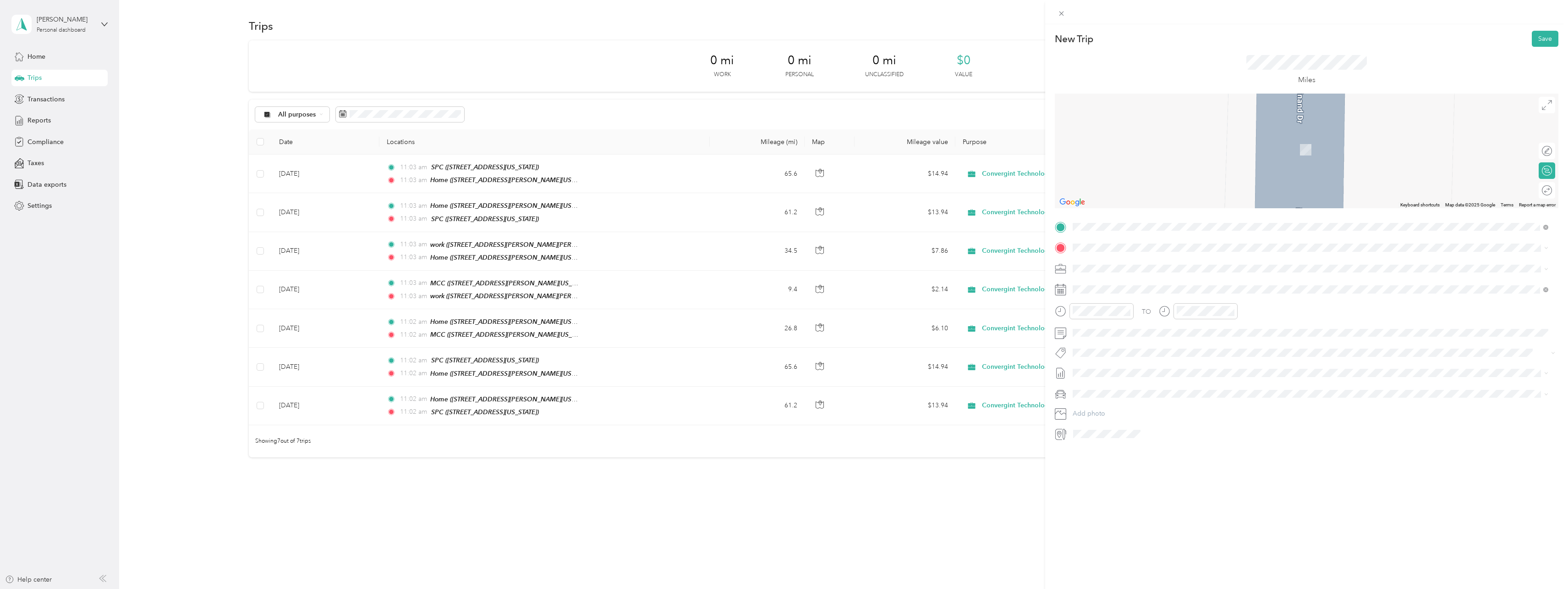
click at [1108, 337] on div "work [STREET_ADDRESS][PERSON_NAME][PERSON_NAME][US_STATE]" at bounding box center [1310, 346] width 469 height 22
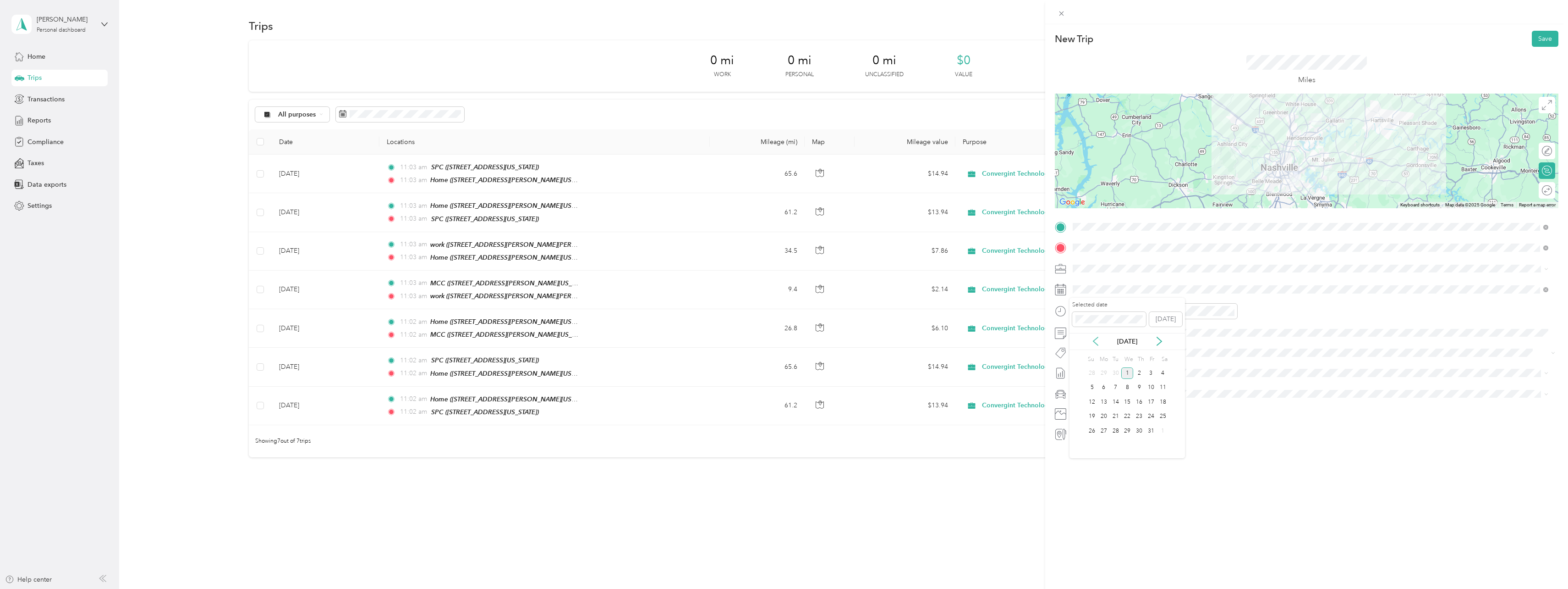
click at [1096, 343] on icon at bounding box center [1096, 341] width 4 height 8
click at [1104, 402] on div "15" at bounding box center [1104, 402] width 12 height 12
click at [1532, 32] on button "Save" at bounding box center [1545, 39] width 27 height 16
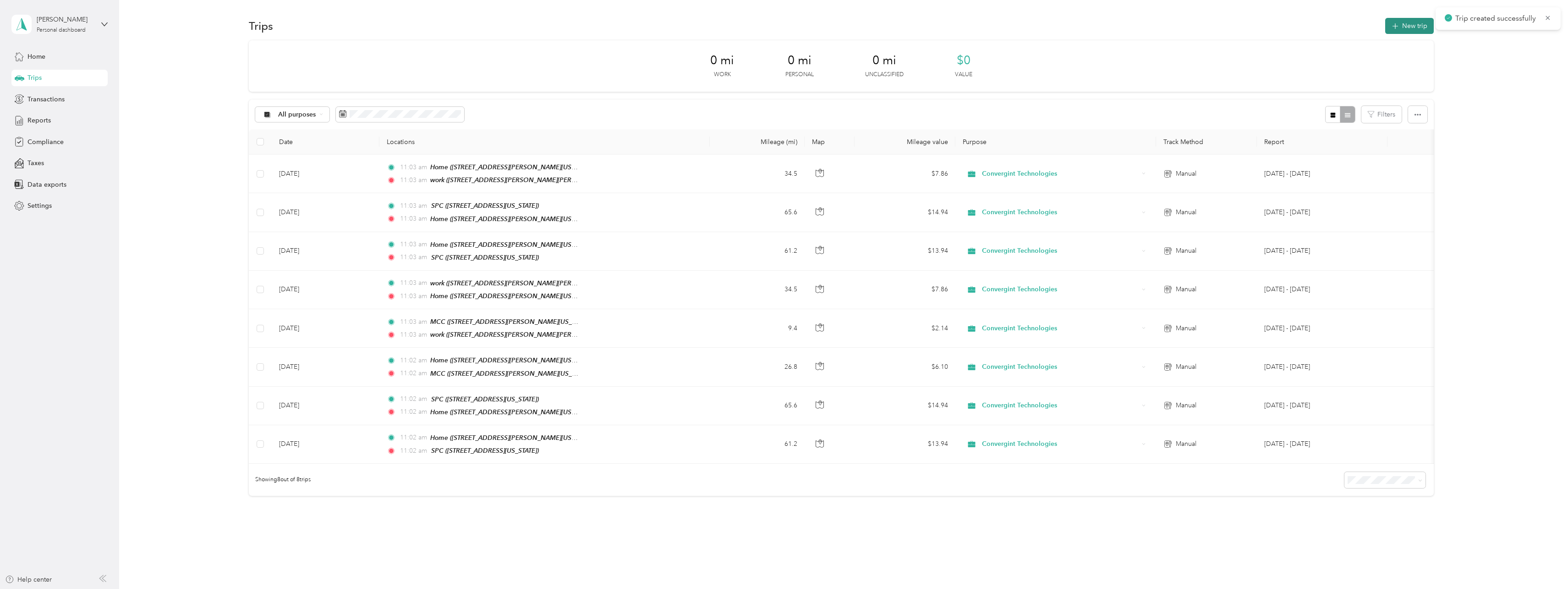
click at [1406, 29] on button "New trip" at bounding box center [1410, 26] width 49 height 16
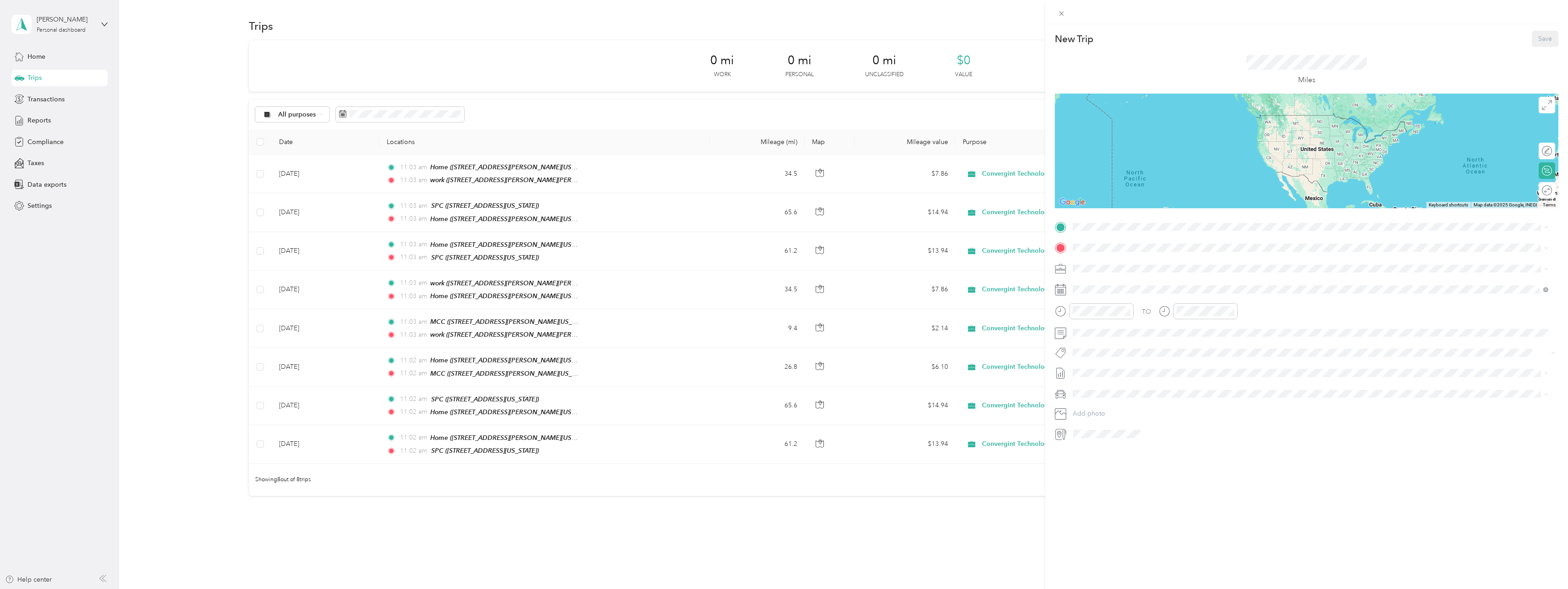
click at [1122, 315] on div "work [STREET_ADDRESS][PERSON_NAME][PERSON_NAME][US_STATE]" at bounding box center [1310, 326] width 469 height 22
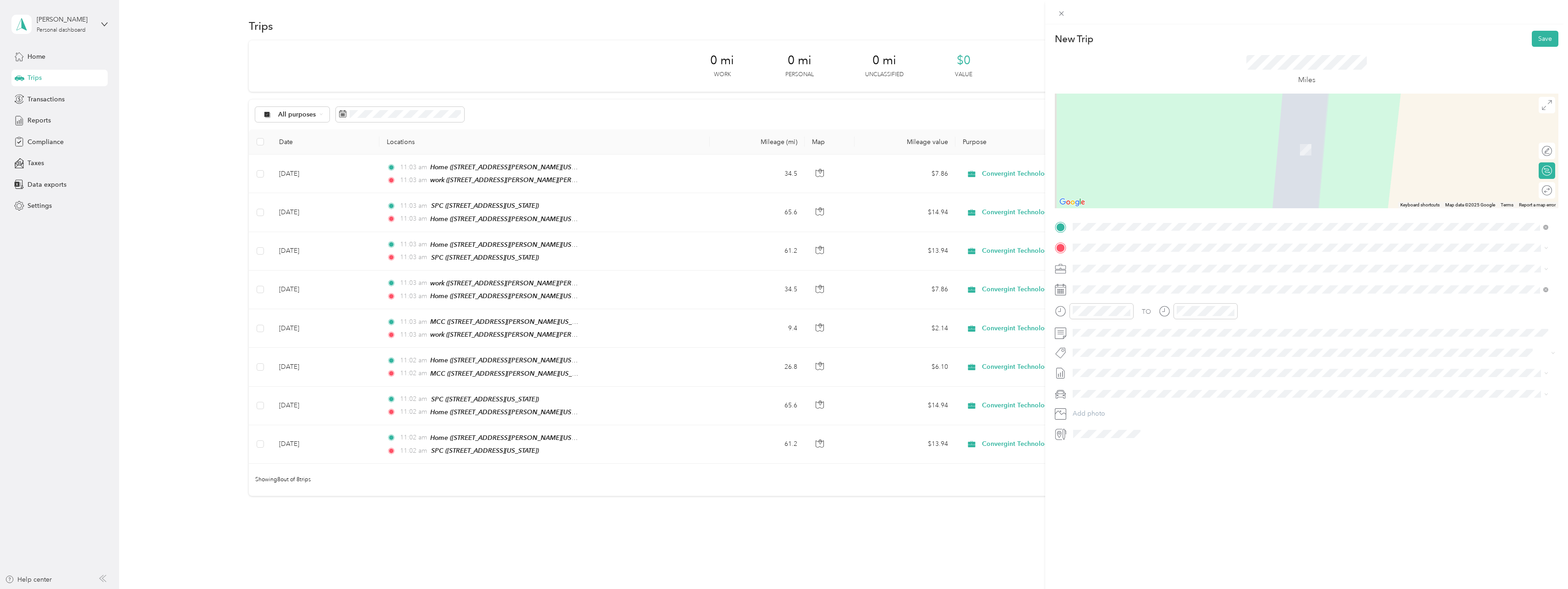
click at [1097, 291] on span "[STREET_ADDRESS][PERSON_NAME][US_STATE]" at bounding box center [1161, 293] width 142 height 8
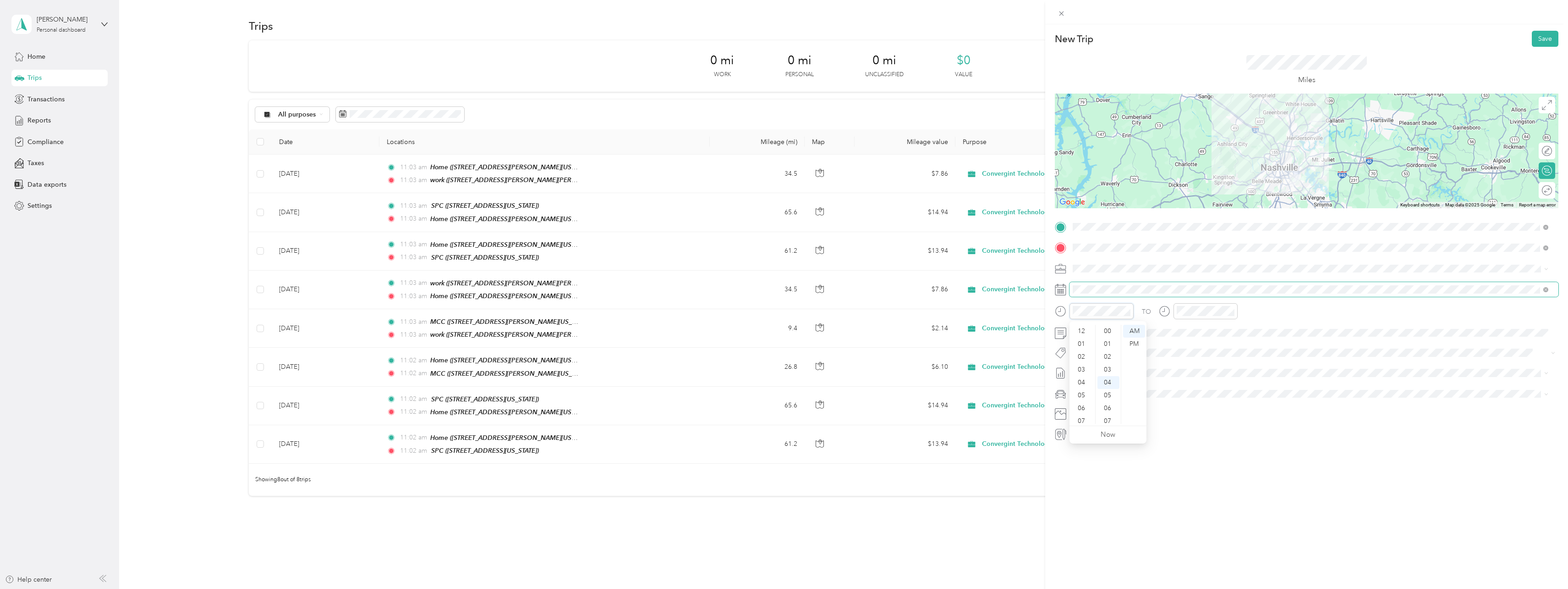
scroll to position [51, 0]
click at [1096, 342] on icon at bounding box center [1095, 341] width 9 height 9
click at [1102, 401] on div "15" at bounding box center [1104, 402] width 12 height 12
click at [1541, 41] on button "Save" at bounding box center [1545, 39] width 27 height 16
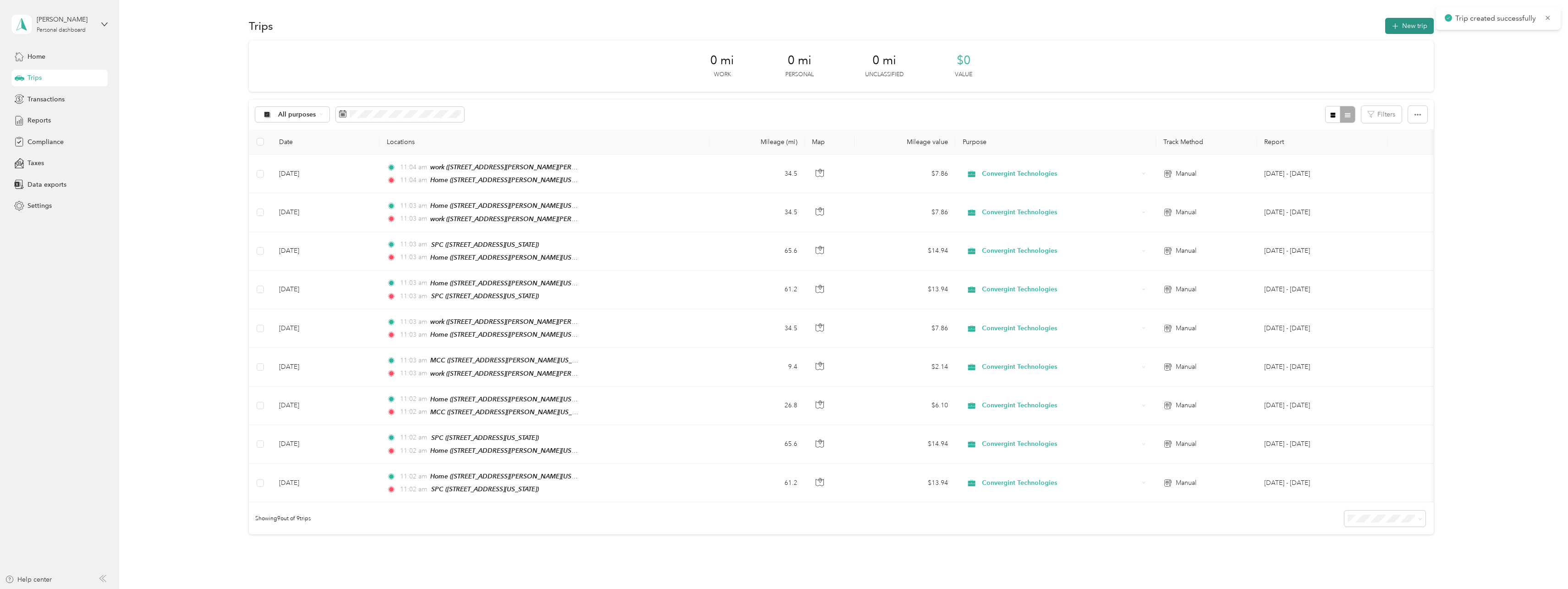
click at [1412, 29] on button "New trip" at bounding box center [1410, 26] width 49 height 16
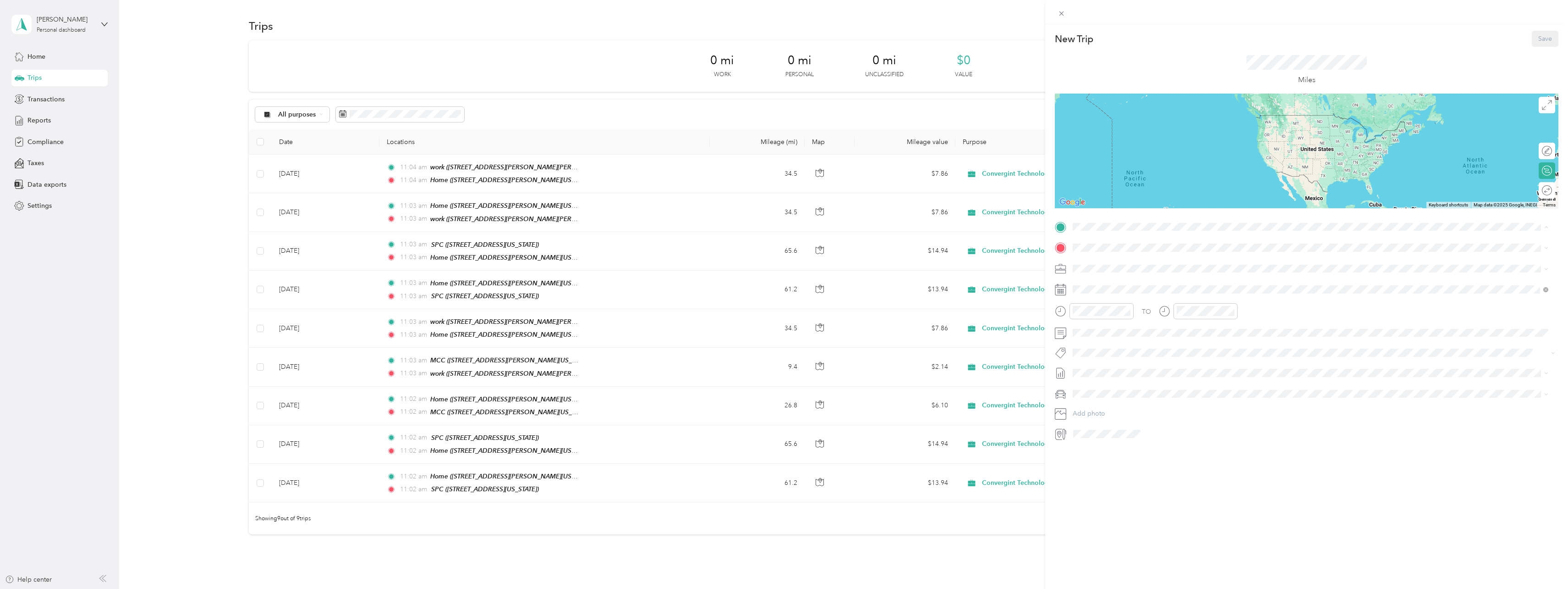
click at [1112, 265] on div "Home [STREET_ADDRESS][PERSON_NAME][US_STATE]" at bounding box center [1161, 268] width 142 height 19
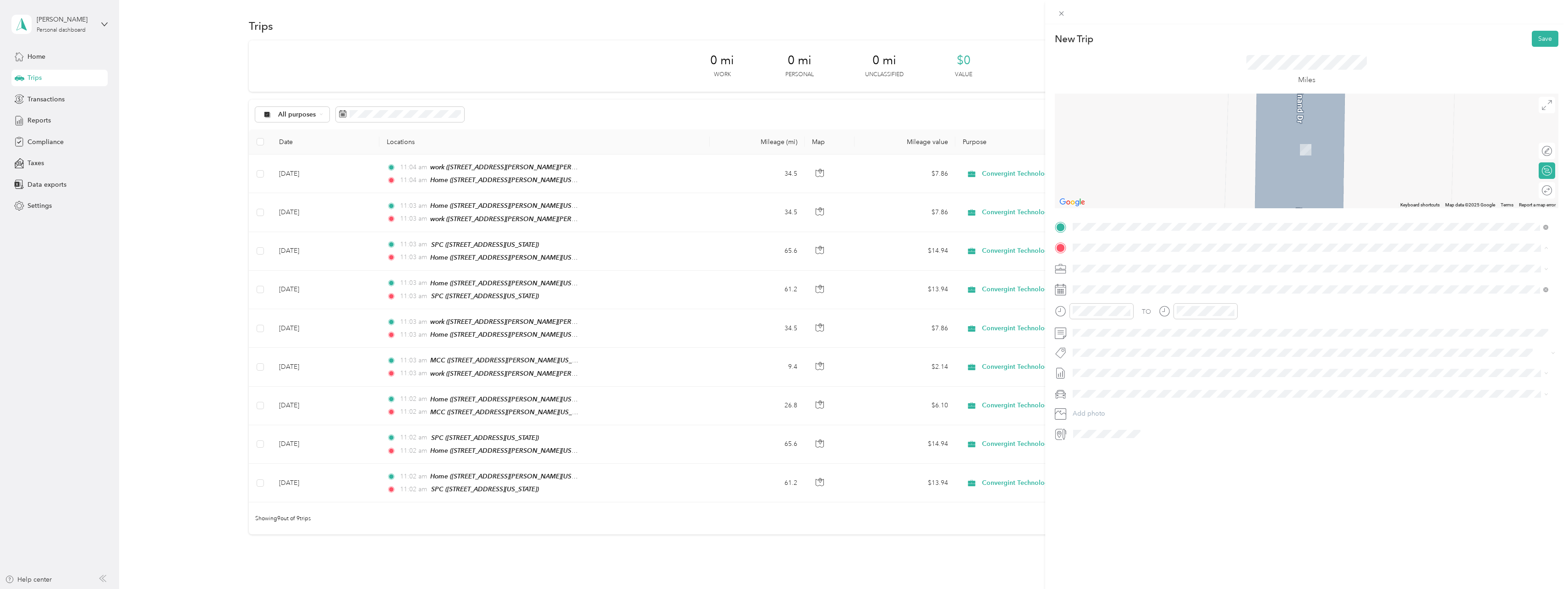
click at [1110, 344] on div "work [STREET_ADDRESS][PERSON_NAME][PERSON_NAME][US_STATE]" at bounding box center [1186, 347] width 193 height 19
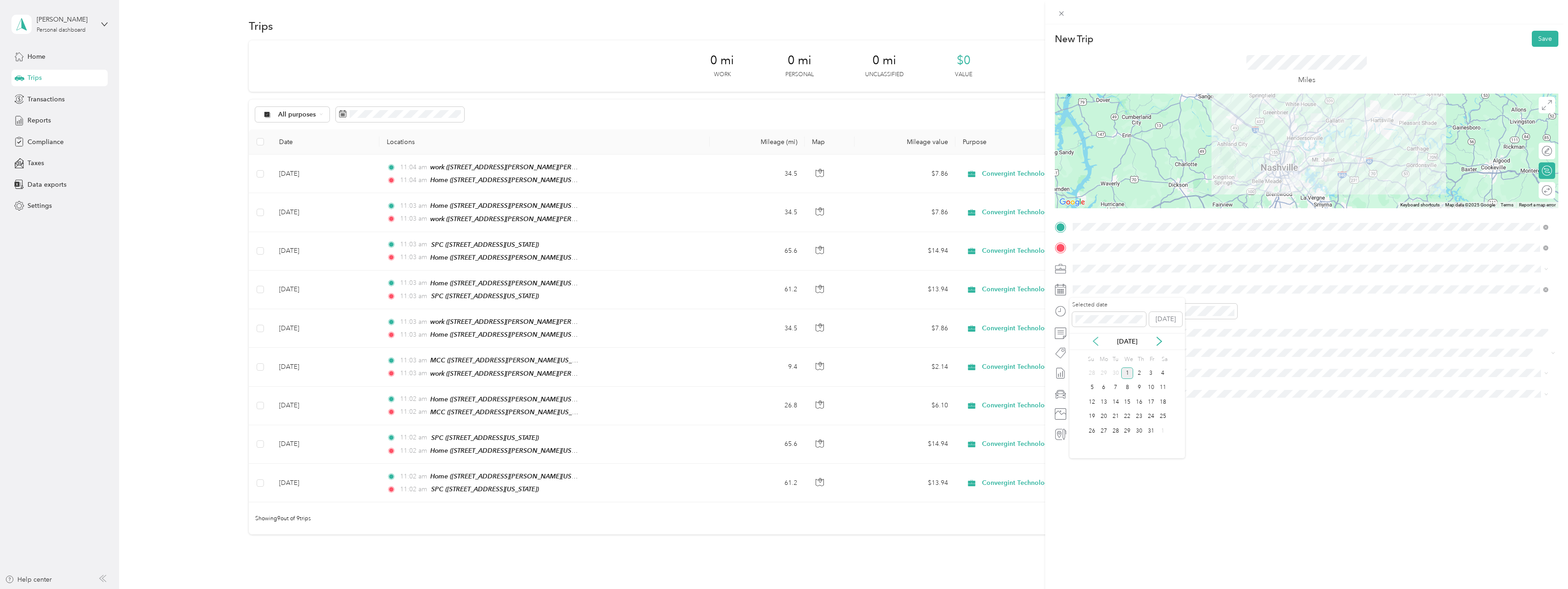
click at [1094, 339] on icon at bounding box center [1095, 341] width 9 height 9
drag, startPoint x: 1118, startPoint y: 401, endPoint x: 1122, endPoint y: 391, distance: 10.8
click at [1119, 401] on div "16" at bounding box center [1116, 402] width 12 height 12
click at [1543, 41] on button "Save" at bounding box center [1545, 39] width 27 height 16
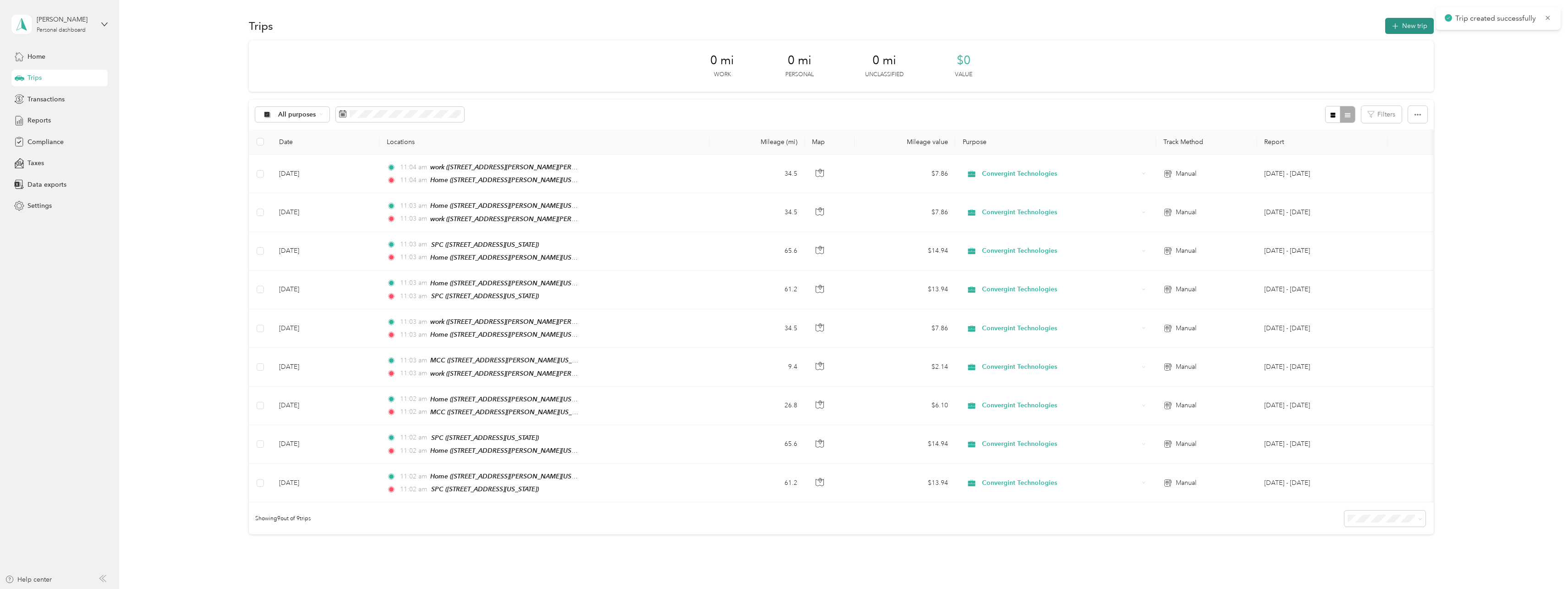
click at [1422, 26] on button "New trip" at bounding box center [1410, 26] width 49 height 16
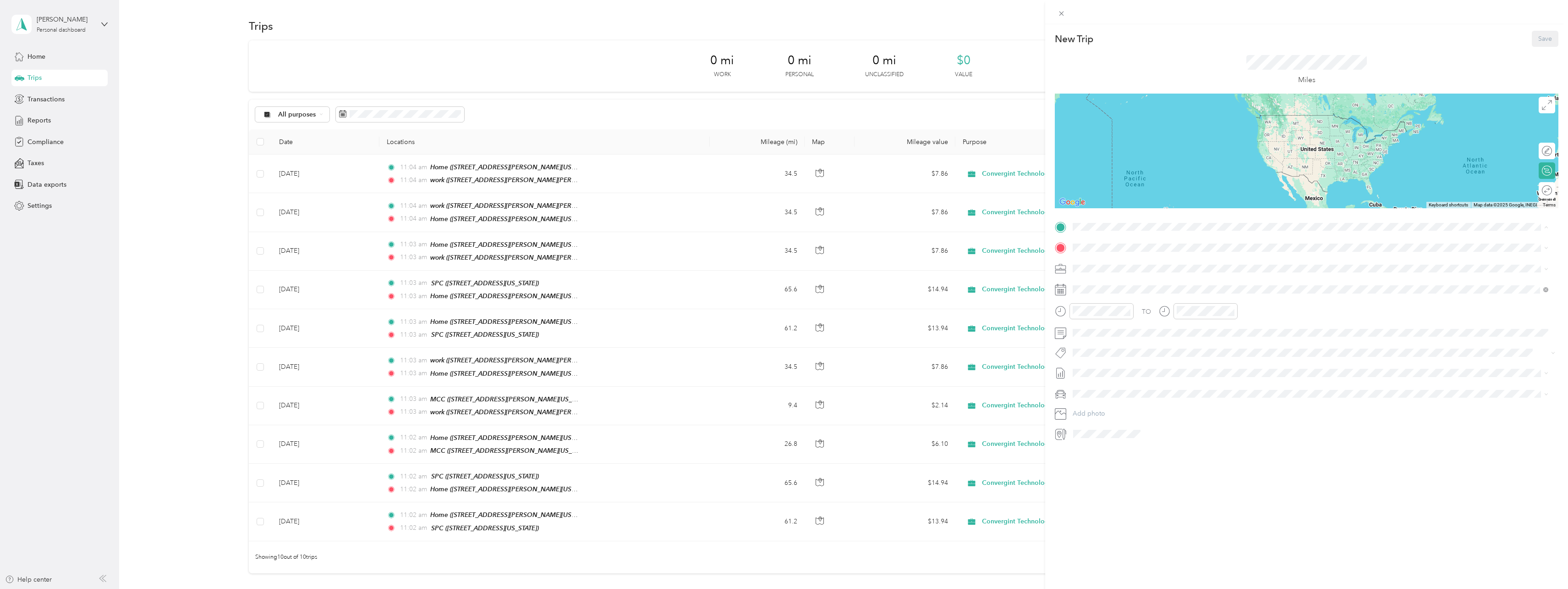
click at [1125, 321] on div "work" at bounding box center [1186, 321] width 193 height 8
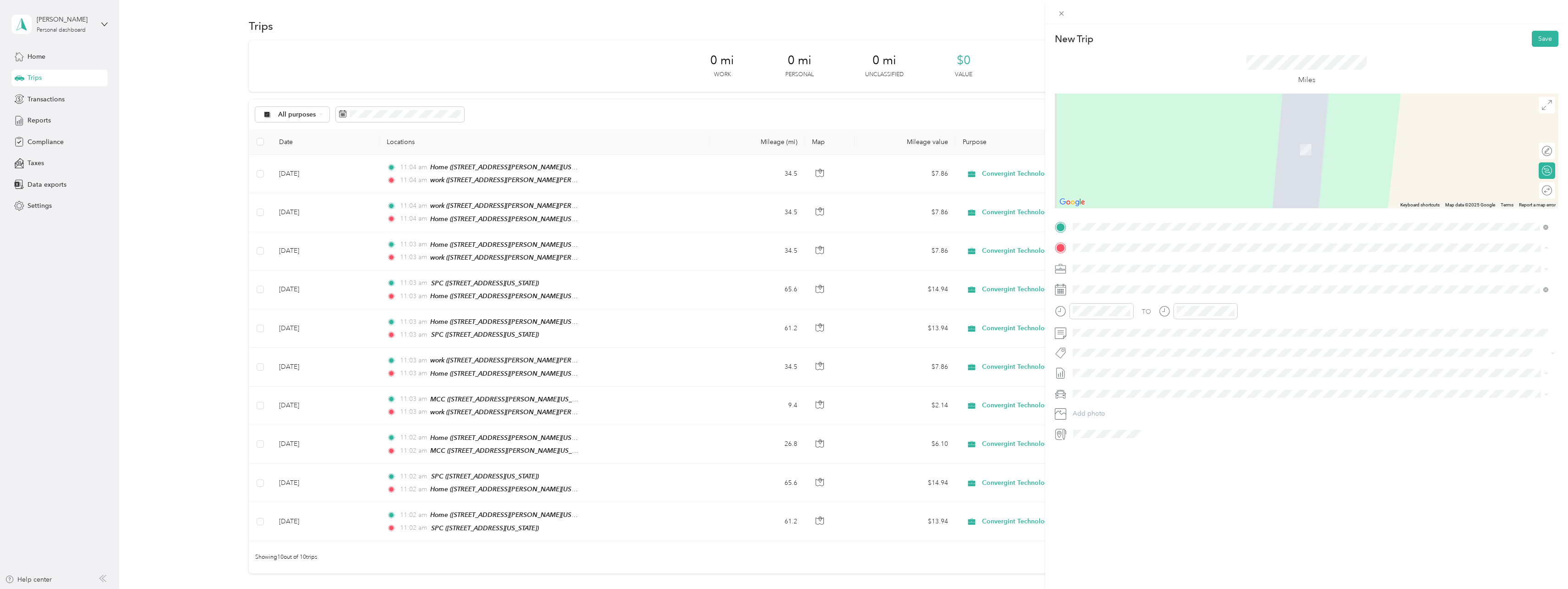
click at [1107, 289] on div "Home [STREET_ADDRESS][PERSON_NAME][US_STATE]" at bounding box center [1161, 289] width 142 height 19
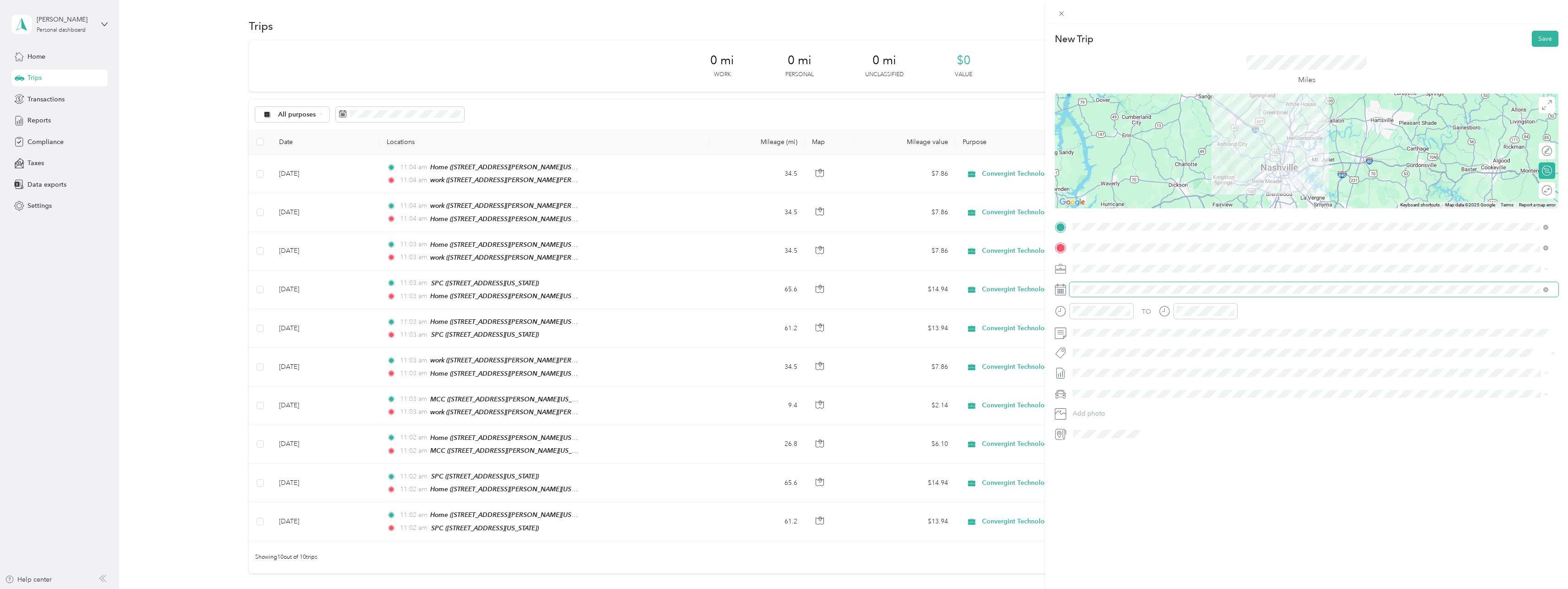
click at [1095, 284] on span at bounding box center [1314, 289] width 489 height 14
click at [1097, 339] on icon at bounding box center [1095, 341] width 9 height 9
click at [1112, 398] on div "16" at bounding box center [1116, 402] width 12 height 12
click at [1538, 32] on button "Save" at bounding box center [1545, 39] width 27 height 16
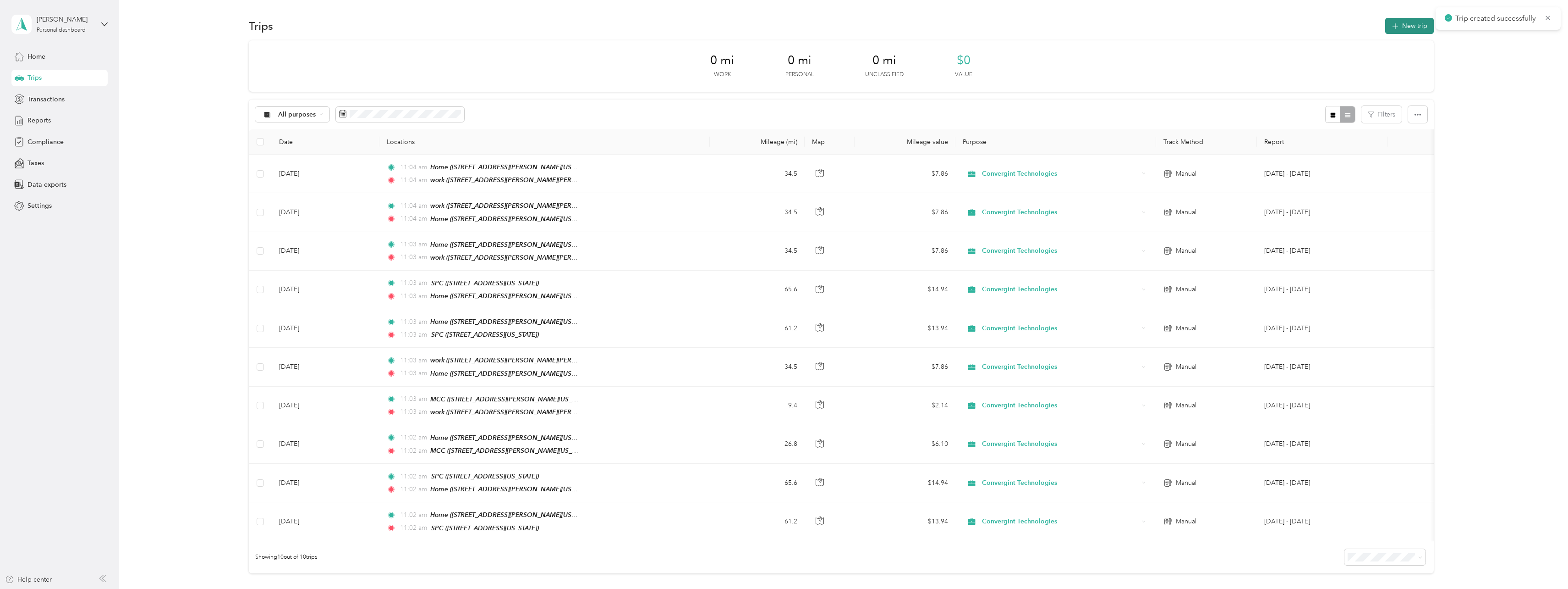
click at [1415, 24] on button "New trip" at bounding box center [1410, 26] width 49 height 16
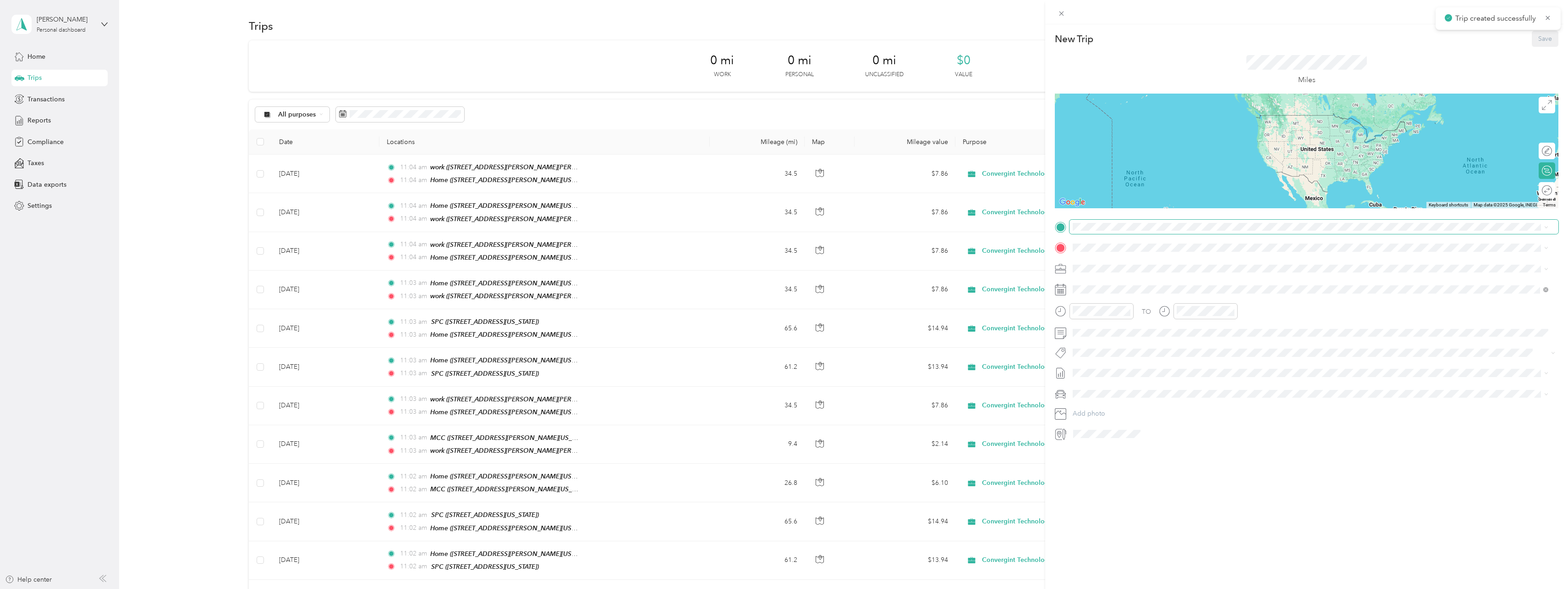
click at [1123, 232] on span at bounding box center [1314, 227] width 489 height 14
click at [1122, 230] on span at bounding box center [1314, 227] width 489 height 14
click at [1120, 266] on div "Home [STREET_ADDRESS][PERSON_NAME][US_STATE]" at bounding box center [1161, 267] width 142 height 19
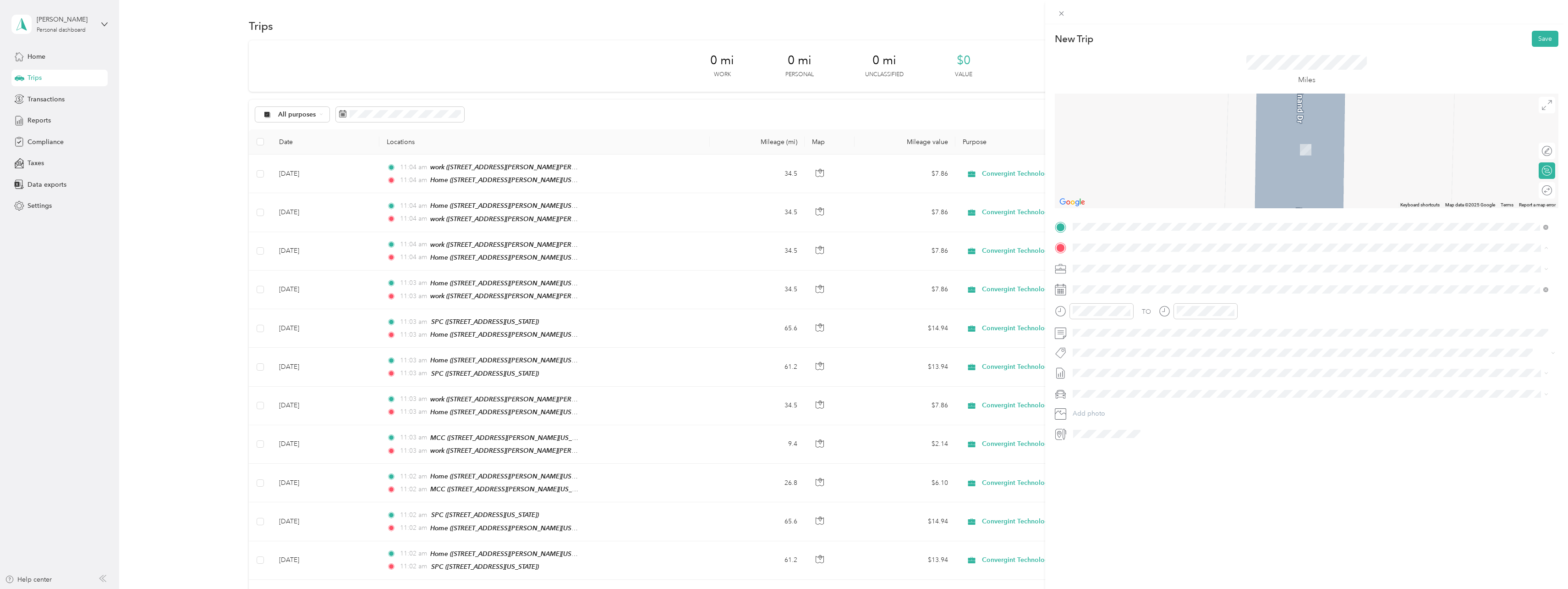
click at [1105, 332] on ol "From your Favorite places Home [STREET_ADDRESS][PERSON_NAME][US_STATE] MCC [STR…" at bounding box center [1310, 320] width 482 height 129
click at [1094, 335] on li "work [STREET_ADDRESS][PERSON_NAME][PERSON_NAME][US_STATE]" at bounding box center [1310, 347] width 482 height 29
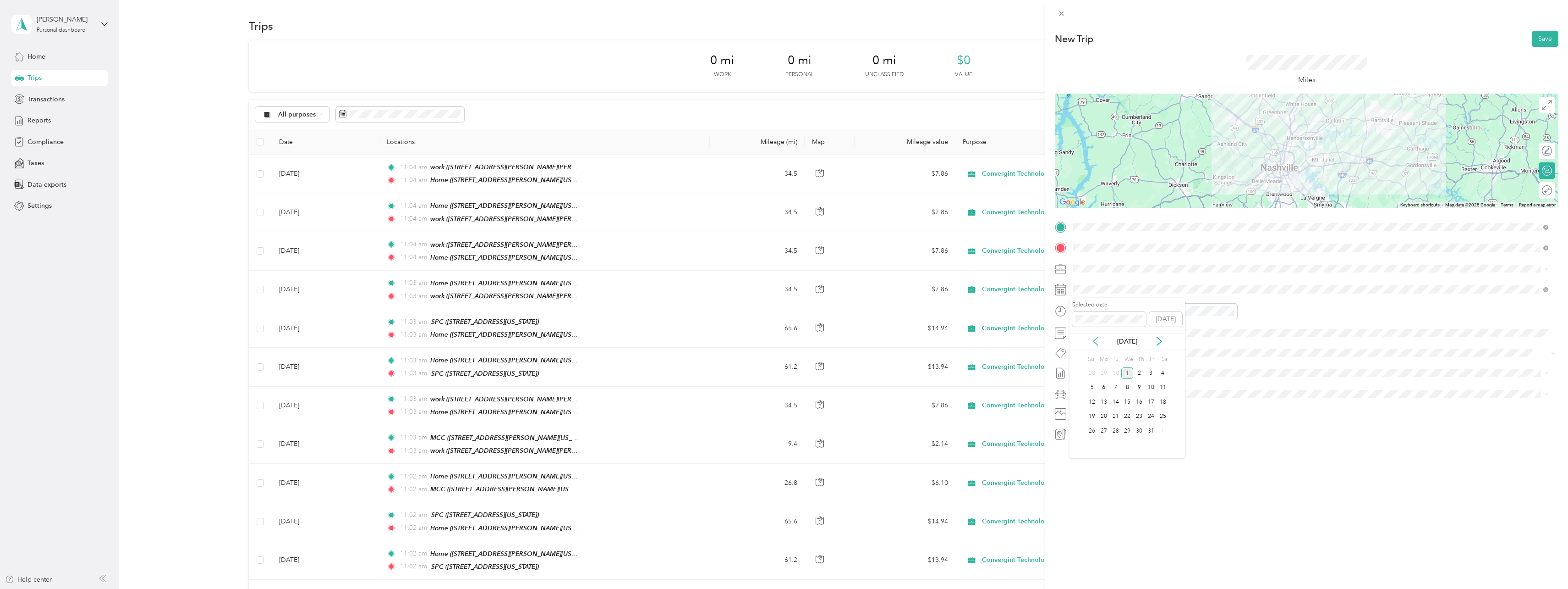
click at [1098, 340] on icon at bounding box center [1095, 341] width 9 height 9
click at [1127, 403] on div "17" at bounding box center [1127, 402] width 12 height 12
click at [1535, 35] on button "Save" at bounding box center [1545, 39] width 27 height 16
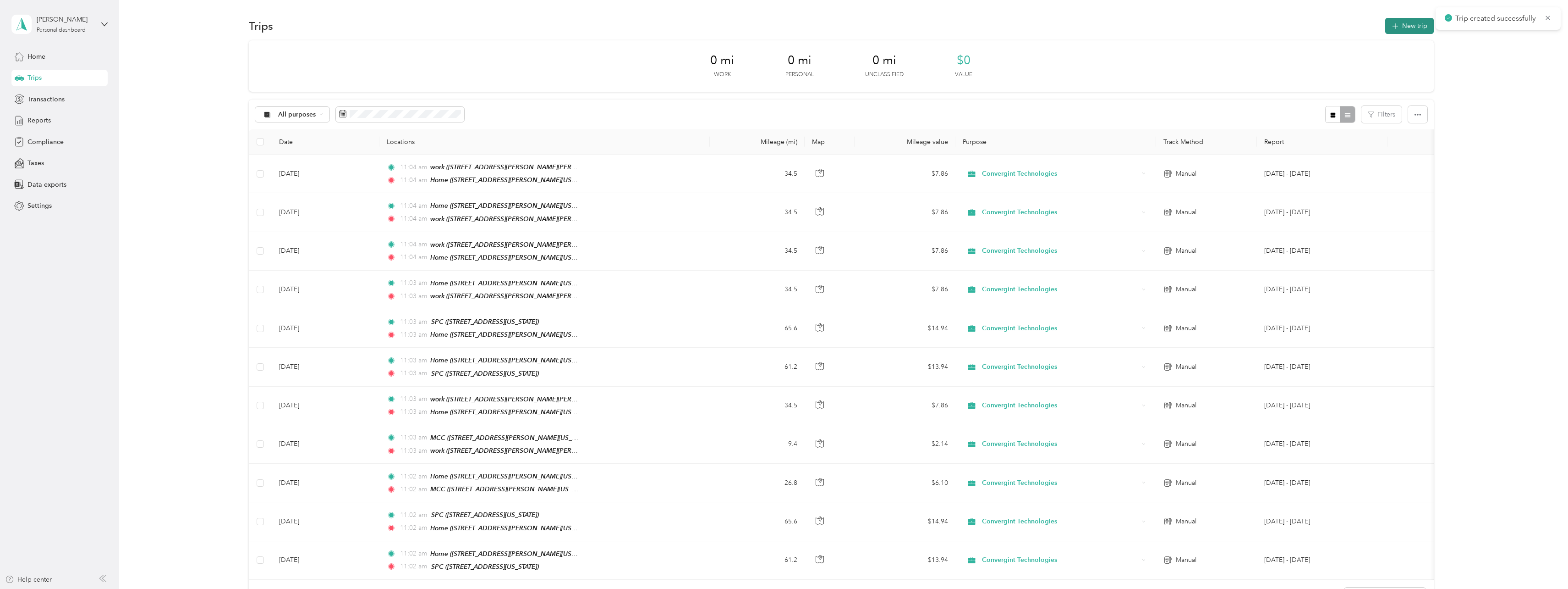
click at [1398, 23] on button "New trip" at bounding box center [1410, 26] width 49 height 16
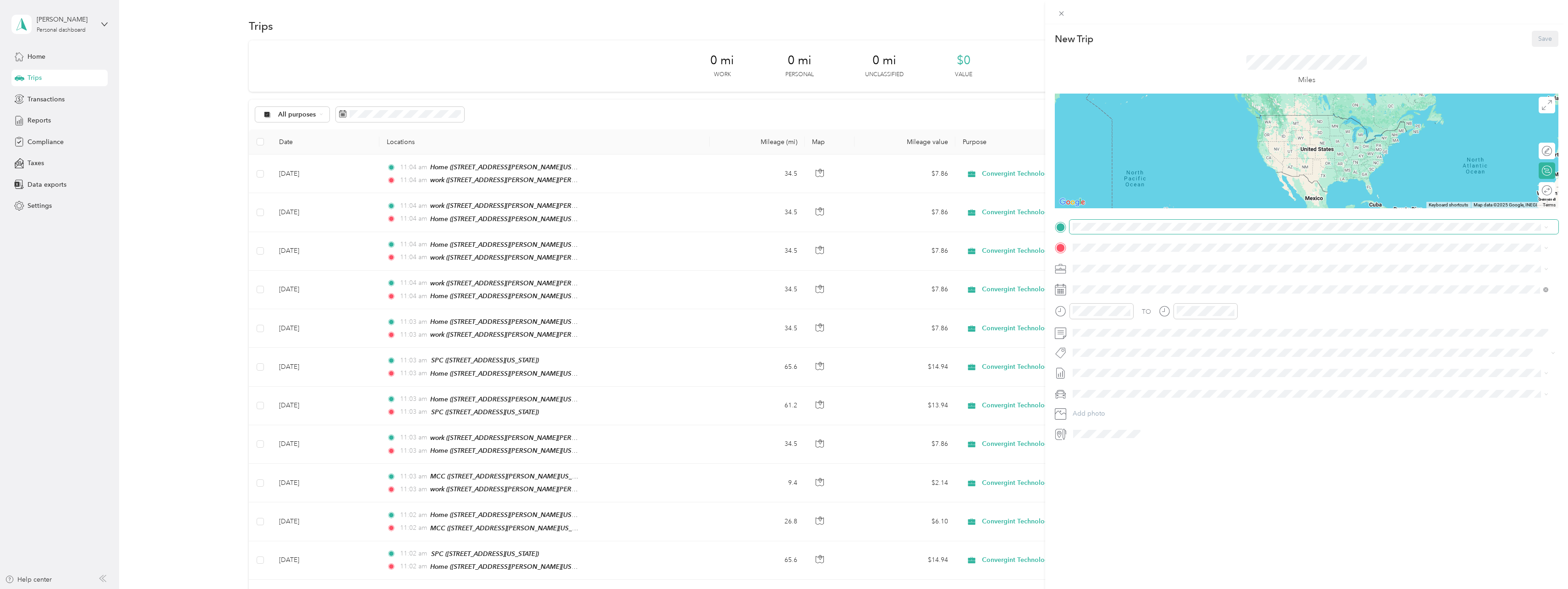
click at [1091, 234] on span at bounding box center [1314, 227] width 489 height 14
click at [1100, 321] on strong "work" at bounding box center [1097, 321] width 15 height 8
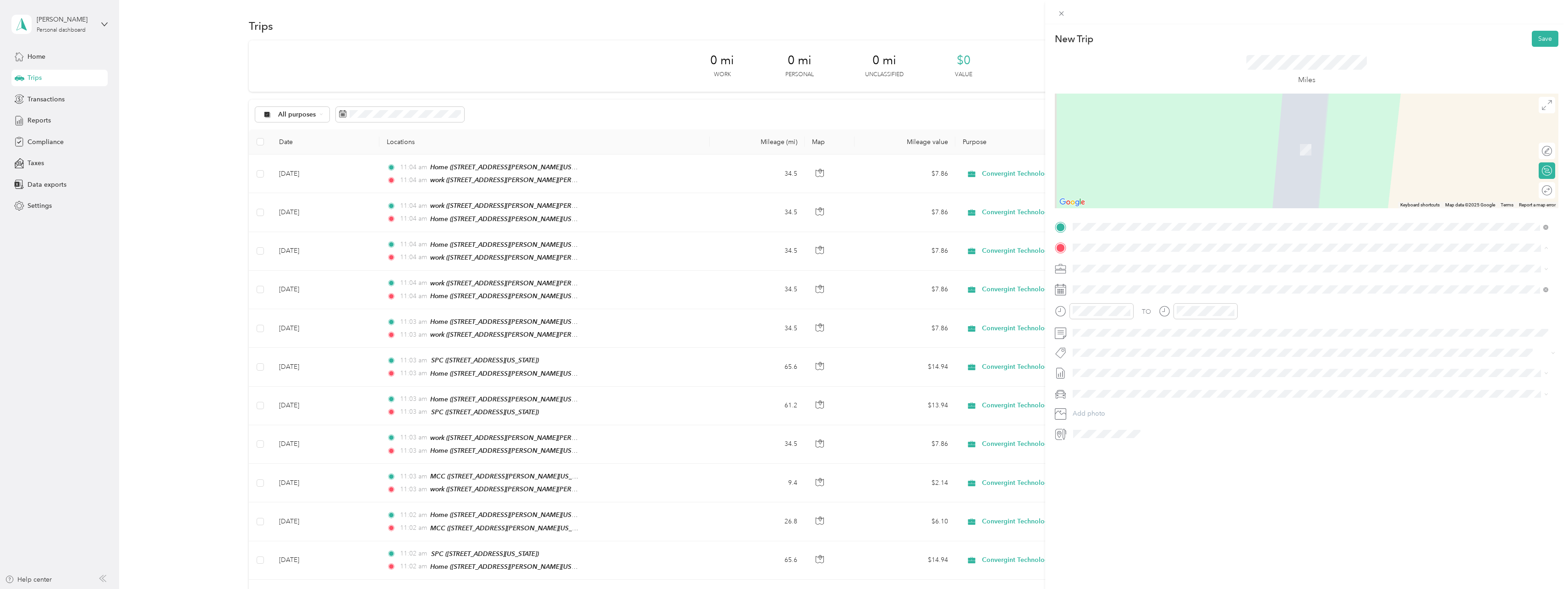
click at [1104, 309] on strong "MCC" at bounding box center [1097, 312] width 15 height 8
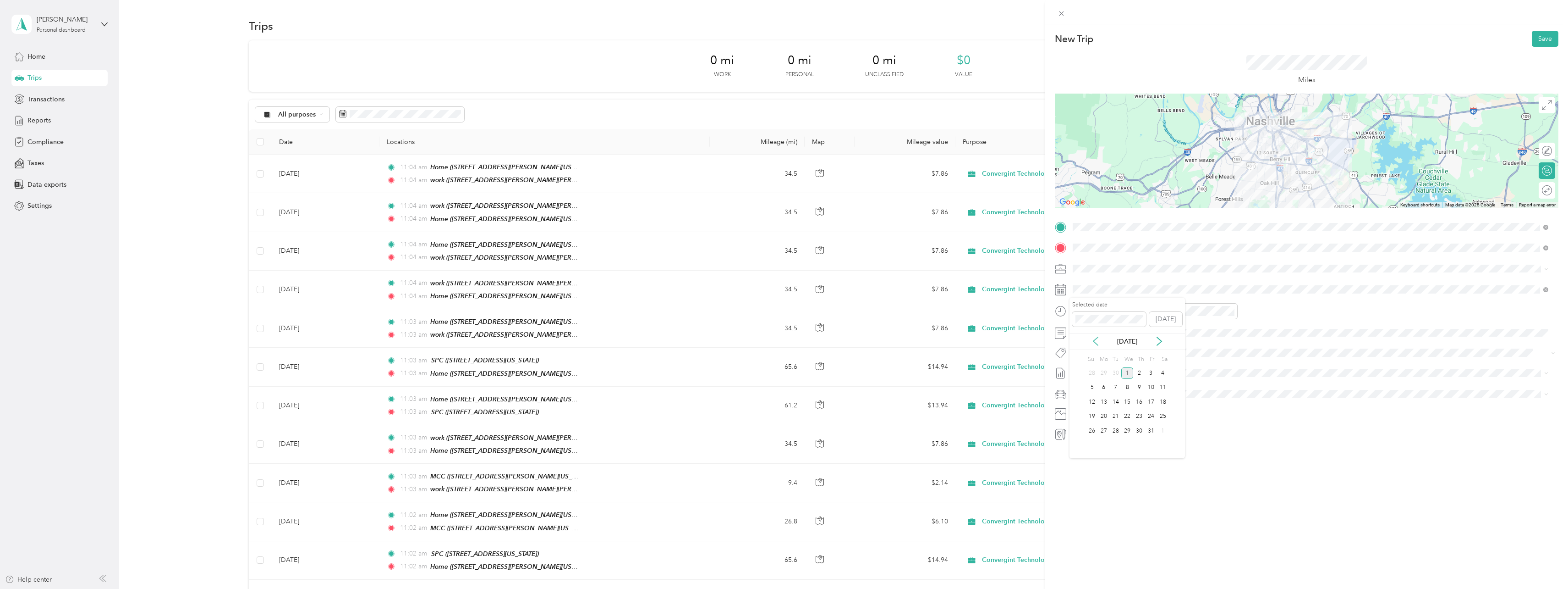
click at [1095, 342] on icon at bounding box center [1096, 341] width 4 height 8
click at [1128, 403] on div "17" at bounding box center [1127, 402] width 12 height 12
click at [1537, 37] on button "Save" at bounding box center [1545, 39] width 27 height 16
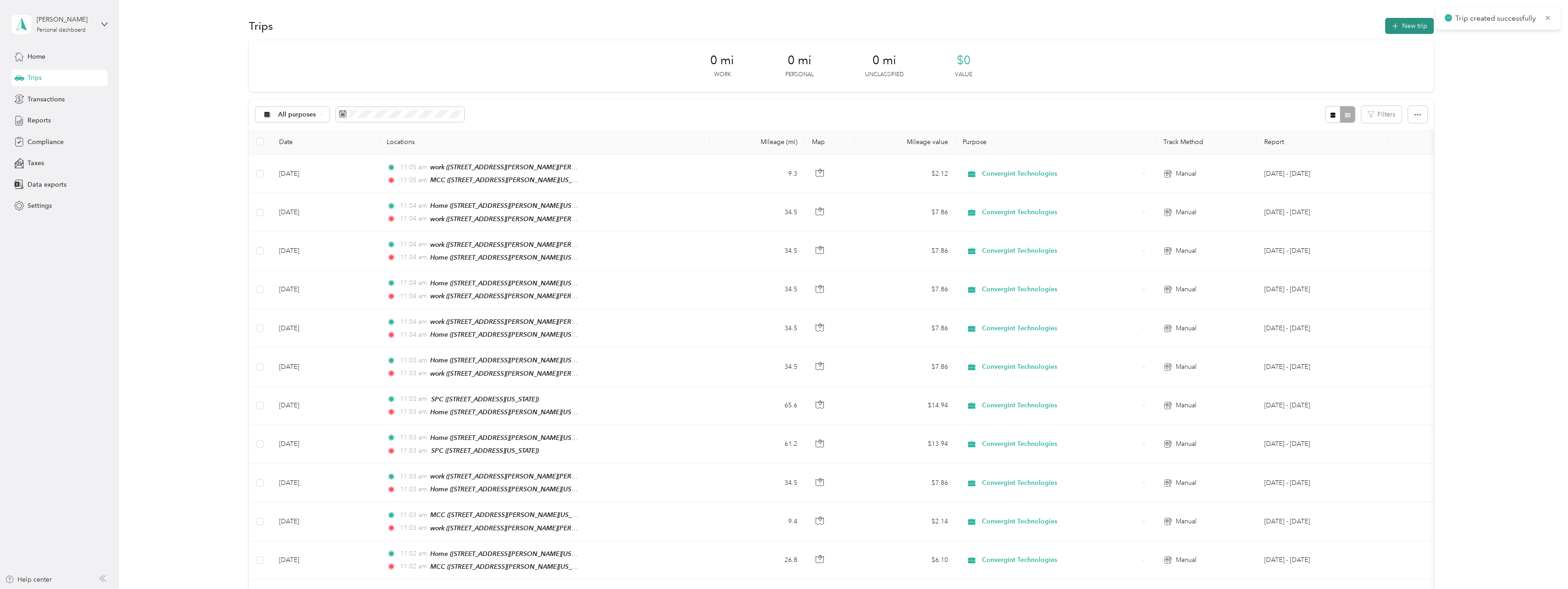
click at [1401, 22] on button "New trip" at bounding box center [1410, 26] width 49 height 16
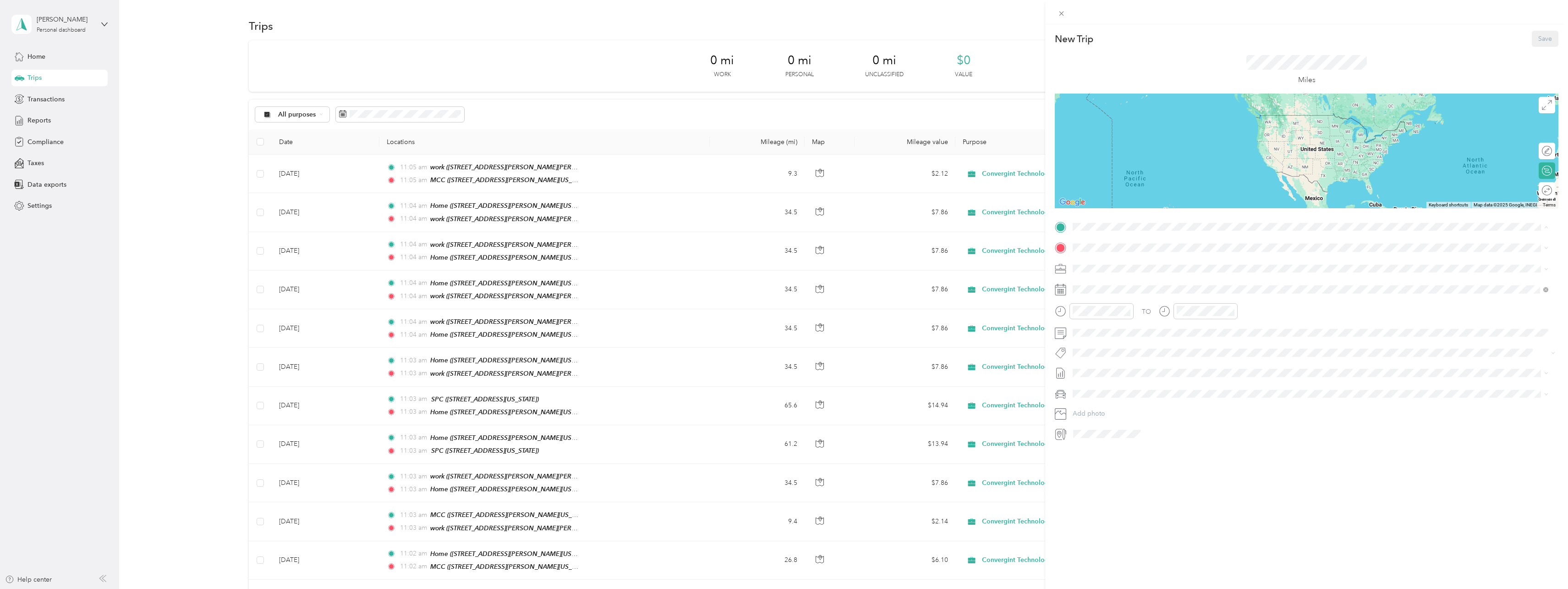
click at [1110, 301] on span "[STREET_ADDRESS][PERSON_NAME][US_STATE]" at bounding box center [1161, 302] width 142 height 8
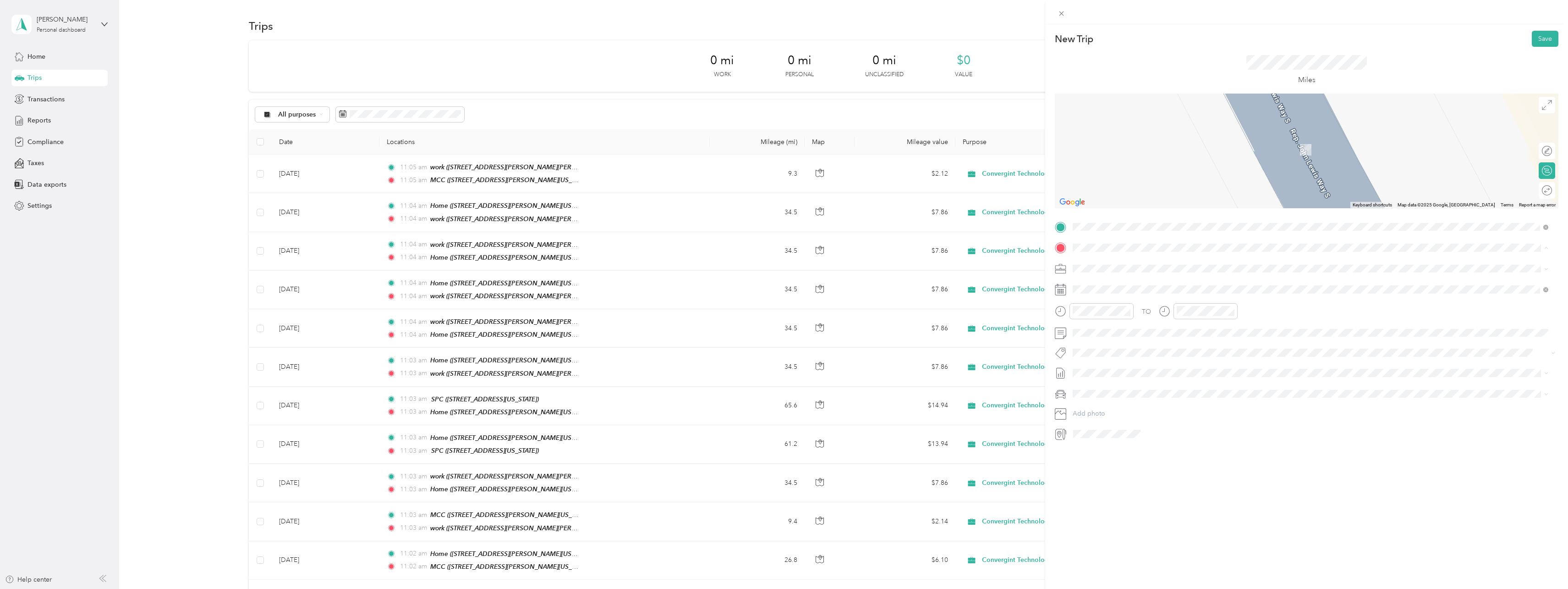
click at [1115, 292] on span "[STREET_ADDRESS][PERSON_NAME][US_STATE]" at bounding box center [1161, 294] width 142 height 8
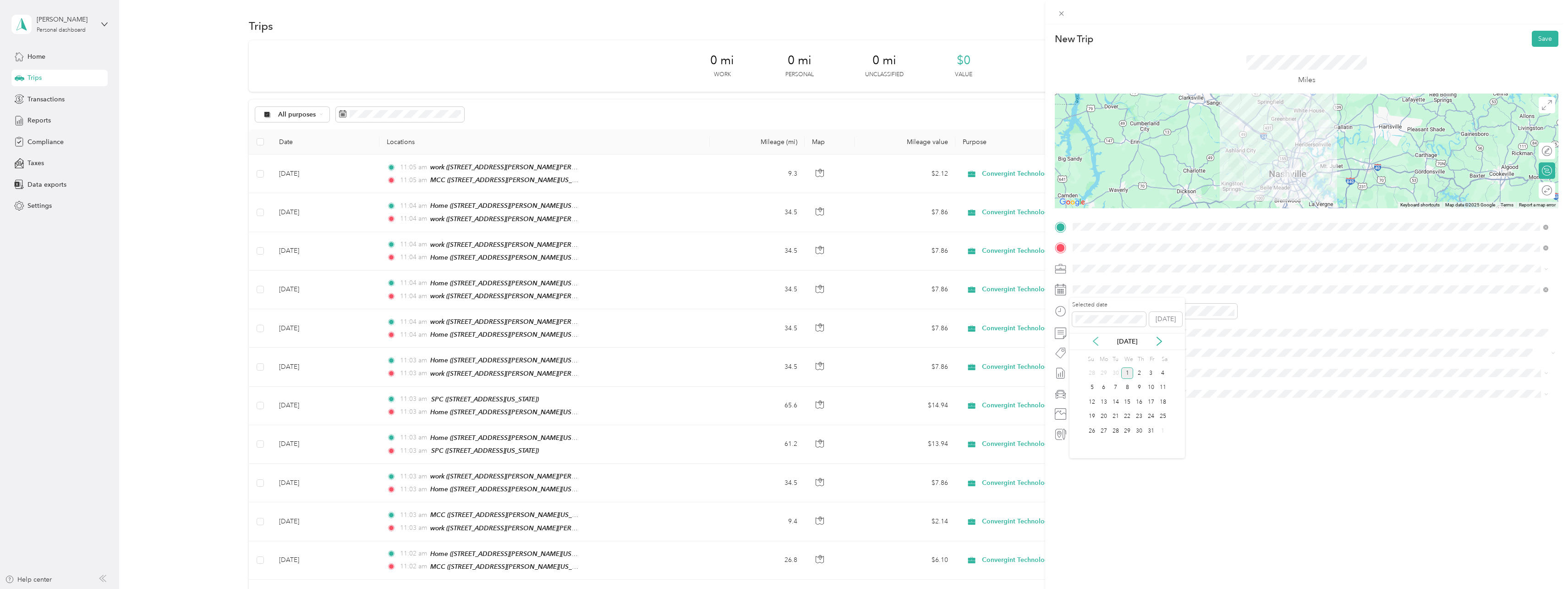
click at [1092, 340] on icon at bounding box center [1095, 341] width 9 height 9
click at [1127, 401] on div "17" at bounding box center [1127, 402] width 12 height 12
click at [1532, 40] on button "Save" at bounding box center [1545, 39] width 27 height 16
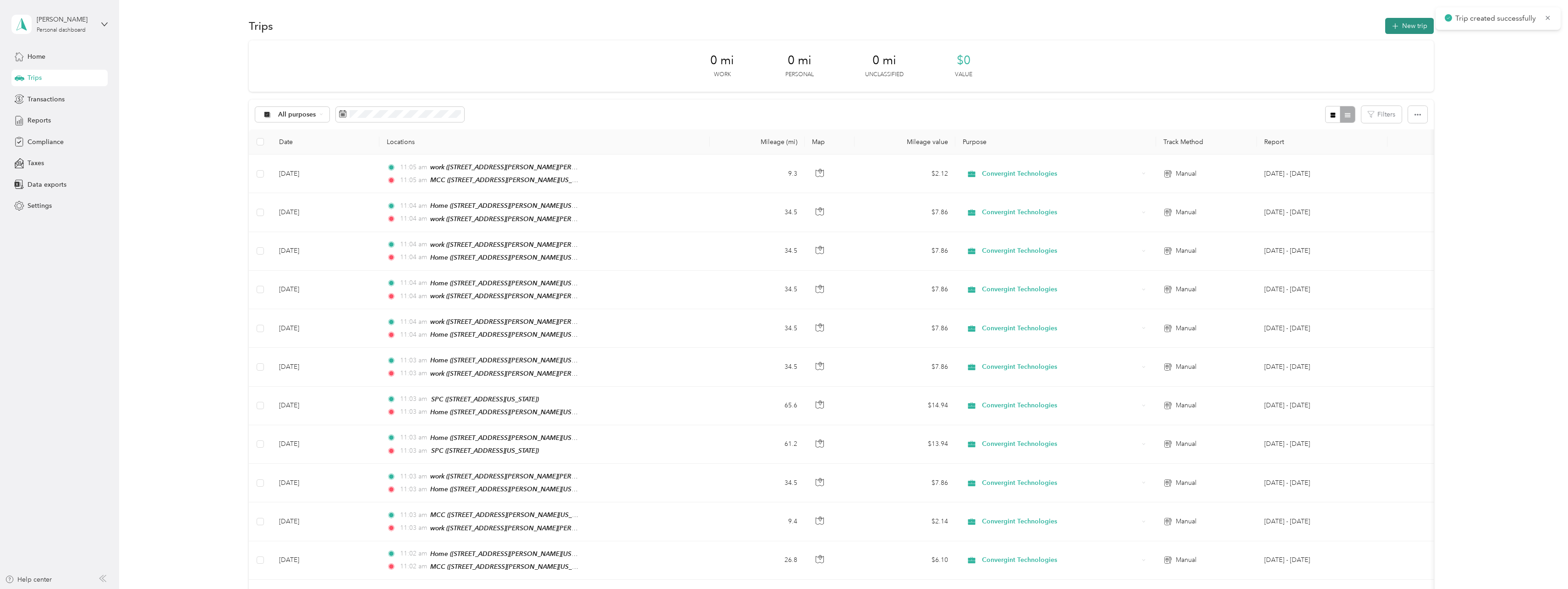
click at [1403, 31] on button "New trip" at bounding box center [1410, 26] width 49 height 16
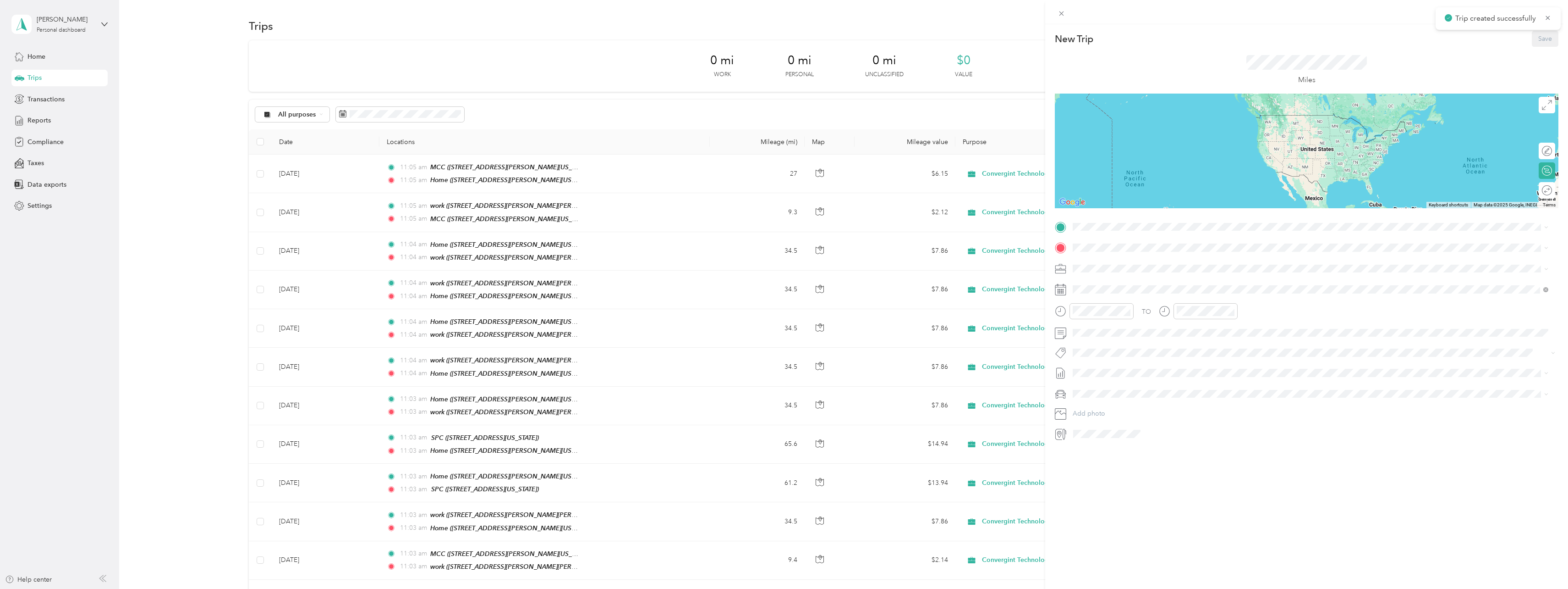
click at [1107, 236] on div "TO Add photo" at bounding box center [1306, 330] width 504 height 222
click at [1109, 265] on div "Home [STREET_ADDRESS][PERSON_NAME][US_STATE]" at bounding box center [1161, 268] width 142 height 19
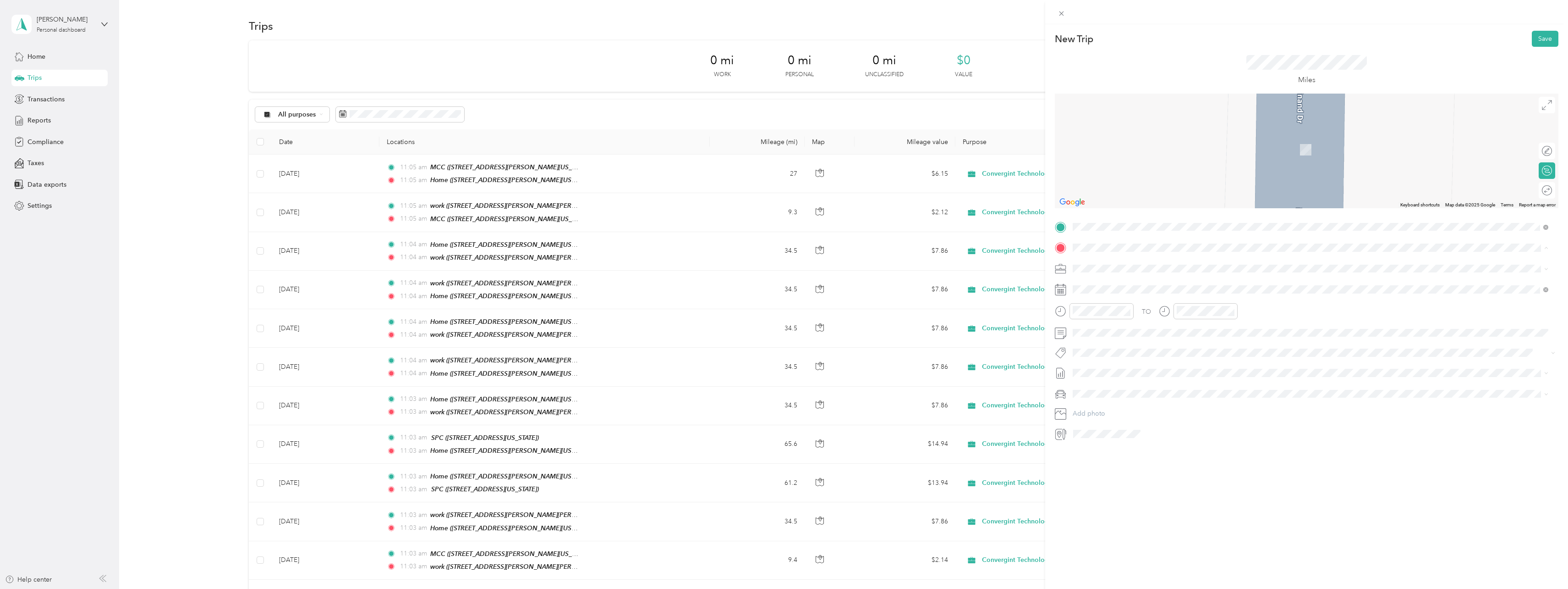
click at [1102, 373] on div "SPC [STREET_ADDRESS][US_STATE]" at bounding box center [1136, 376] width 92 height 19
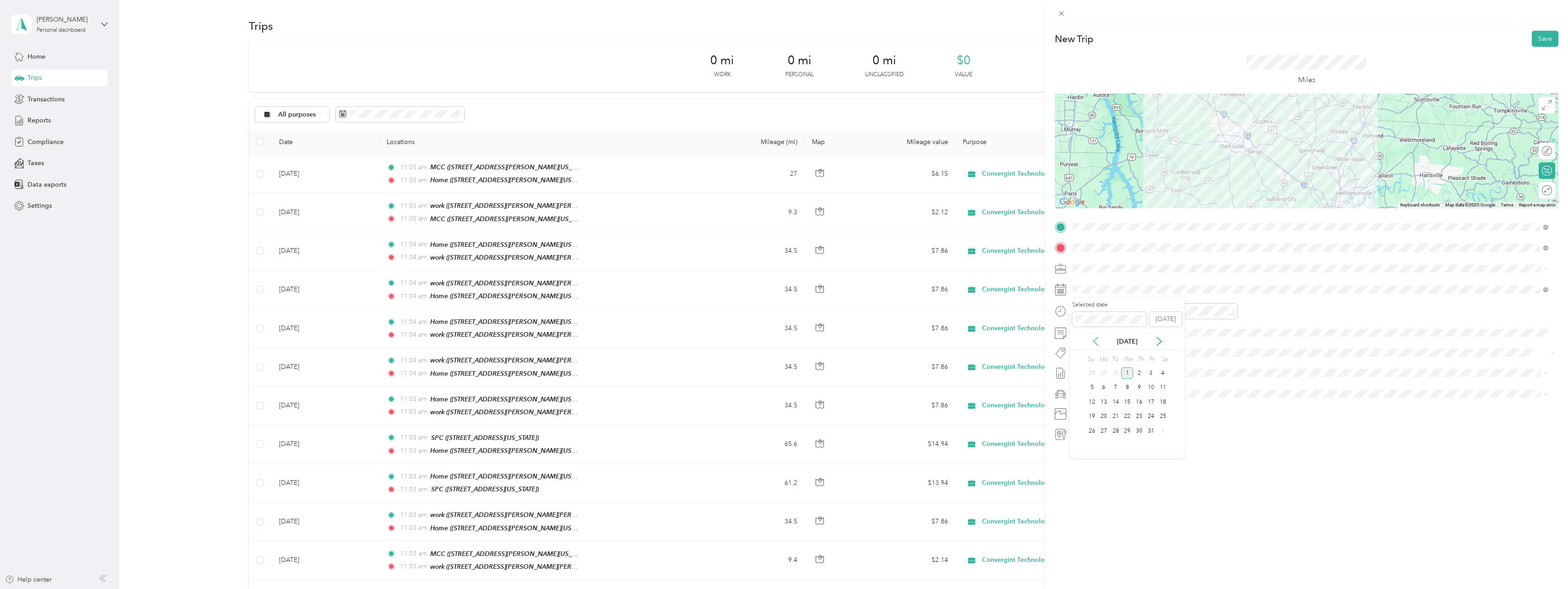
click at [1097, 337] on icon at bounding box center [1096, 341] width 4 height 8
click at [1102, 418] on div "22" at bounding box center [1104, 416] width 12 height 12
click at [1532, 36] on button "Save" at bounding box center [1545, 39] width 27 height 16
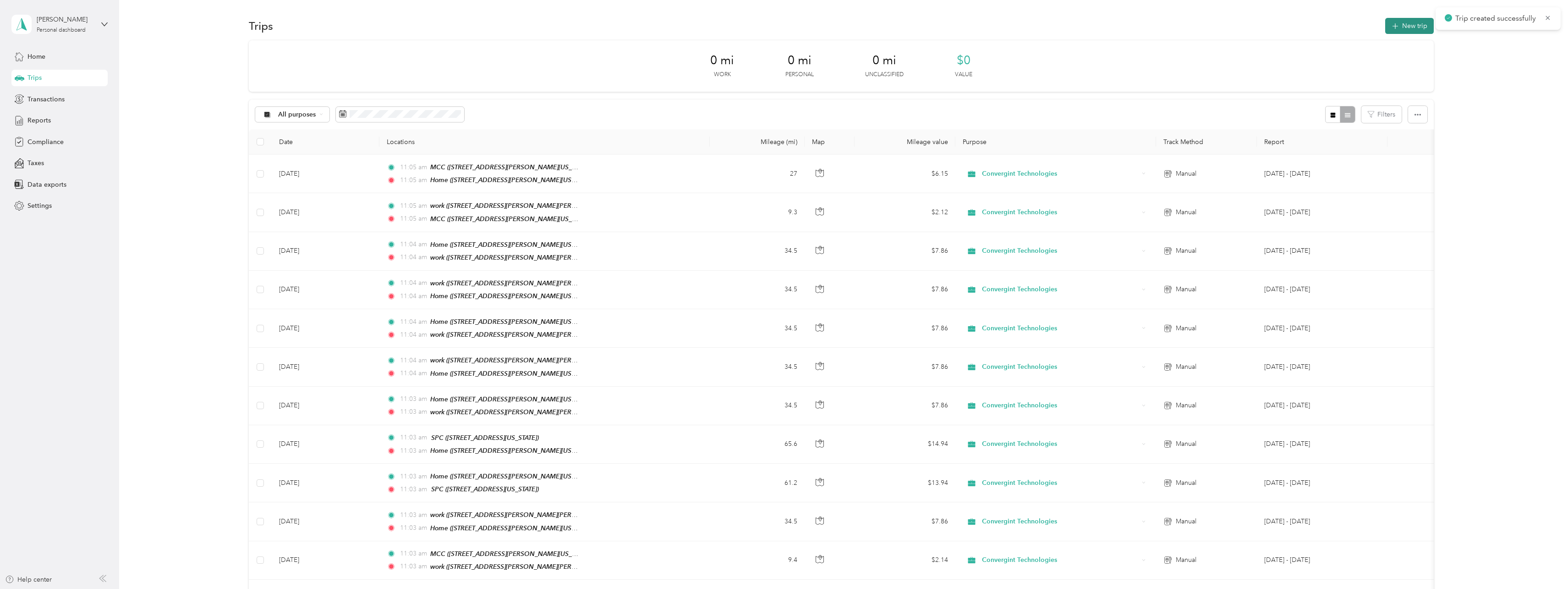
click at [1400, 26] on button "New trip" at bounding box center [1410, 26] width 49 height 16
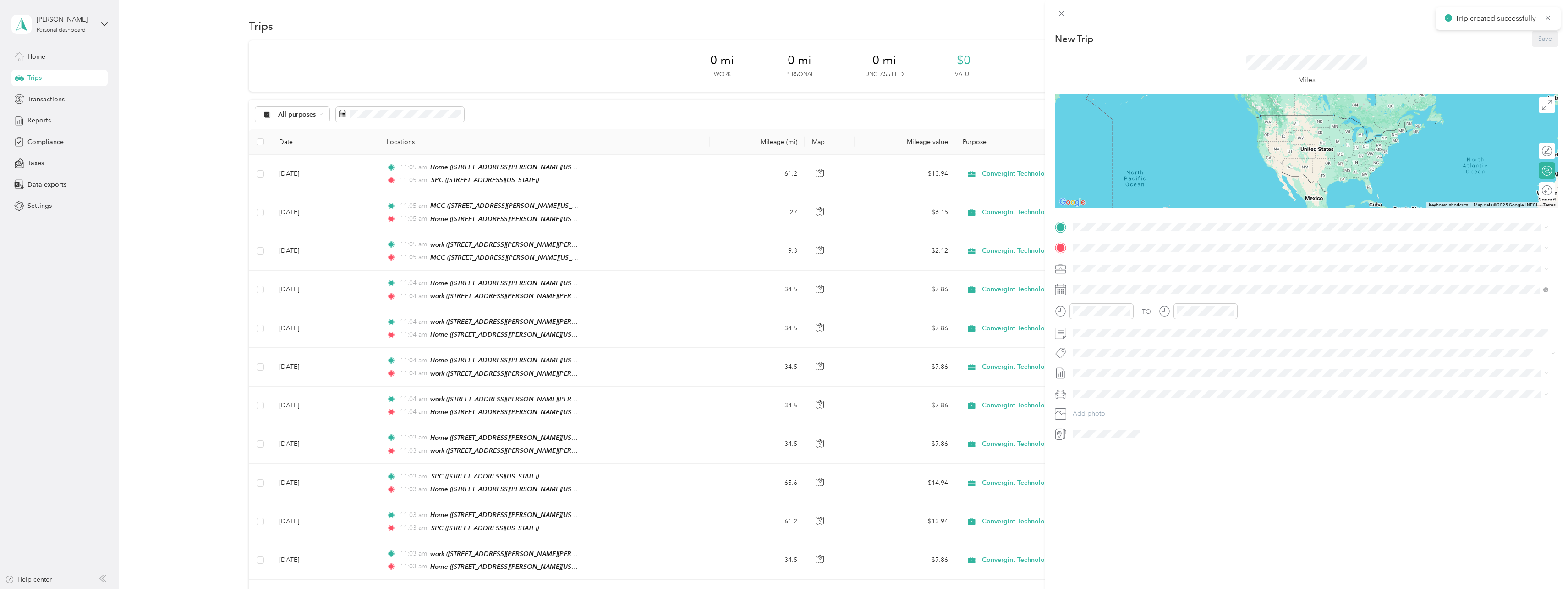
click at [1119, 234] on div "TO Add photo" at bounding box center [1306, 330] width 504 height 222
click at [1118, 232] on span at bounding box center [1314, 227] width 489 height 14
click at [1107, 347] on div "SPC" at bounding box center [1136, 350] width 92 height 8
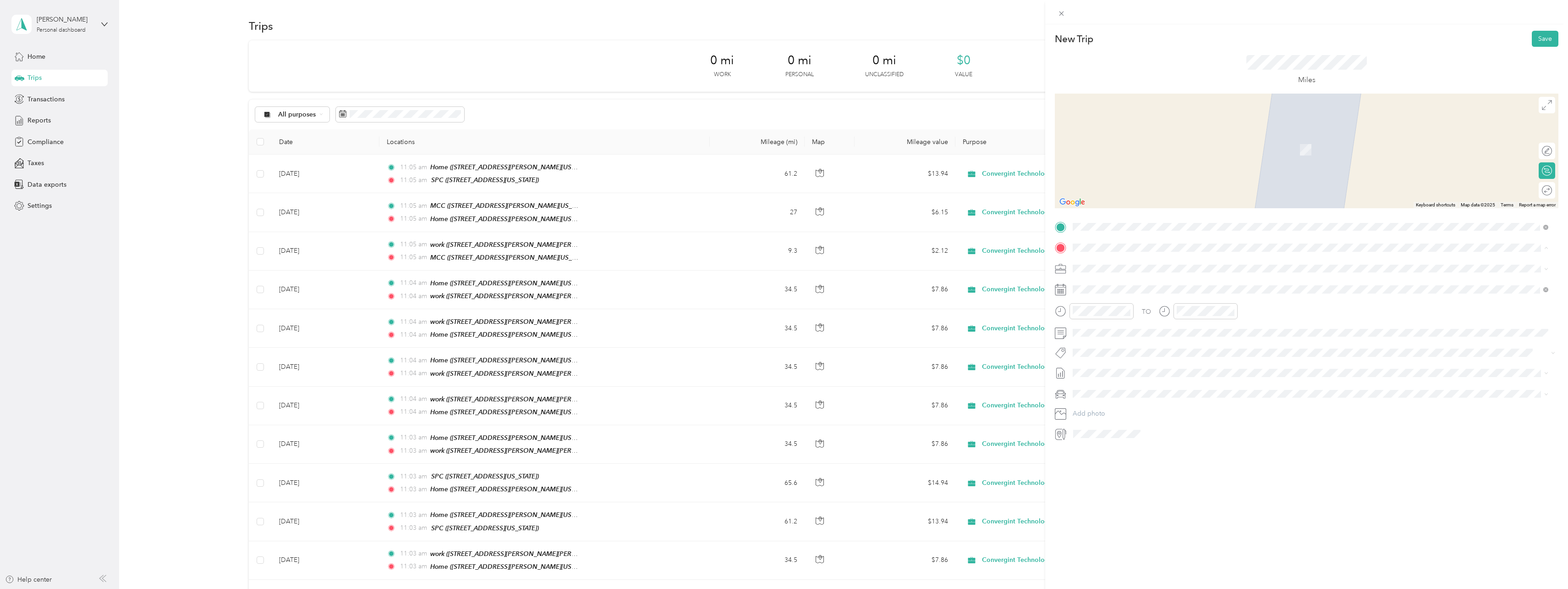
click at [1102, 291] on span "[STREET_ADDRESS][PERSON_NAME][US_STATE]" at bounding box center [1161, 294] width 142 height 8
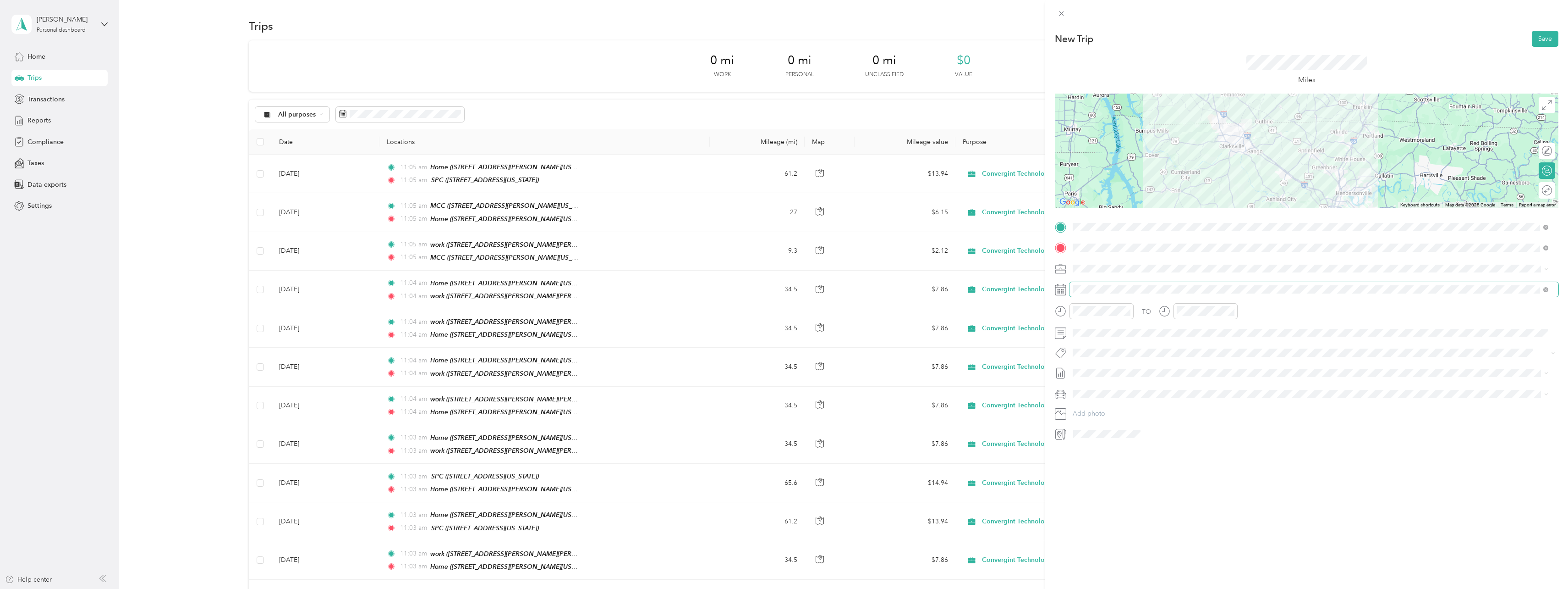
click at [1104, 295] on span at bounding box center [1314, 289] width 489 height 14
click at [1099, 342] on icon at bounding box center [1095, 341] width 9 height 9
click at [1117, 417] on div "23" at bounding box center [1116, 416] width 12 height 12
click at [1532, 39] on button "Save" at bounding box center [1545, 39] width 27 height 16
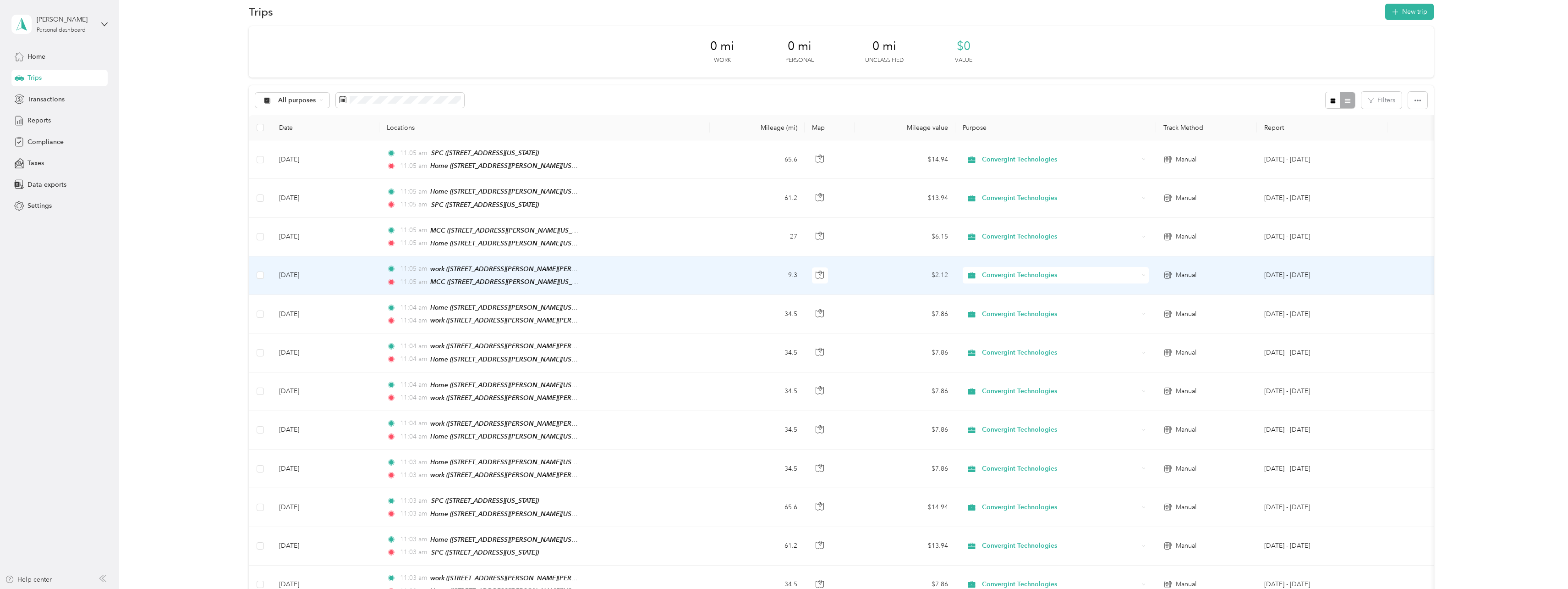
scroll to position [0, 0]
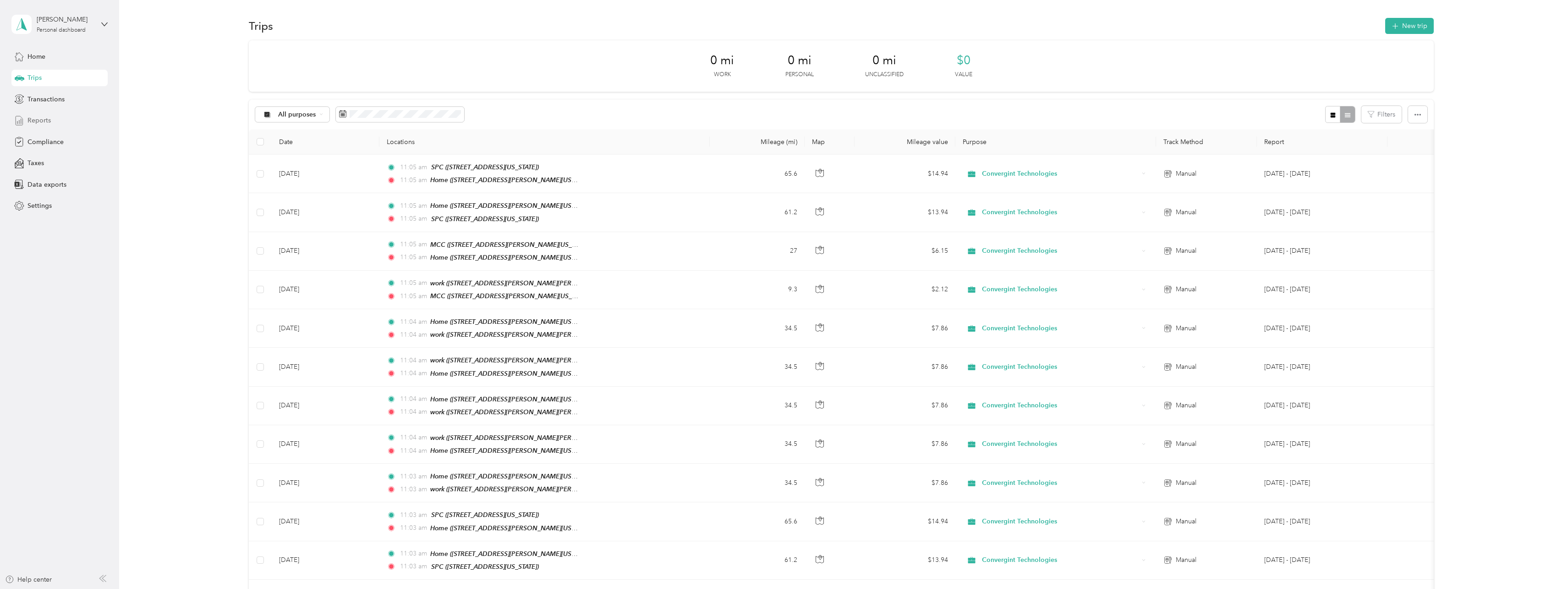
click at [37, 120] on span "Reports" at bounding box center [39, 120] width 24 height 9
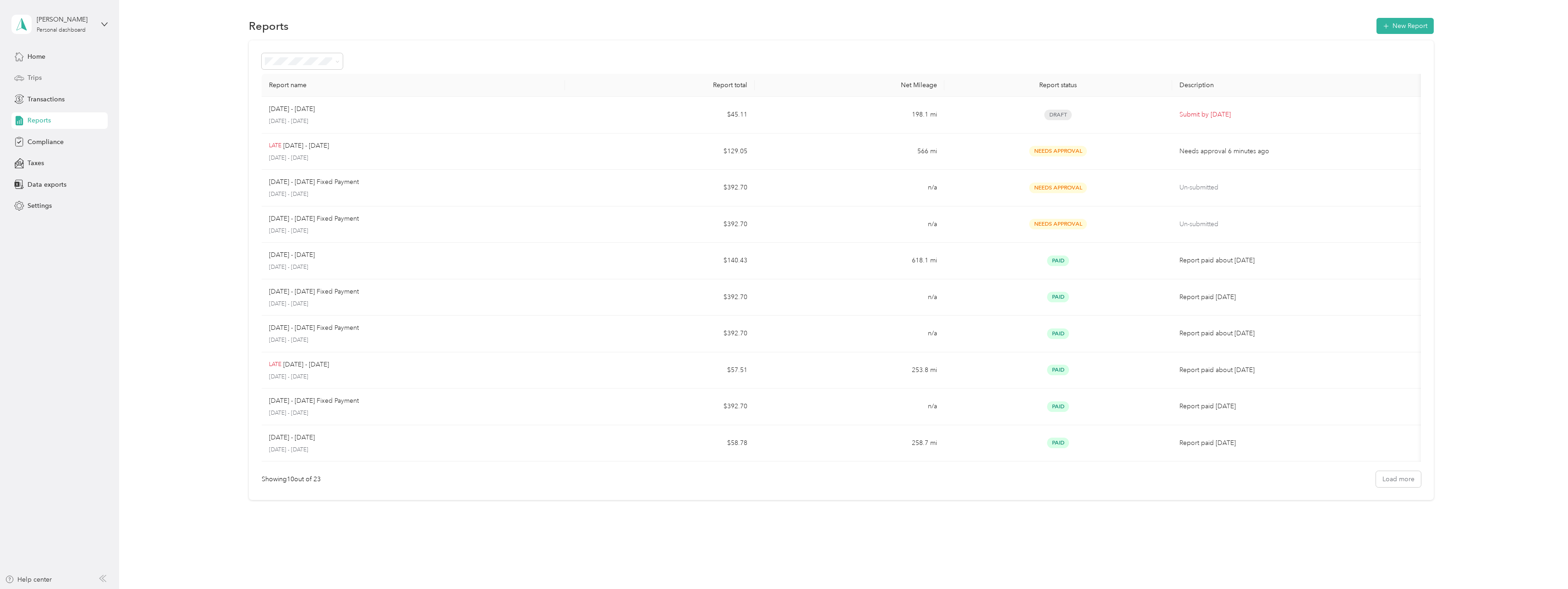
click at [24, 75] on div "Trips" at bounding box center [60, 78] width 96 height 17
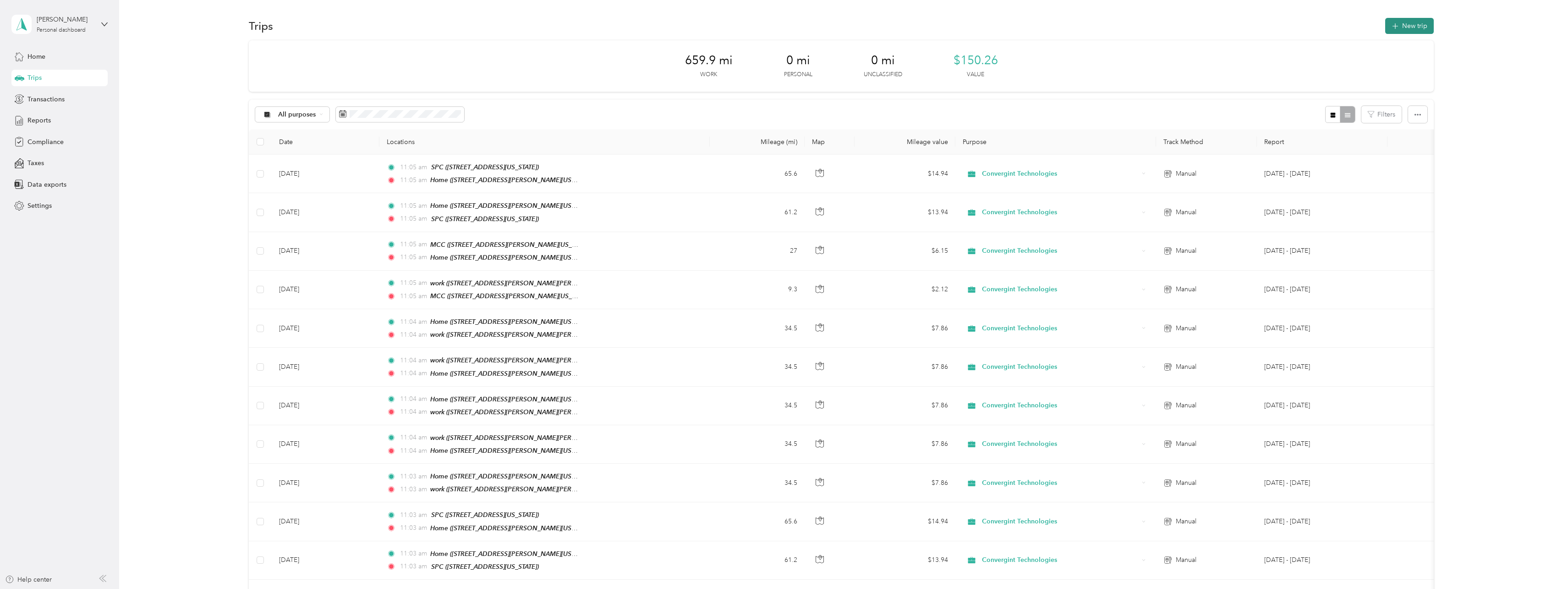
click at [1427, 27] on button "New trip" at bounding box center [1410, 26] width 49 height 16
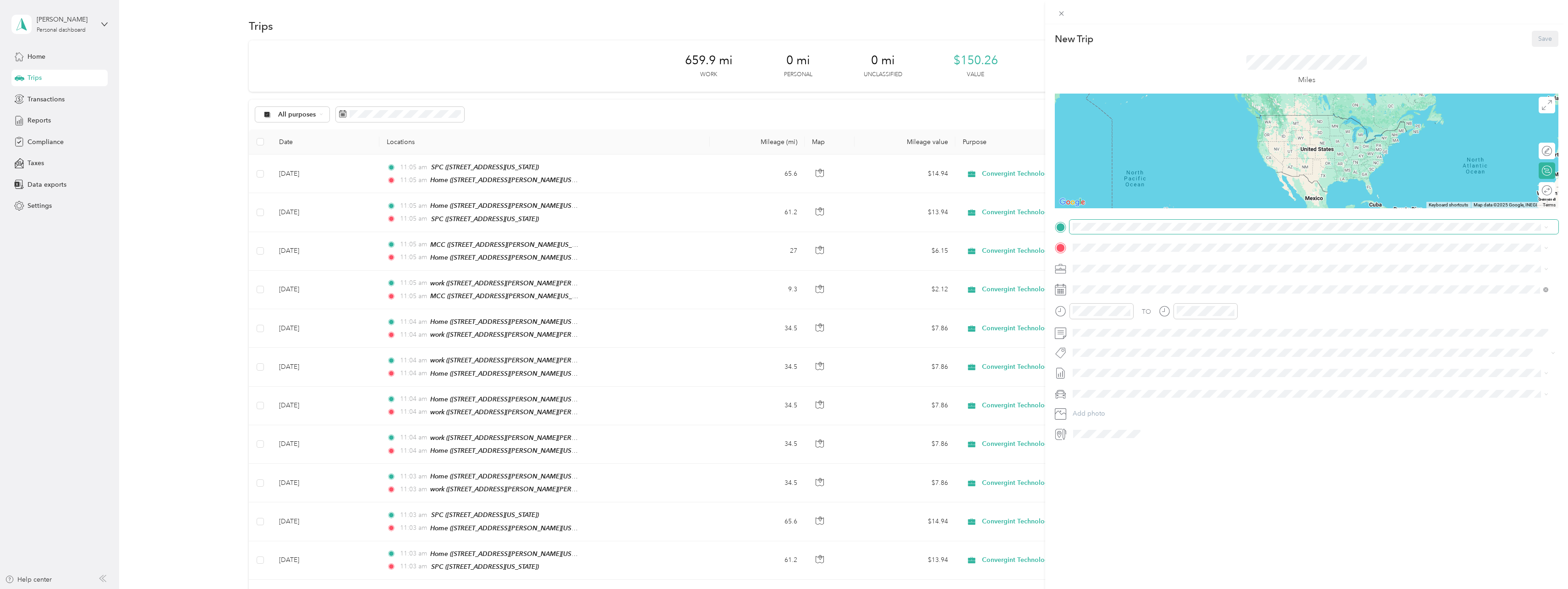
click at [1101, 232] on span at bounding box center [1314, 227] width 489 height 14
click at [1102, 270] on span "[STREET_ADDRESS][PERSON_NAME][US_STATE]" at bounding box center [1161, 273] width 142 height 8
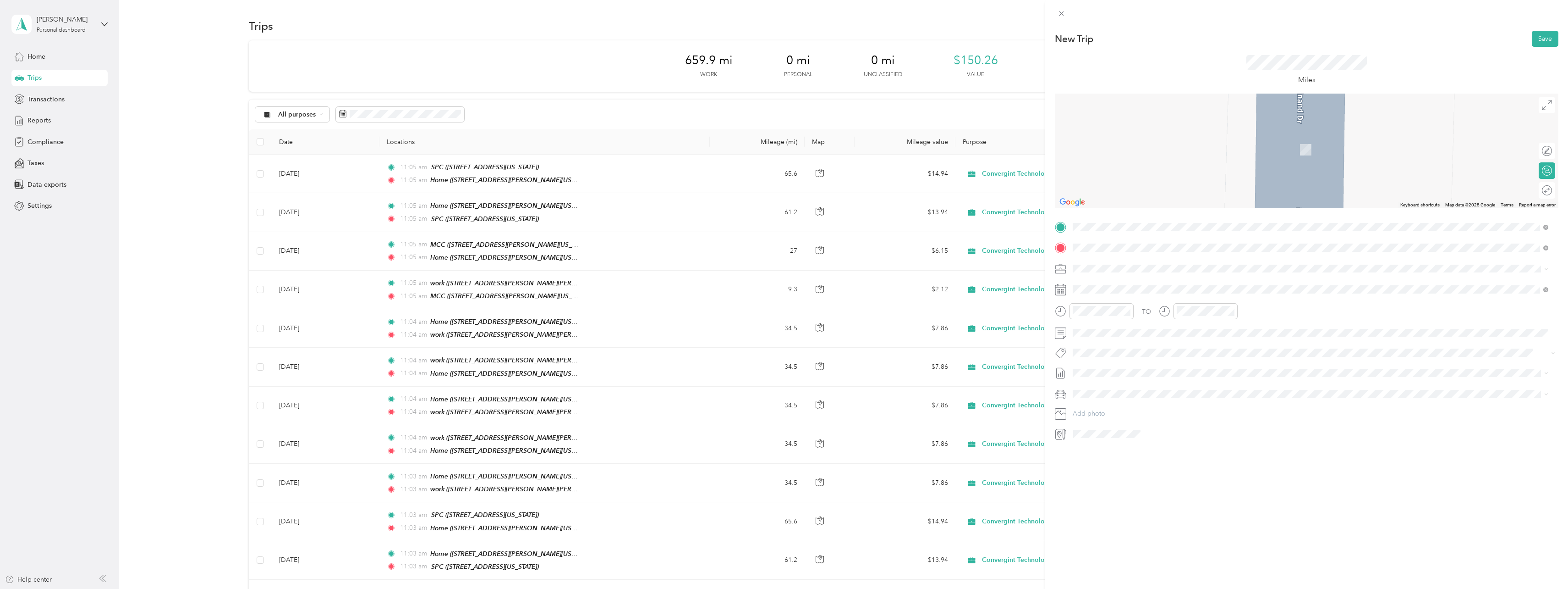
click at [1146, 283] on span "[STREET_ADDRESS][US_STATE]" at bounding box center [1136, 280] width 92 height 8
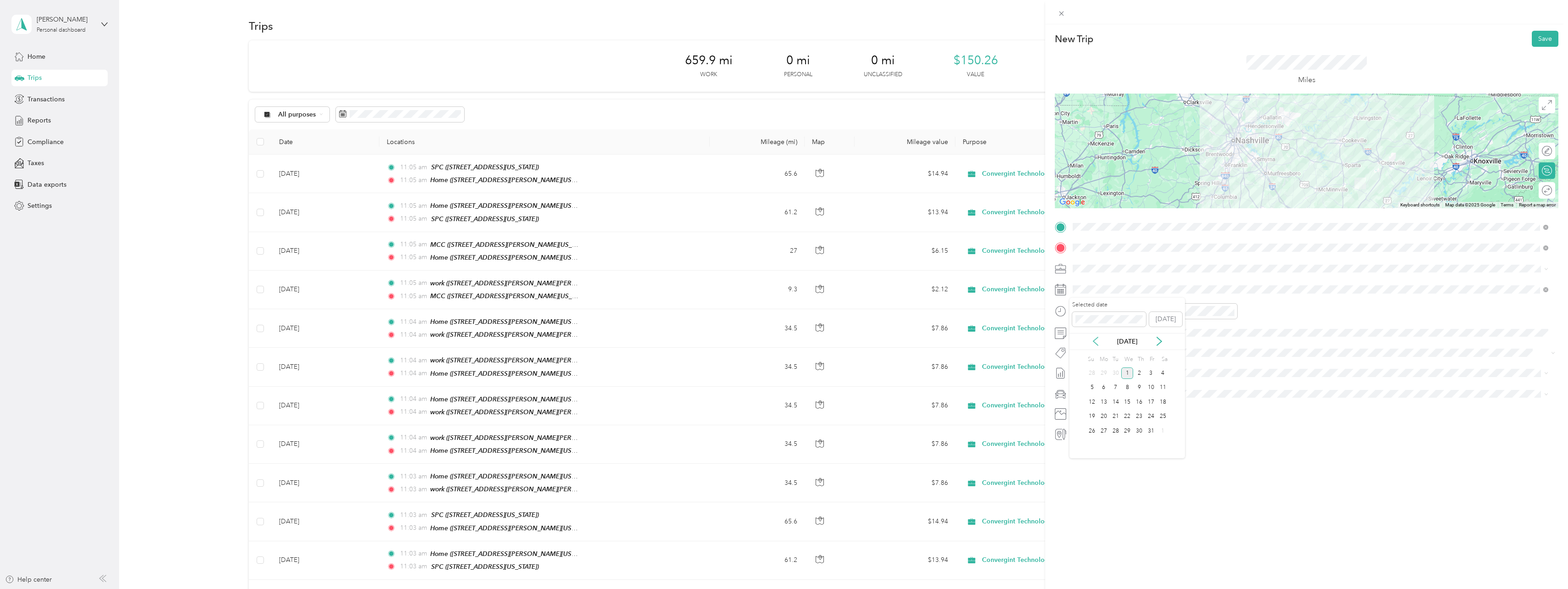
click at [1094, 339] on icon at bounding box center [1095, 341] width 9 height 9
click at [1125, 417] on div "24" at bounding box center [1127, 416] width 12 height 12
click at [1544, 39] on button "Save" at bounding box center [1545, 39] width 27 height 16
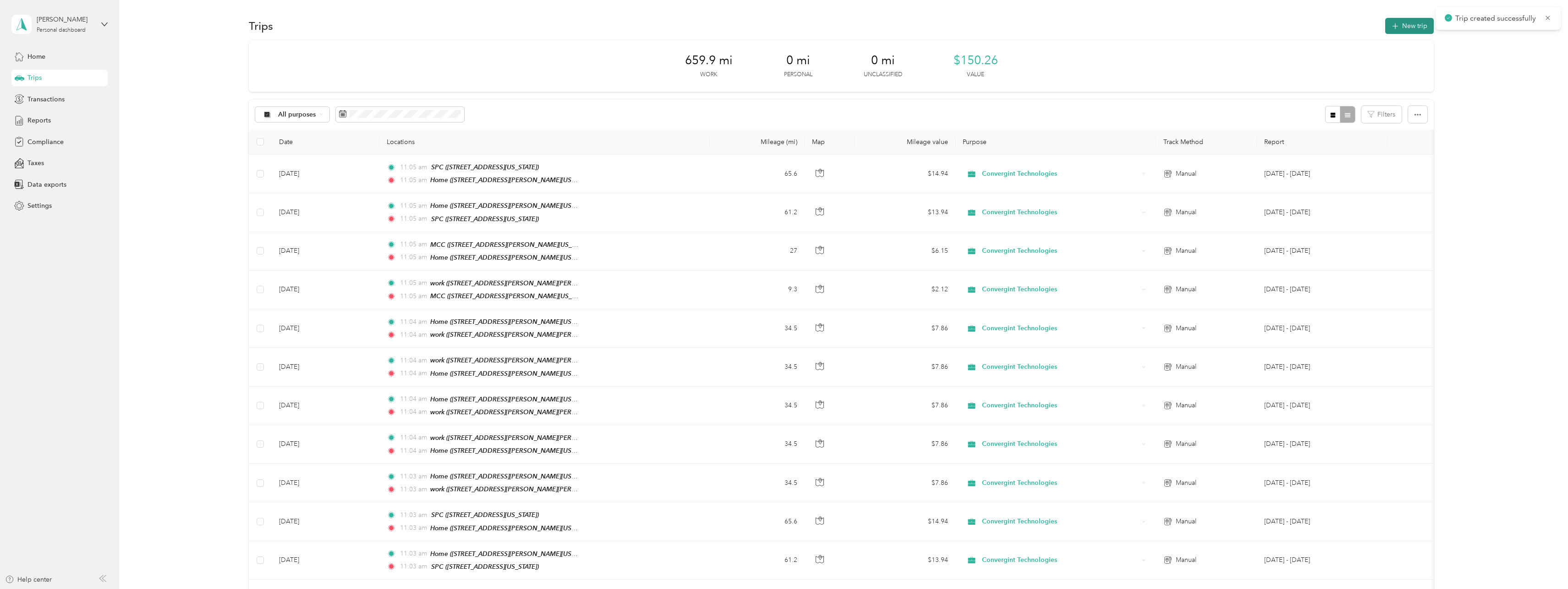
click at [1422, 29] on button "New trip" at bounding box center [1410, 26] width 49 height 16
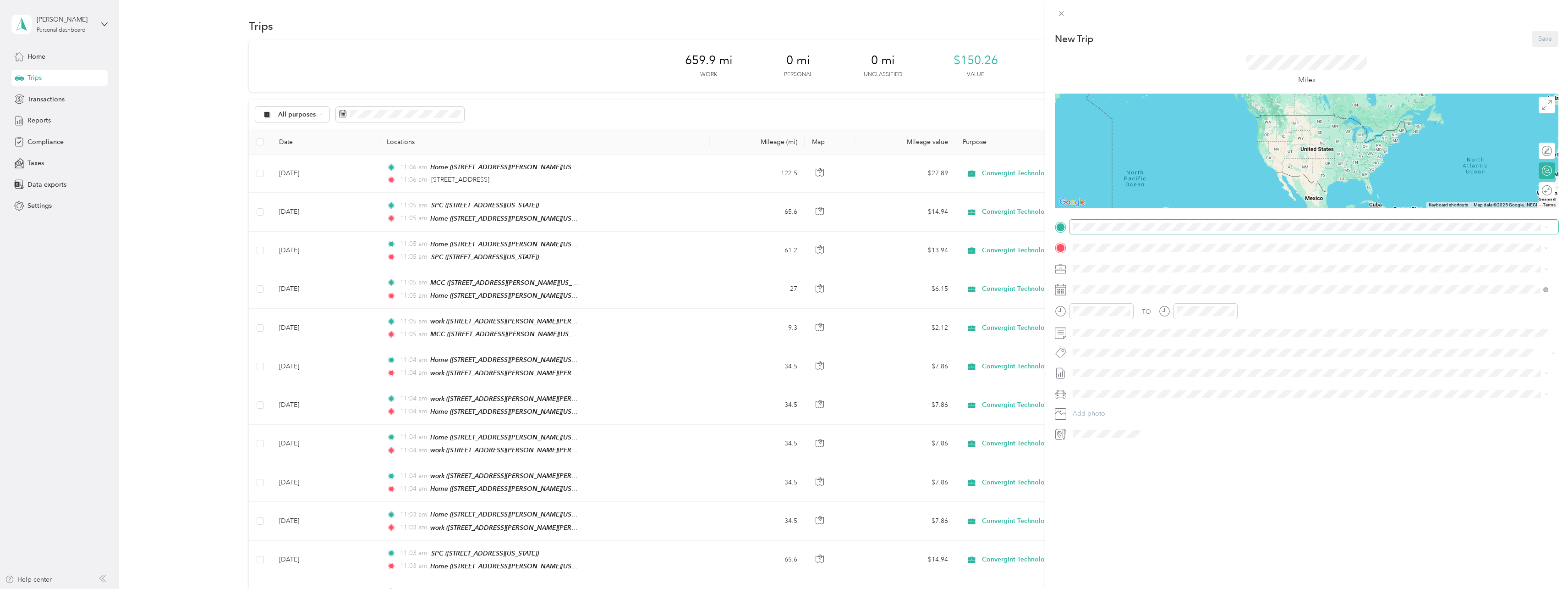
click at [1106, 233] on span at bounding box center [1314, 227] width 489 height 14
click at [1117, 262] on span "[STREET_ADDRESS][US_STATE]" at bounding box center [1136, 260] width 92 height 8
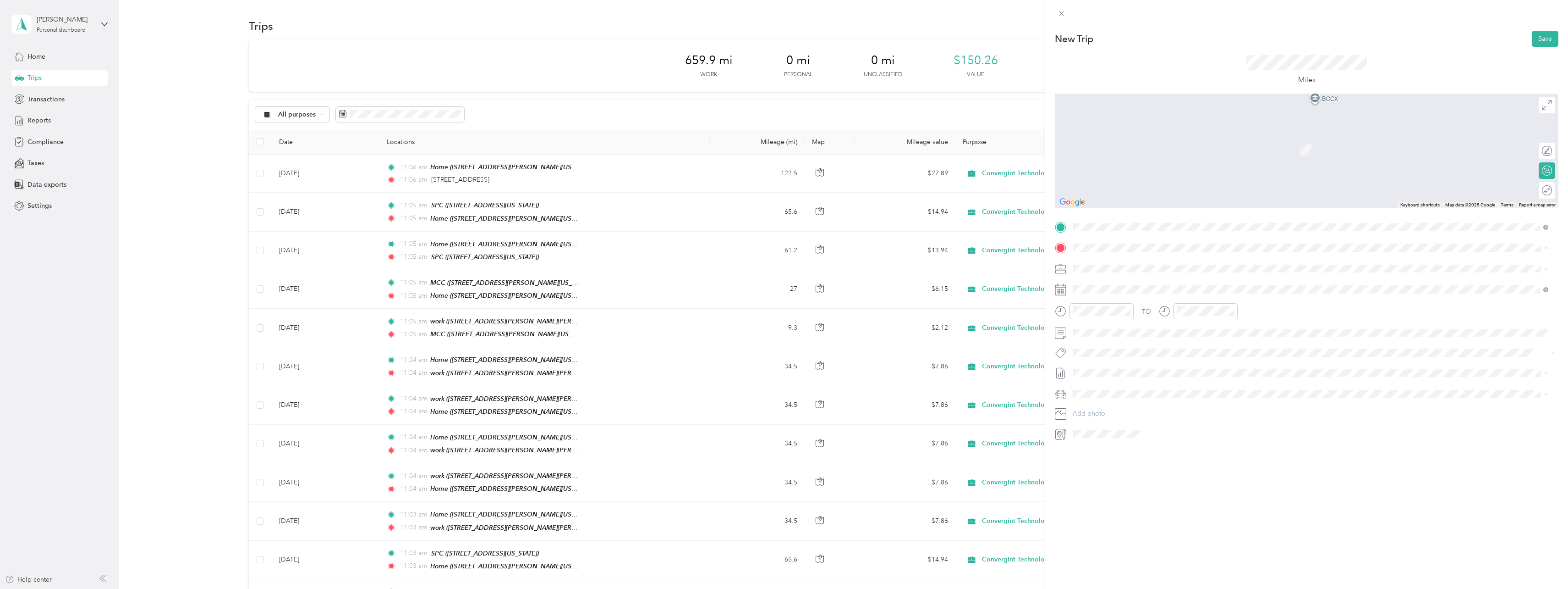
click at [1112, 287] on div "Home [STREET_ADDRESS][PERSON_NAME][US_STATE]" at bounding box center [1161, 289] width 142 height 19
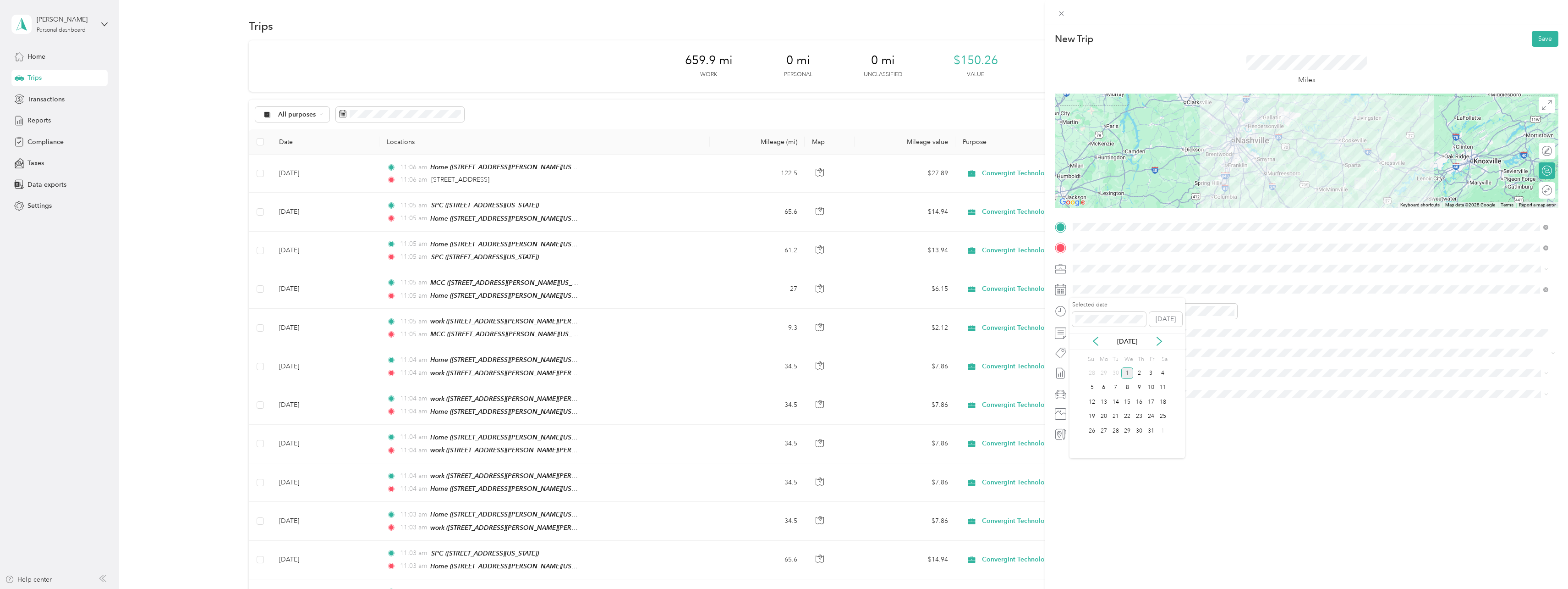
click at [1089, 343] on div "[DATE]" at bounding box center [1127, 341] width 116 height 9
click at [1092, 343] on icon at bounding box center [1095, 341] width 9 height 9
click at [1130, 414] on div "24" at bounding box center [1127, 416] width 12 height 12
click at [1545, 41] on button "Save" at bounding box center [1545, 39] width 27 height 16
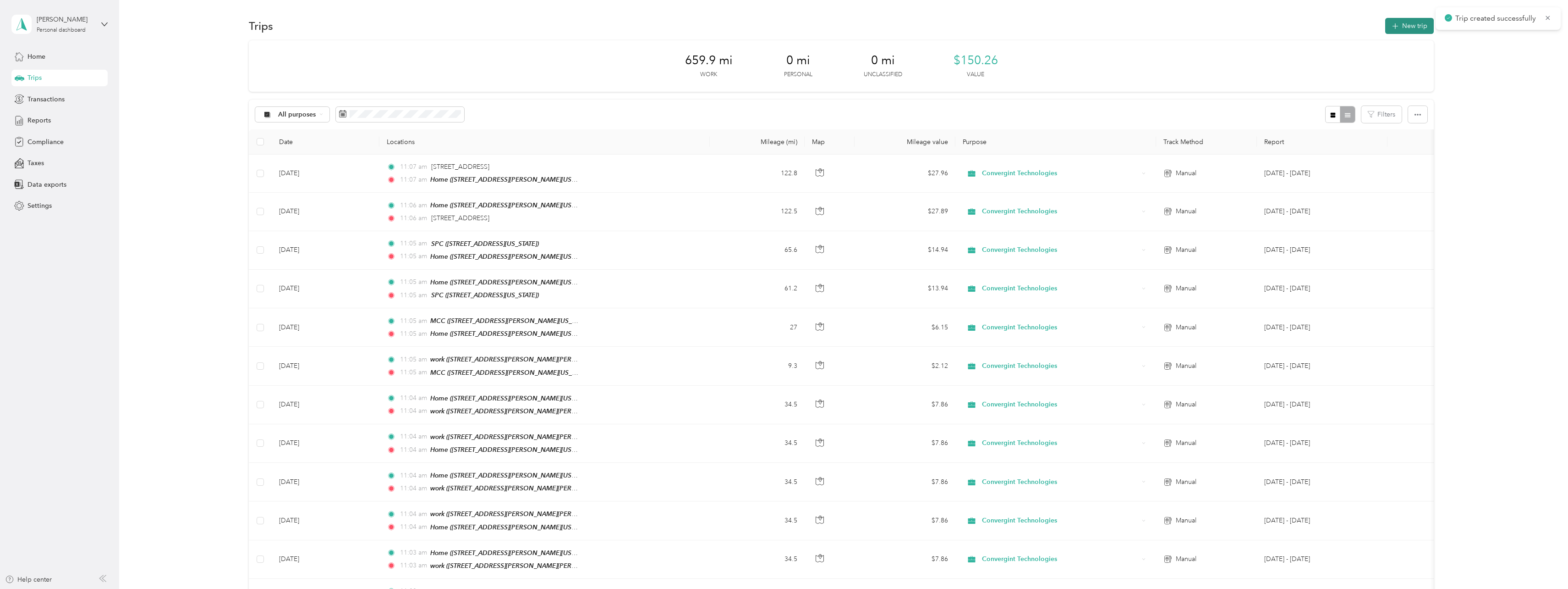
click at [1413, 27] on button "New trip" at bounding box center [1410, 26] width 49 height 16
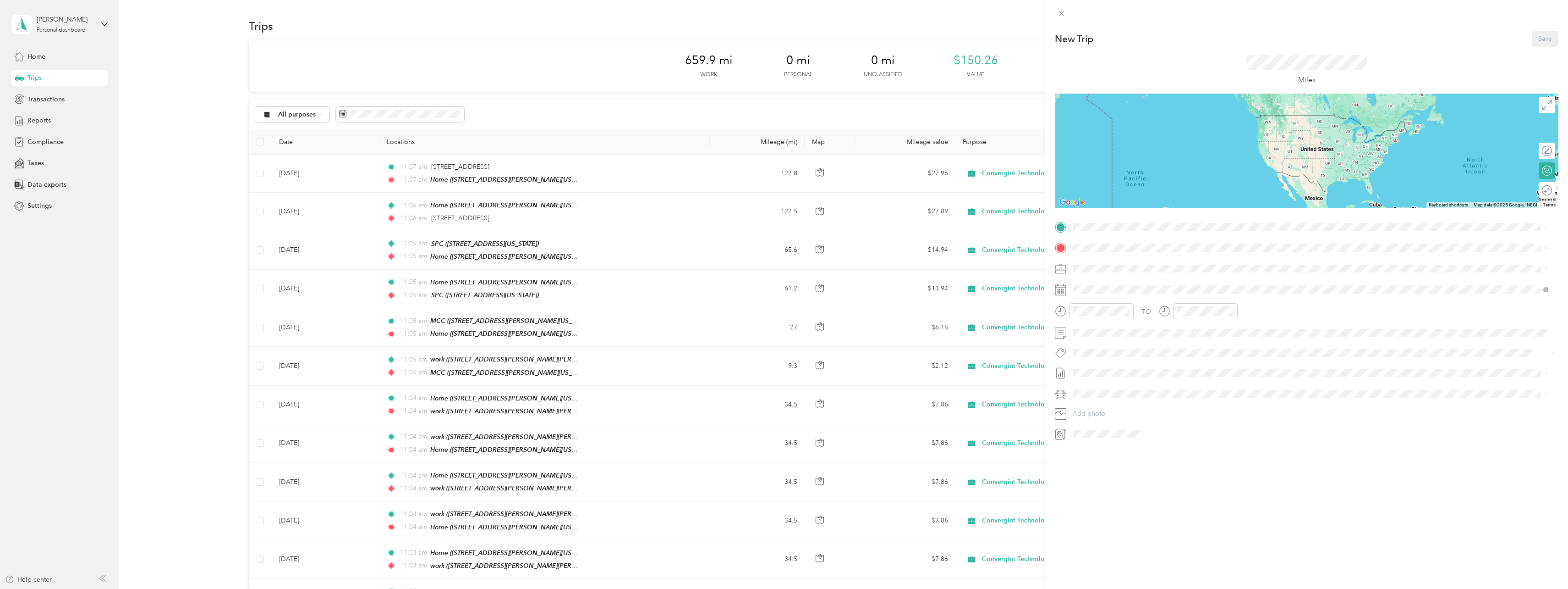
click at [1129, 267] on div "Home [STREET_ADDRESS][PERSON_NAME][US_STATE]" at bounding box center [1161, 268] width 142 height 19
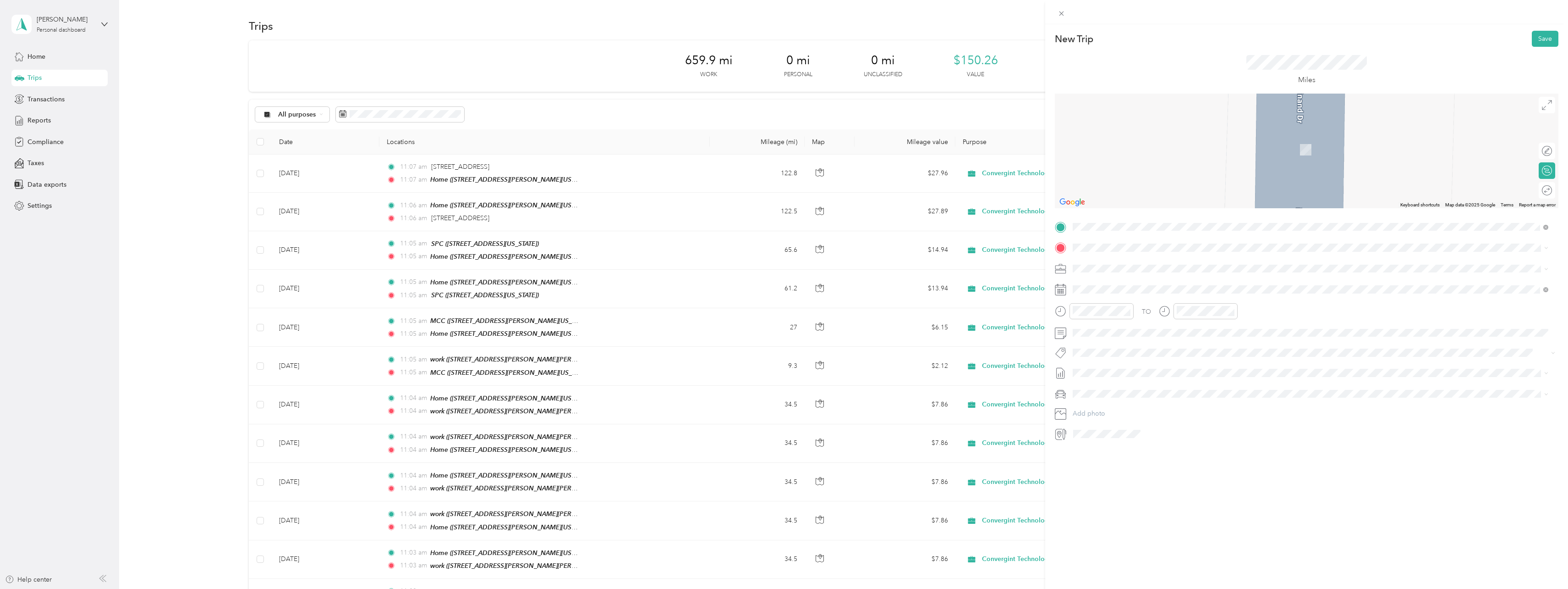
click at [1100, 370] on strong "SPC" at bounding box center [1096, 370] width 12 height 8
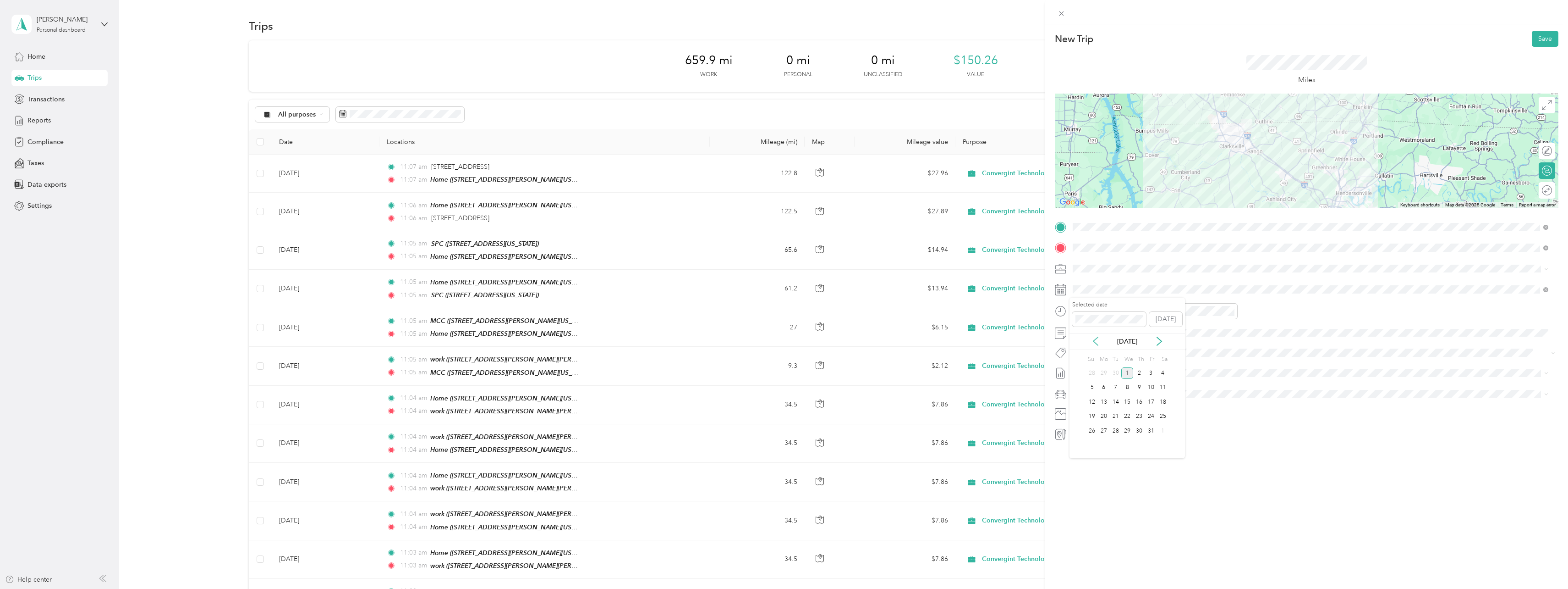
click at [1097, 342] on icon at bounding box center [1095, 341] width 9 height 9
click at [1104, 427] on div "29" at bounding box center [1104, 431] width 12 height 12
click at [1533, 41] on button "Save" at bounding box center [1545, 39] width 27 height 16
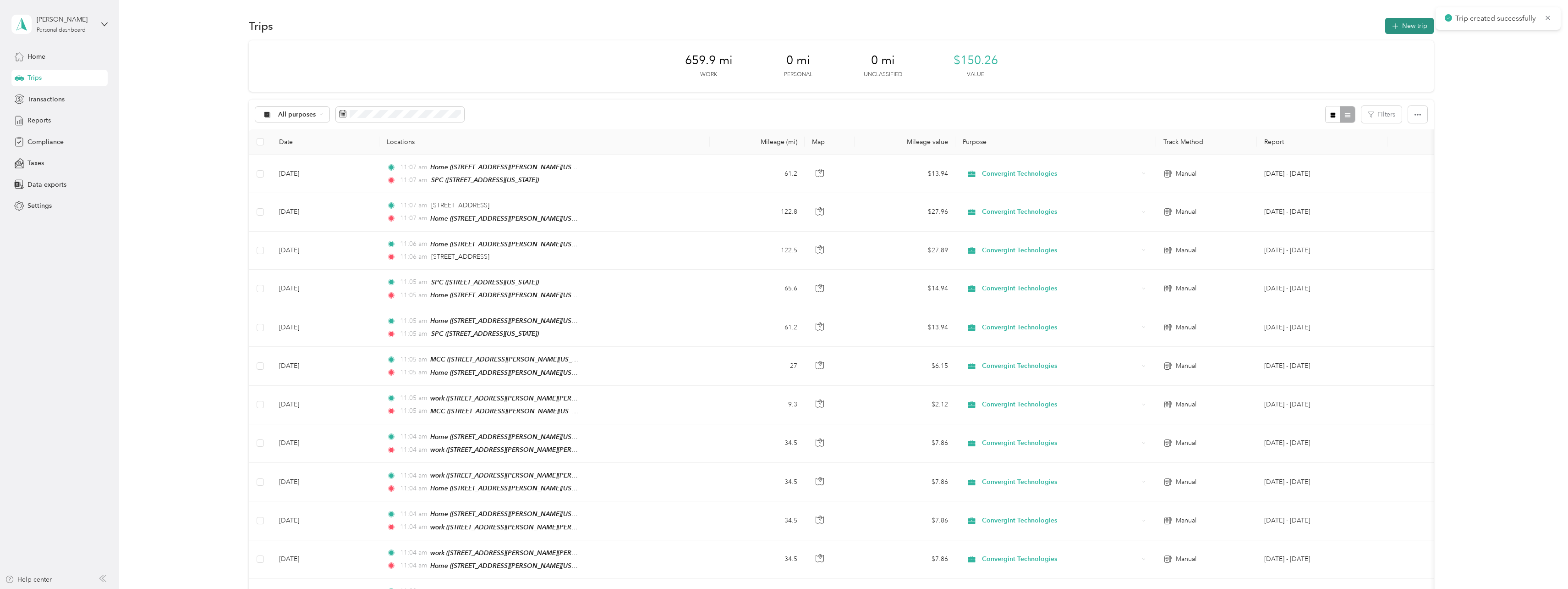
click at [1411, 29] on button "New trip" at bounding box center [1410, 26] width 49 height 16
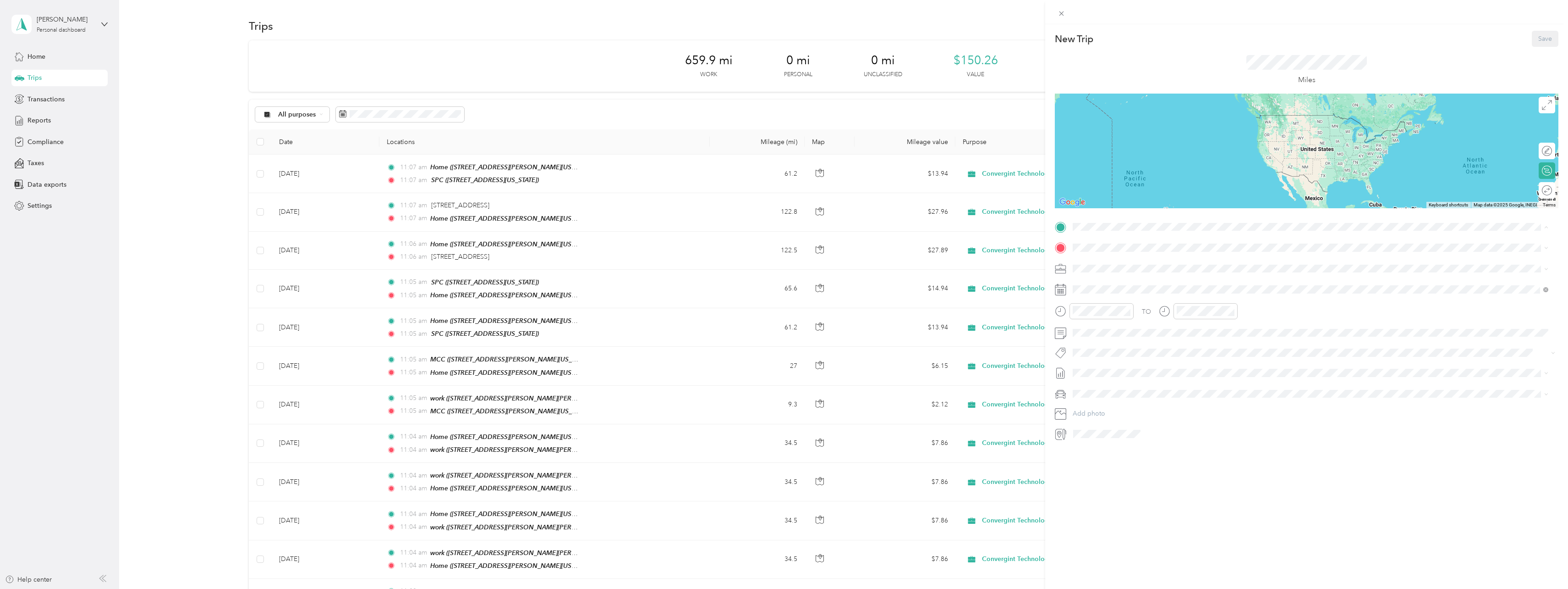
click at [1098, 346] on strong "SPC" at bounding box center [1096, 350] width 12 height 8
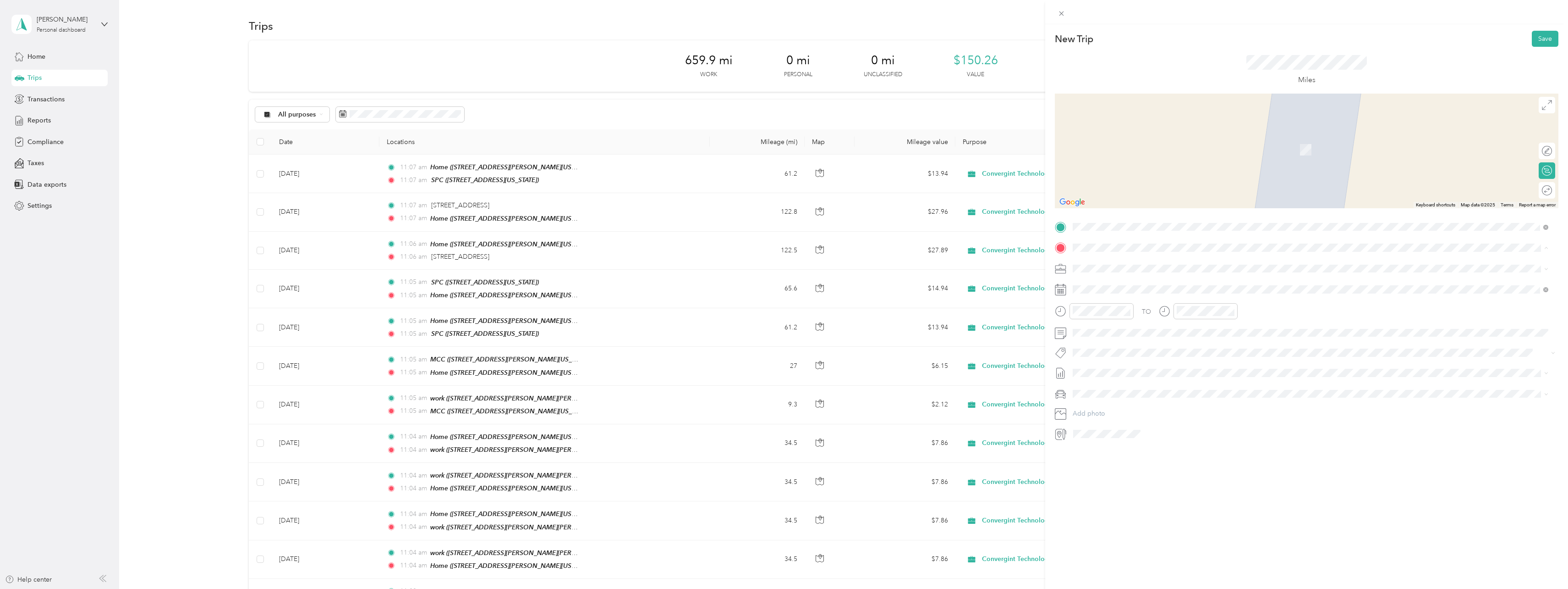
click at [1112, 291] on span "[STREET_ADDRESS][PERSON_NAME][US_STATE]" at bounding box center [1161, 294] width 142 height 8
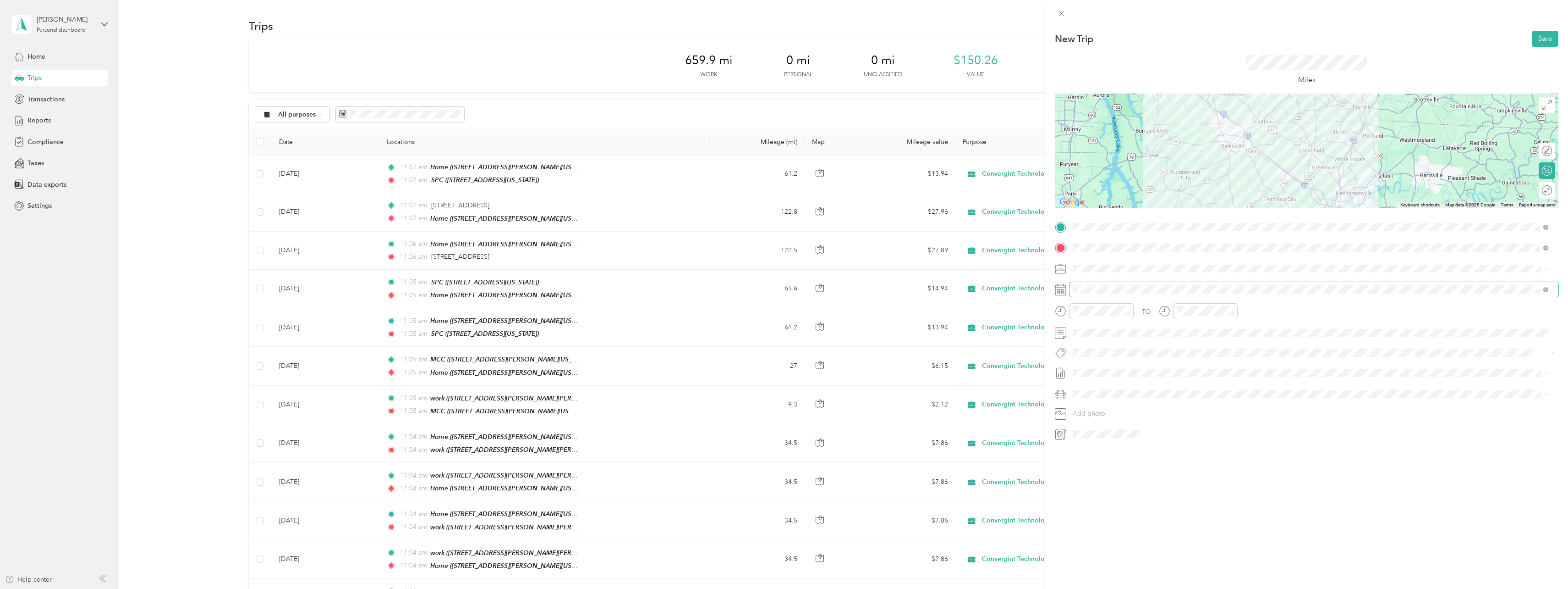
drag, startPoint x: 1112, startPoint y: 291, endPoint x: 1082, endPoint y: 284, distance: 30.8
click at [1082, 284] on span at bounding box center [1314, 289] width 489 height 14
click at [1095, 337] on icon at bounding box center [1095, 341] width 9 height 9
click at [1105, 426] on div "29" at bounding box center [1104, 431] width 12 height 12
click at [1532, 39] on button "Save" at bounding box center [1545, 39] width 27 height 16
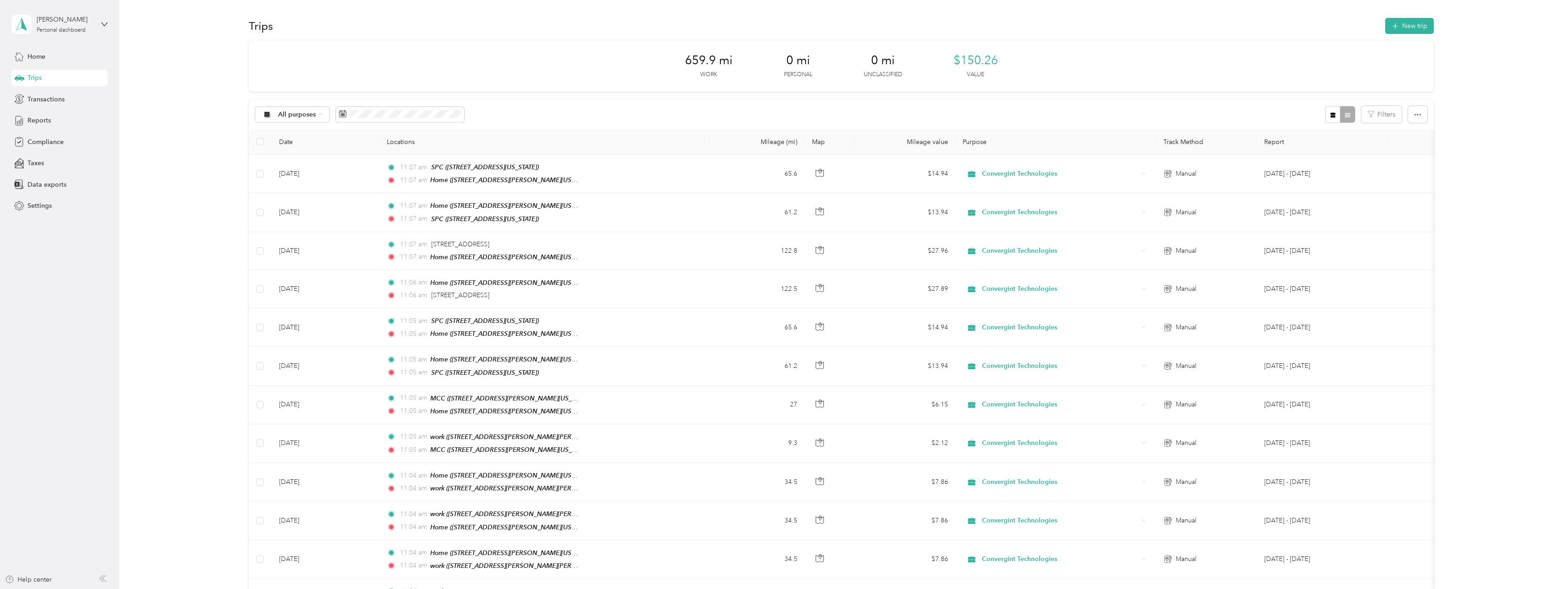
click at [512, 52] on div "659.9 mi Work 0 mi Personal 0 mi Unclassified $150.26 Value" at bounding box center [841, 65] width 1185 height 51
click at [40, 122] on span "Reports" at bounding box center [39, 120] width 24 height 9
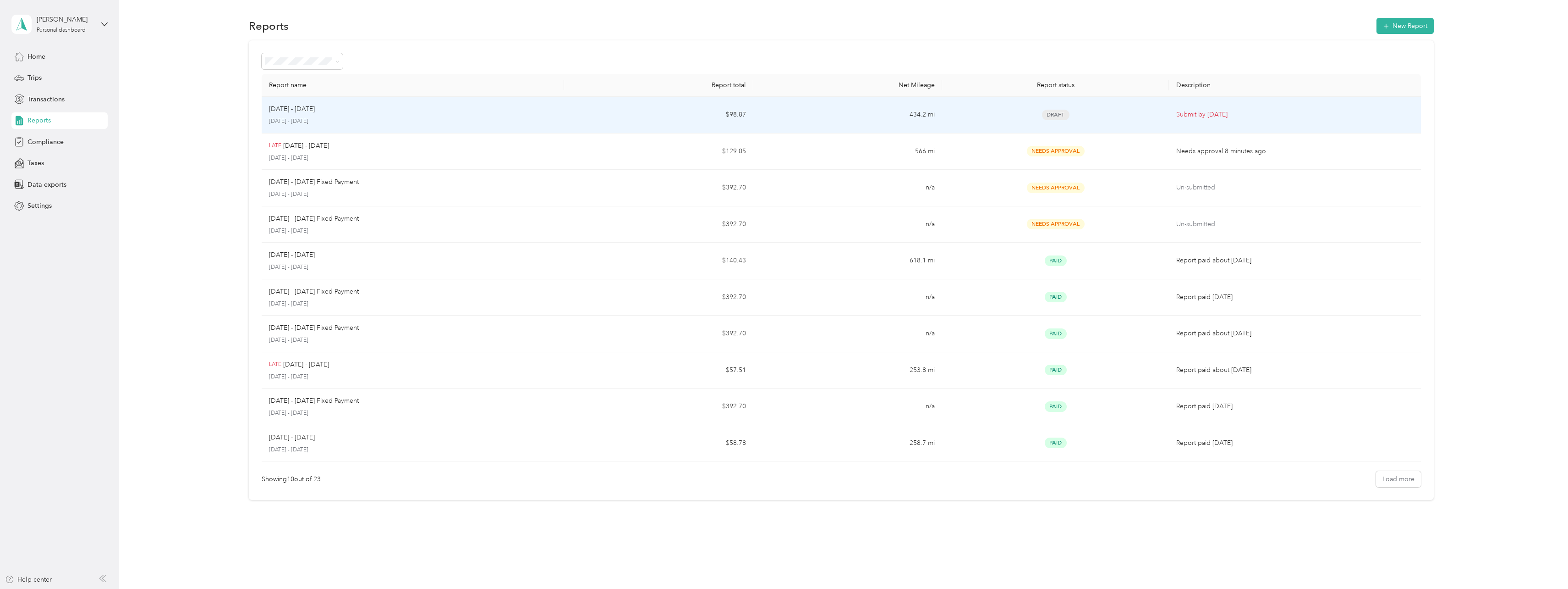
click at [377, 119] on p "[DATE] - [DATE]" at bounding box center [412, 121] width 288 height 8
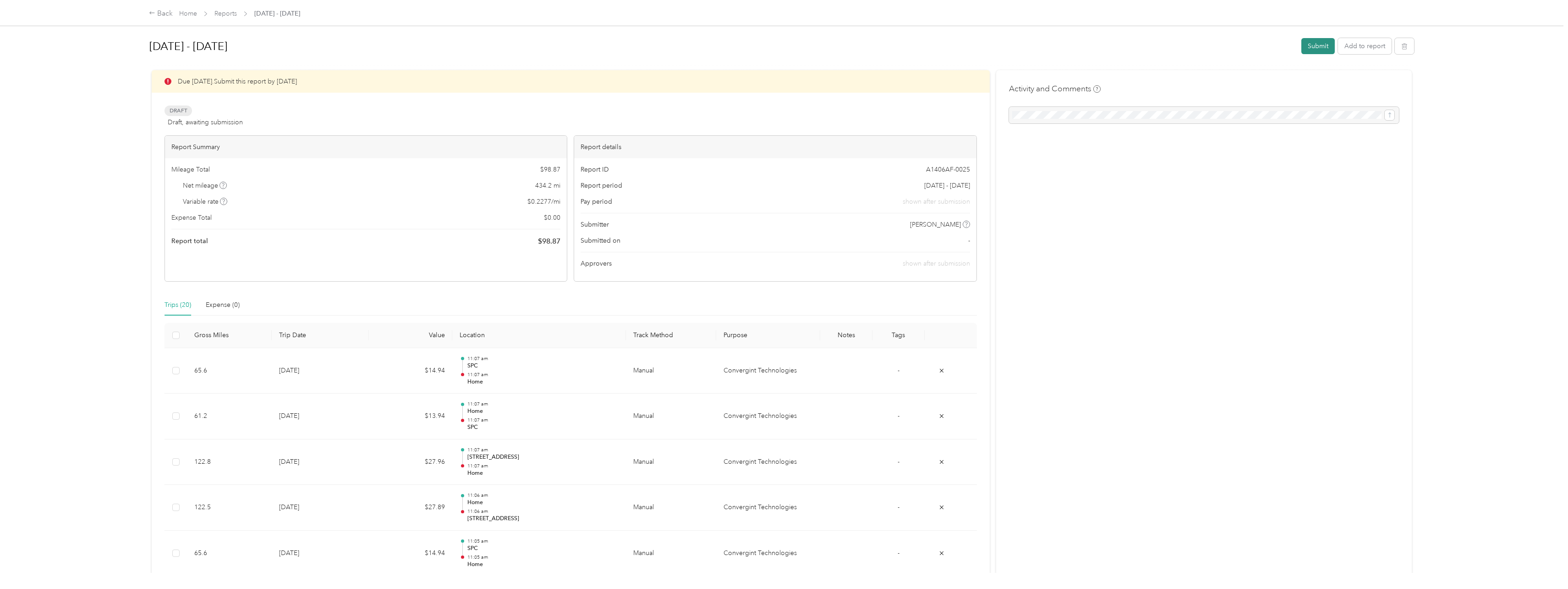
click at [1309, 42] on button "Submit" at bounding box center [1318, 46] width 34 height 16
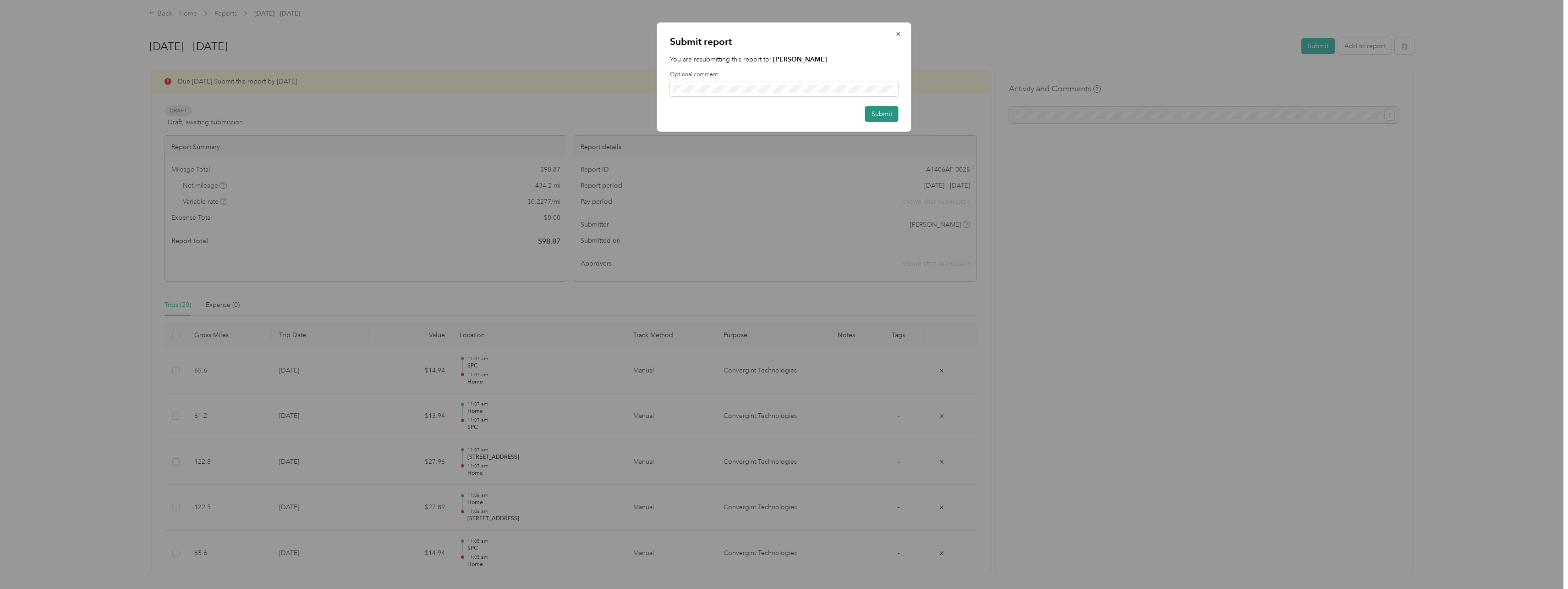
click at [898, 114] on button "Submit" at bounding box center [882, 114] width 34 height 16
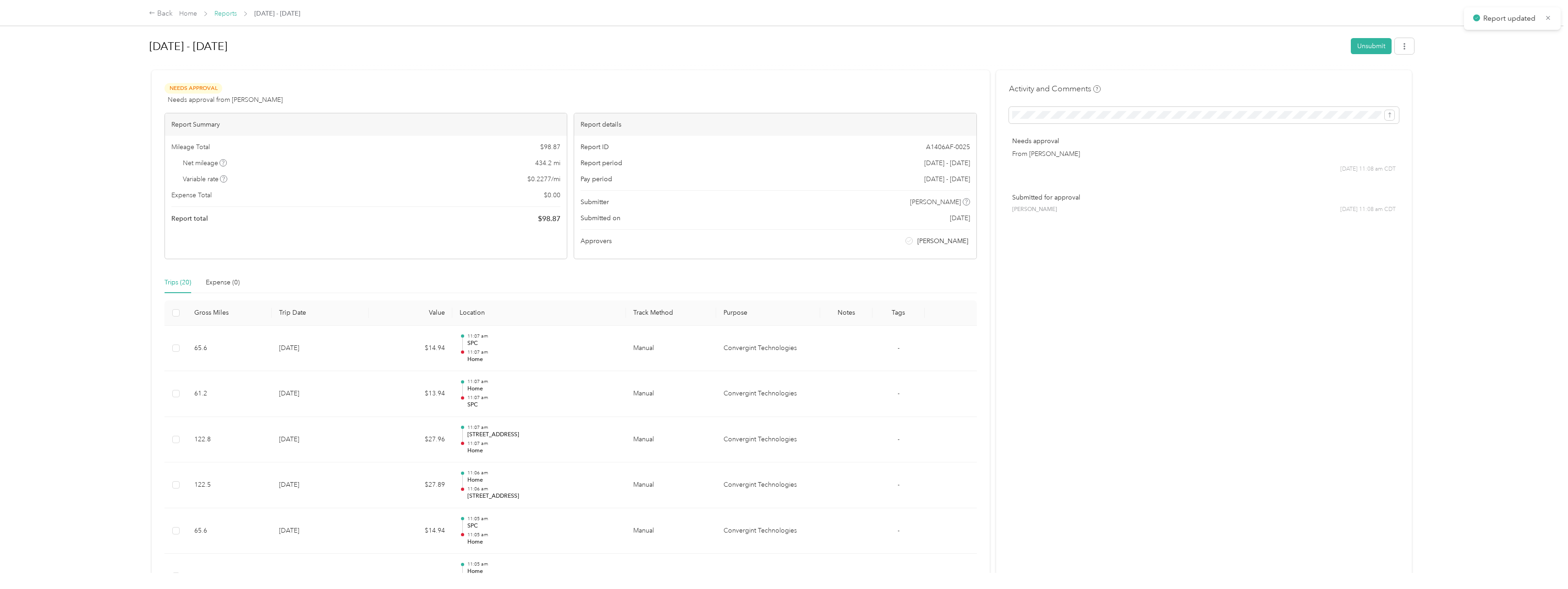
click at [226, 11] on link "Reports" at bounding box center [225, 13] width 22 height 8
